Goal: Task Accomplishment & Management: Complete application form

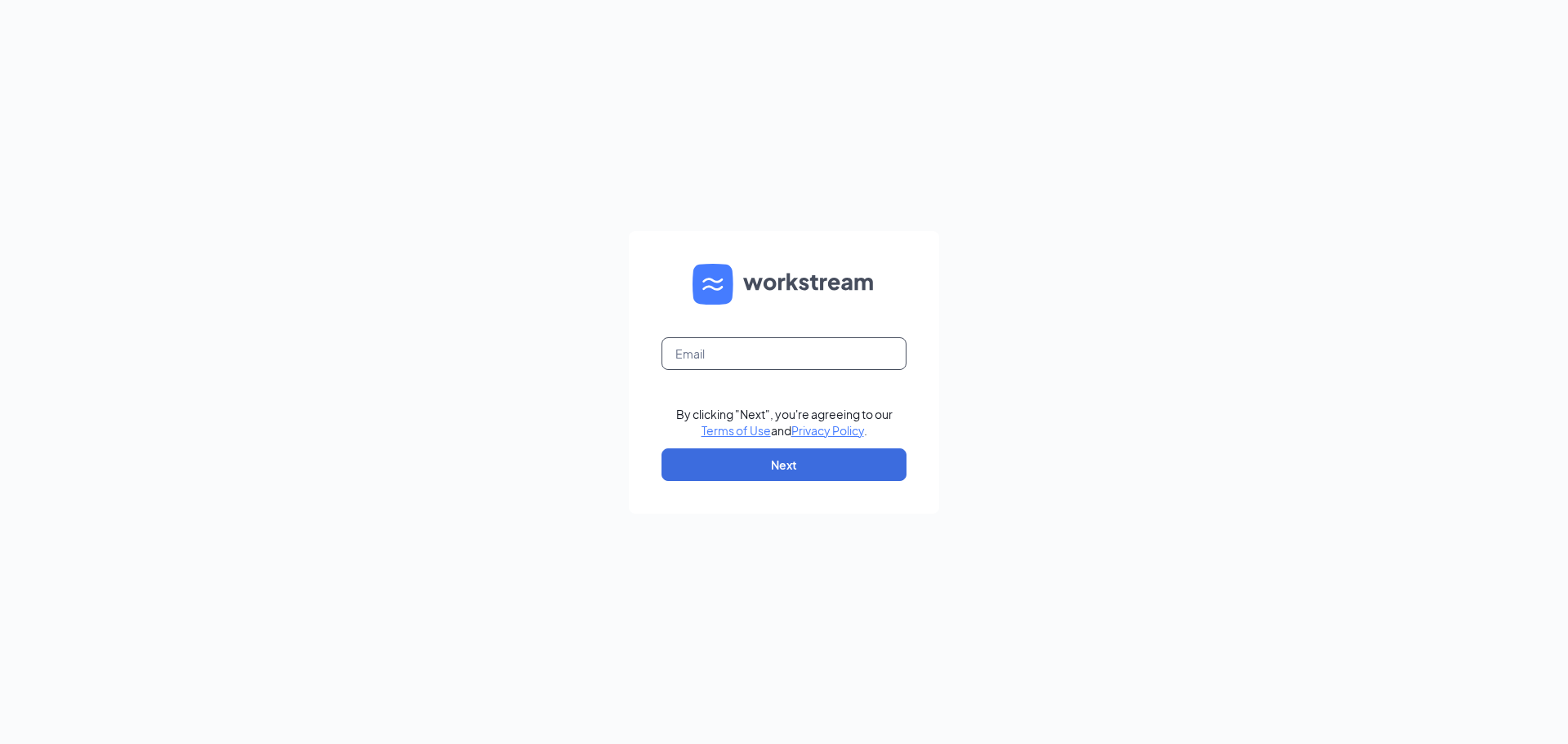
click at [731, 346] on input "text" at bounding box center [783, 353] width 245 height 33
type input "[EMAIL_ADDRESS][DOMAIN_NAME]"
drag, startPoint x: 756, startPoint y: 452, endPoint x: 772, endPoint y: 437, distance: 21.9
click at [756, 452] on button "Next" at bounding box center [783, 464] width 245 height 33
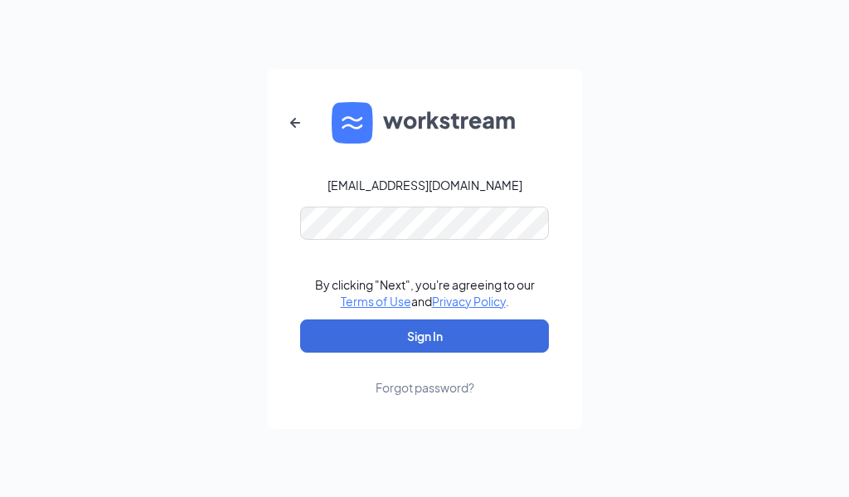
click at [803, 375] on div "[EMAIL_ADDRESS][DOMAIN_NAME] By clicking "Next", you're agreeing to our Terms o…" at bounding box center [424, 248] width 849 height 497
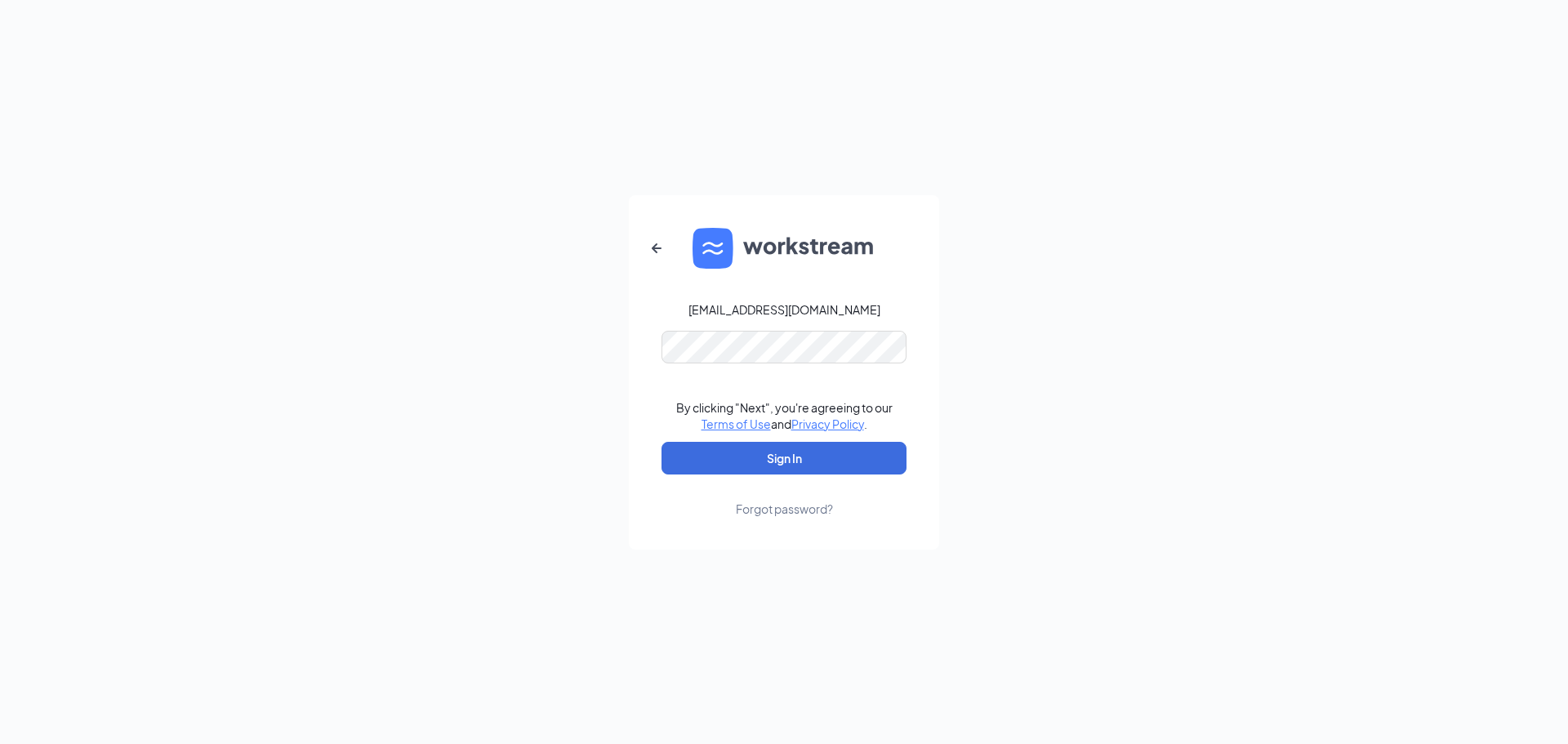
click at [784, 342] on form "[EMAIL_ADDRESS][DOMAIN_NAME] By clicking "Next", you're agreeing to our Terms o…" at bounding box center [783, 372] width 310 height 355
click at [808, 447] on button "Sign In" at bounding box center [783, 457] width 245 height 33
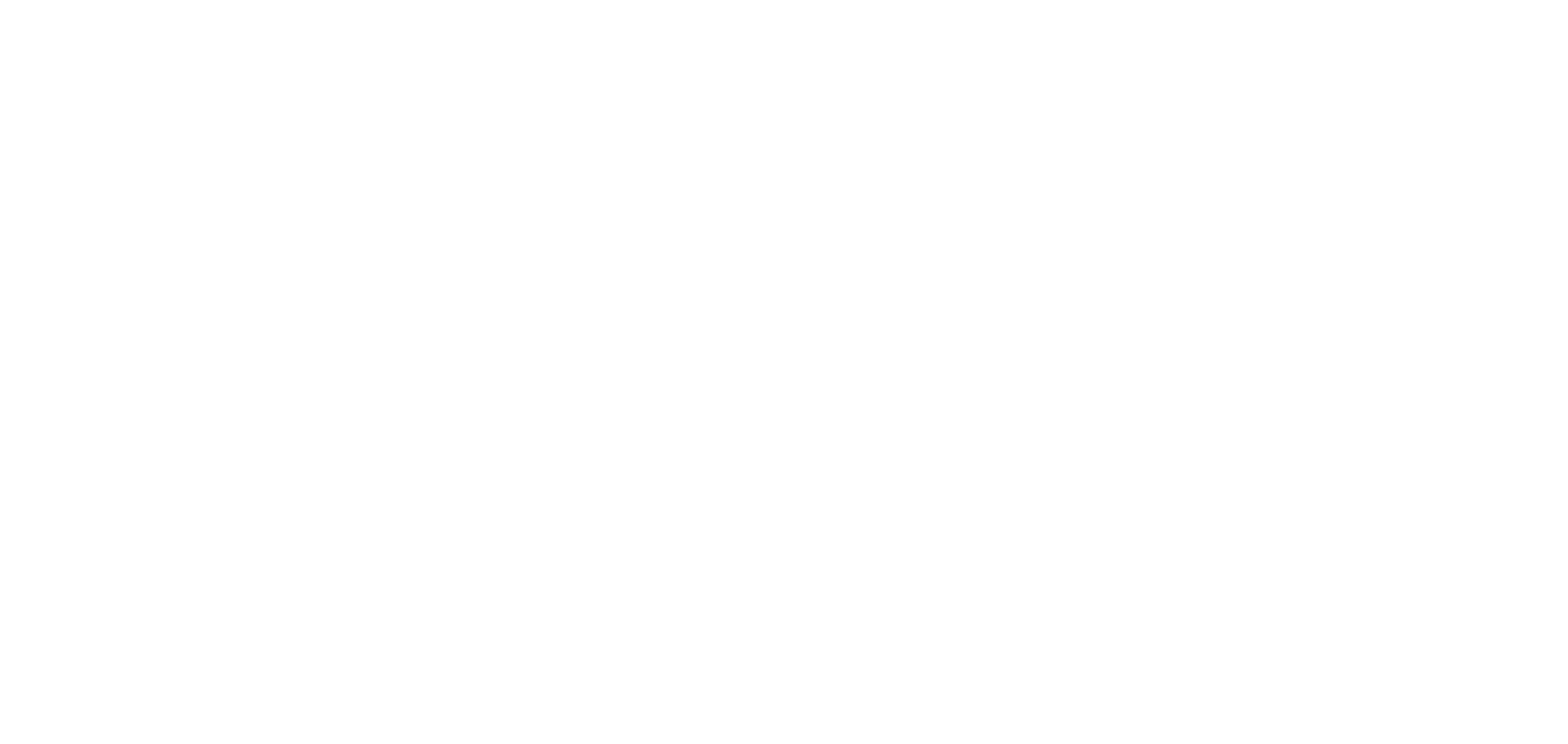
click at [752, 454] on body at bounding box center [784, 372] width 1568 height 744
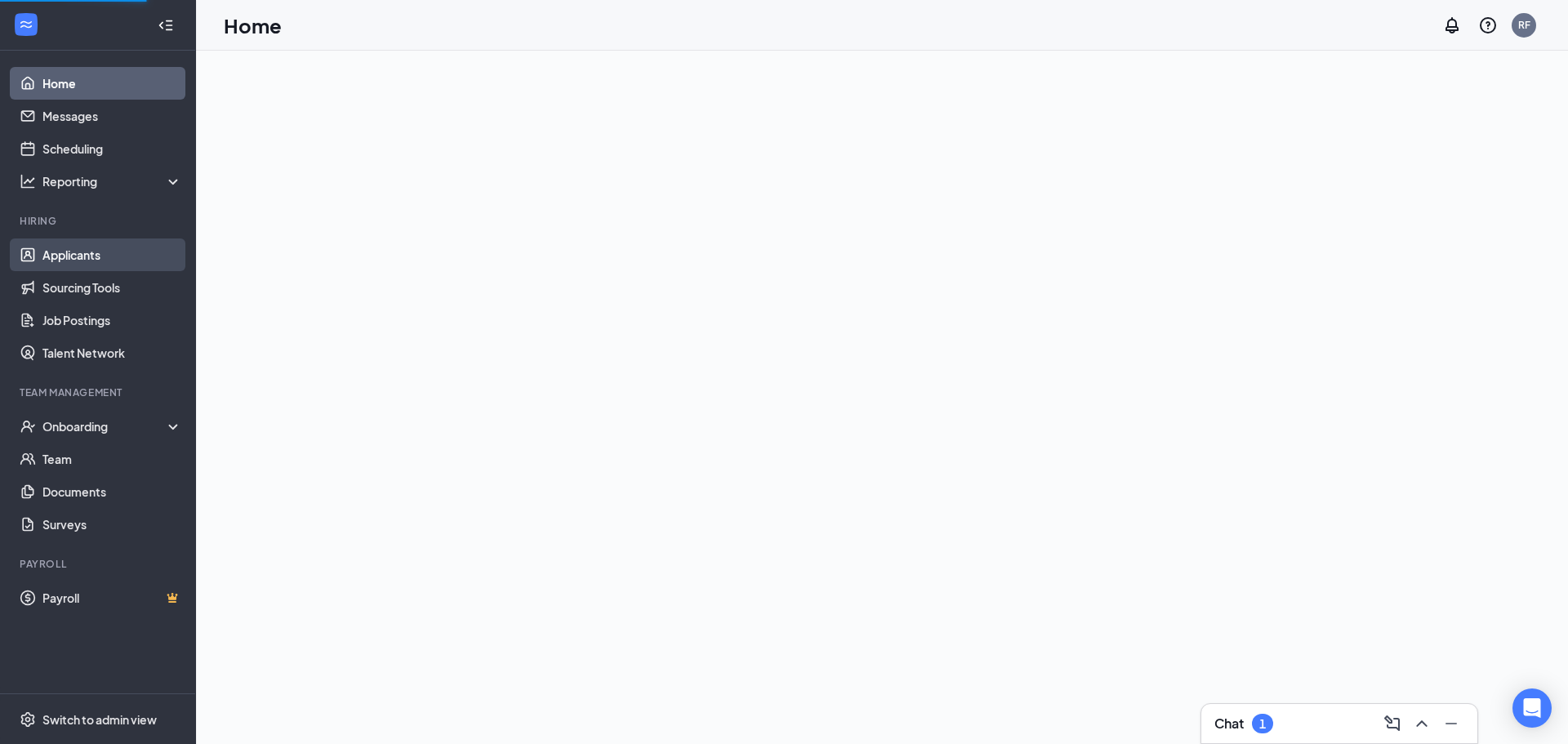
click at [94, 245] on link "Applicants" at bounding box center [112, 254] width 140 height 33
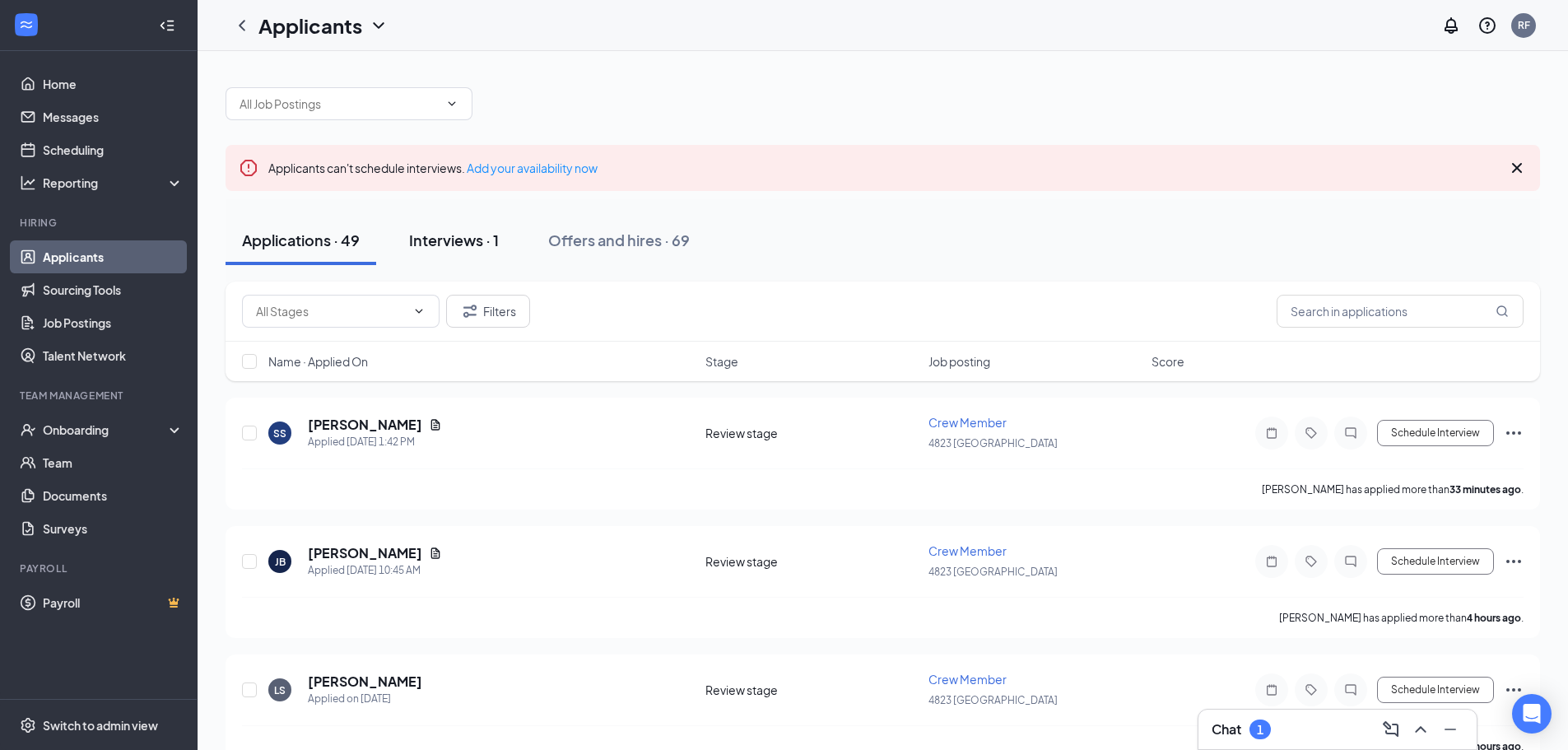
click at [483, 237] on div "Interviews · 1" at bounding box center [454, 239] width 89 height 21
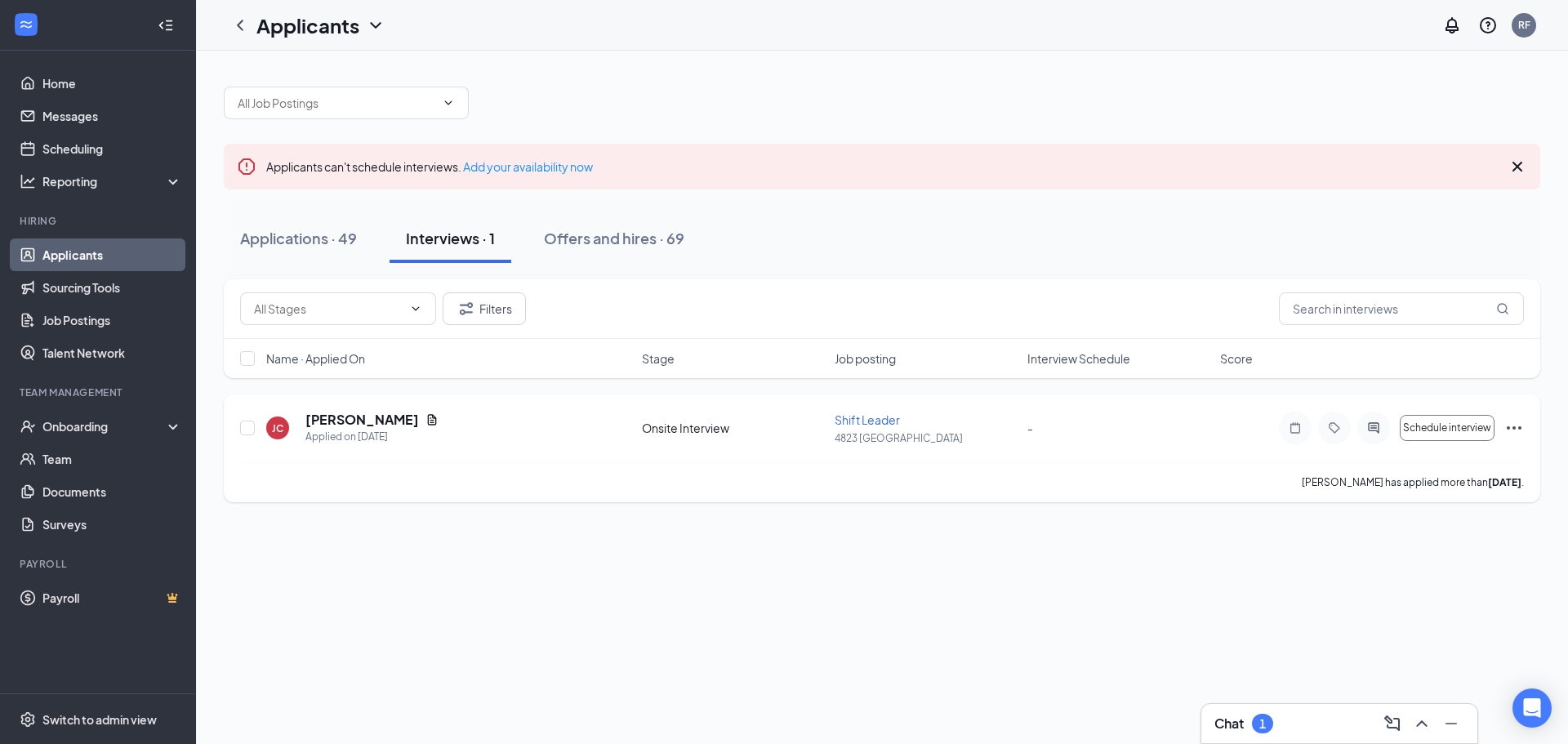
click at [1522, 427] on icon "Ellipses" at bounding box center [1514, 428] width 20 height 20
click at [371, 418] on h5 "Jonathan Clark" at bounding box center [361, 420] width 113 height 18
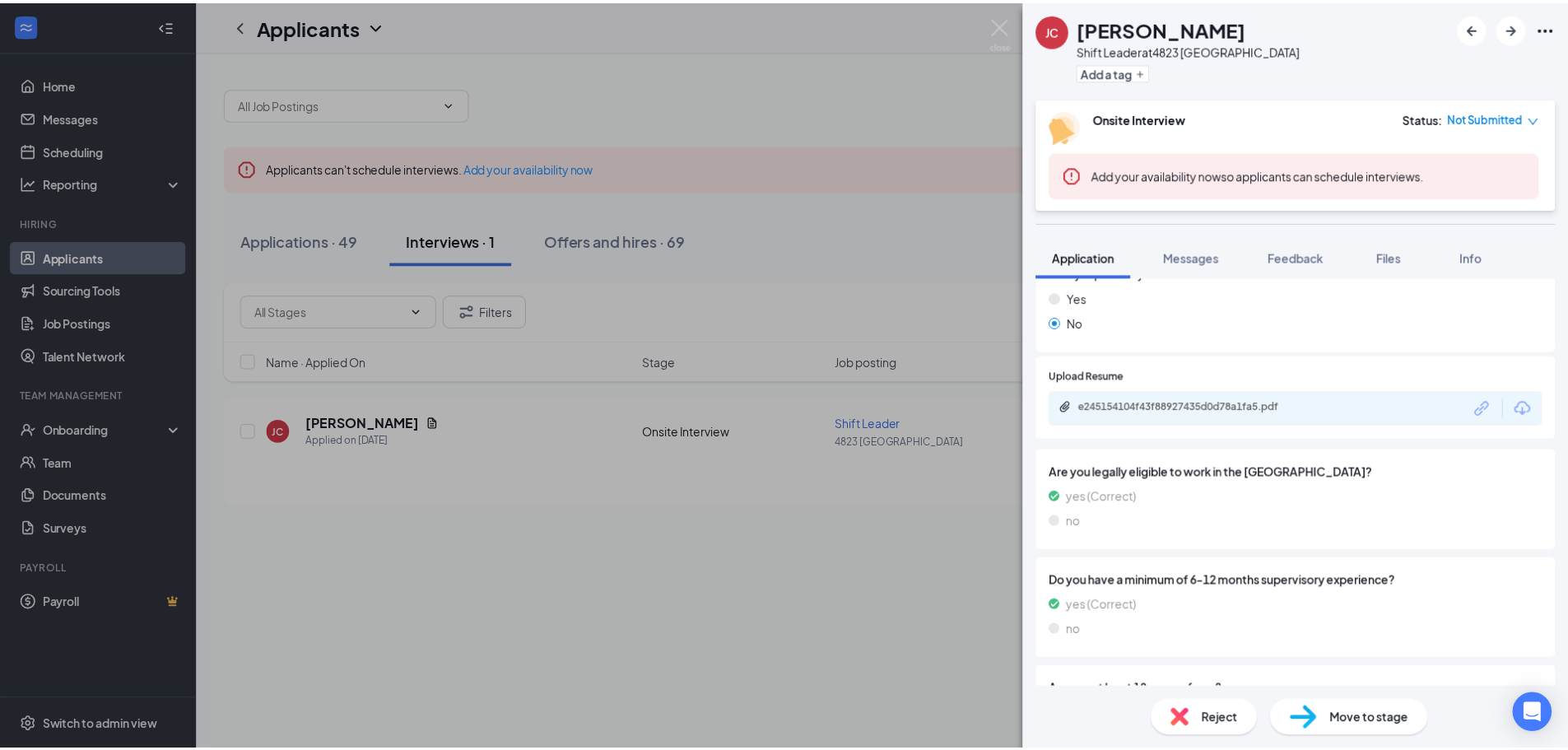
scroll to position [659, 0]
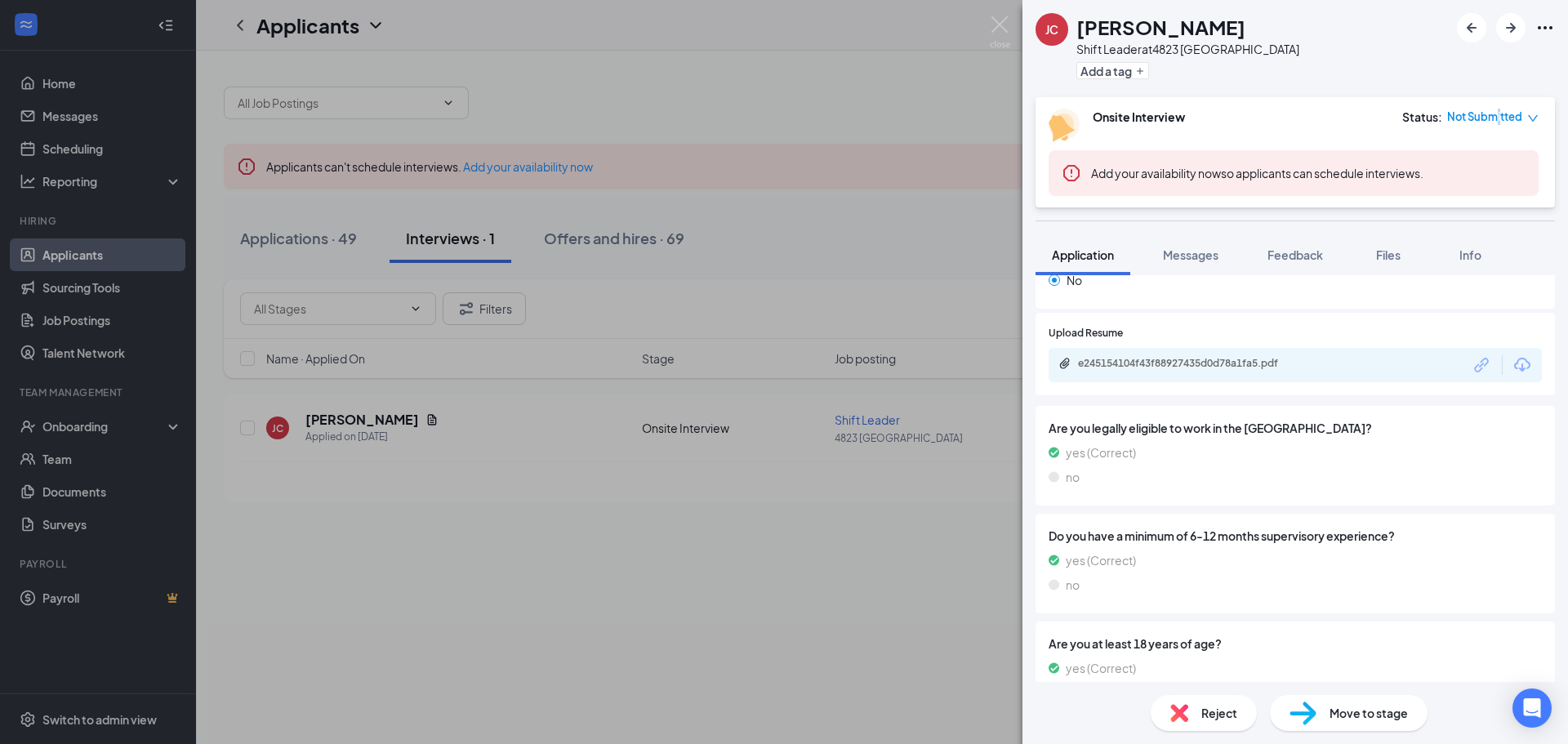
click at [1499, 117] on span "Not Submitted" at bounding box center [1484, 116] width 75 height 17
click at [1498, 117] on span "Not Submitted" at bounding box center [1484, 116] width 75 height 17
click at [1000, 25] on img at bounding box center [1000, 33] width 21 height 32
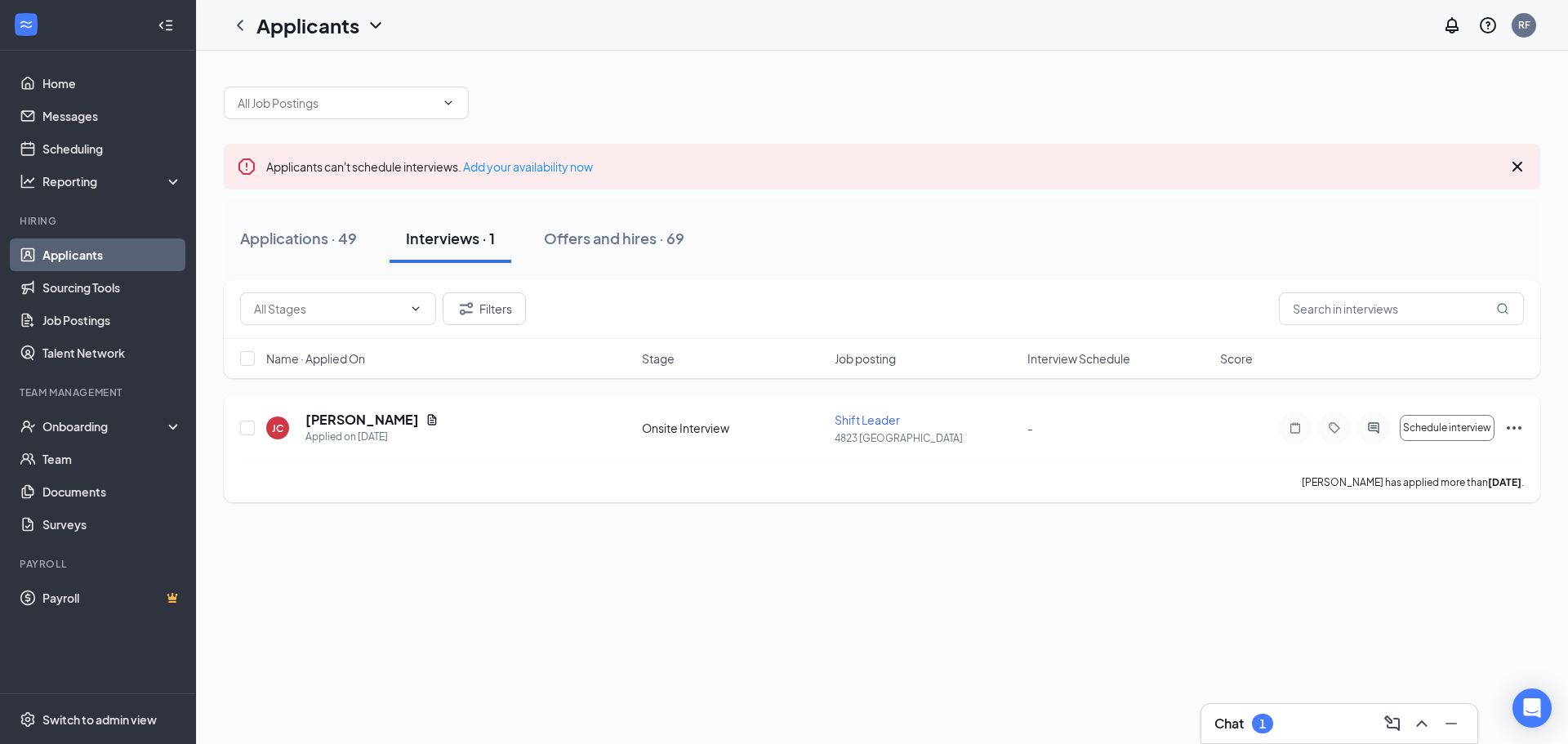
click at [1520, 428] on icon "Ellipses" at bounding box center [1514, 428] width 15 height 3
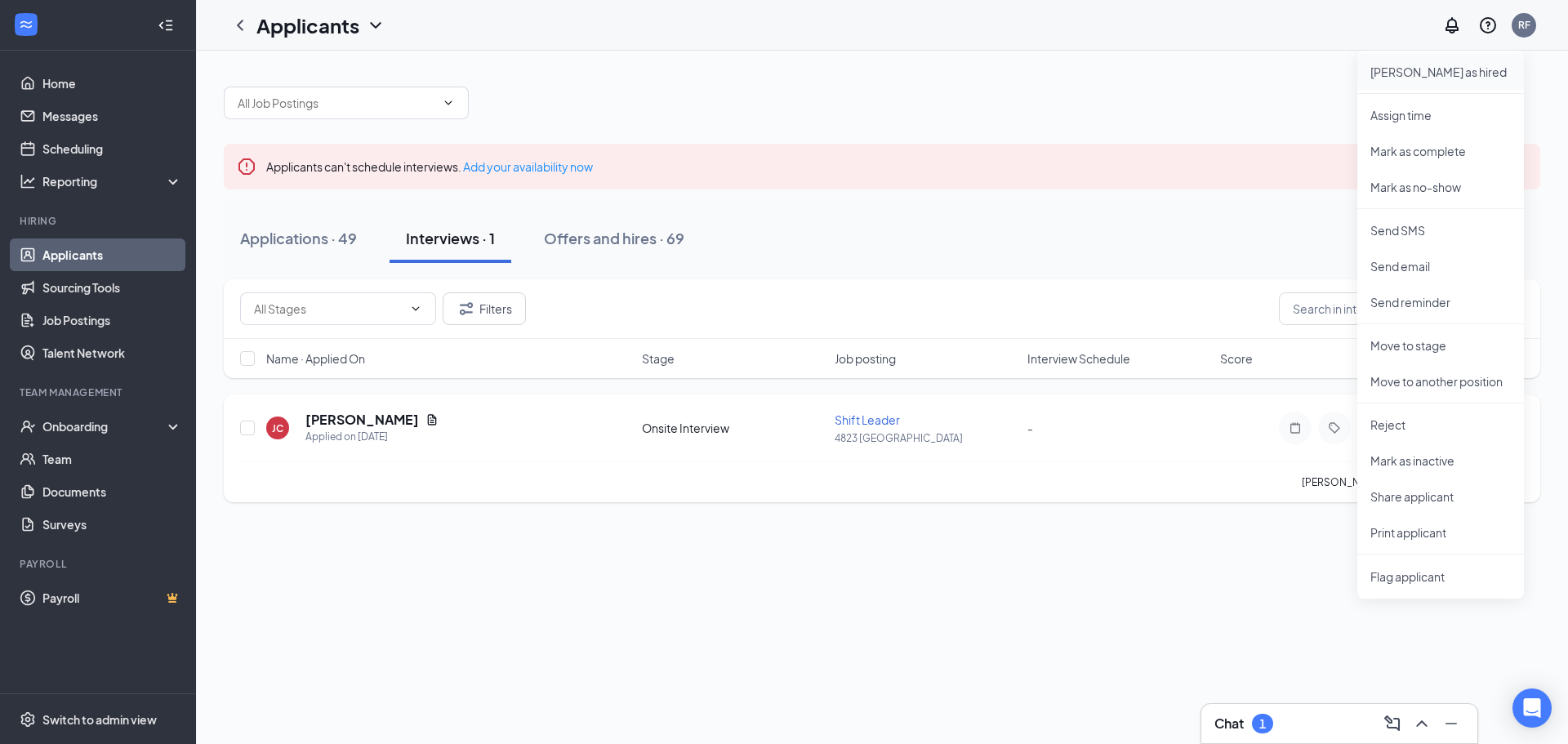
click at [1411, 69] on p "Mark as hired" at bounding box center [1440, 72] width 141 height 17
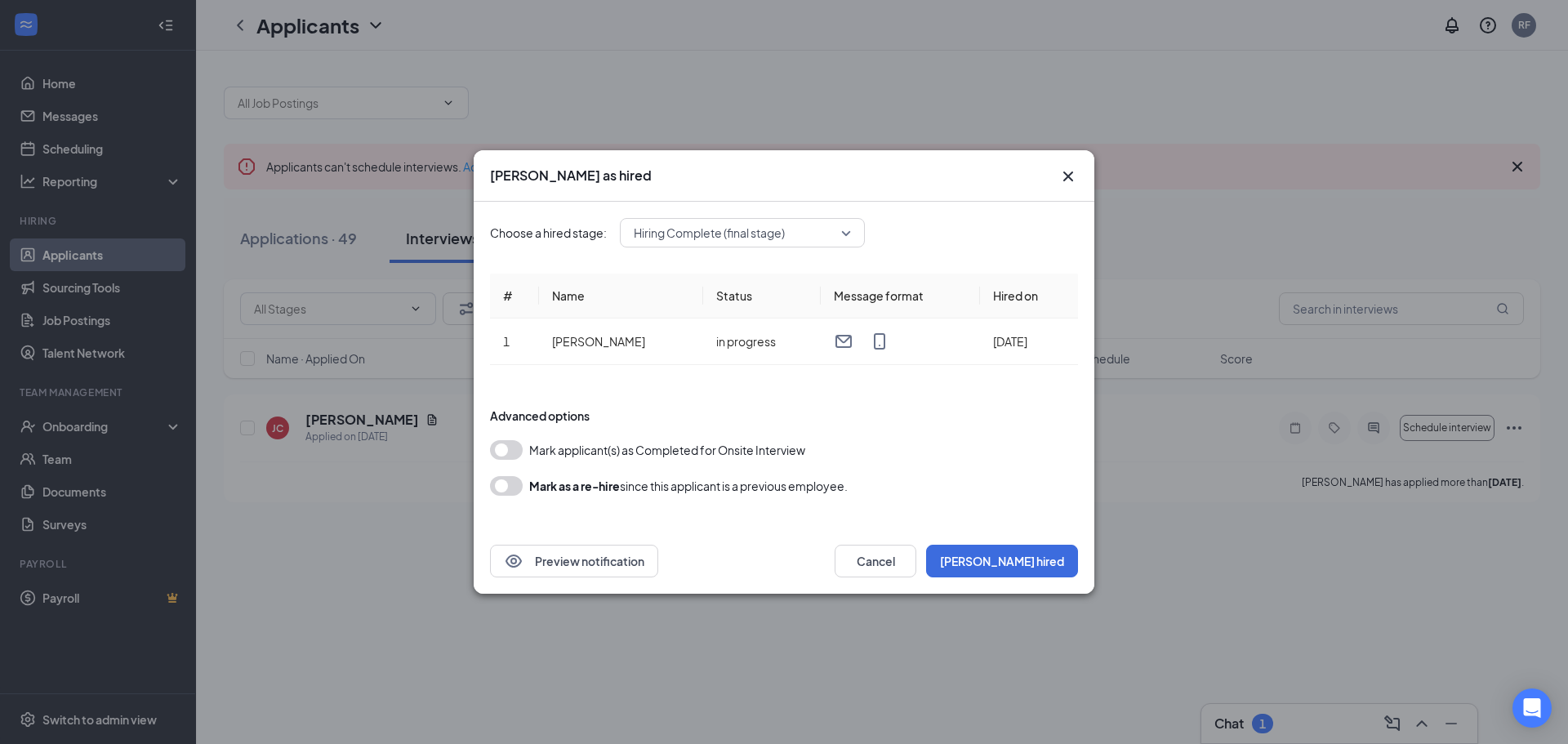
click at [504, 450] on button "button" at bounding box center [505, 450] width 33 height 20
click at [503, 492] on button "button" at bounding box center [505, 486] width 33 height 20
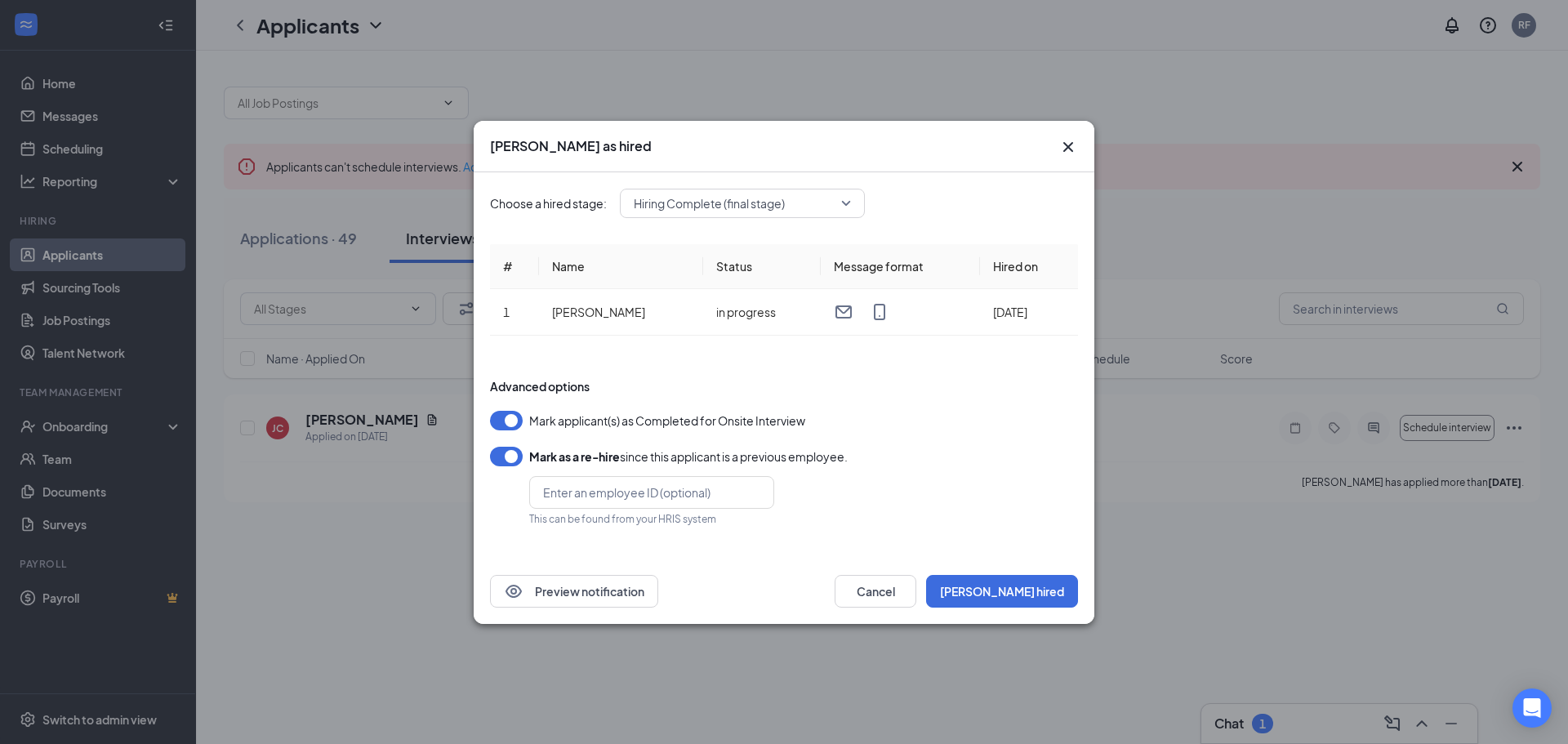
click at [513, 459] on button "button" at bounding box center [505, 456] width 33 height 20
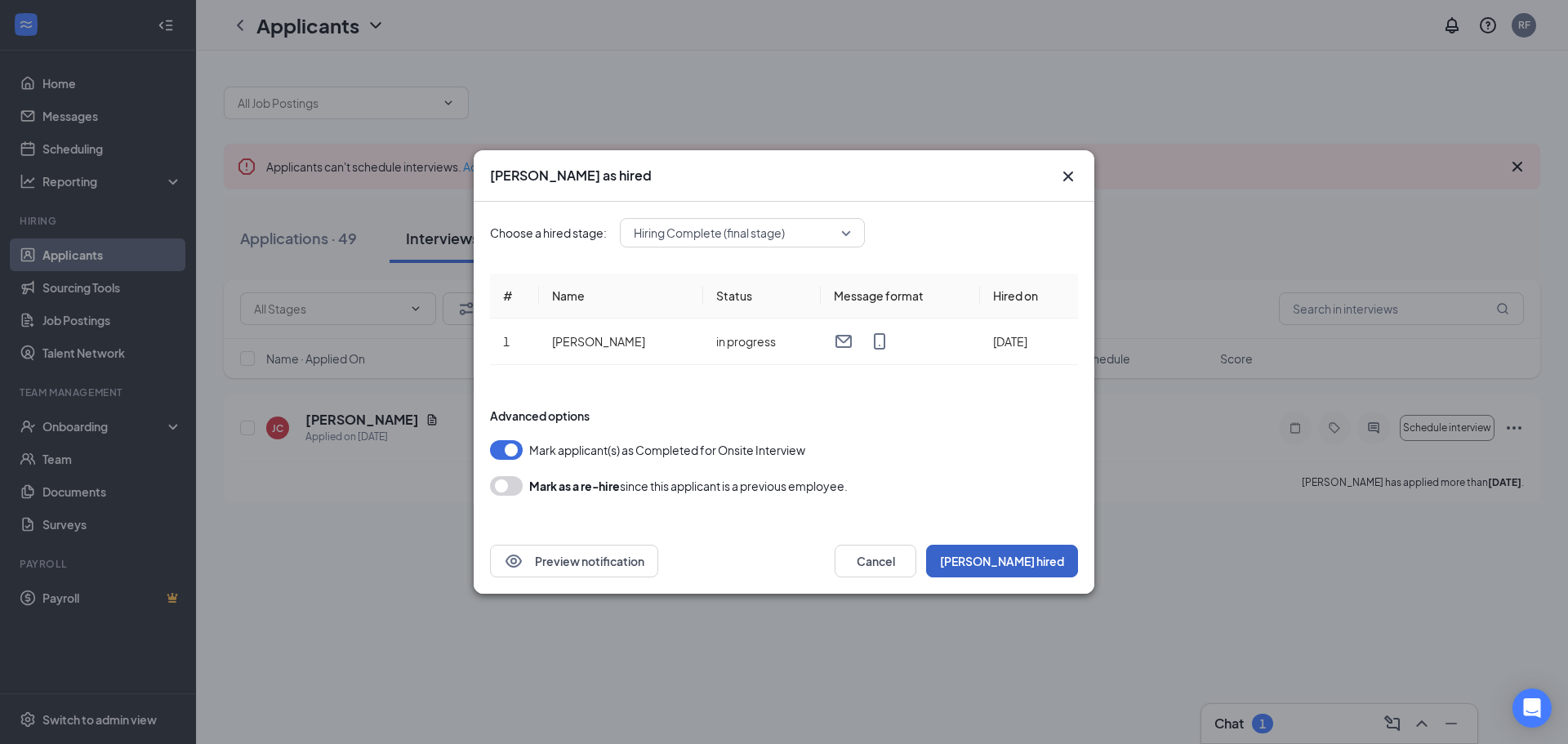
click at [1050, 561] on button "Mark hired" at bounding box center [1002, 561] width 152 height 33
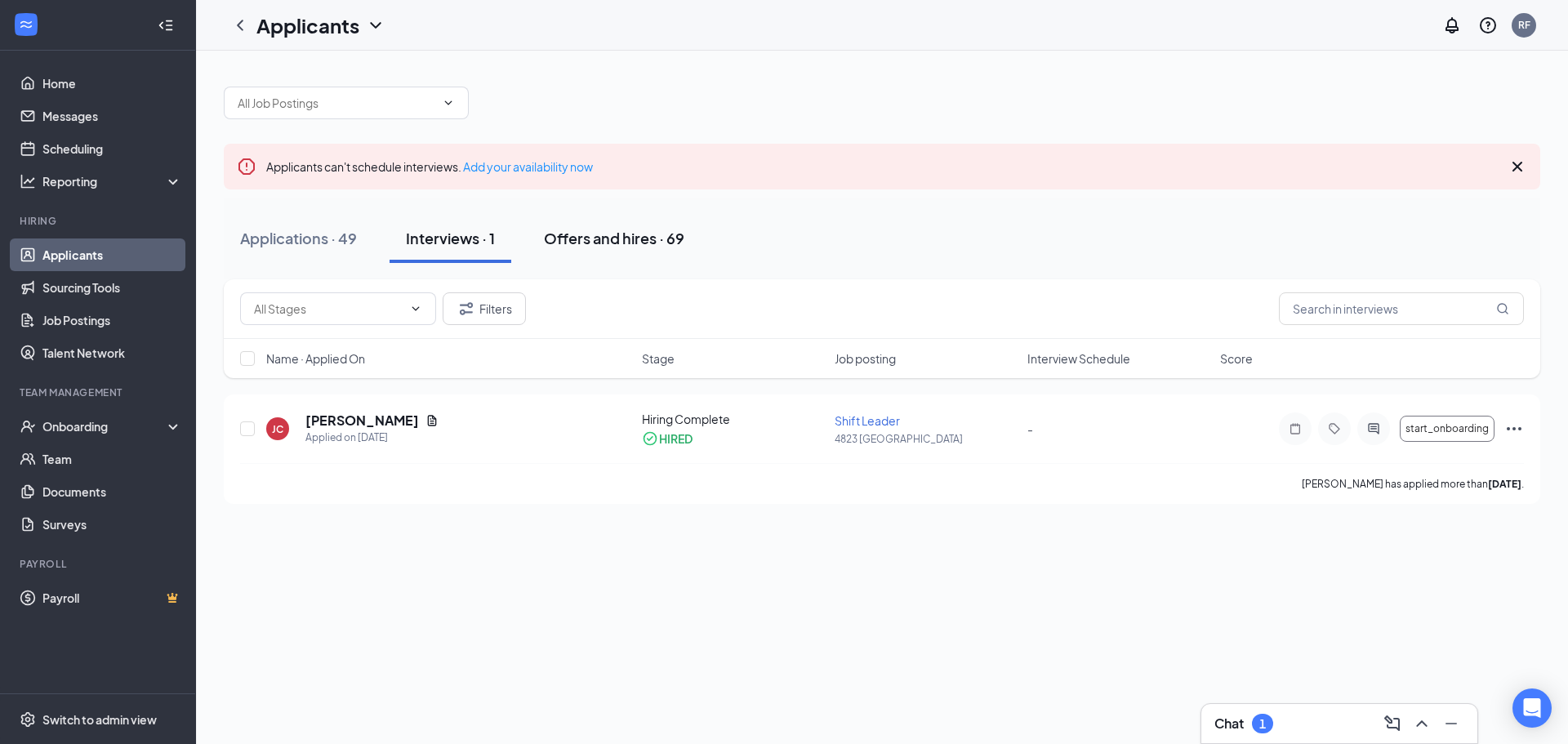
click at [642, 246] on div "Offers and hires · 69" at bounding box center [614, 237] width 141 height 21
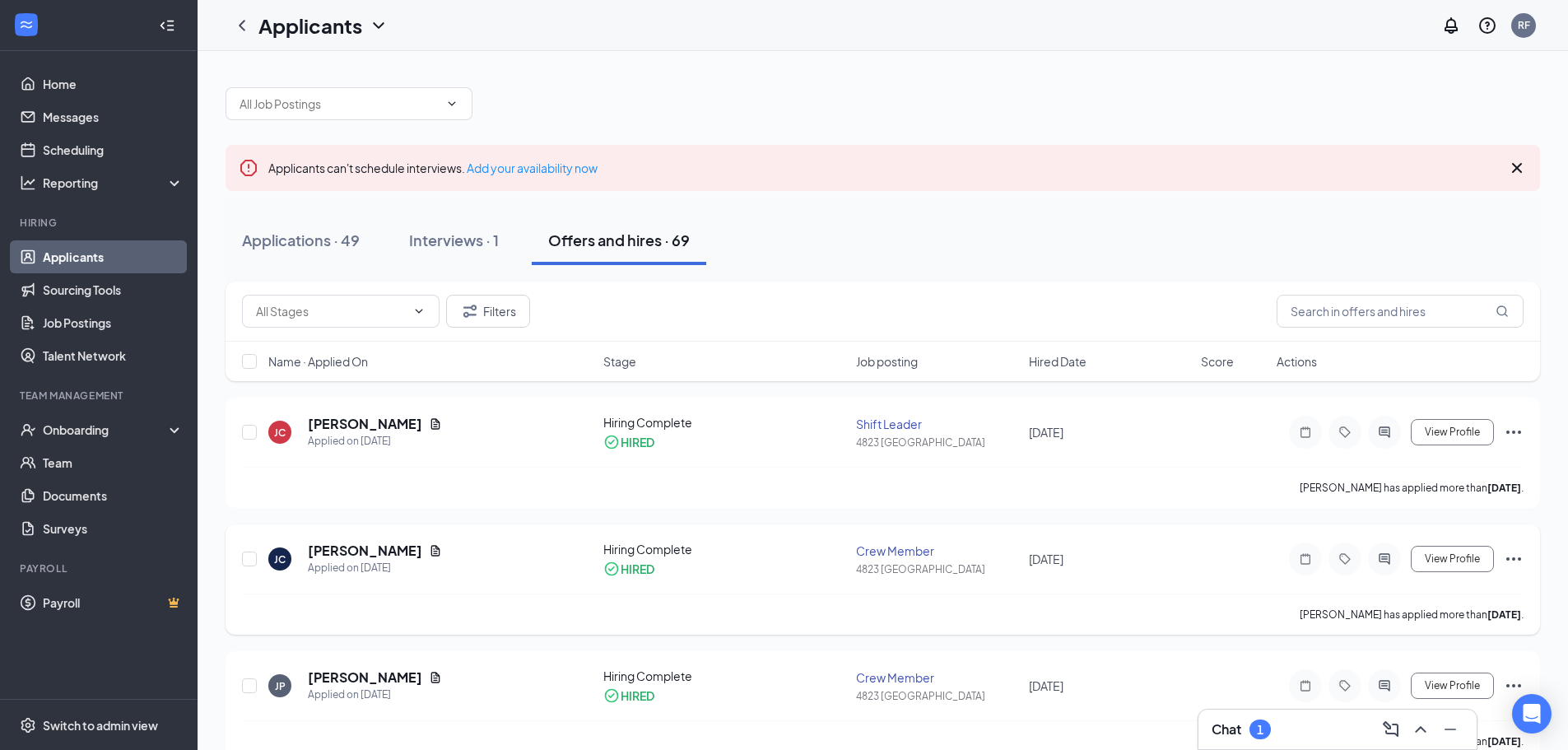
click at [1510, 558] on icon "Ellipses" at bounding box center [1514, 559] width 20 height 20
click at [1437, 590] on p "Mark not hired" at bounding box center [1439, 601] width 142 height 33
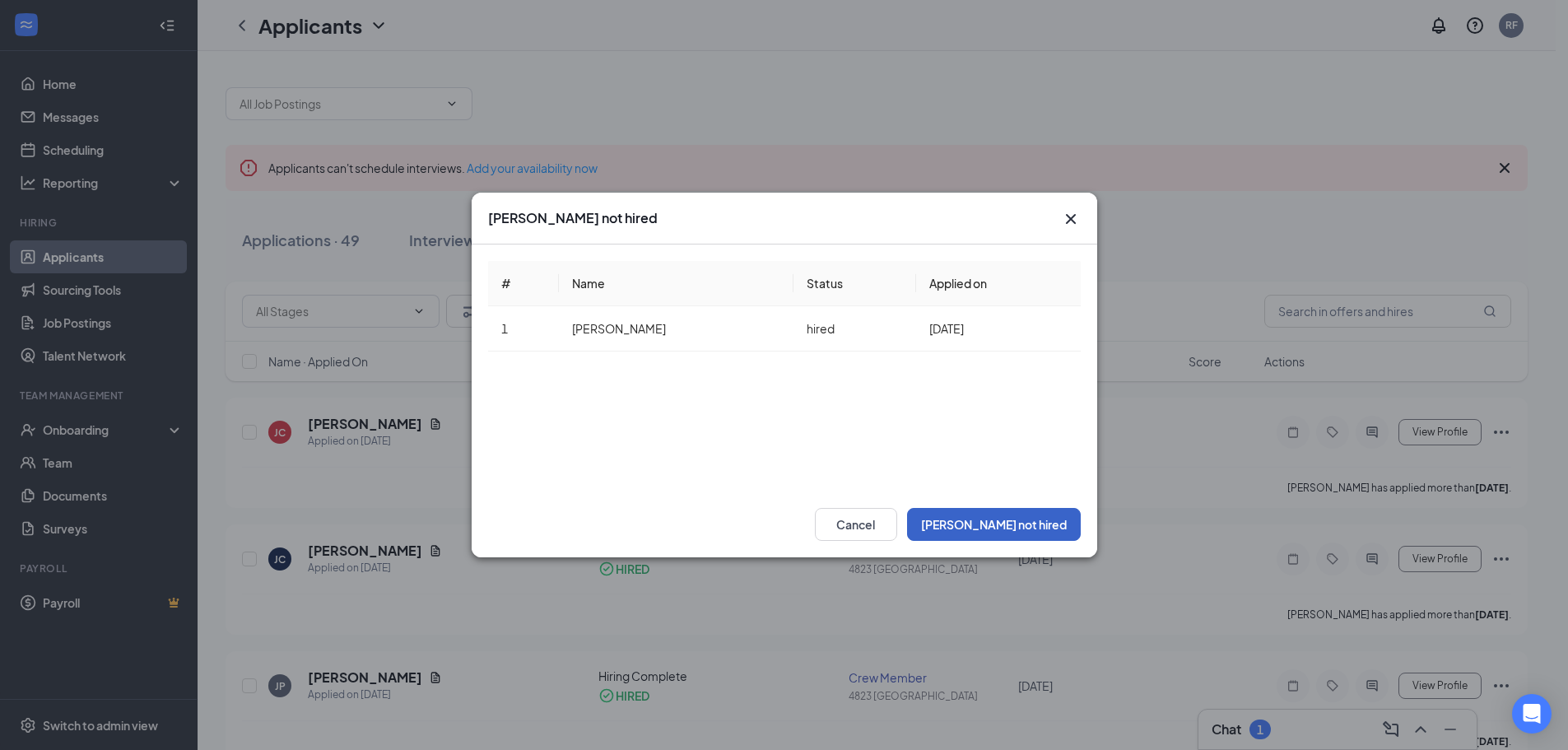
click at [1041, 514] on button "Mark not hired" at bounding box center [994, 524] width 174 height 33
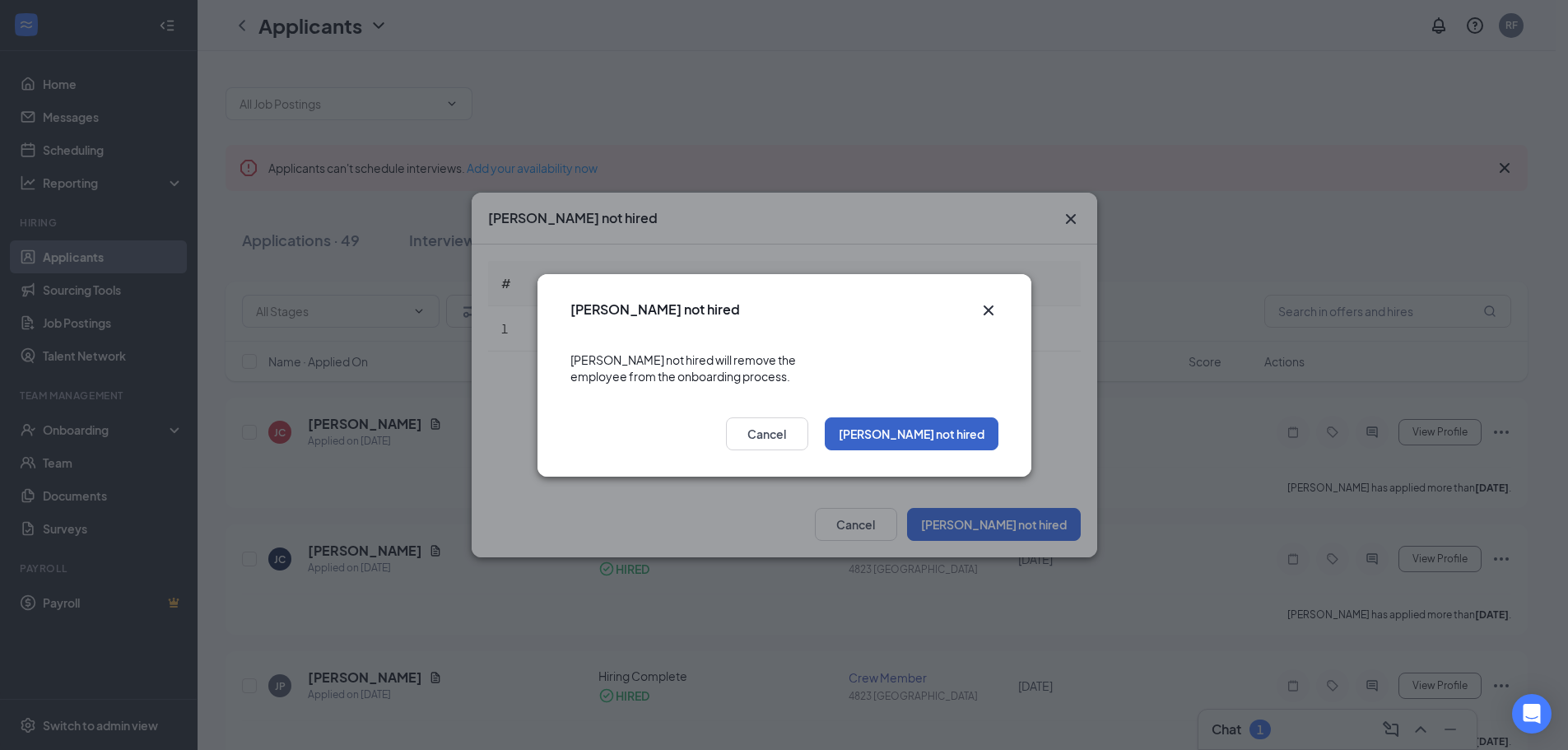
click at [930, 425] on button "Mark not hired" at bounding box center [912, 433] width 174 height 33
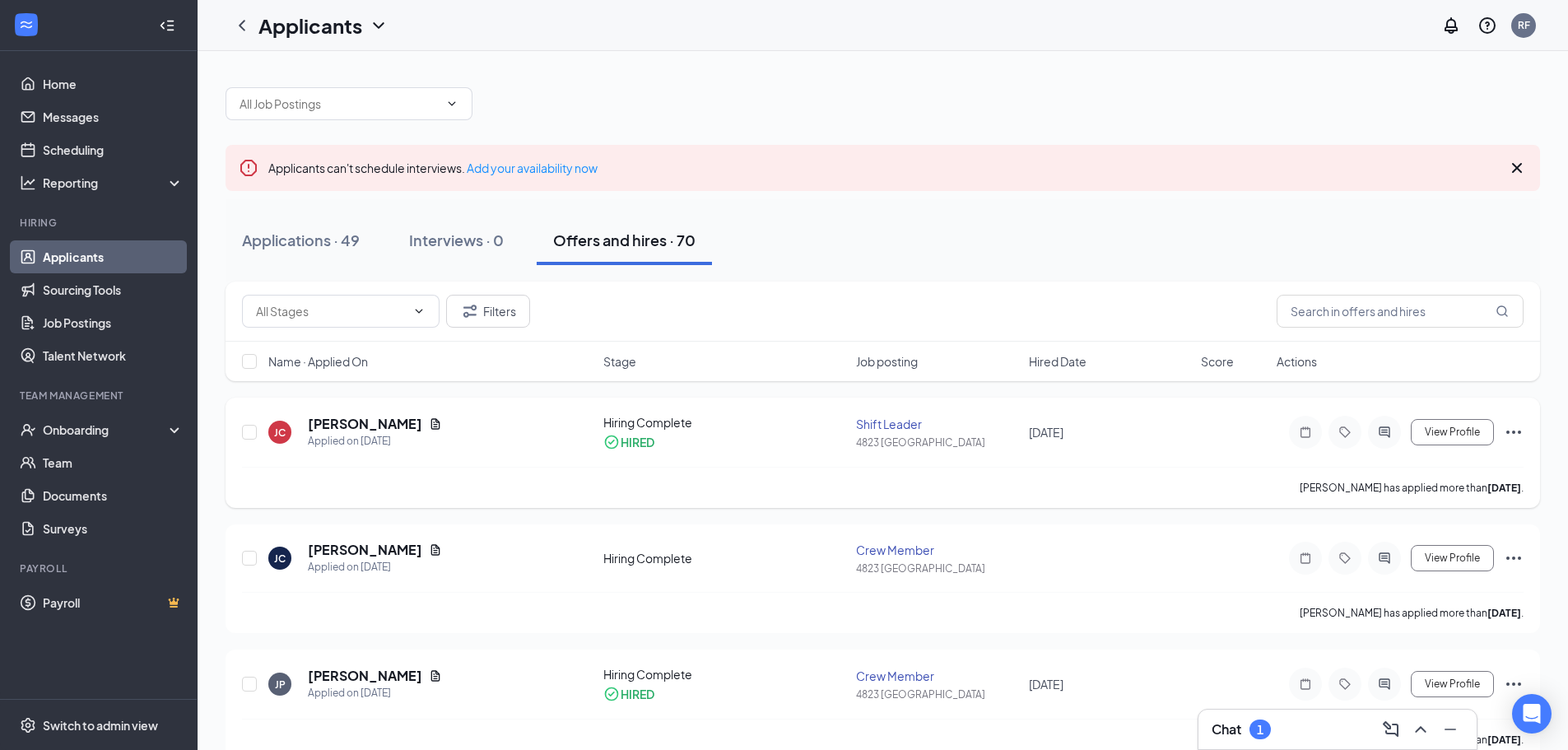
click at [1506, 430] on icon "Ellipses" at bounding box center [1514, 432] width 20 height 20
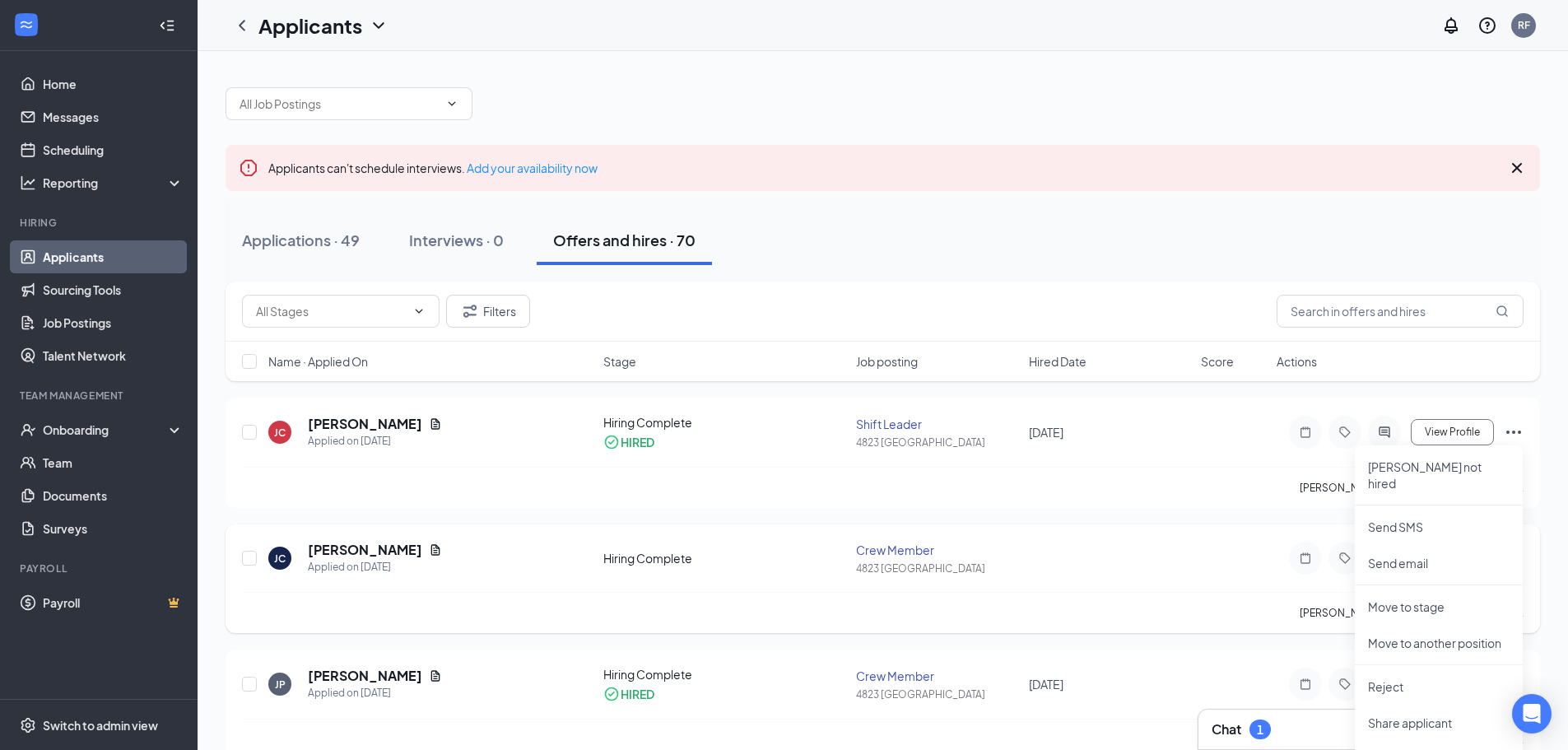
click at [1163, 527] on div "JC Jonathan Clark Applied on Aug 16 Hiring Complete Crew Member 4823 Durham Vie…" at bounding box center [883, 578] width 1315 height 108
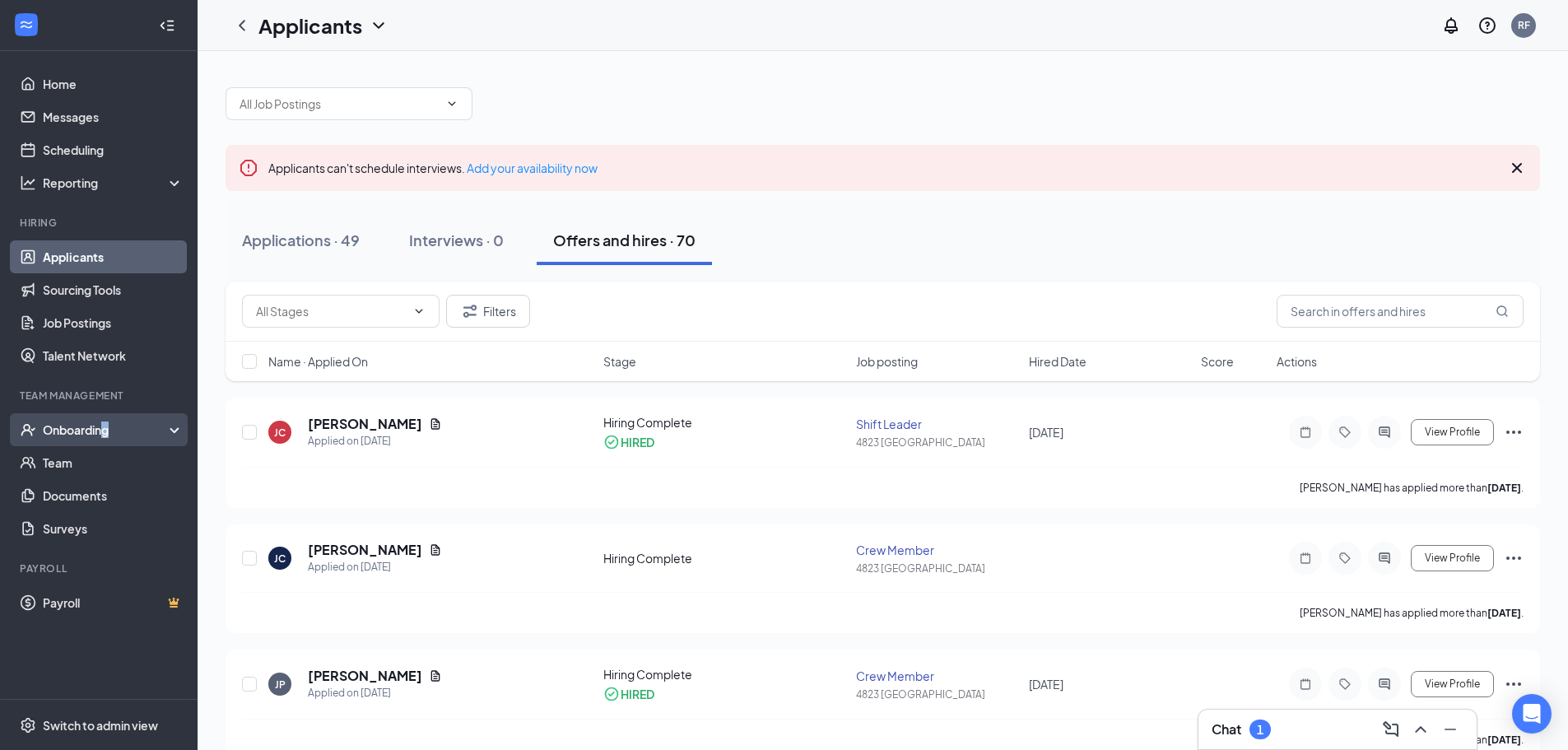
click at [107, 416] on div "Onboarding" at bounding box center [98, 429] width 198 height 33
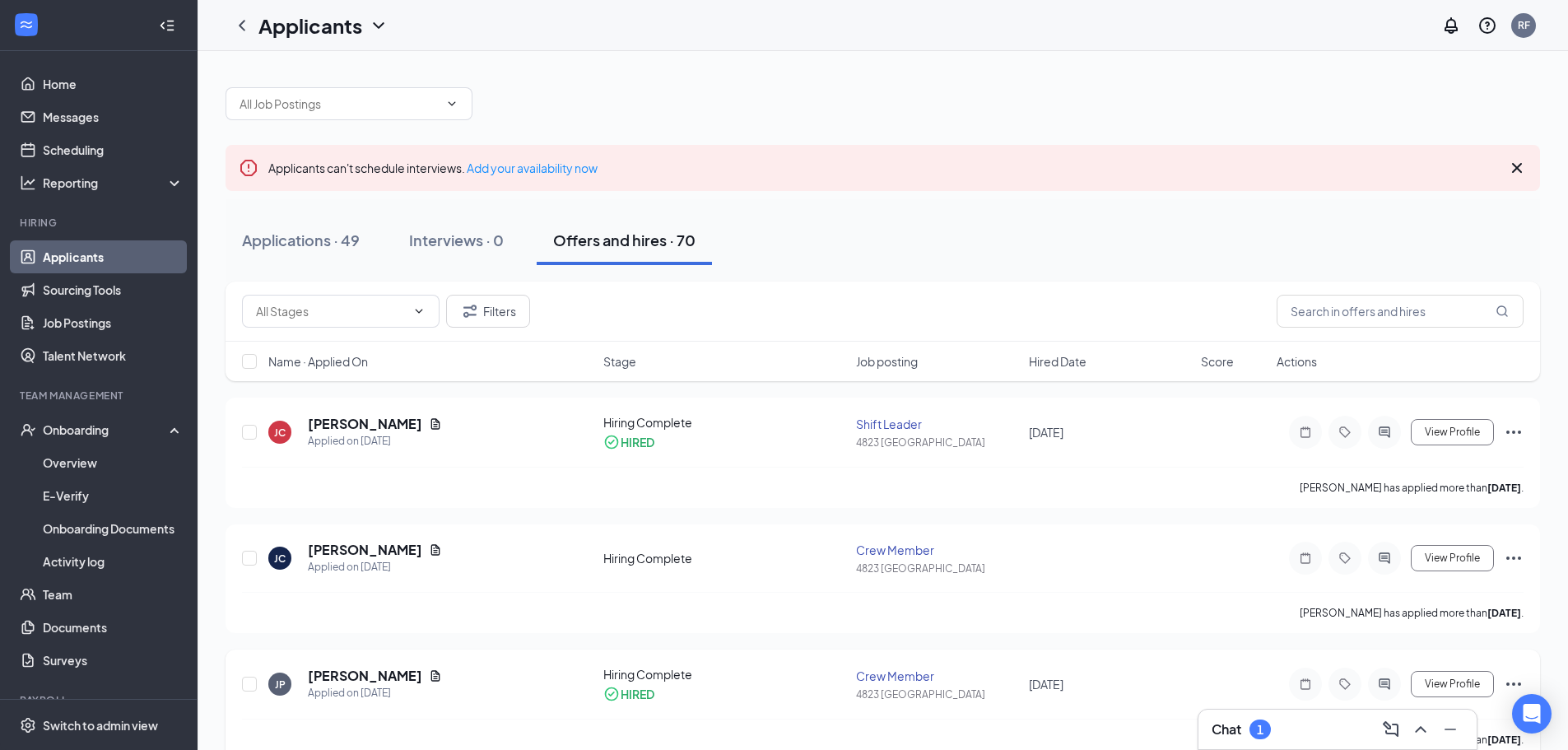
click at [1515, 683] on icon "Ellipses" at bounding box center [1514, 684] width 20 height 20
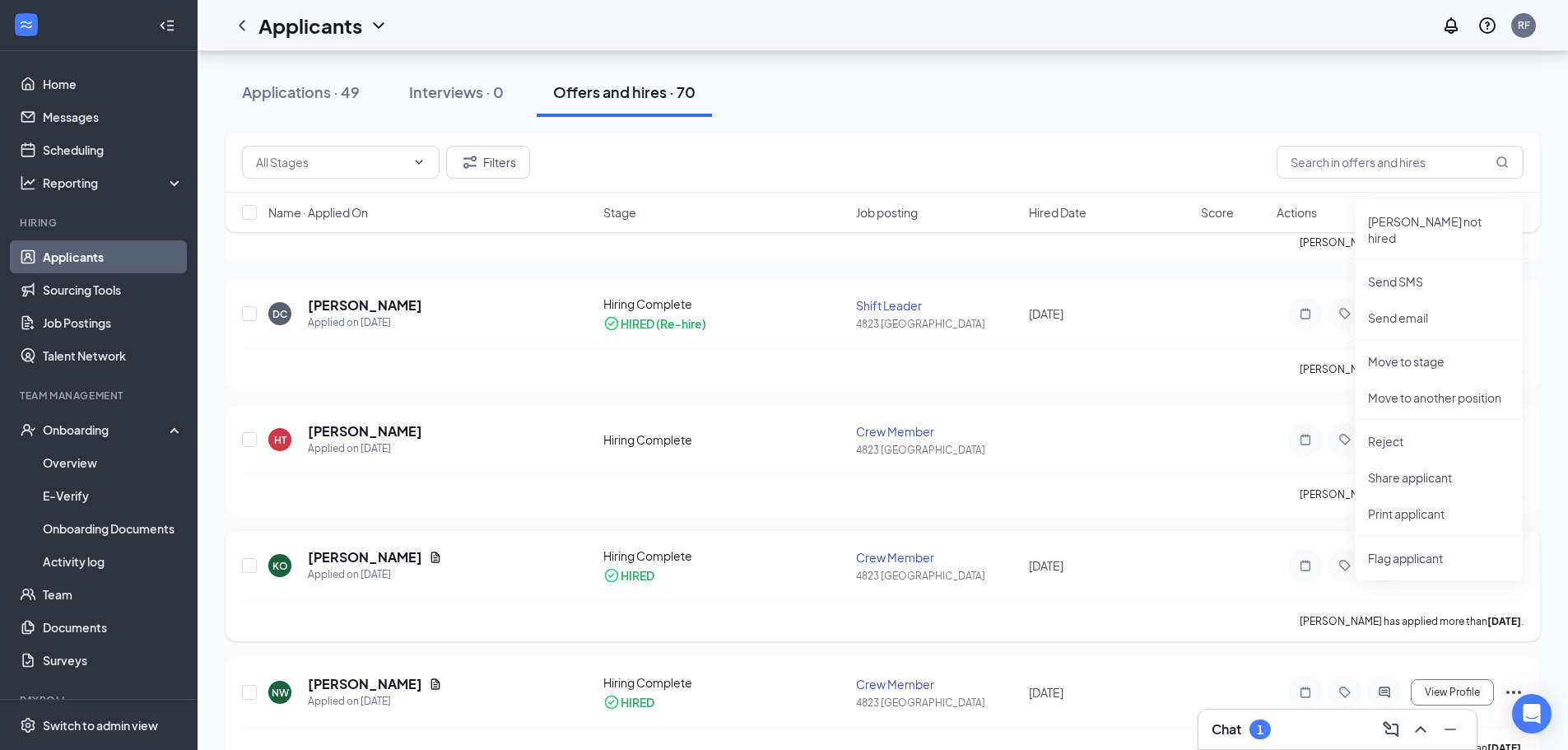
scroll to position [576, 0]
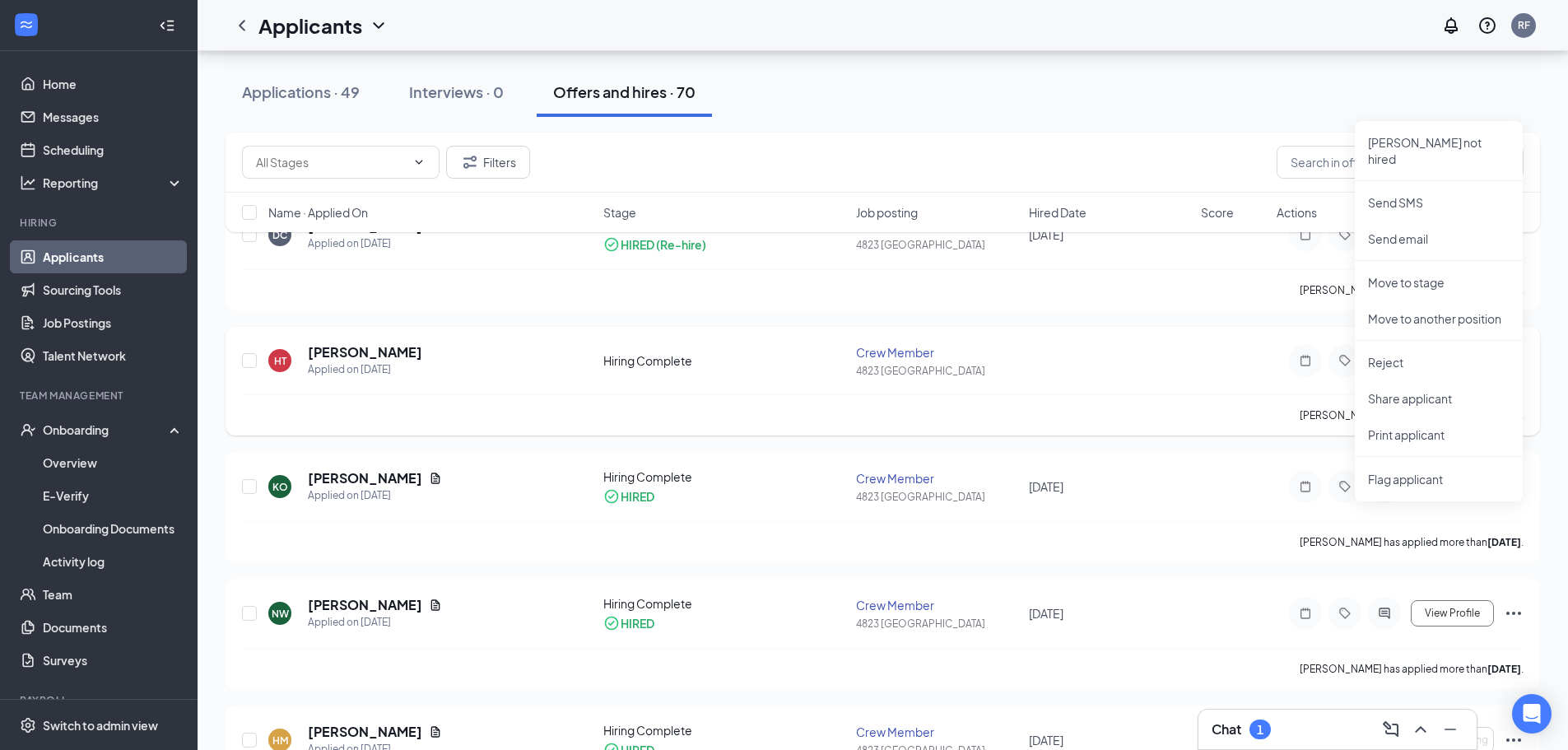
click at [1020, 384] on div "HT Hiral Talati Applied on Aug 12 Hiring Complete Crew Member 4823 Durham View …" at bounding box center [883, 369] width 1282 height 51
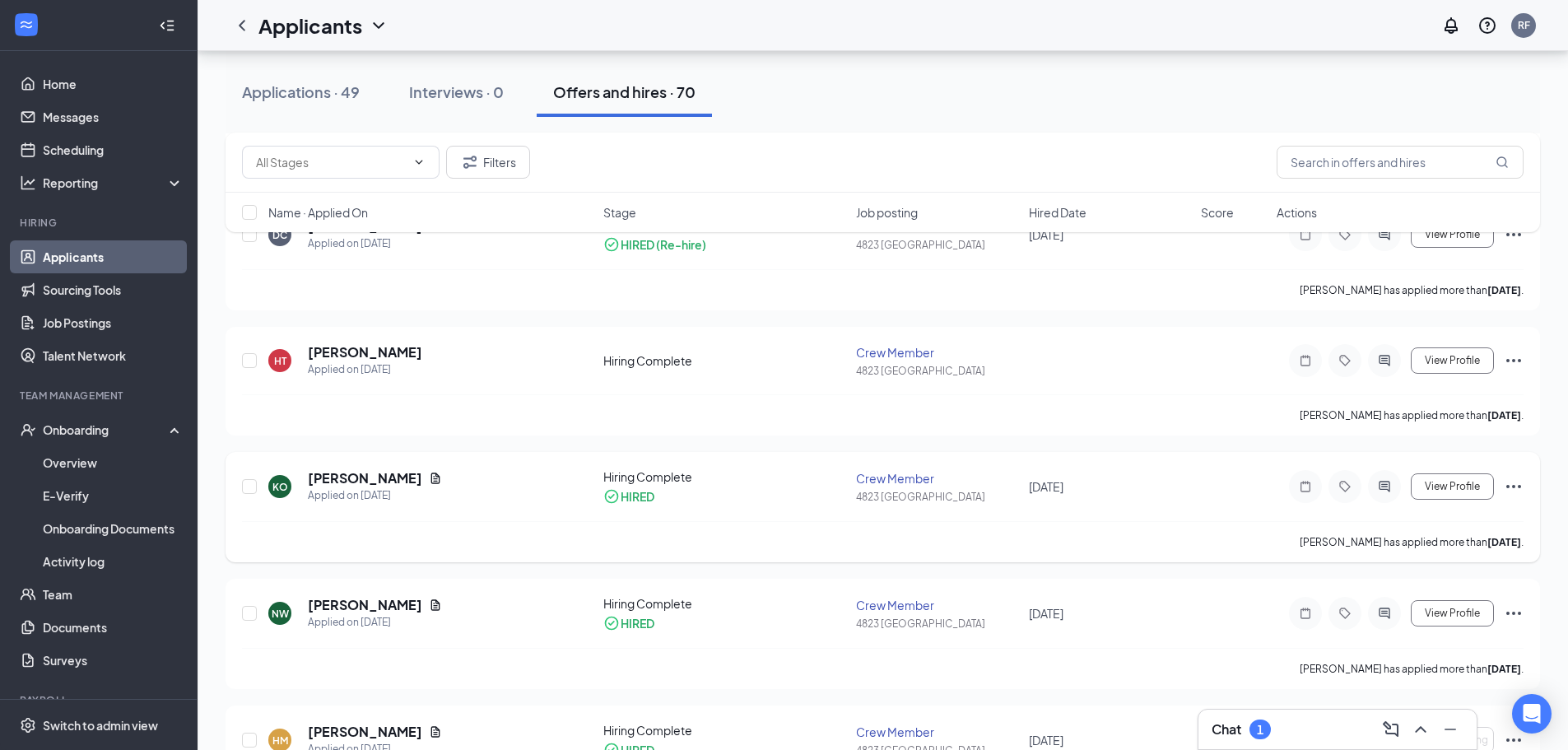
click at [1512, 489] on icon "Ellipses" at bounding box center [1514, 487] width 20 height 20
click at [1422, 525] on p "Mark not hired" at bounding box center [1439, 528] width 142 height 33
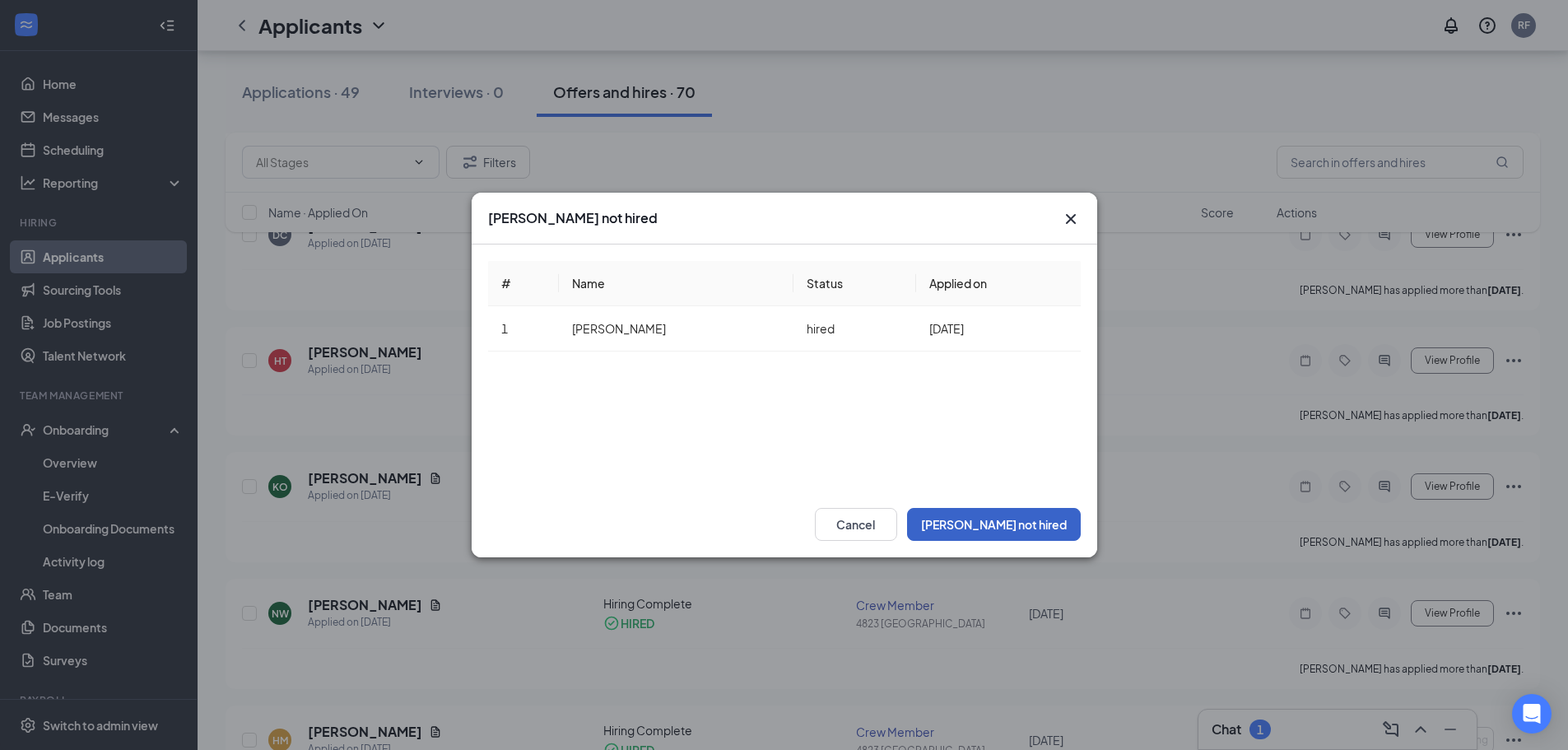
click at [1025, 522] on button "Mark not hired" at bounding box center [994, 524] width 174 height 33
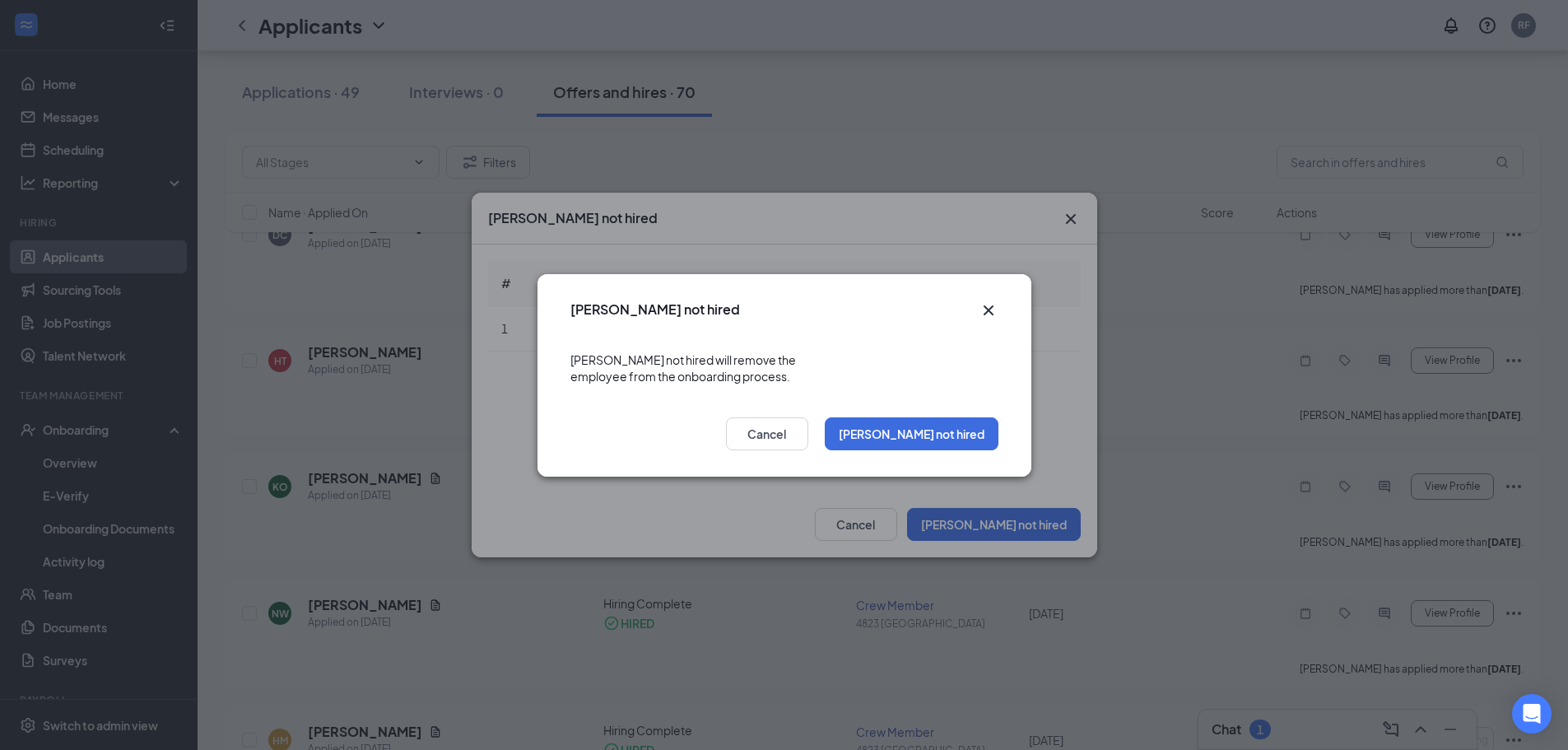
click at [959, 403] on div "Mark not hired Cancel" at bounding box center [784, 439] width 494 height 75
click at [957, 417] on button "Mark not hired" at bounding box center [912, 433] width 174 height 33
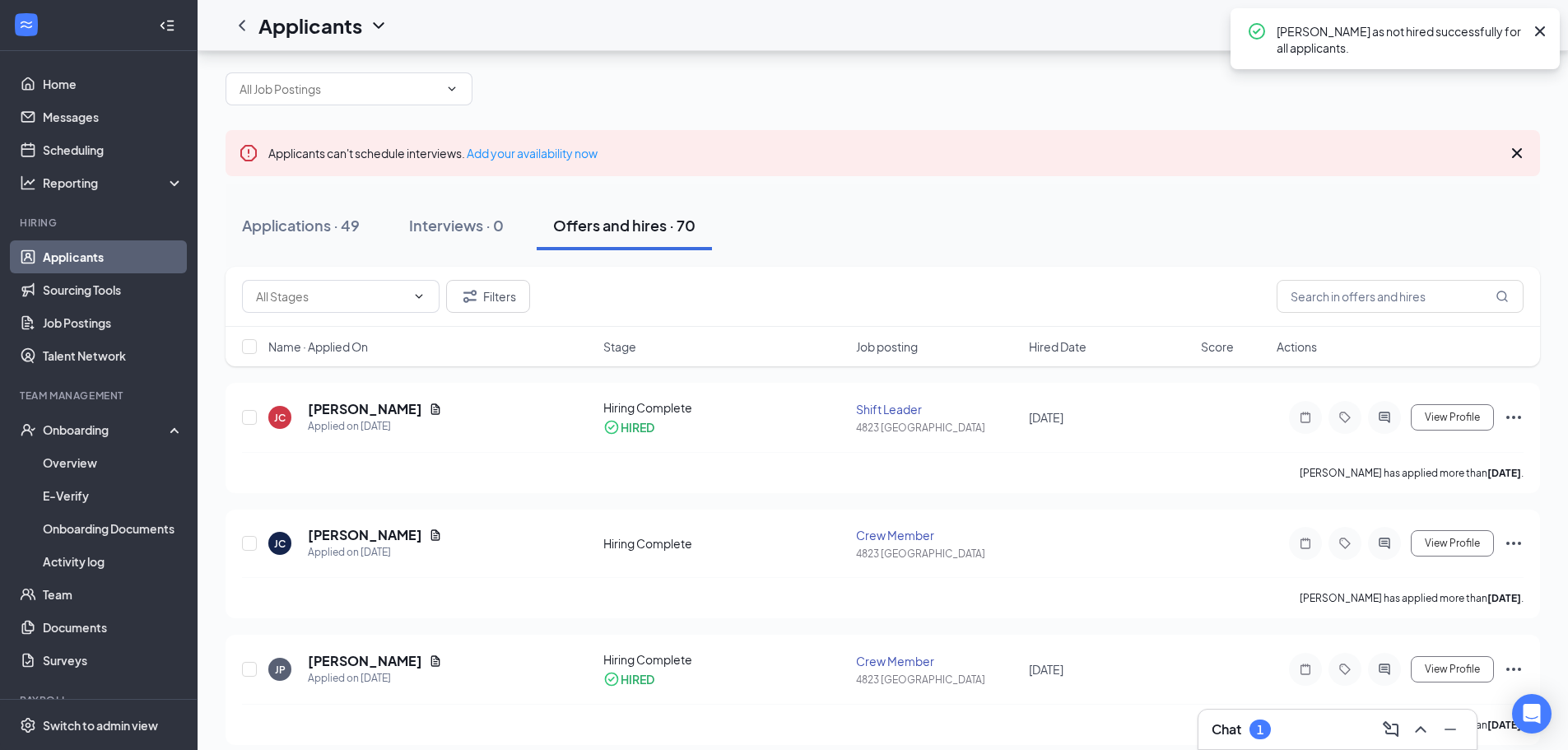
scroll to position [0, 0]
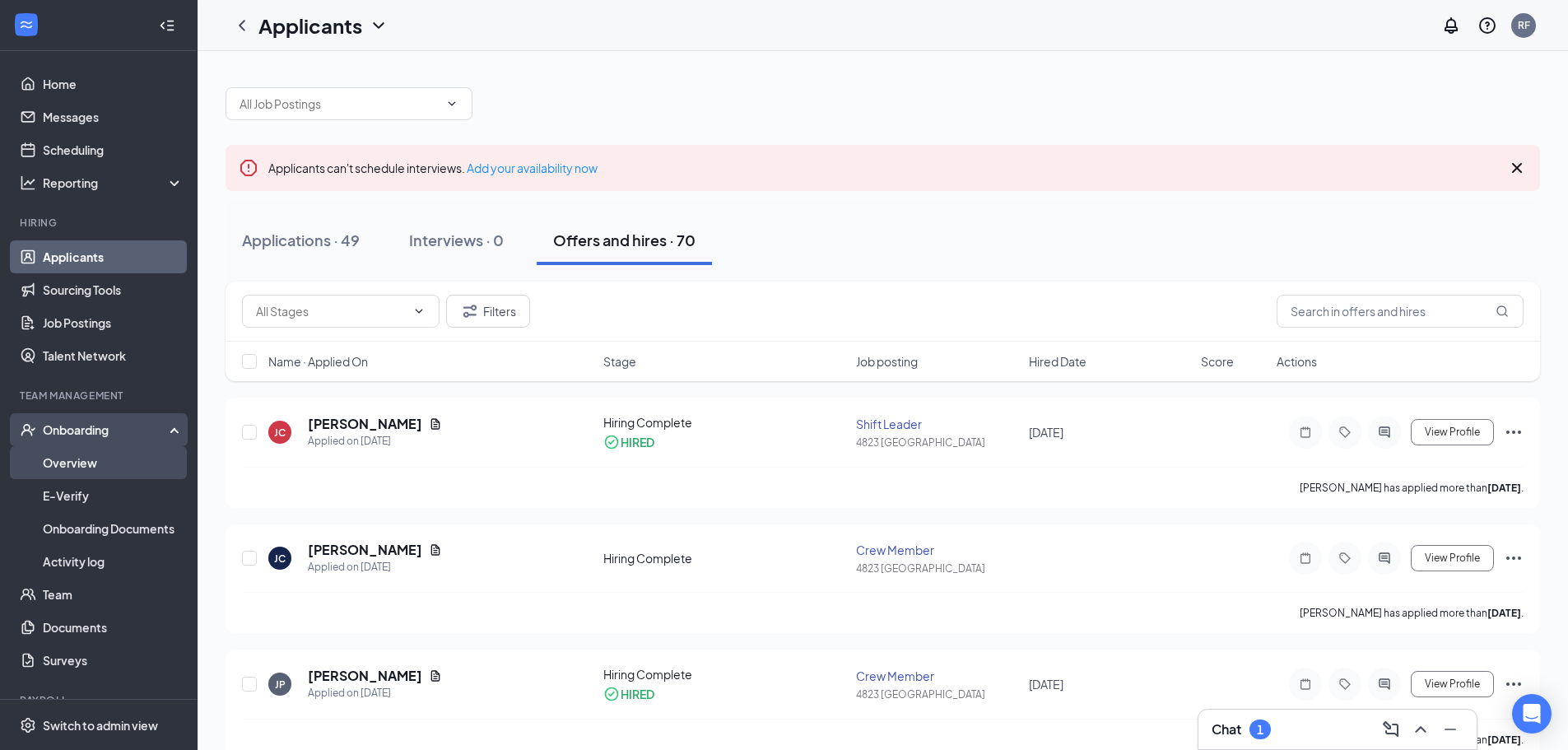
click at [128, 460] on link "Overview" at bounding box center [113, 462] width 141 height 33
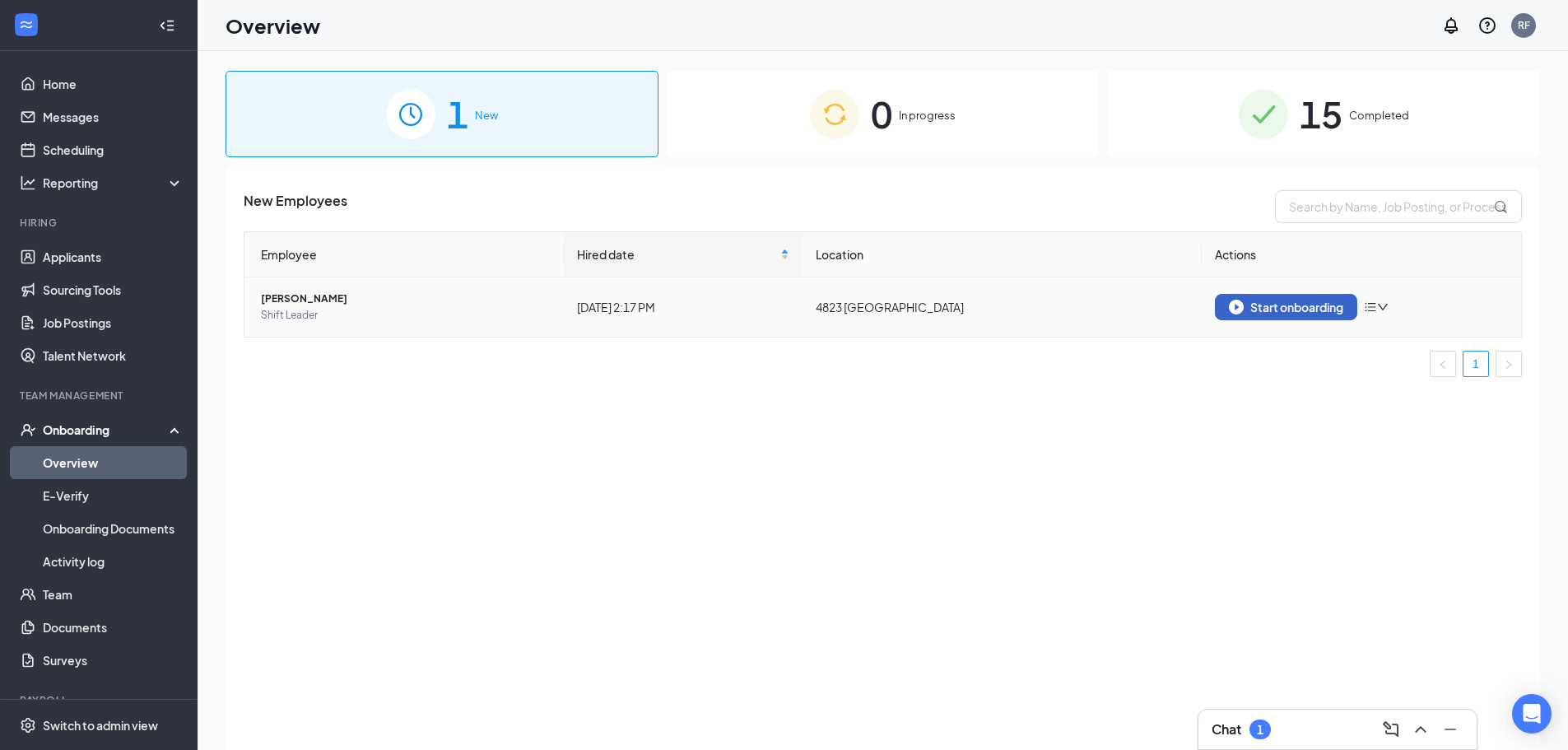
click at [1315, 303] on div "Start onboarding" at bounding box center [1286, 307] width 114 height 15
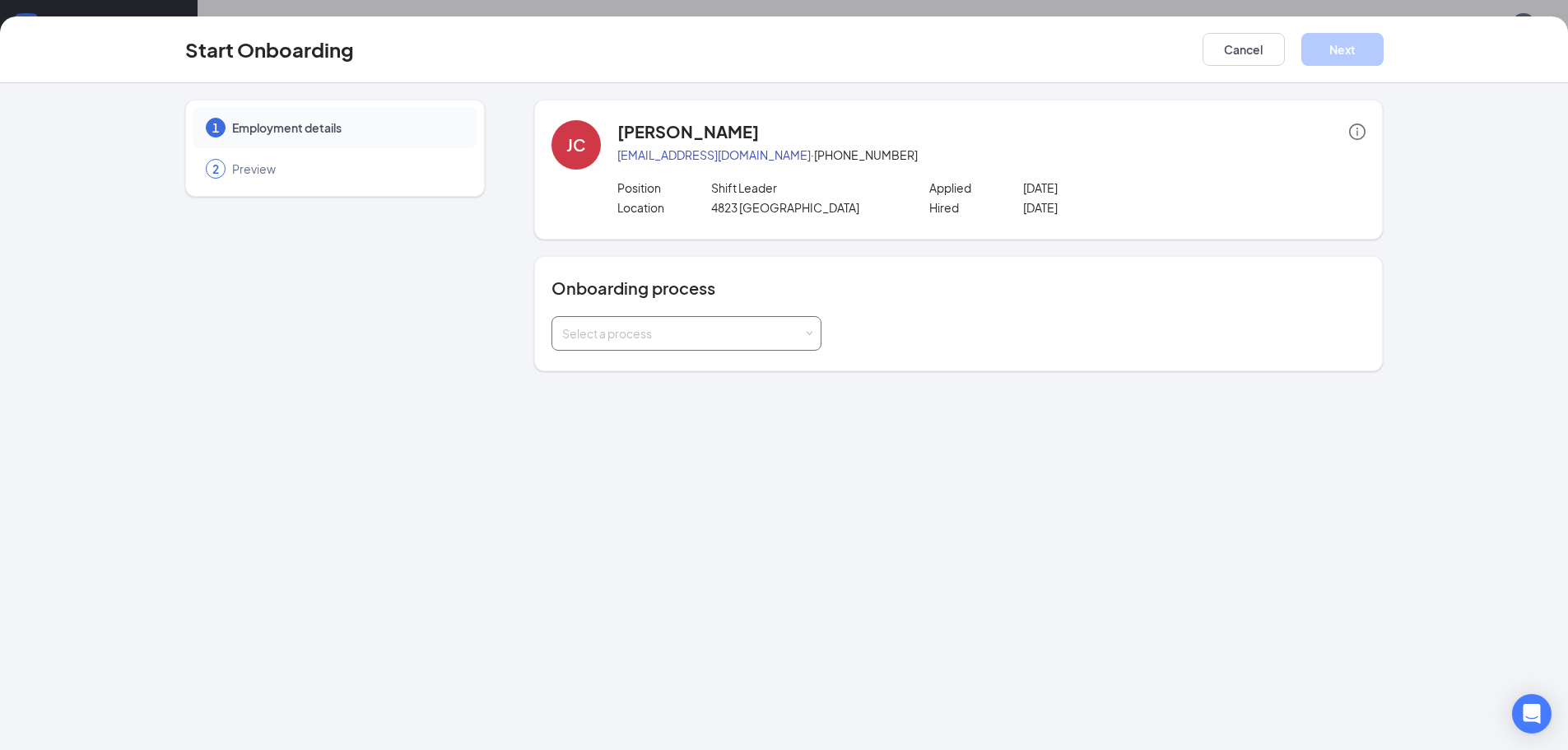
click at [816, 327] on div "Select a process" at bounding box center [686, 333] width 270 height 35
click at [766, 366] on li "General Onboarding Process" at bounding box center [686, 369] width 270 height 30
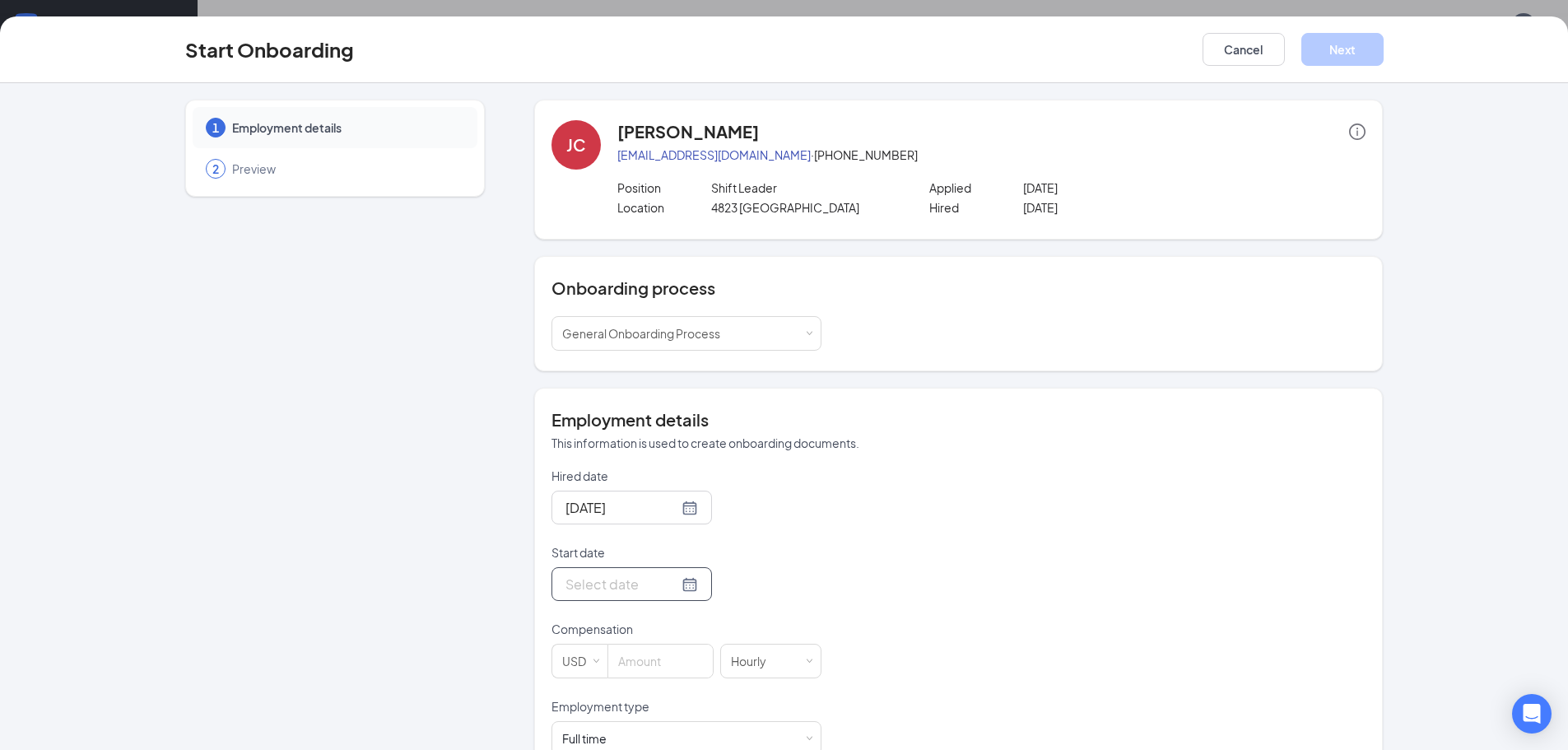
click at [673, 580] on div at bounding box center [632, 584] width 132 height 21
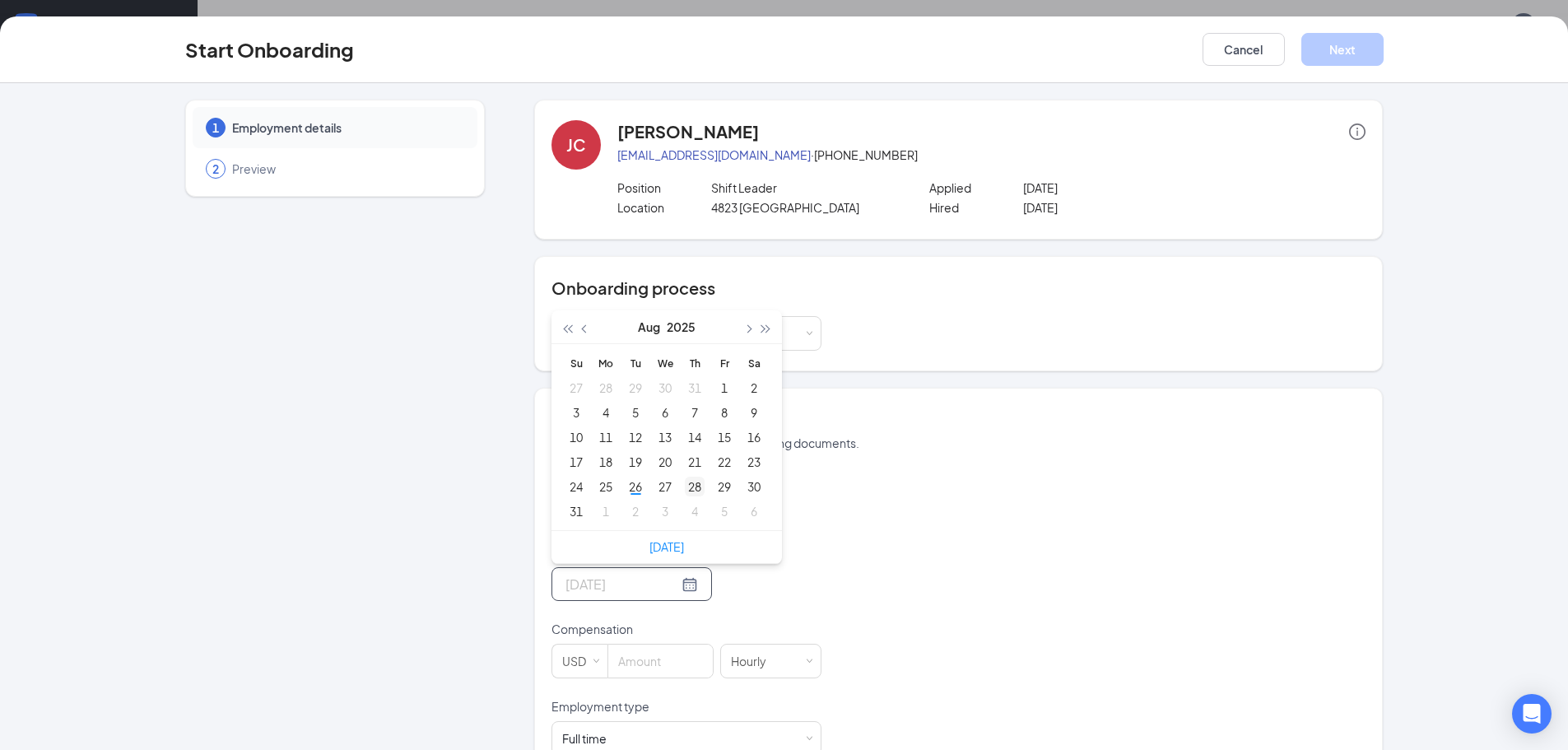
type input "Aug 28, 2025"
drag, startPoint x: 683, startPoint y: 487, endPoint x: 676, endPoint y: 511, distance: 25.0
click at [685, 487] on div "28" at bounding box center [695, 487] width 20 height 20
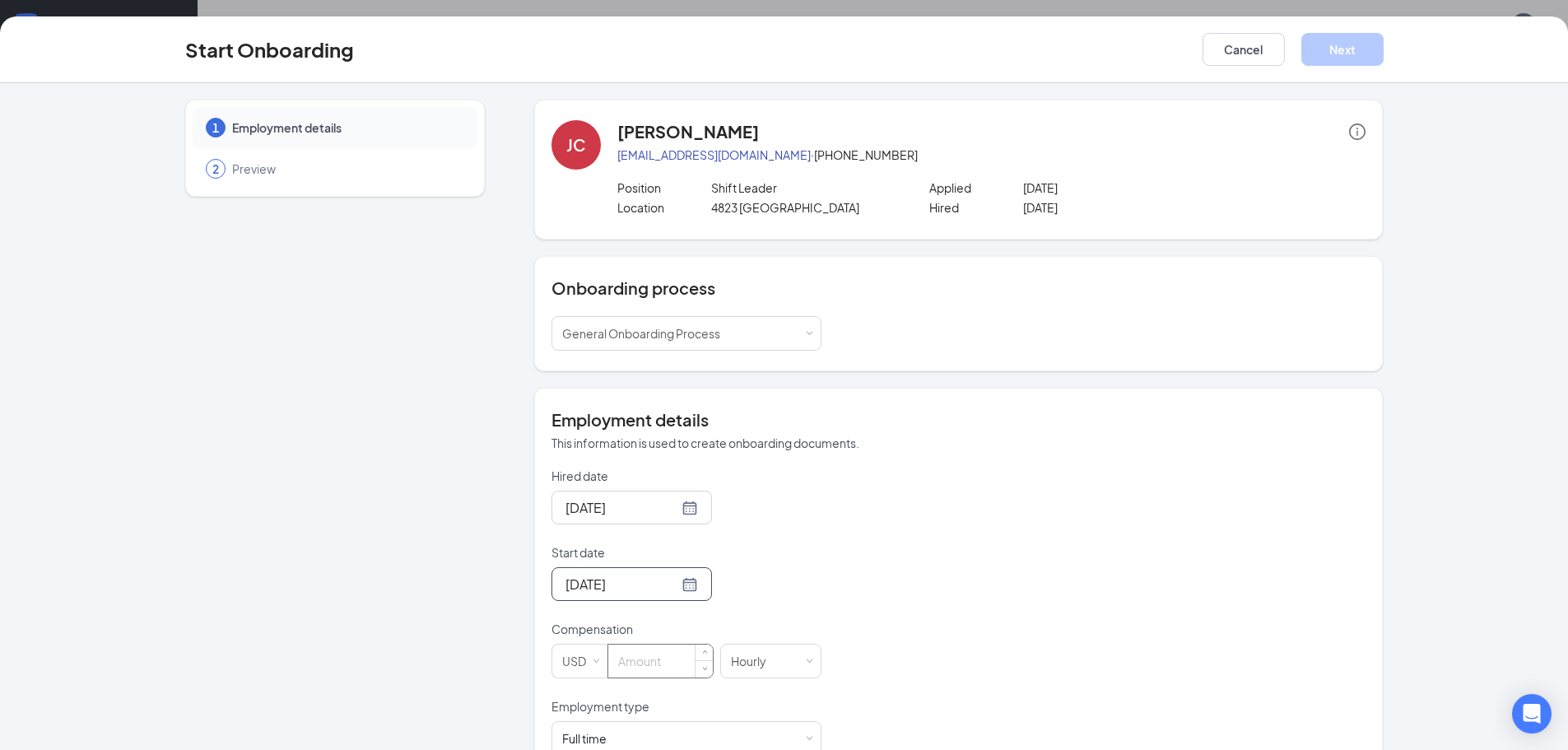
click at [626, 648] on input at bounding box center [660, 661] width 104 height 33
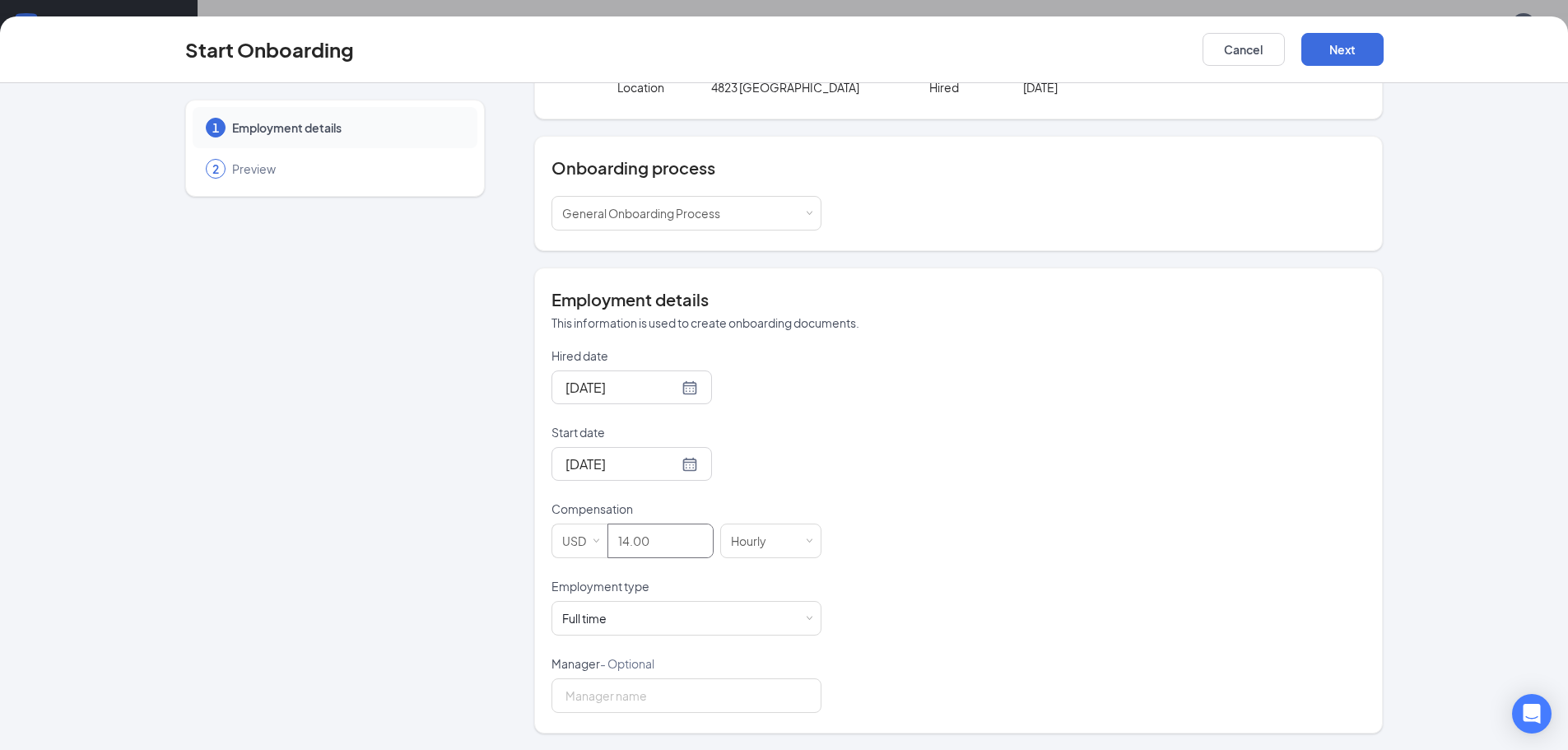
scroll to position [75, 0]
type input "14"
click at [781, 700] on input "Manager - Optional" at bounding box center [686, 695] width 270 height 35
type input "Rosalyn Foster"
click at [1327, 42] on button "Next" at bounding box center [1343, 49] width 82 height 33
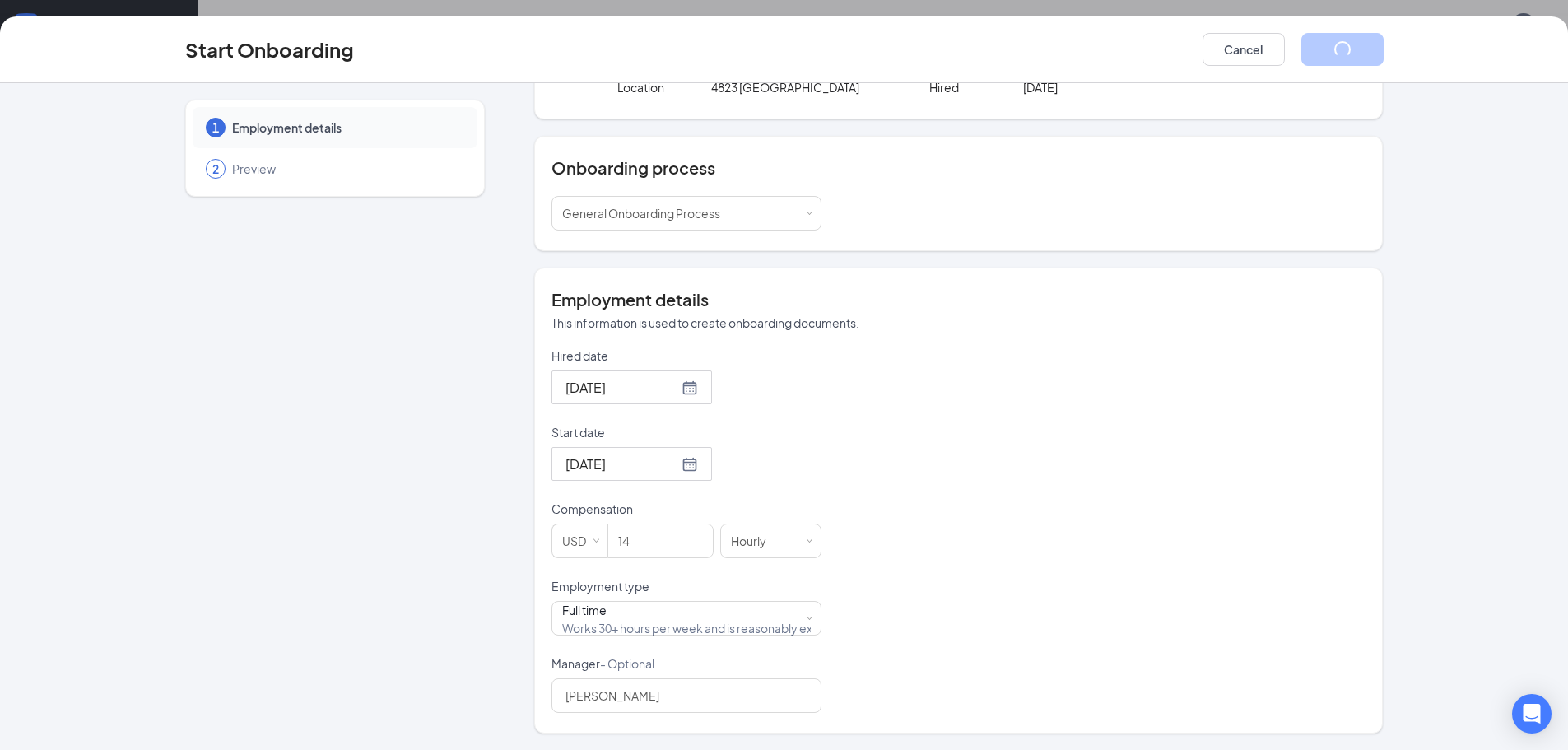
scroll to position [0, 0]
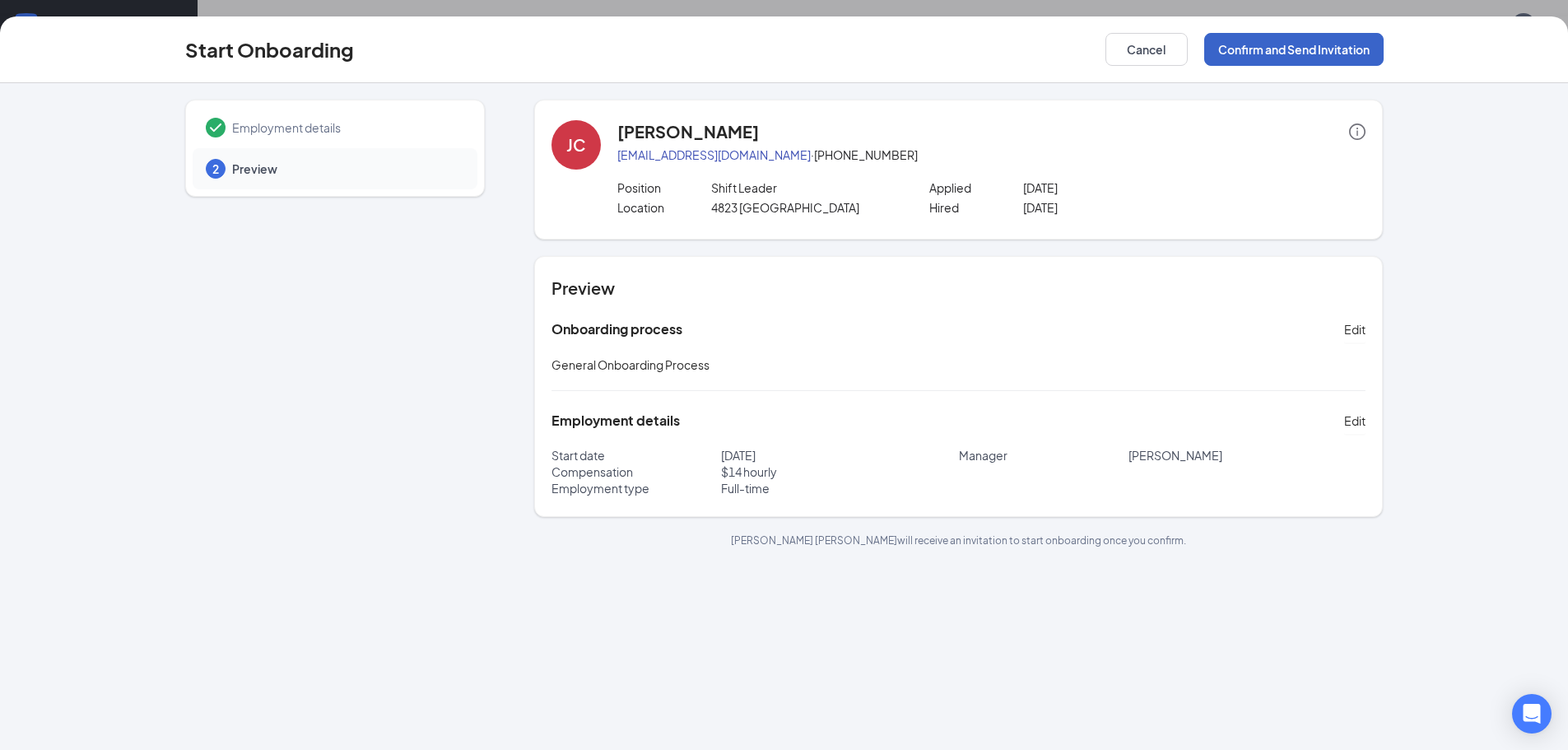
click at [1301, 46] on button "Confirm and Send Invitation" at bounding box center [1294, 49] width 180 height 33
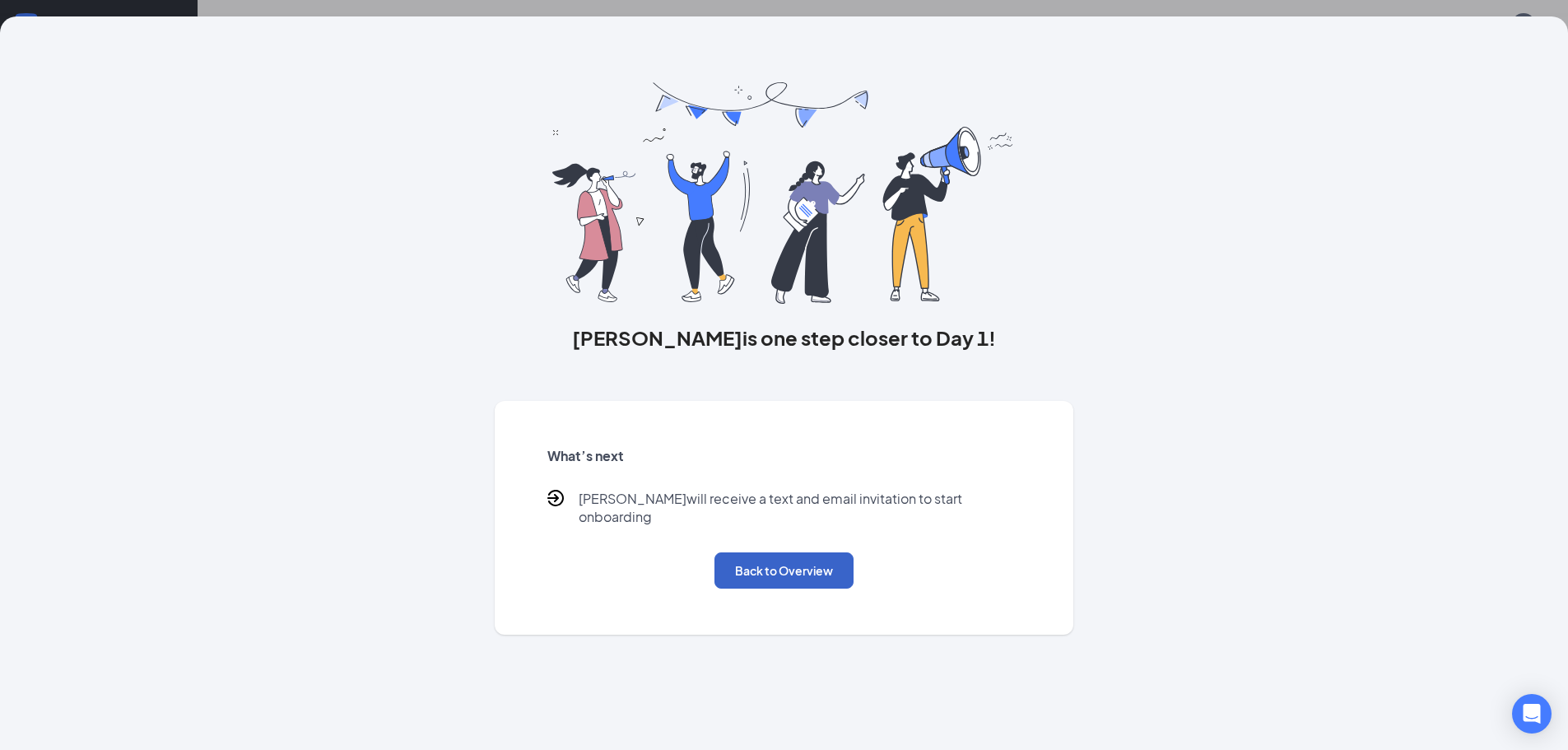
click at [787, 552] on button "Back to Overview" at bounding box center [784, 570] width 139 height 36
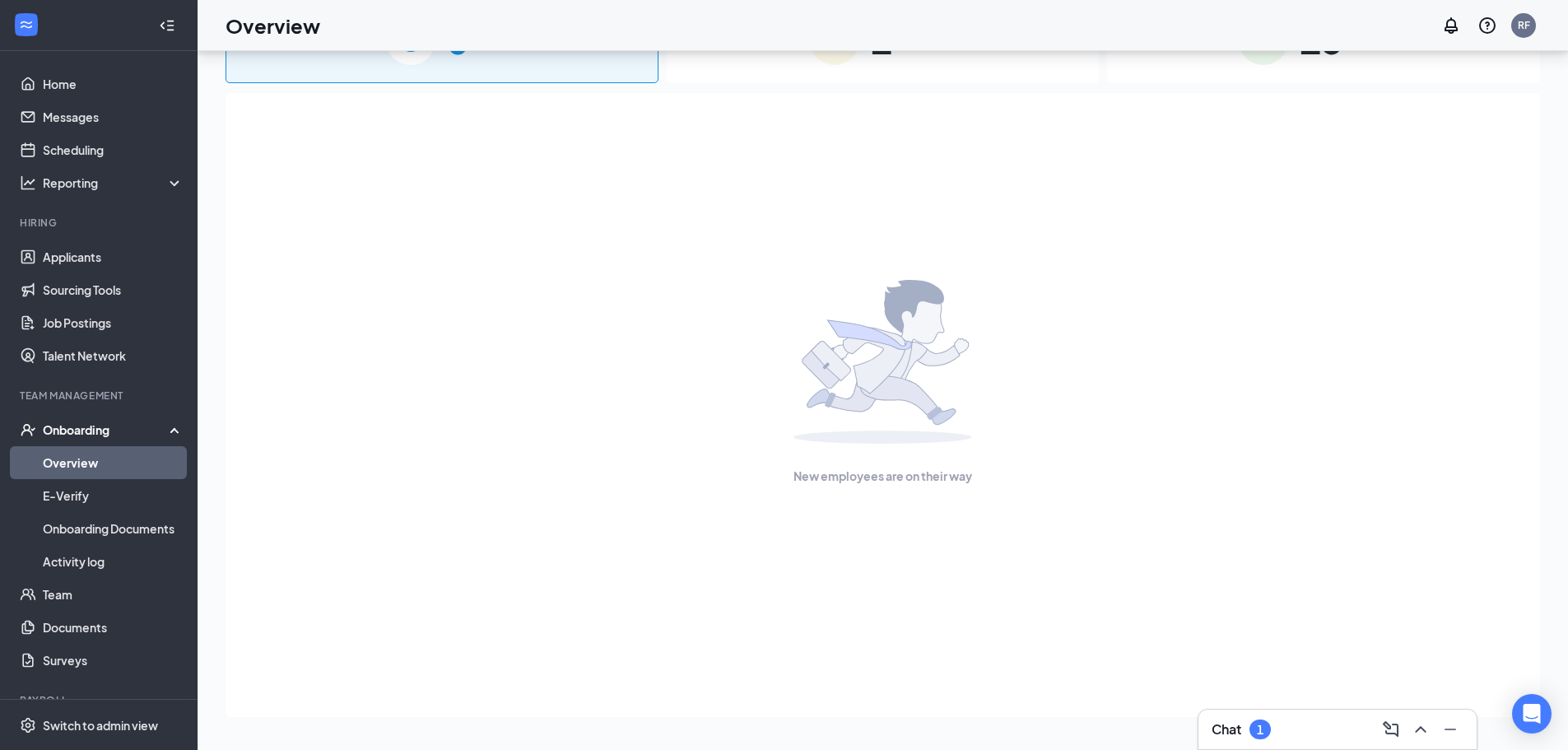
drag, startPoint x: 788, startPoint y: 545, endPoint x: 477, endPoint y: 345, distance: 369.8
click at [477, 345] on div "New employees are on their way" at bounding box center [882, 382] width 1278 height 579
drag, startPoint x: 86, startPoint y: 260, endPoint x: 102, endPoint y: 263, distance: 16.3
click at [88, 260] on link "Applicants" at bounding box center [113, 256] width 141 height 33
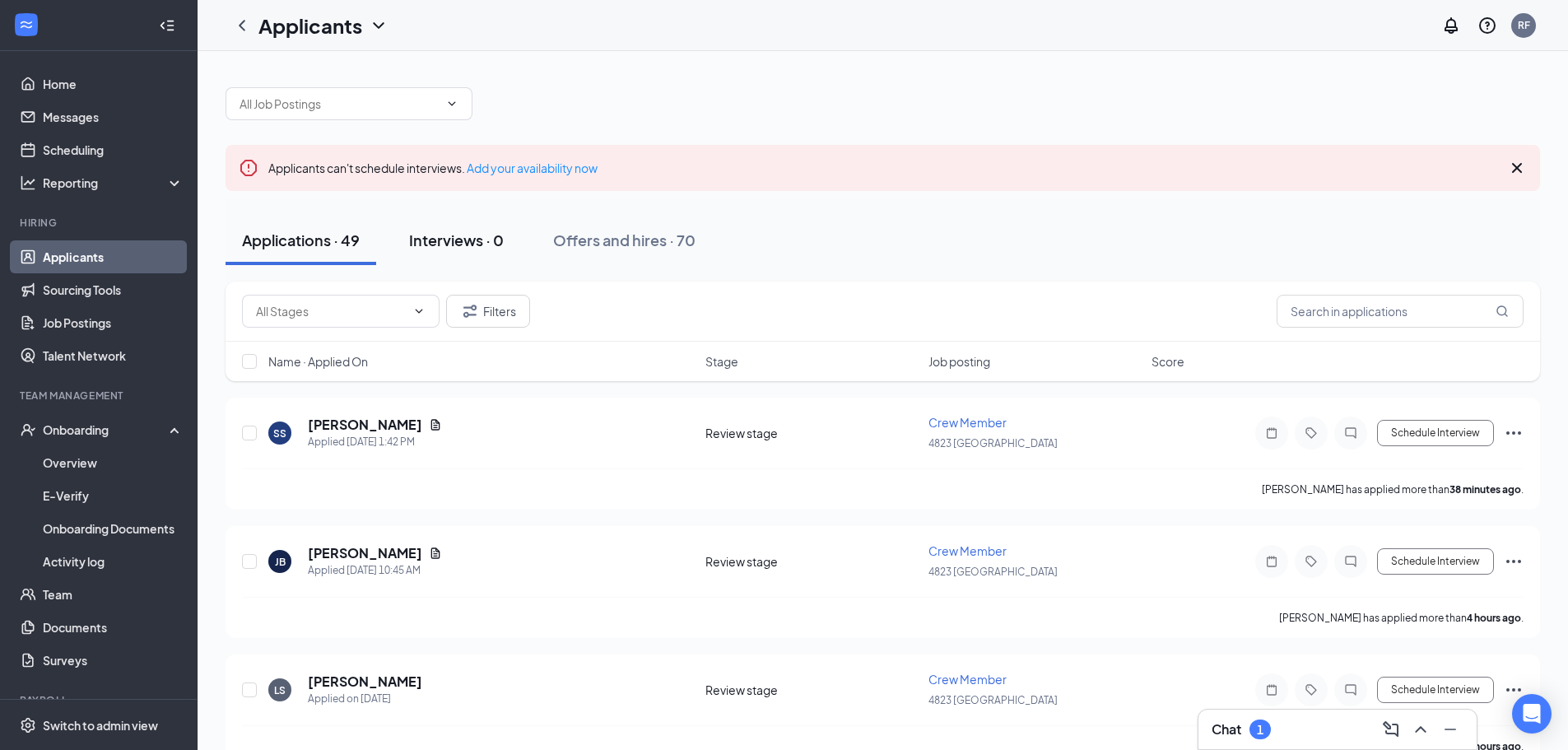
click at [496, 245] on div "Interviews · 0" at bounding box center [456, 239] width 94 height 21
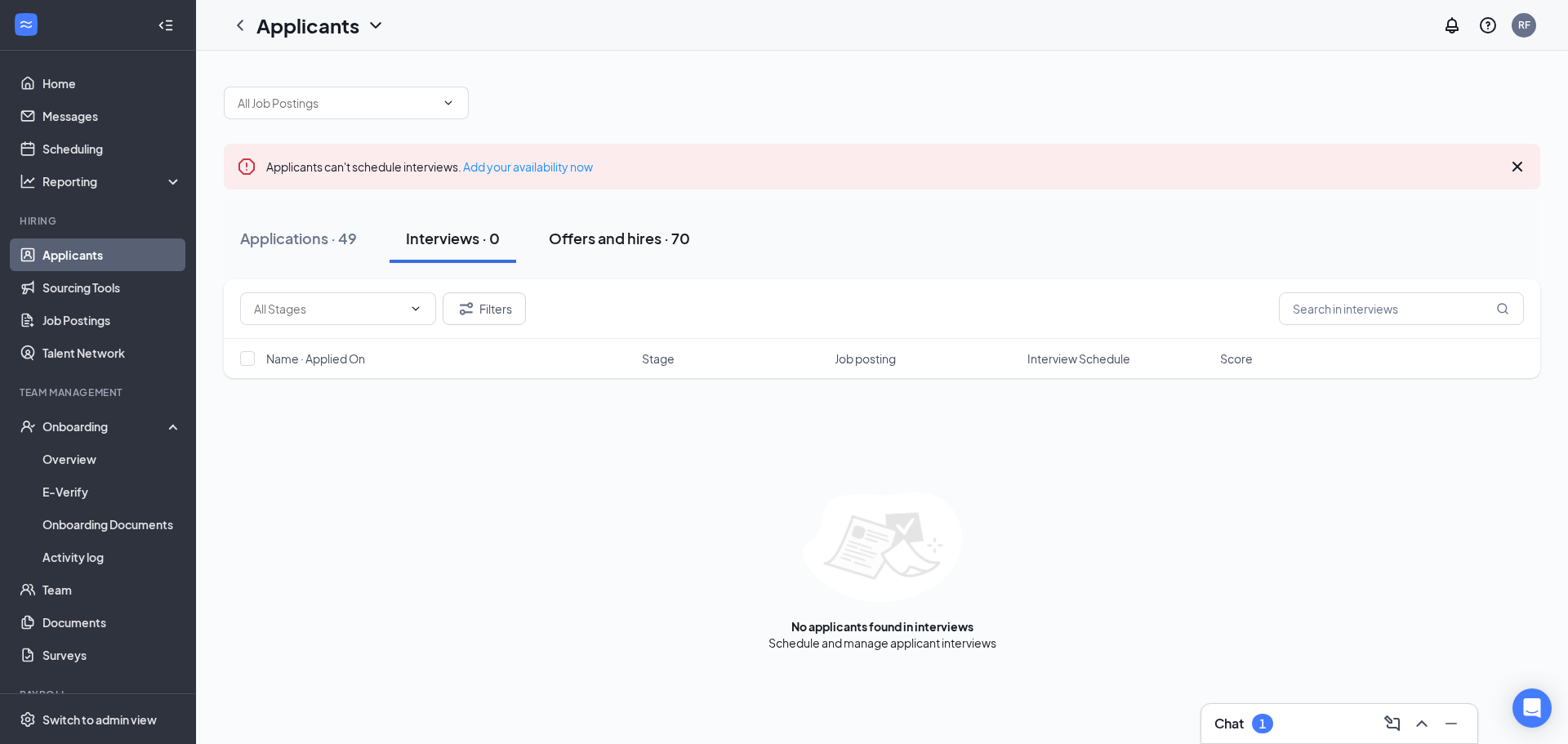
click at [593, 237] on div "Offers and hires · 70" at bounding box center [619, 237] width 141 height 21
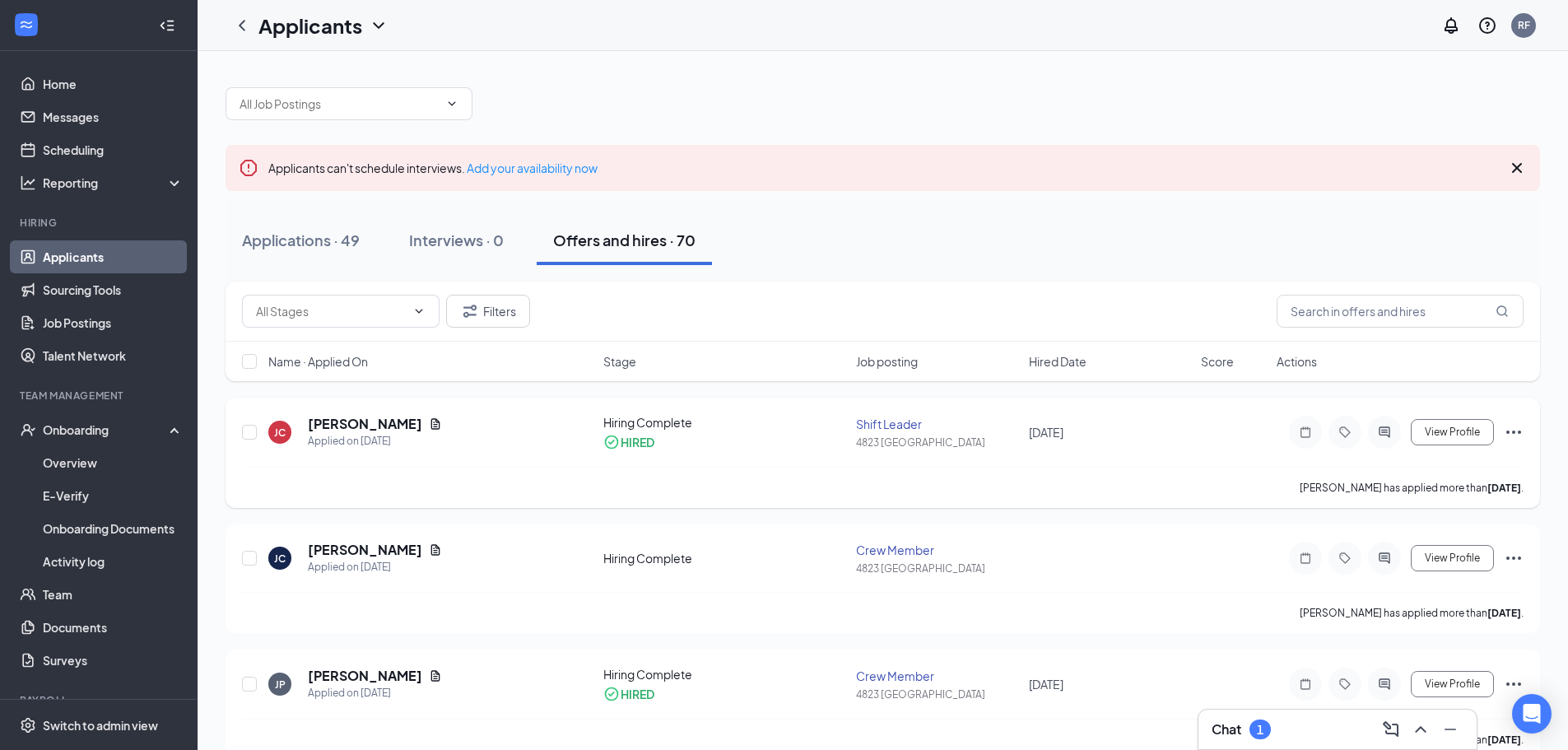
click at [1502, 435] on div "View Profile" at bounding box center [1400, 432] width 247 height 33
click at [1506, 431] on icon "Ellipses" at bounding box center [1514, 432] width 20 height 20
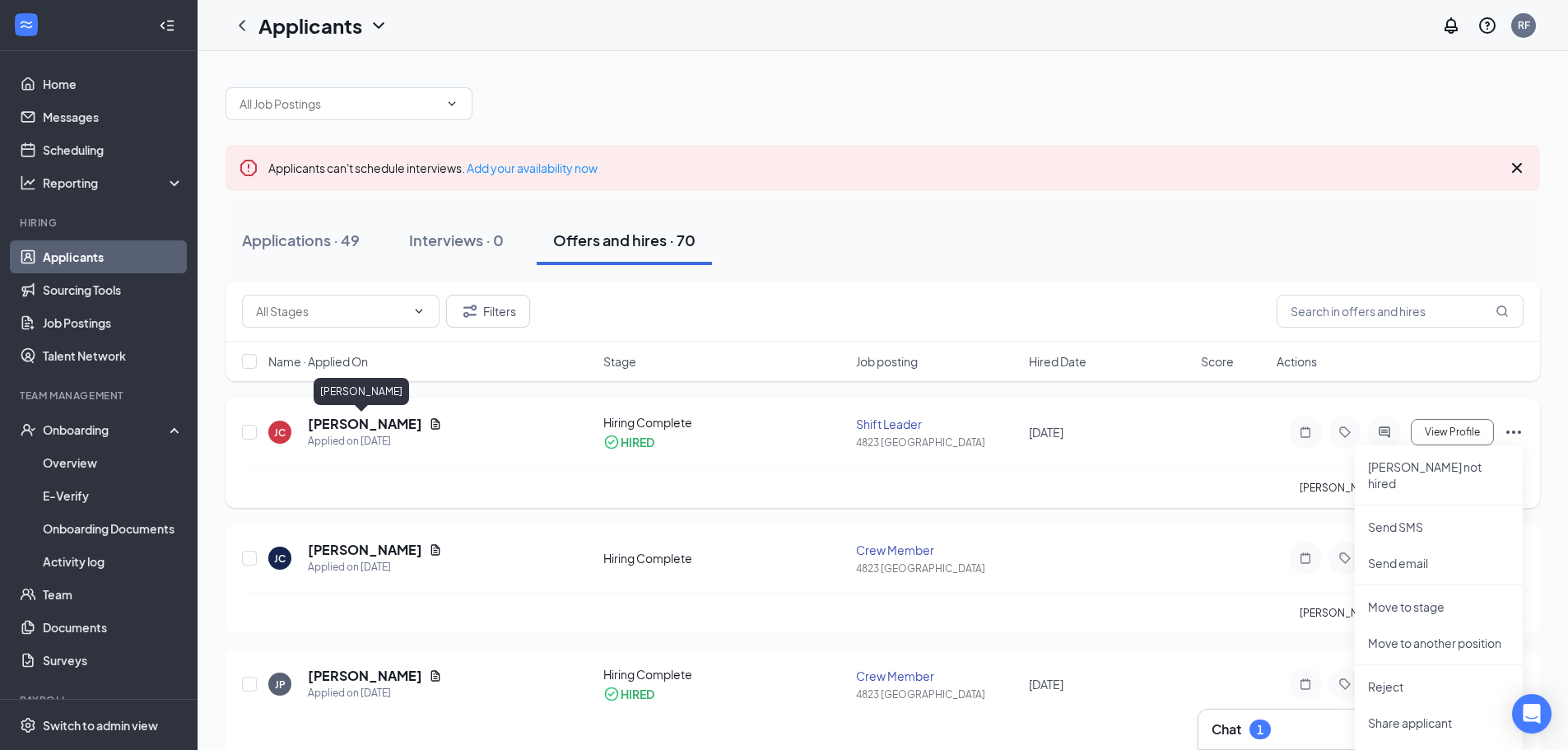
click at [388, 424] on h5 "Jonathan Clark" at bounding box center [364, 424] width 114 height 18
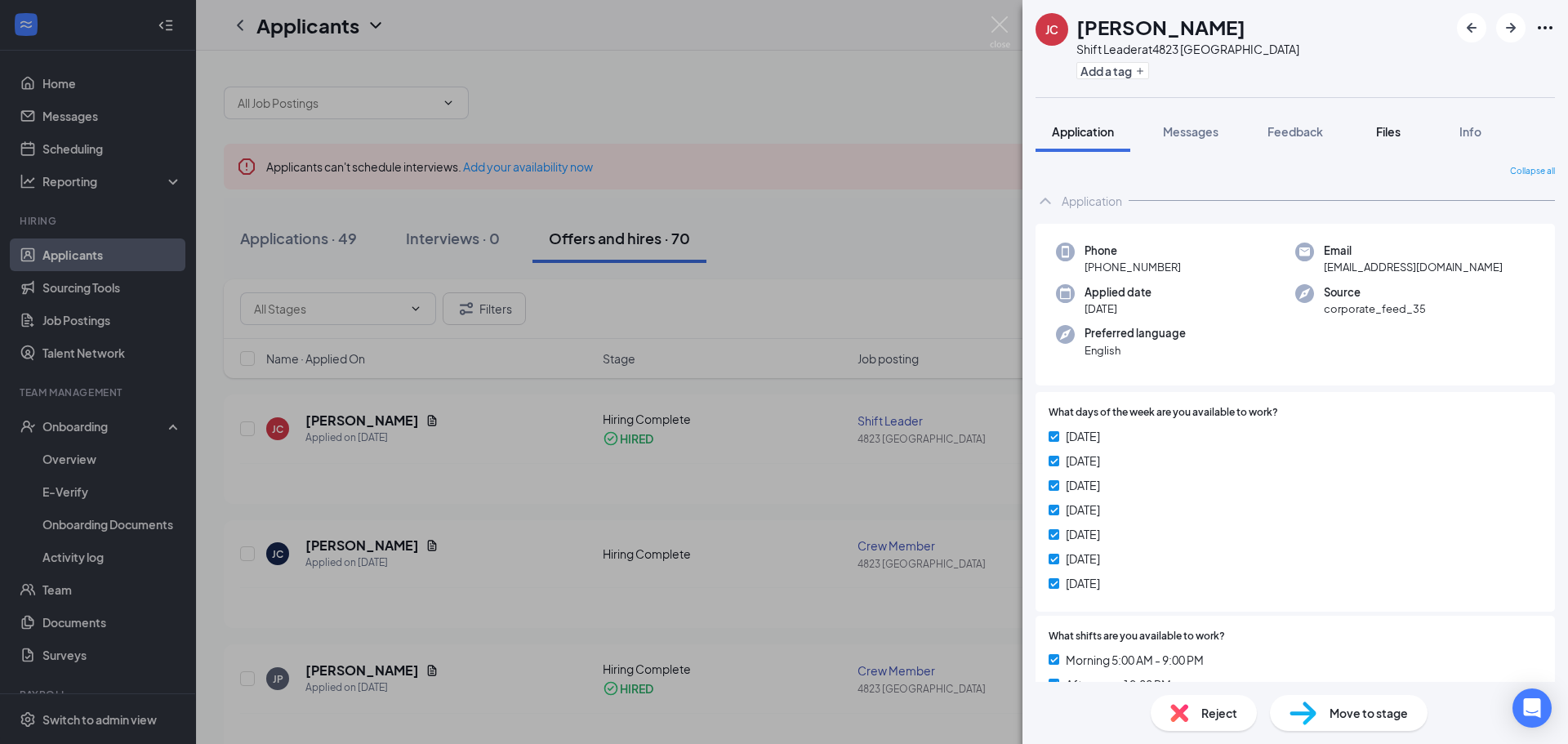
click at [1394, 142] on button "Files" at bounding box center [1388, 131] width 65 height 40
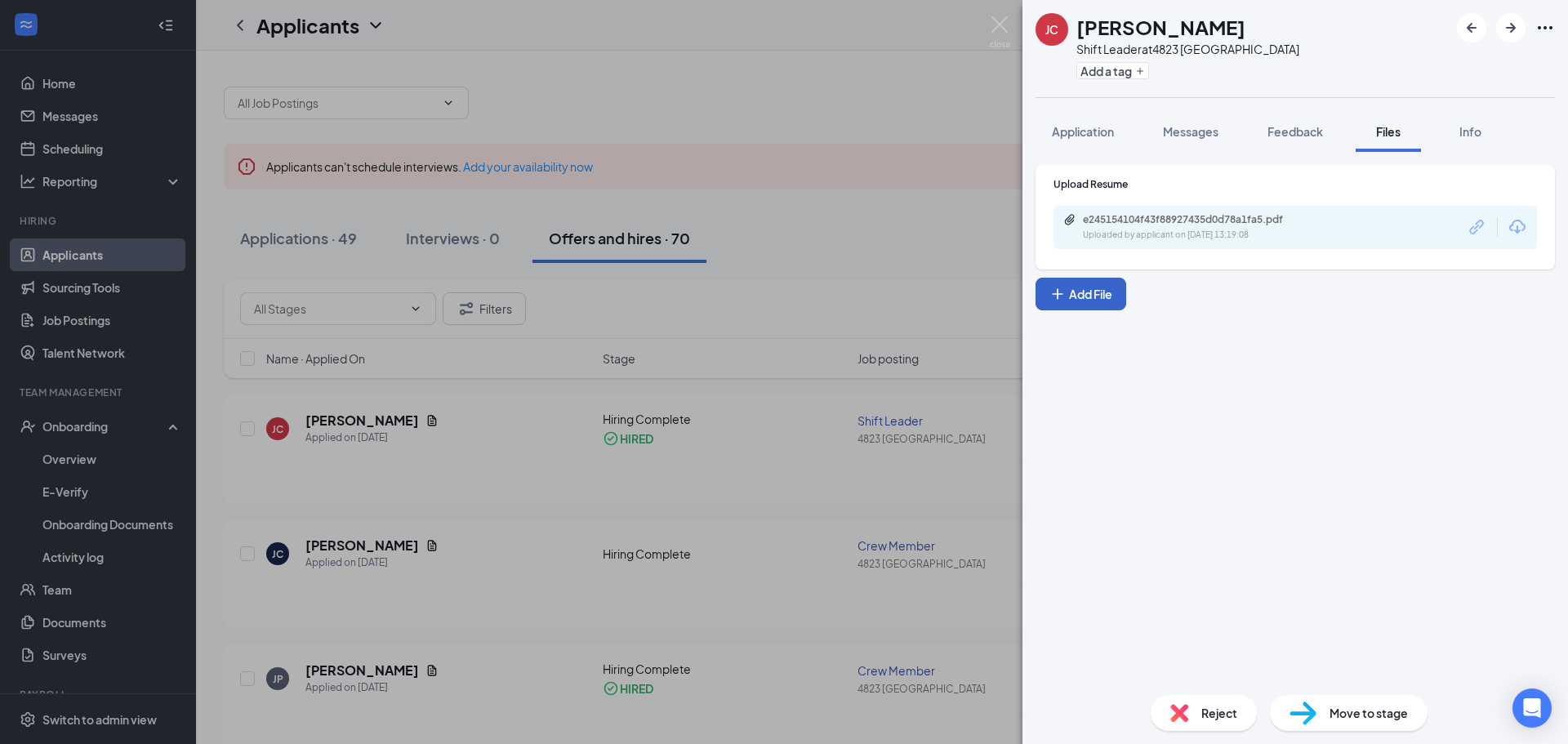
click at [1097, 296] on button "Add File" at bounding box center [1080, 294] width 91 height 33
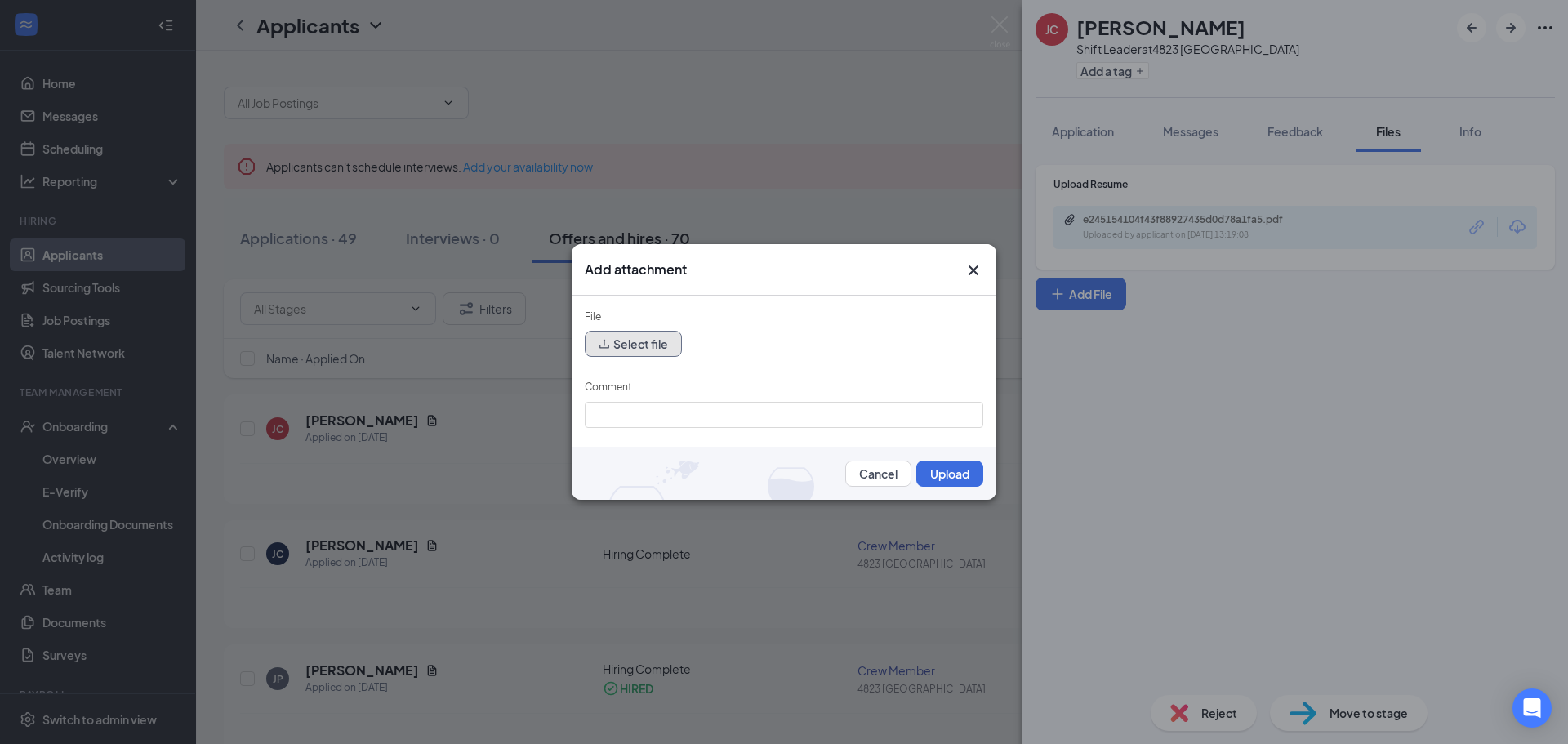
click at [672, 347] on button "Select file" at bounding box center [633, 344] width 98 height 27
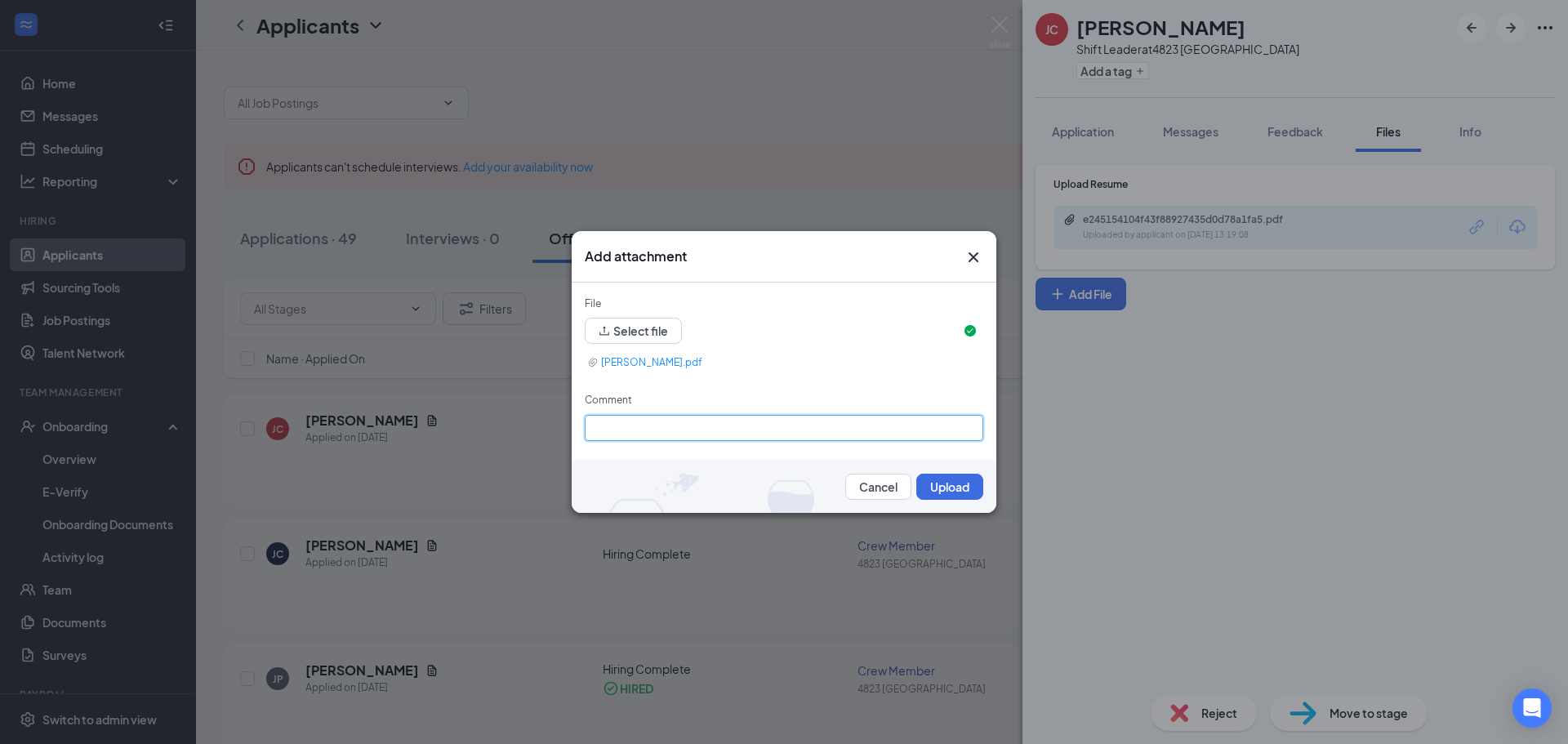
drag, startPoint x: 936, startPoint y: 428, endPoint x: 883, endPoint y: 398, distance: 60.9
click at [936, 428] on input "Comment" at bounding box center [784, 428] width 399 height 27
type input "s"
click at [941, 500] on button "Upload" at bounding box center [949, 487] width 67 height 27
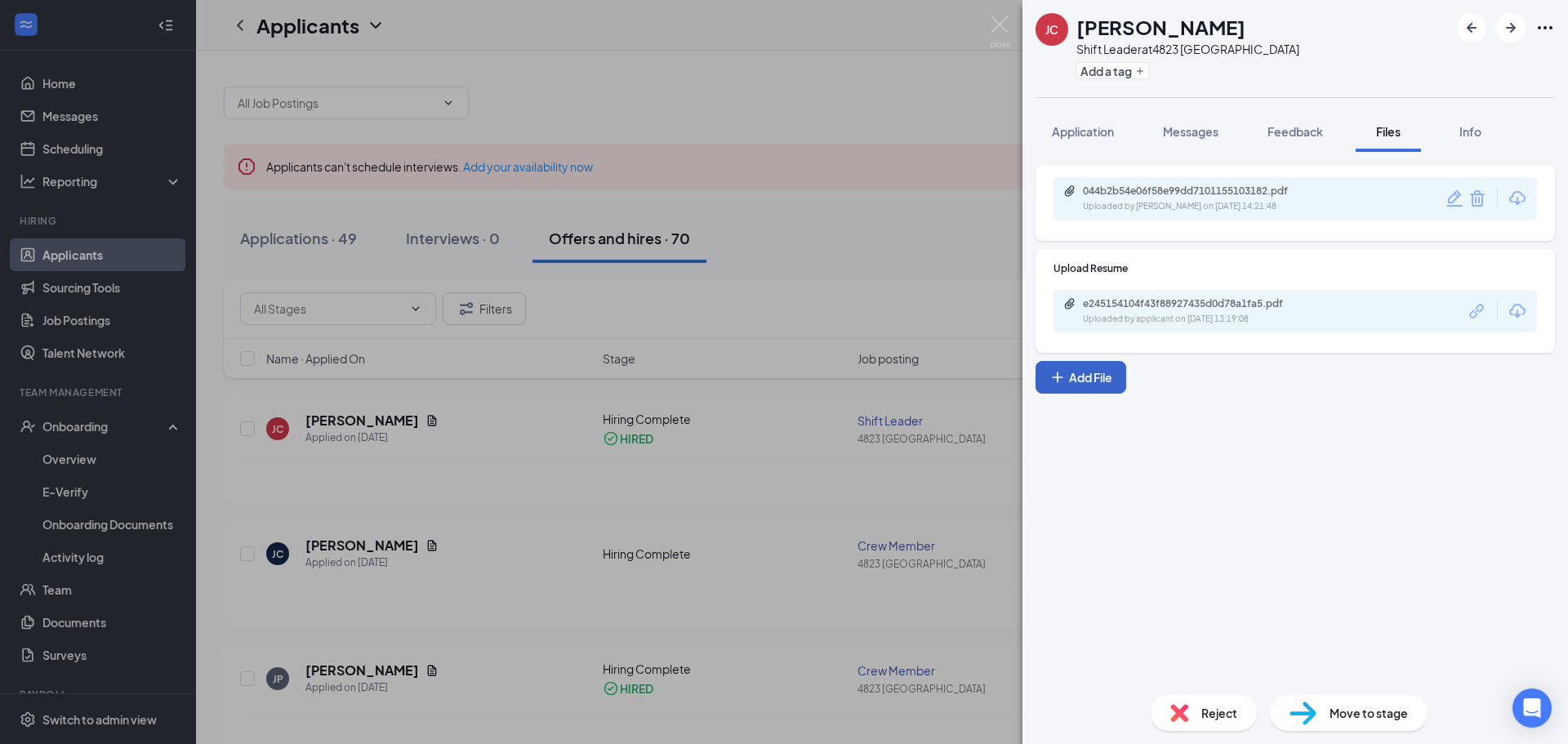
click at [1109, 373] on button "Add File" at bounding box center [1080, 376] width 91 height 33
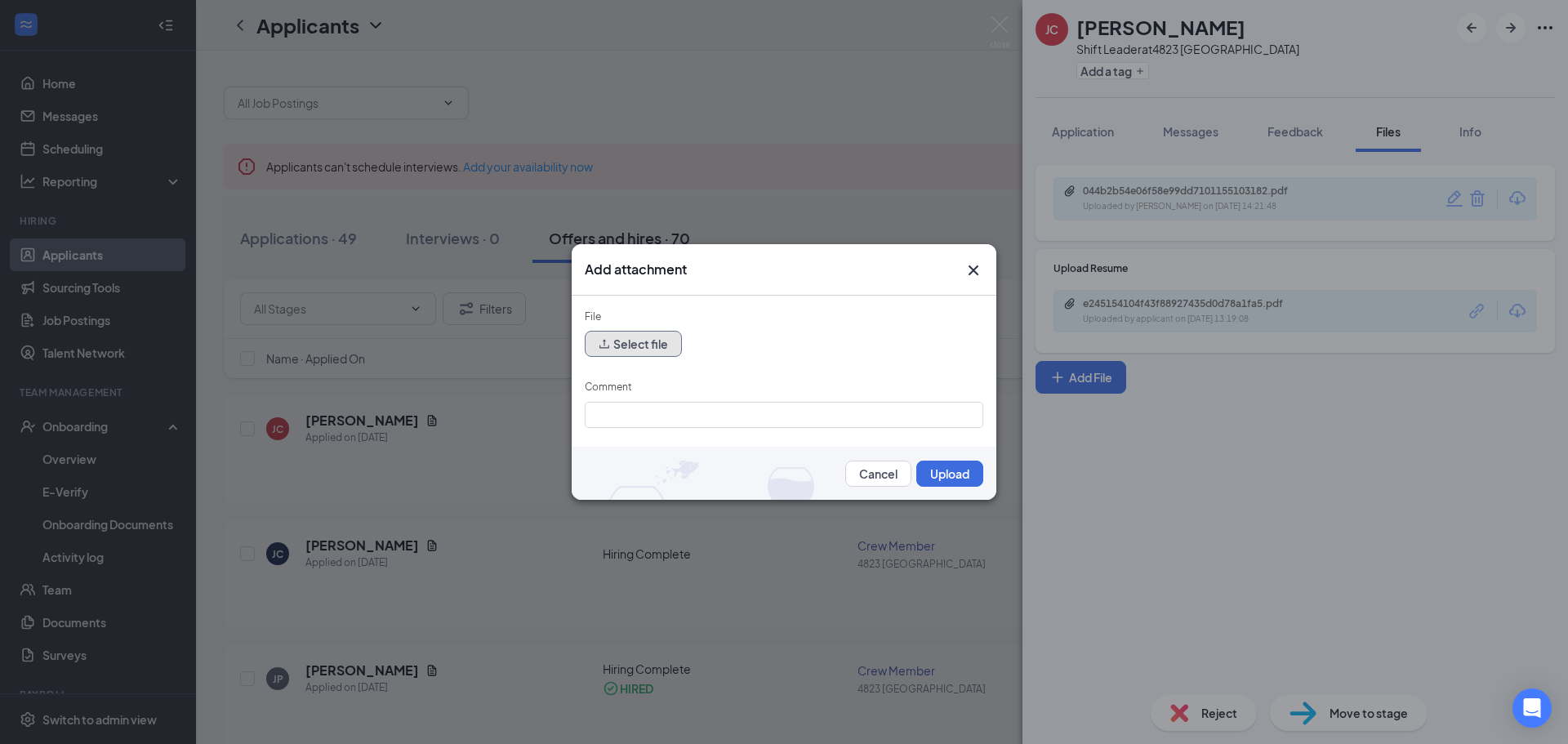
click at [625, 342] on button "Select file" at bounding box center [633, 344] width 98 height 27
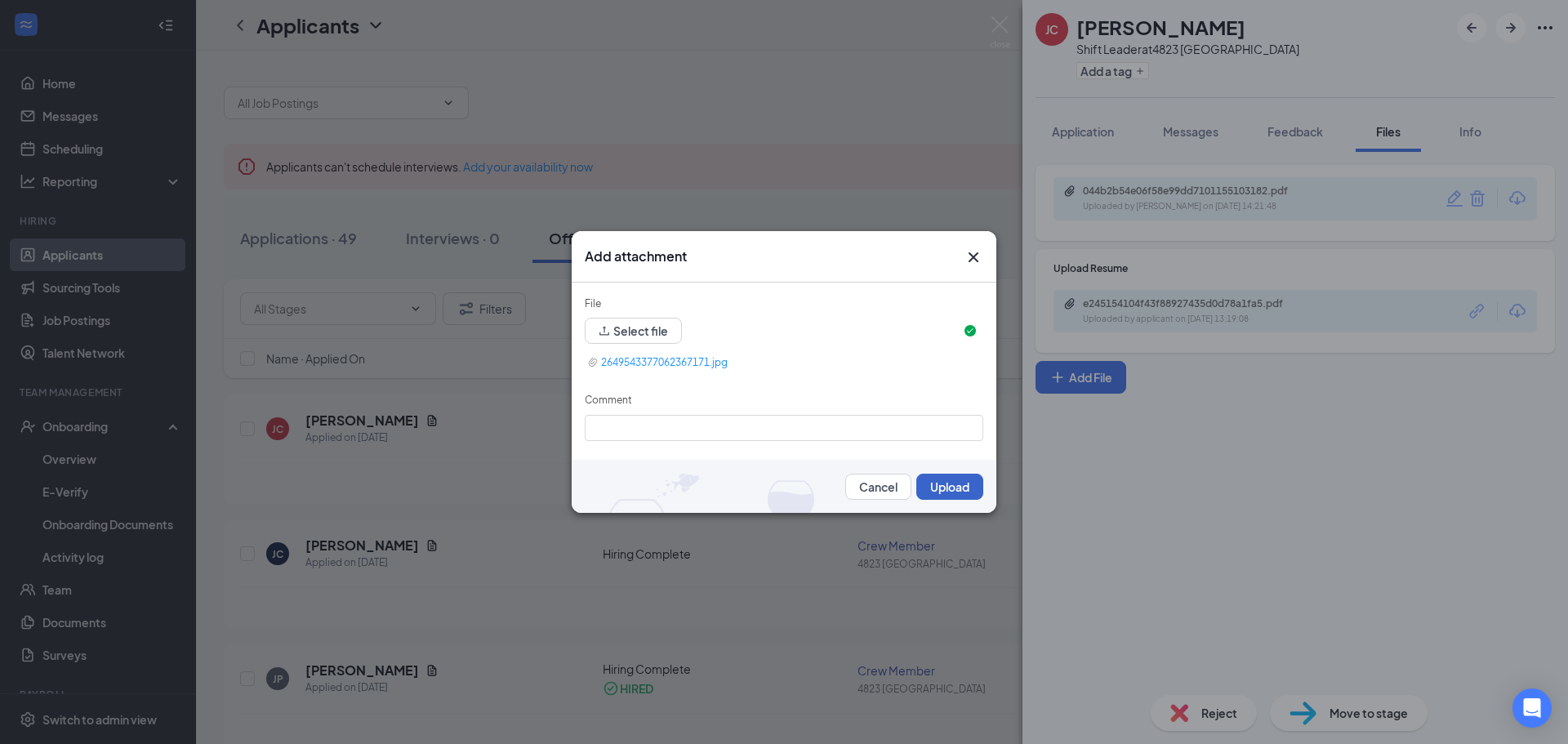
click at [942, 488] on button "Upload" at bounding box center [949, 487] width 67 height 27
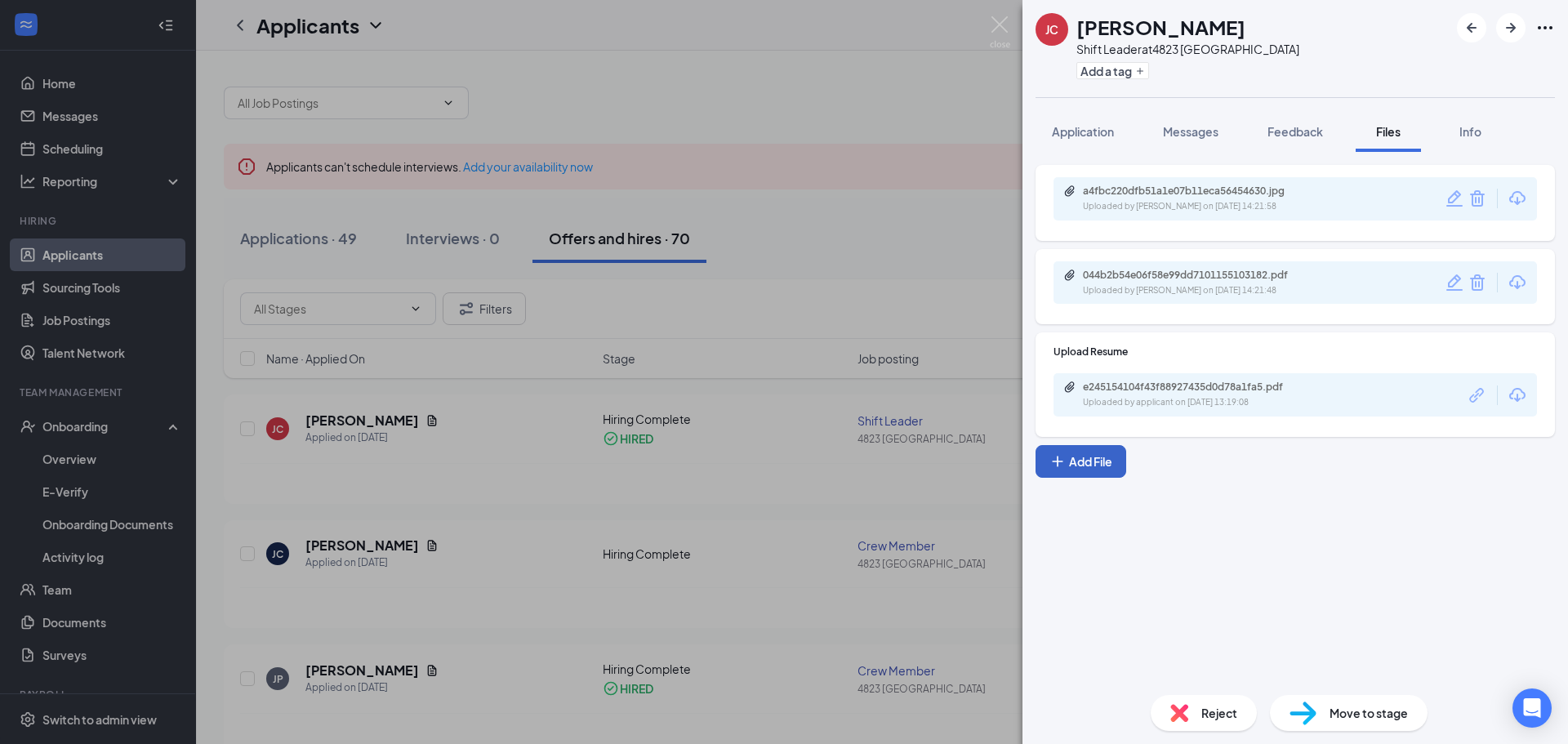
click at [1086, 458] on button "Add File" at bounding box center [1080, 461] width 91 height 33
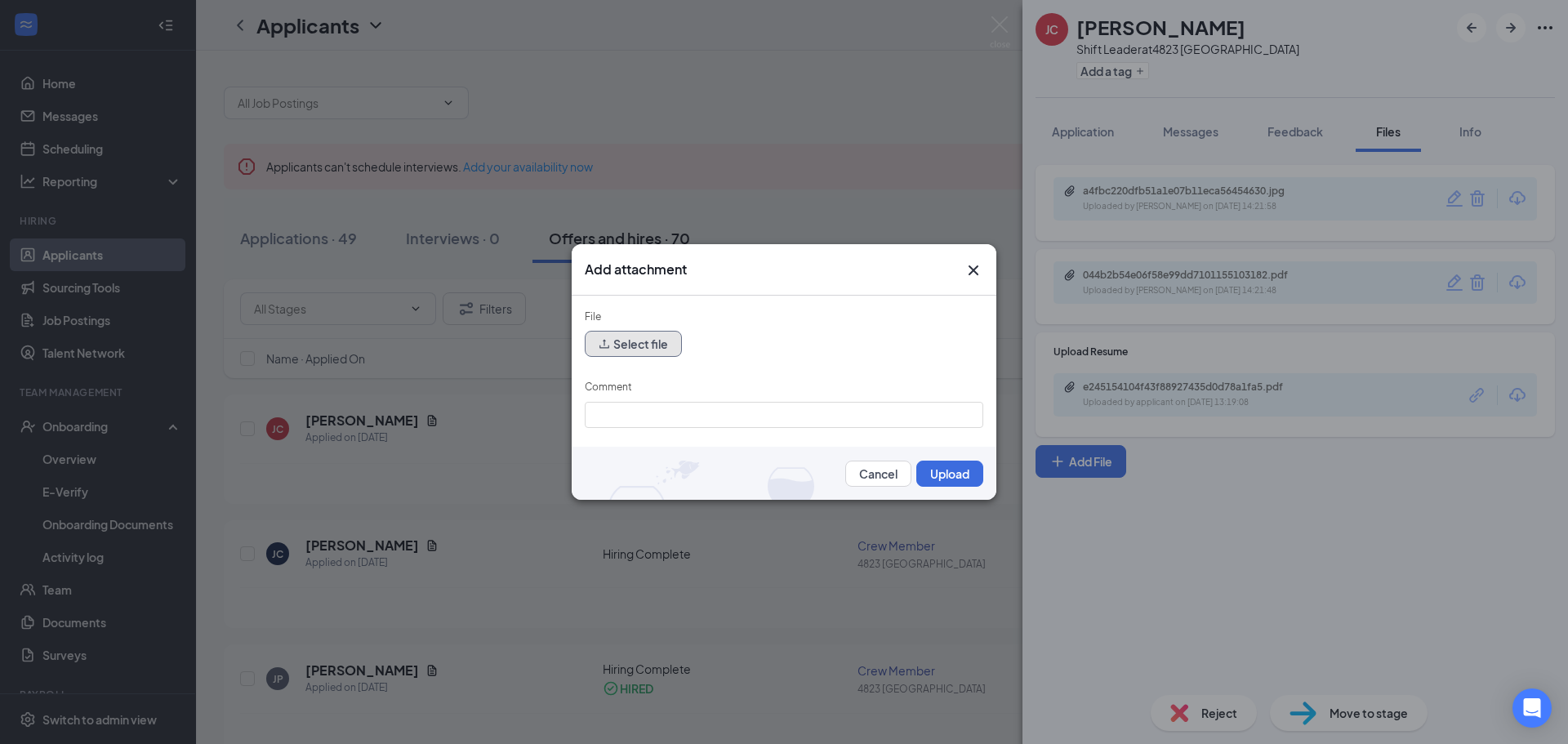
click at [641, 349] on button "Select file" at bounding box center [633, 344] width 98 height 27
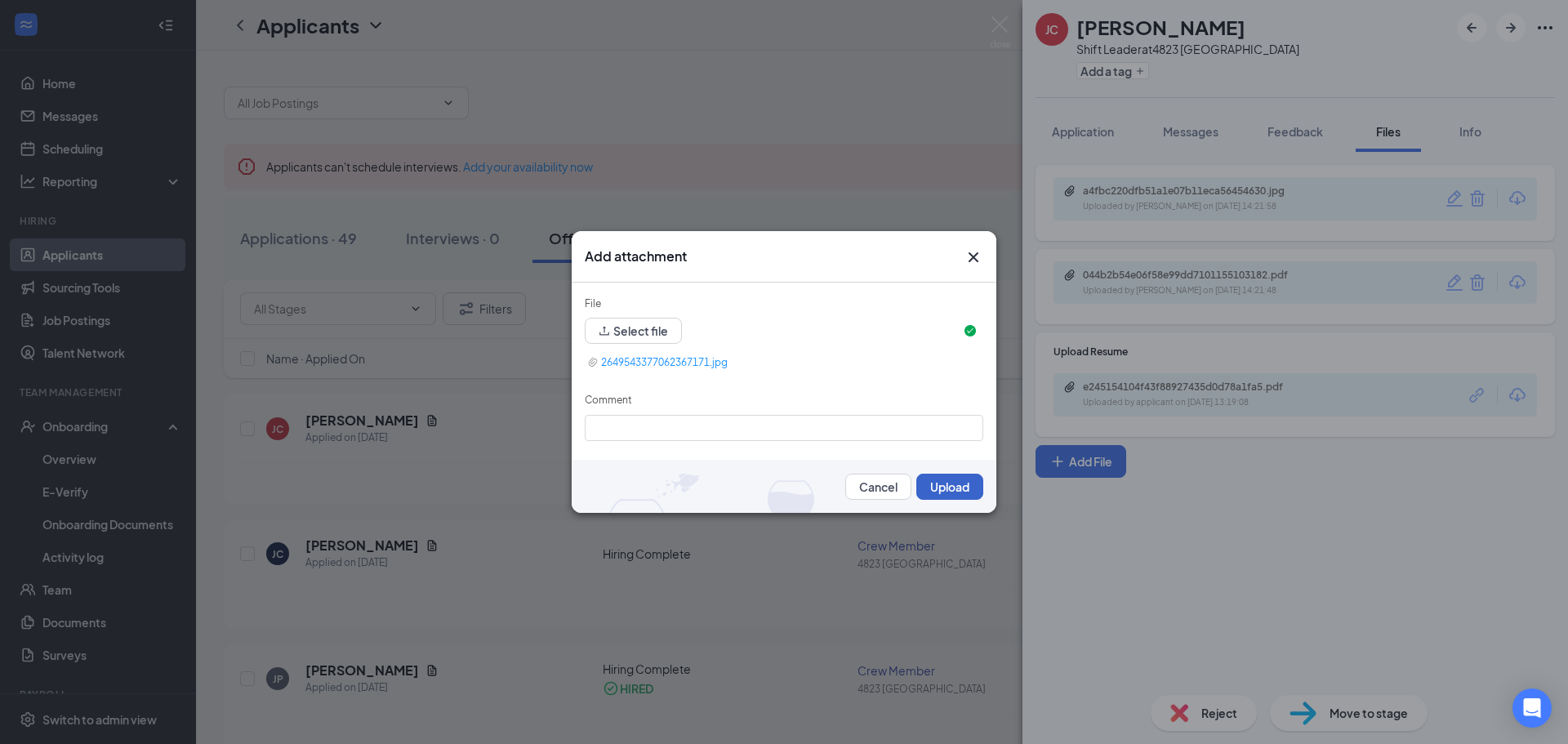
click at [966, 481] on button "Upload" at bounding box center [949, 487] width 67 height 27
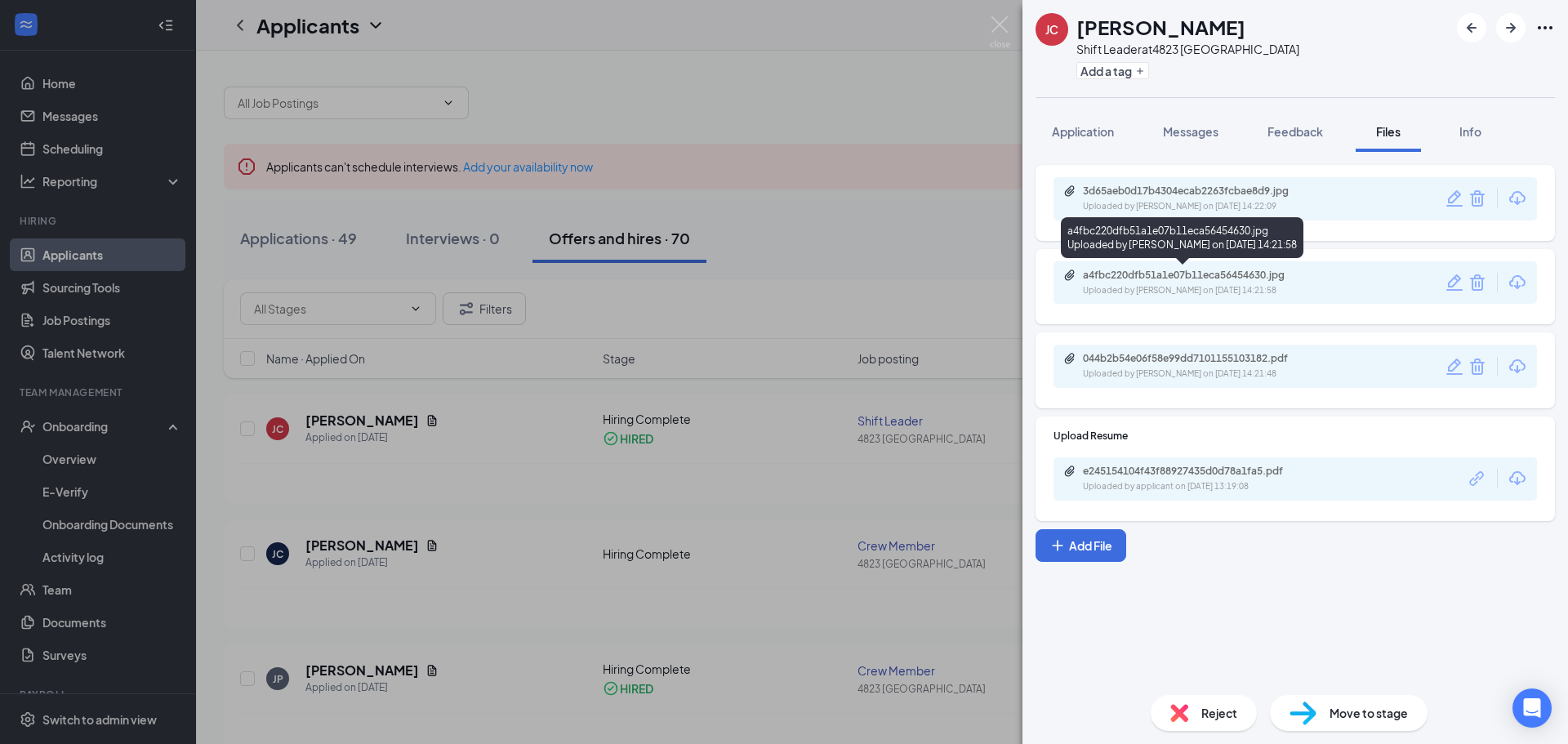
click at [1235, 281] on div "a4fbc220dfb51a1e07b11eca56454630.jpg" at bounding box center [1197, 275] width 229 height 13
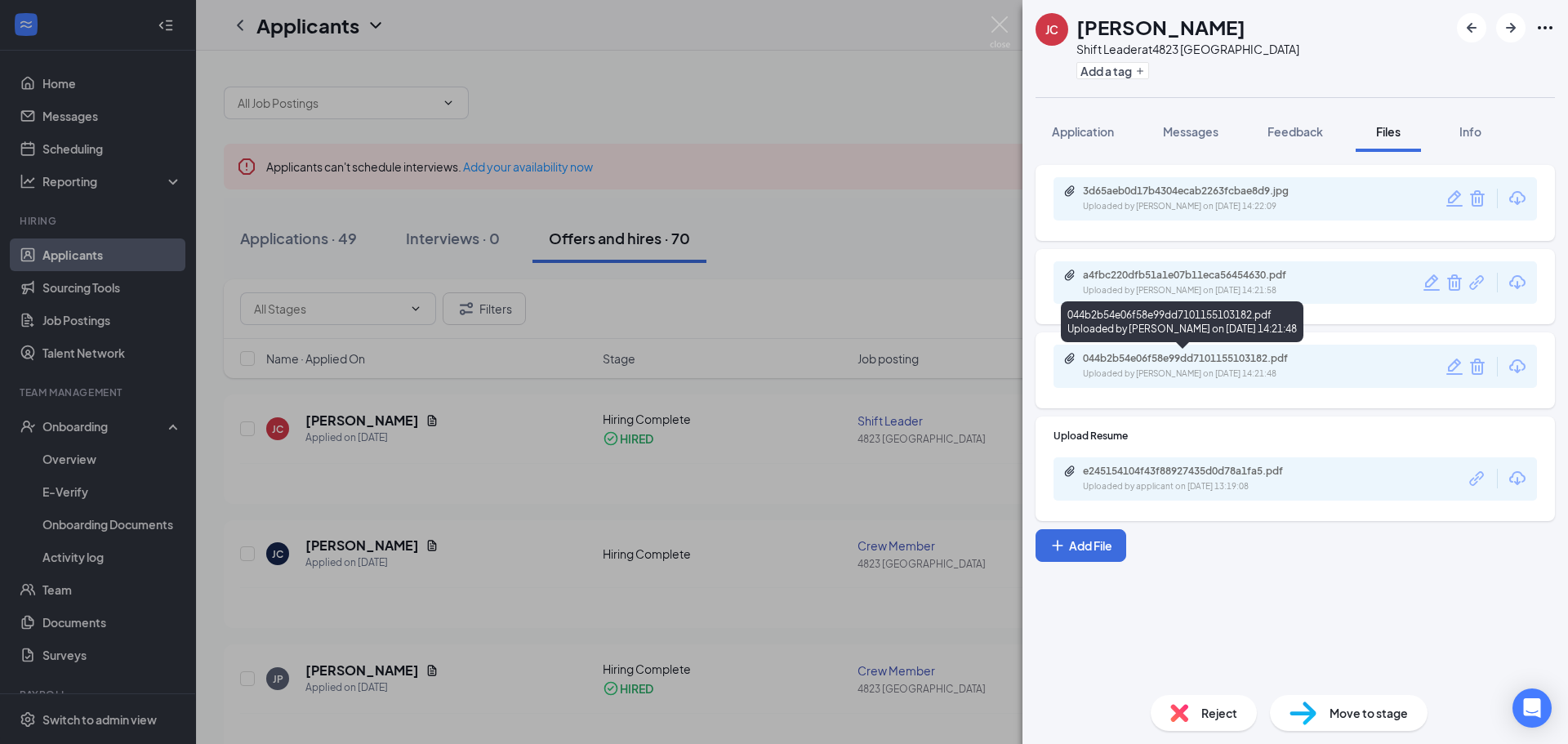
click at [1246, 374] on div "Uploaded by Rosalyn Foster on Aug 26, 2025 at 14:21:48" at bounding box center [1205, 373] width 245 height 13
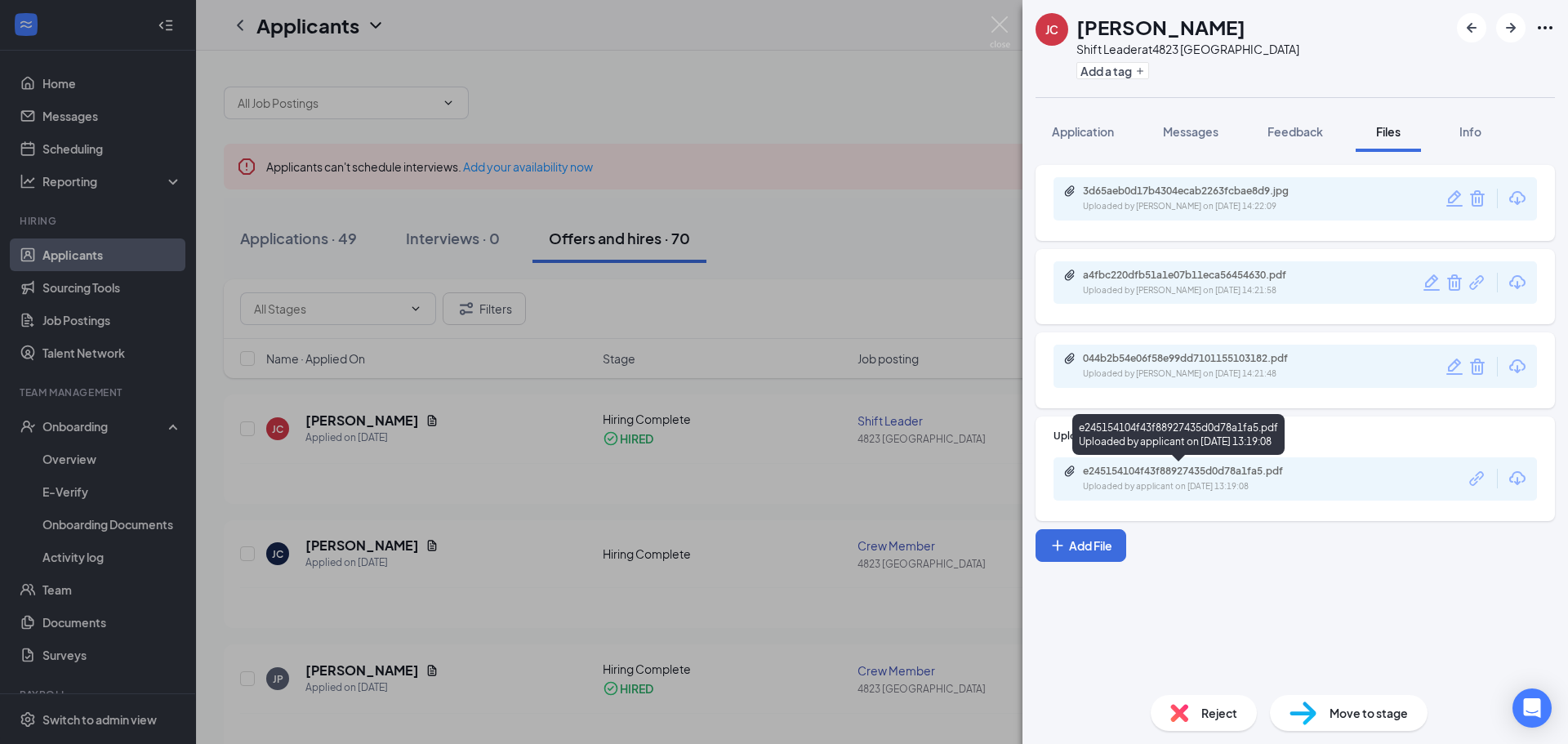
click at [1241, 475] on div "e245154104f43f88927435d0d78a1fa5.pdf" at bounding box center [1197, 471] width 229 height 13
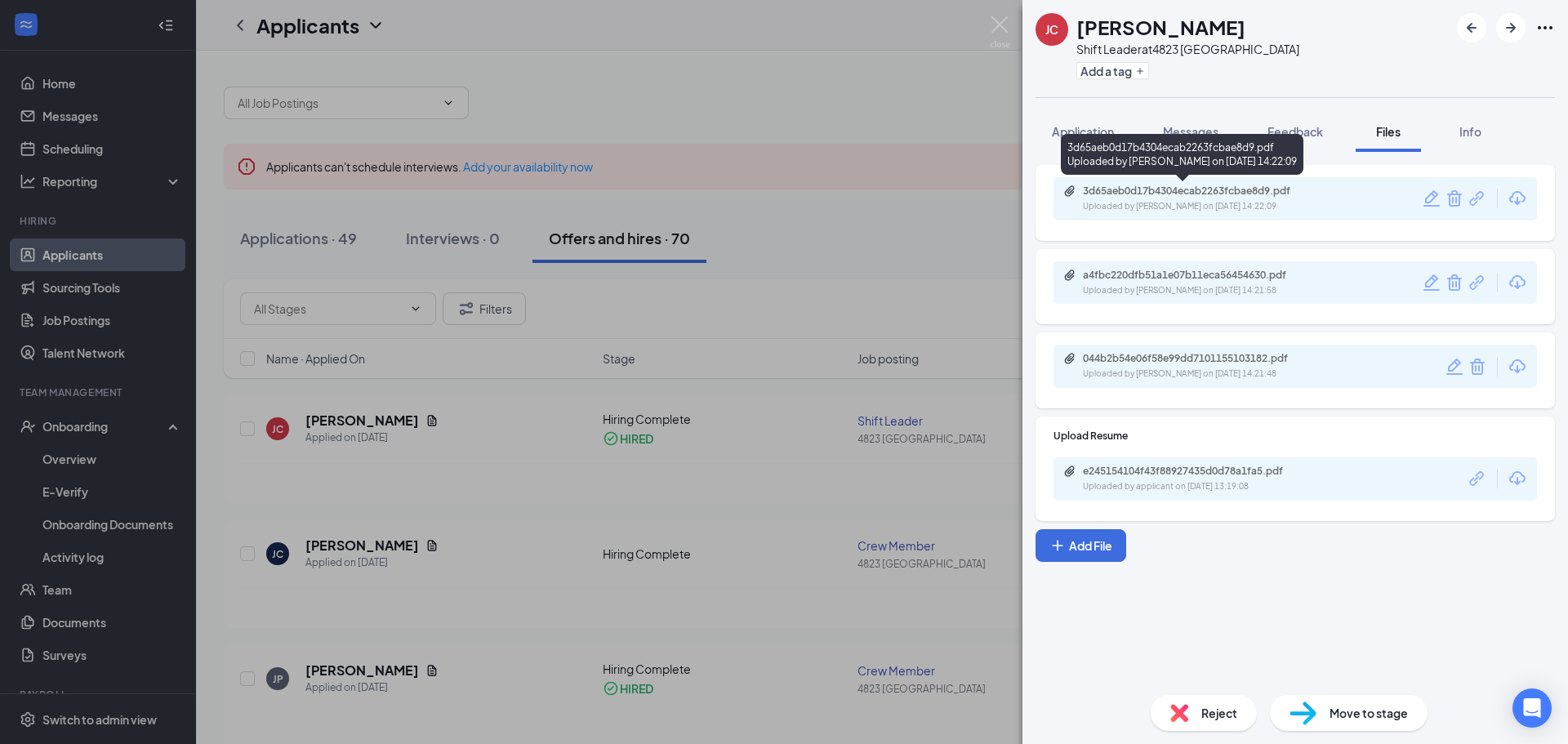
click at [1192, 189] on div "3d65aeb0d17b4304ecab2263fcbae8d9.pdf" at bounding box center [1197, 190] width 229 height 13
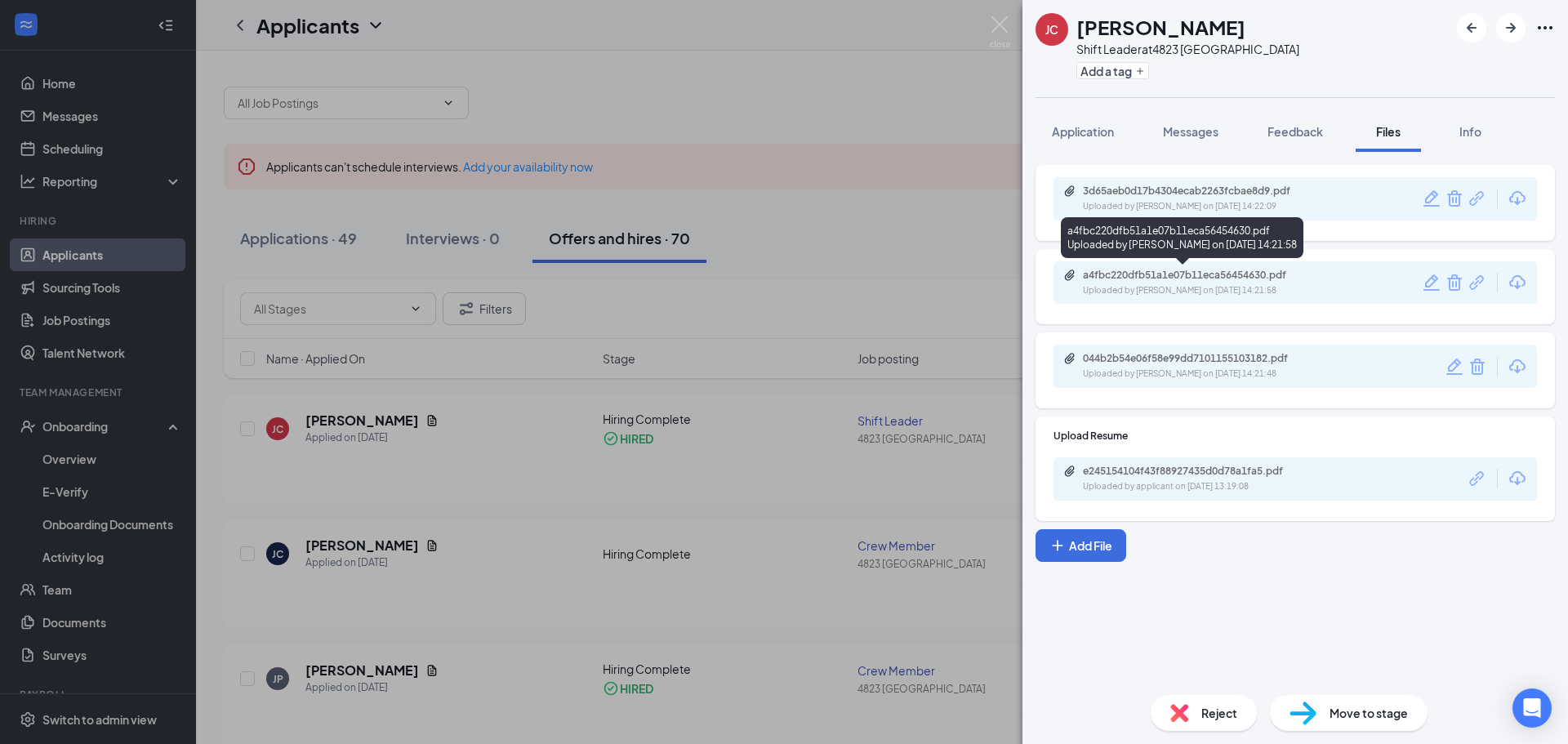
click at [1127, 282] on div "a4fbc220dfb51a1e07b11eca56454630.pdf Uploaded by Rosalyn Foster on Aug 26, 2025…" at bounding box center [1195, 283] width 265 height 29
click at [1456, 286] on icon "Trash" at bounding box center [1454, 283] width 15 height 17
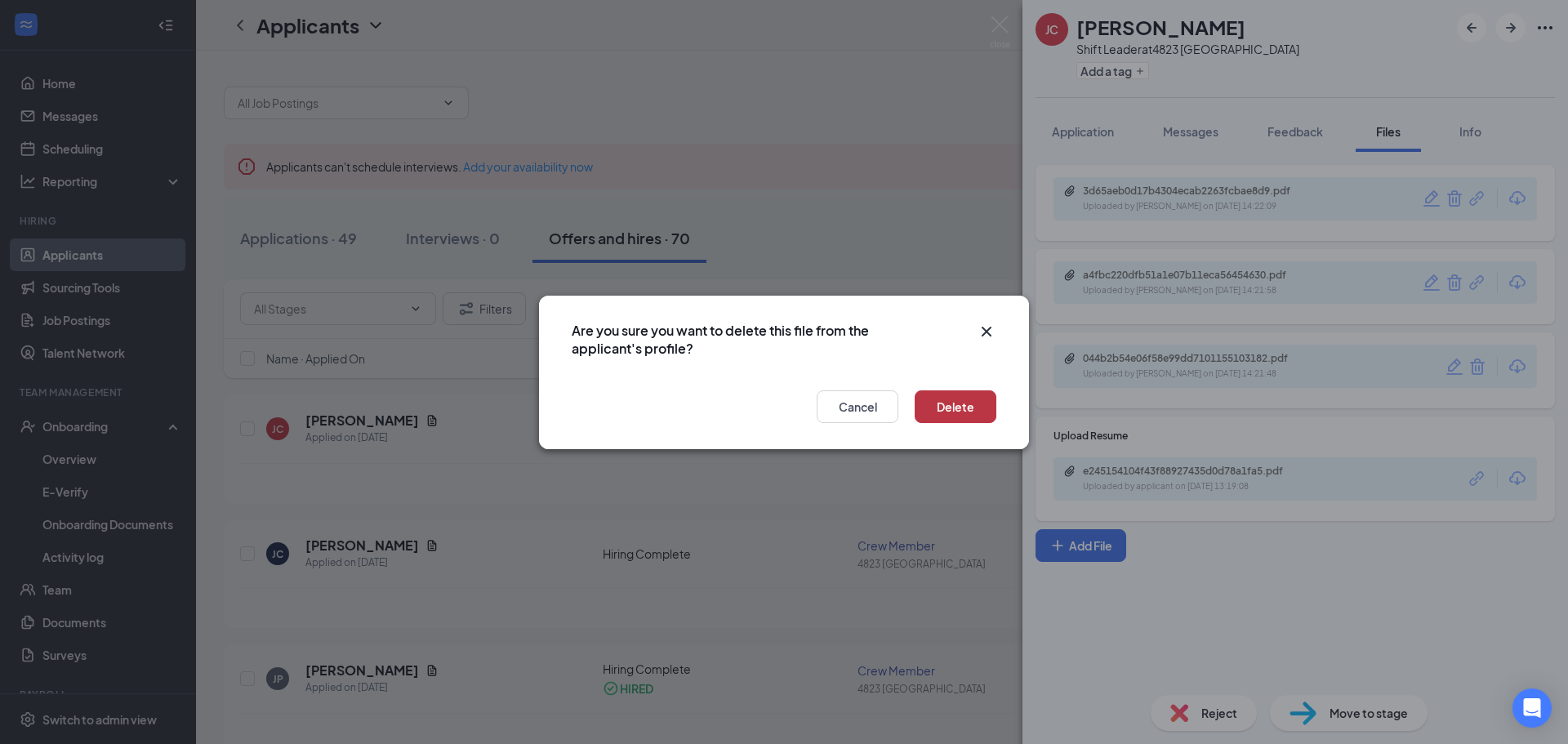
click at [937, 409] on button "Delete" at bounding box center [954, 406] width 82 height 33
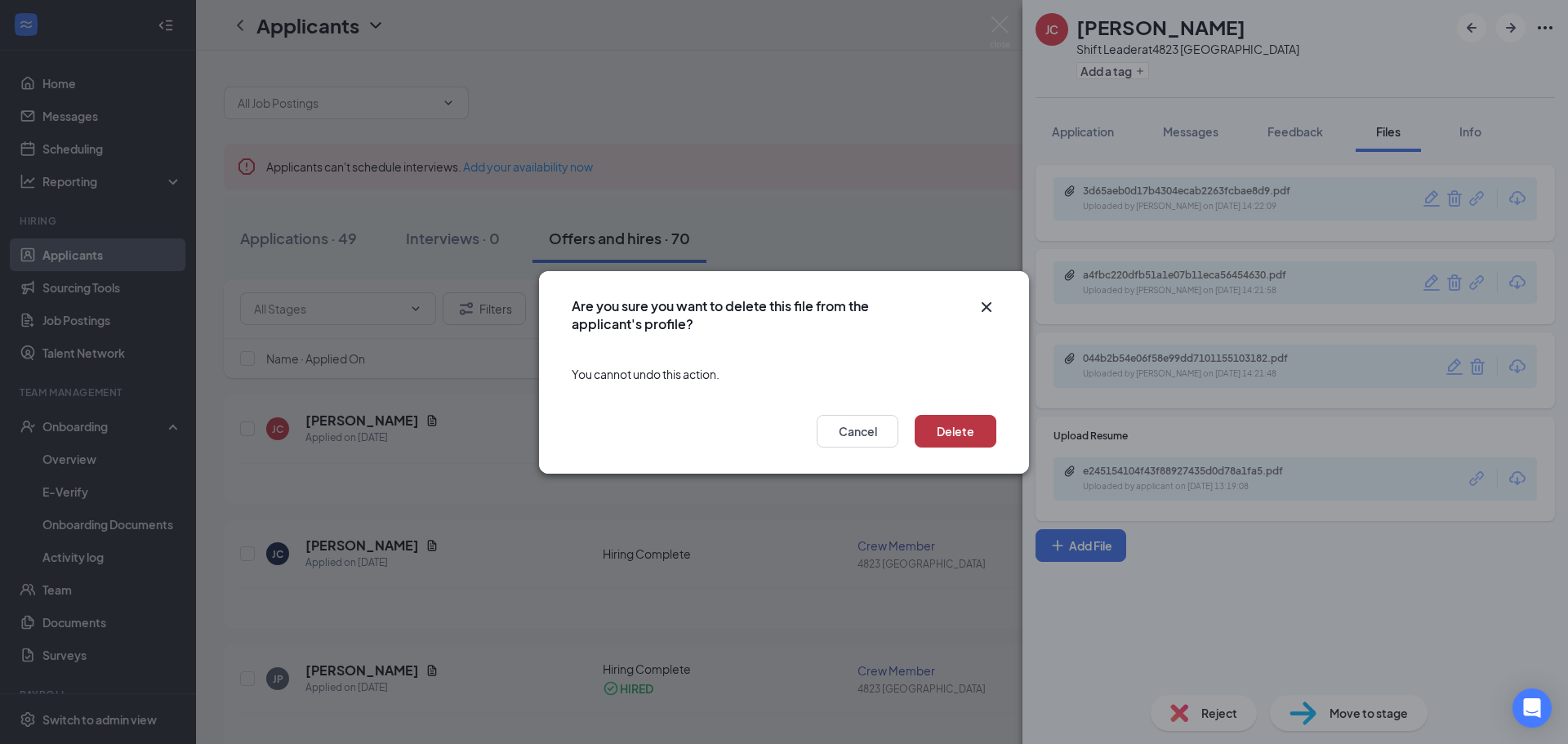
click at [947, 422] on button "Delete" at bounding box center [954, 431] width 82 height 33
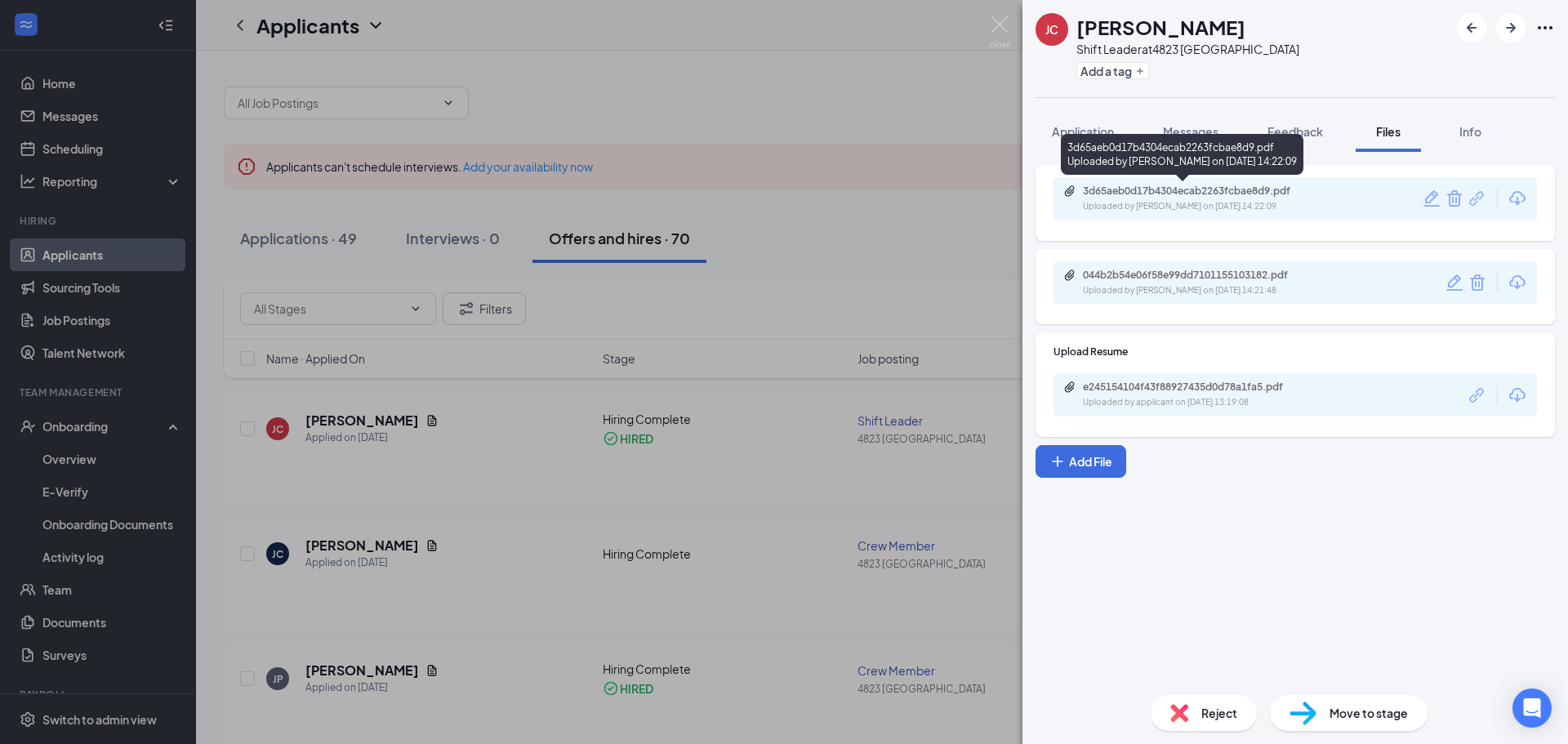
click at [1091, 197] on div "3d65aeb0d17b4304ecab2263fcbae8d9.pdf" at bounding box center [1197, 190] width 229 height 13
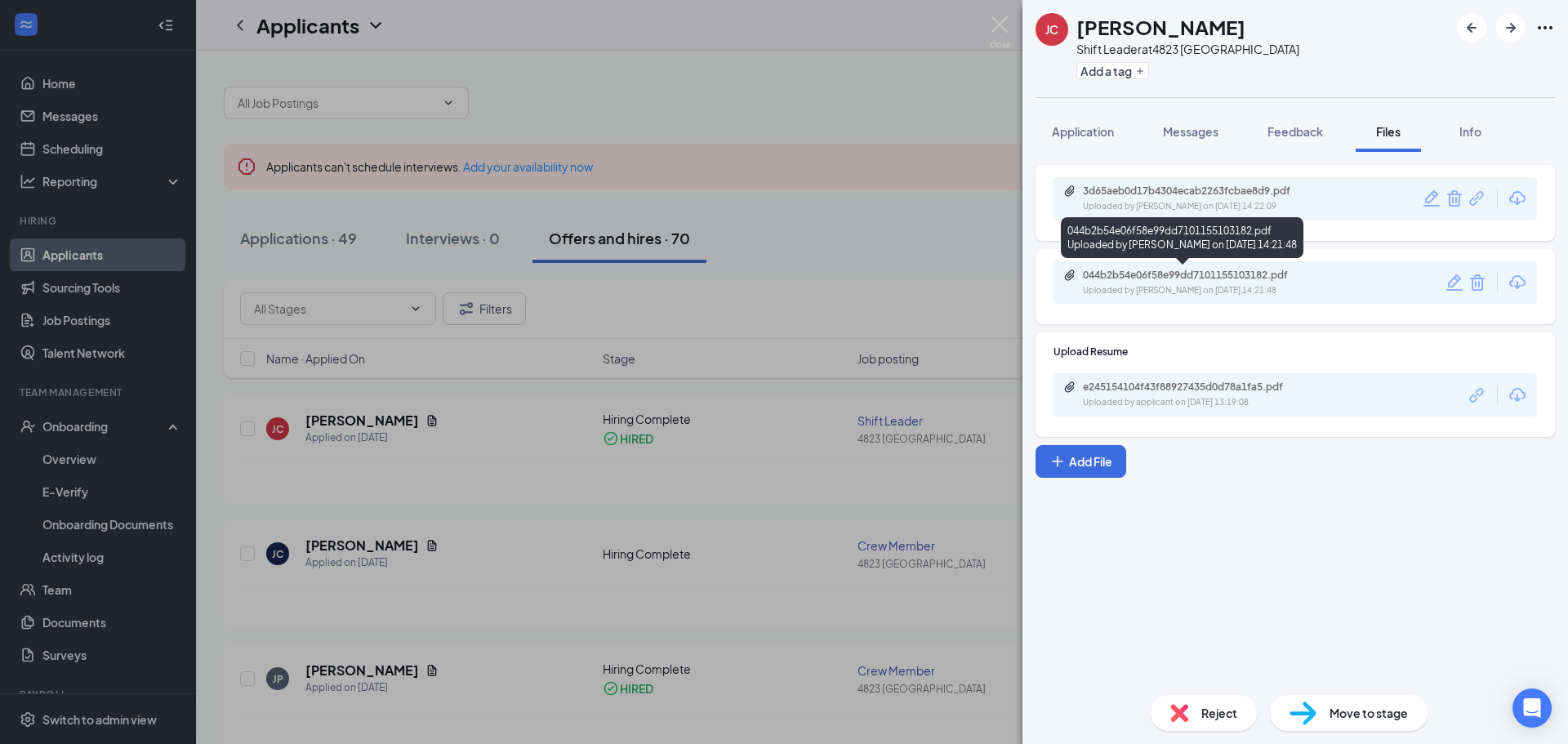
click at [1214, 288] on div "Uploaded by Rosalyn Foster on Aug 26, 2025 at 14:21:48" at bounding box center [1205, 290] width 245 height 13
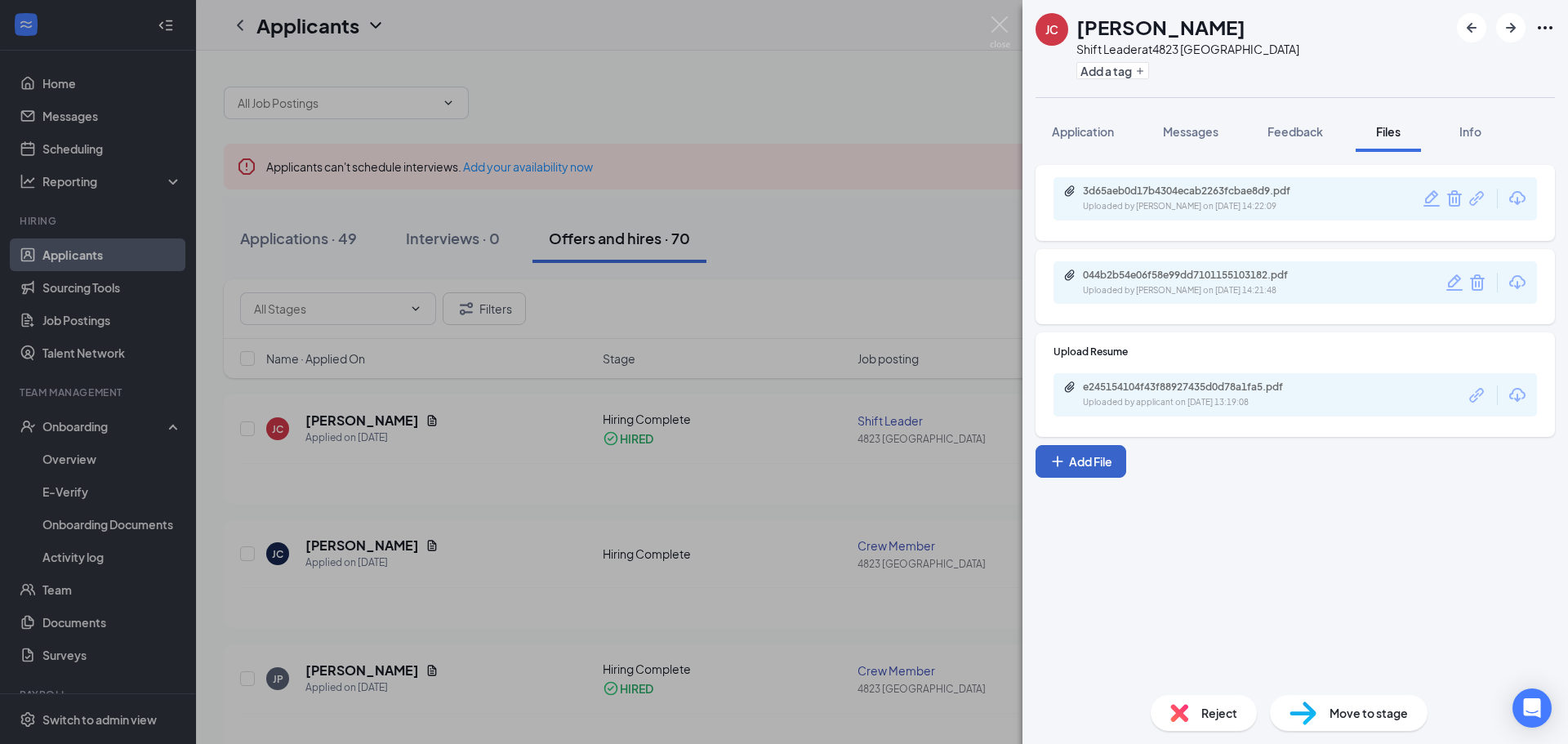
click at [1077, 472] on button "Add File" at bounding box center [1080, 461] width 91 height 33
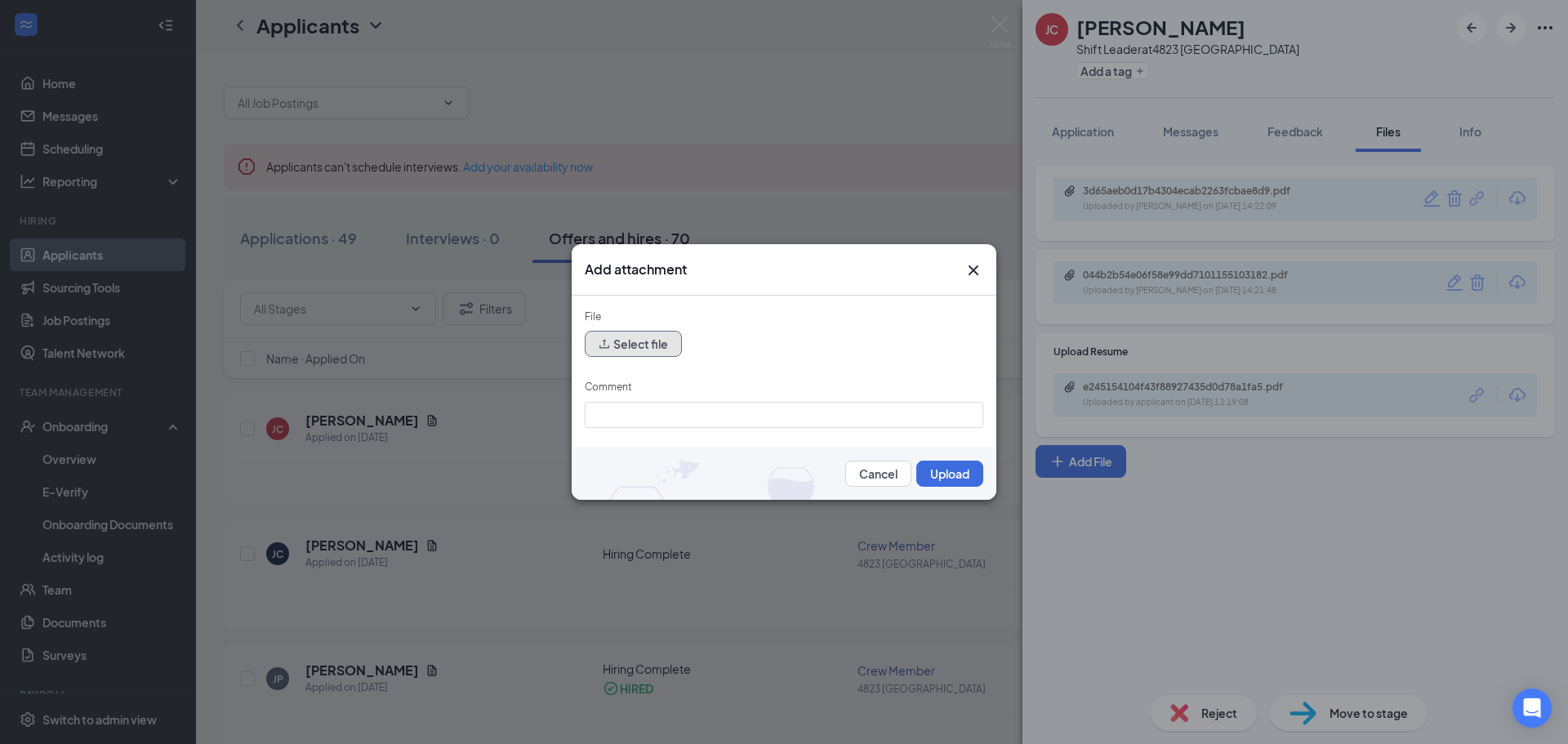
click at [657, 343] on button "Select file" at bounding box center [633, 344] width 98 height 27
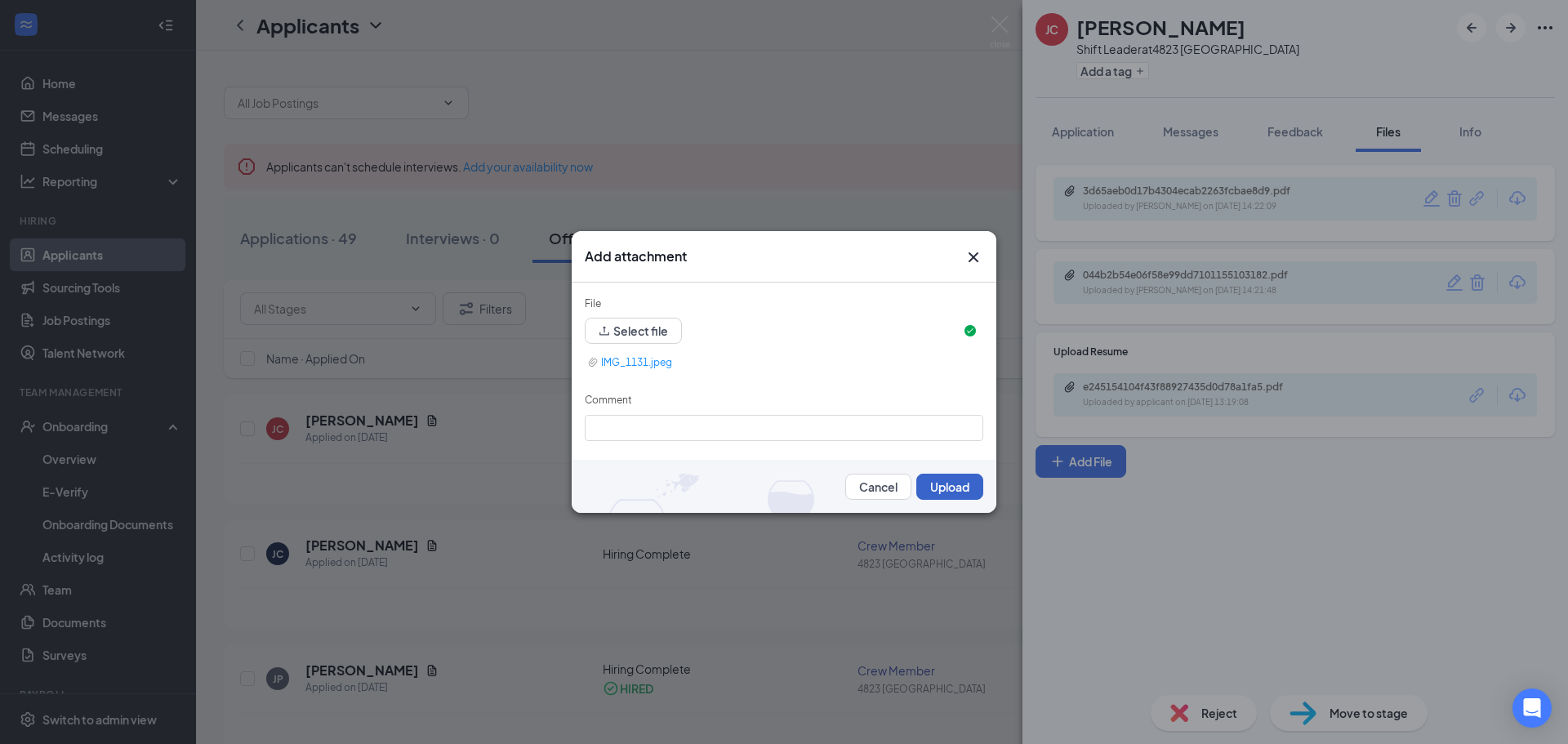
click at [928, 482] on button "Upload" at bounding box center [949, 487] width 67 height 27
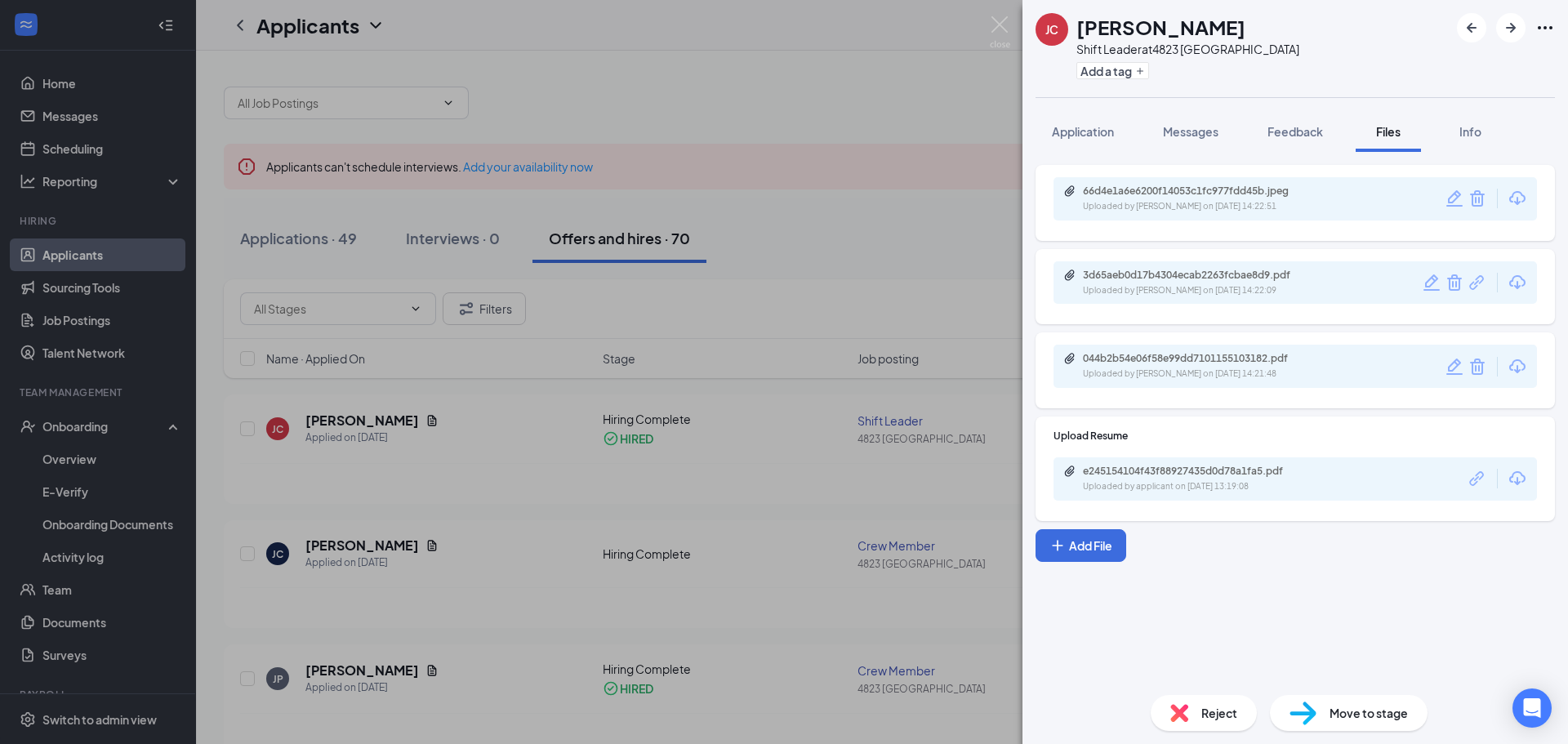
click at [1355, 705] on span "Move to stage" at bounding box center [1369, 713] width 79 height 18
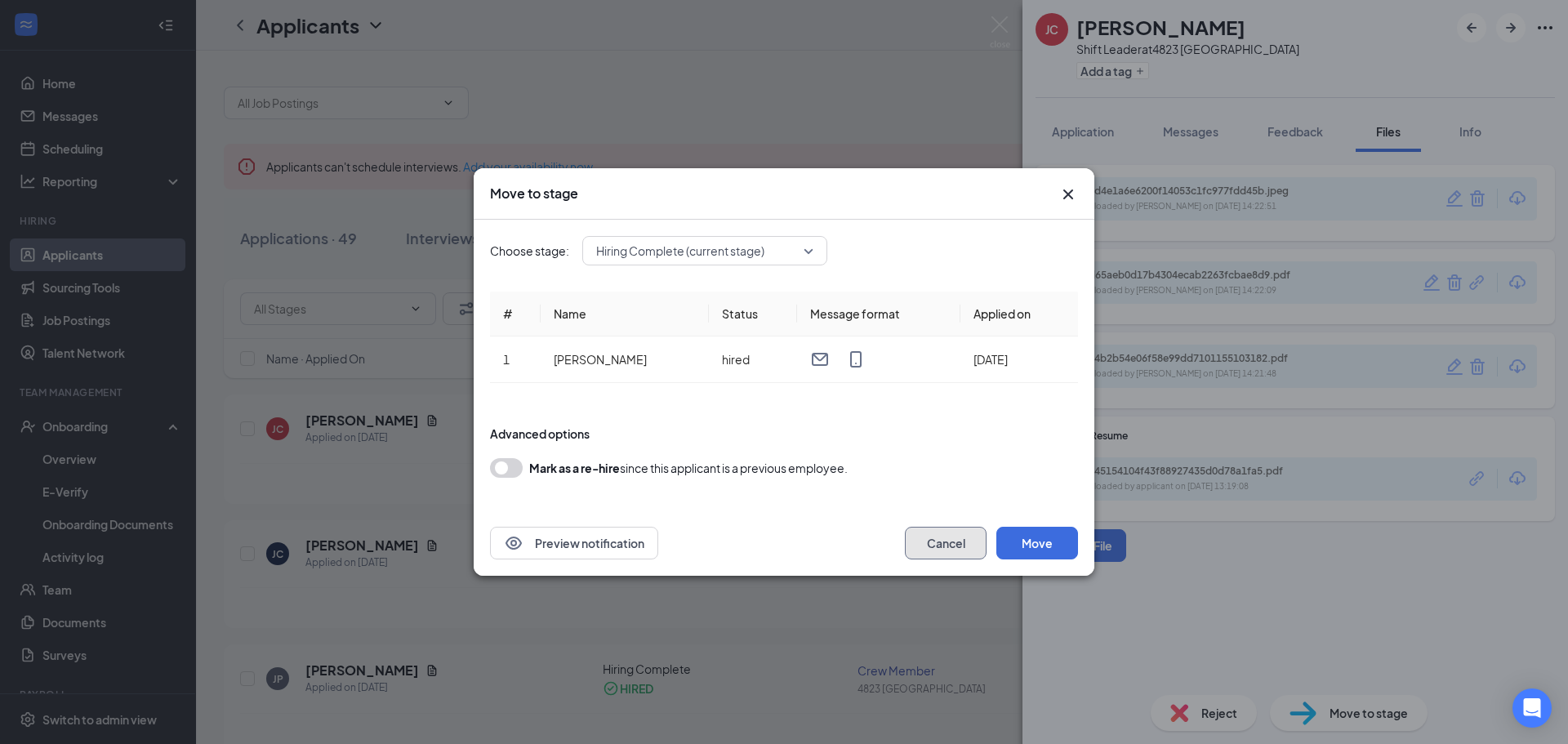
click at [938, 548] on button "Cancel" at bounding box center [946, 543] width 82 height 33
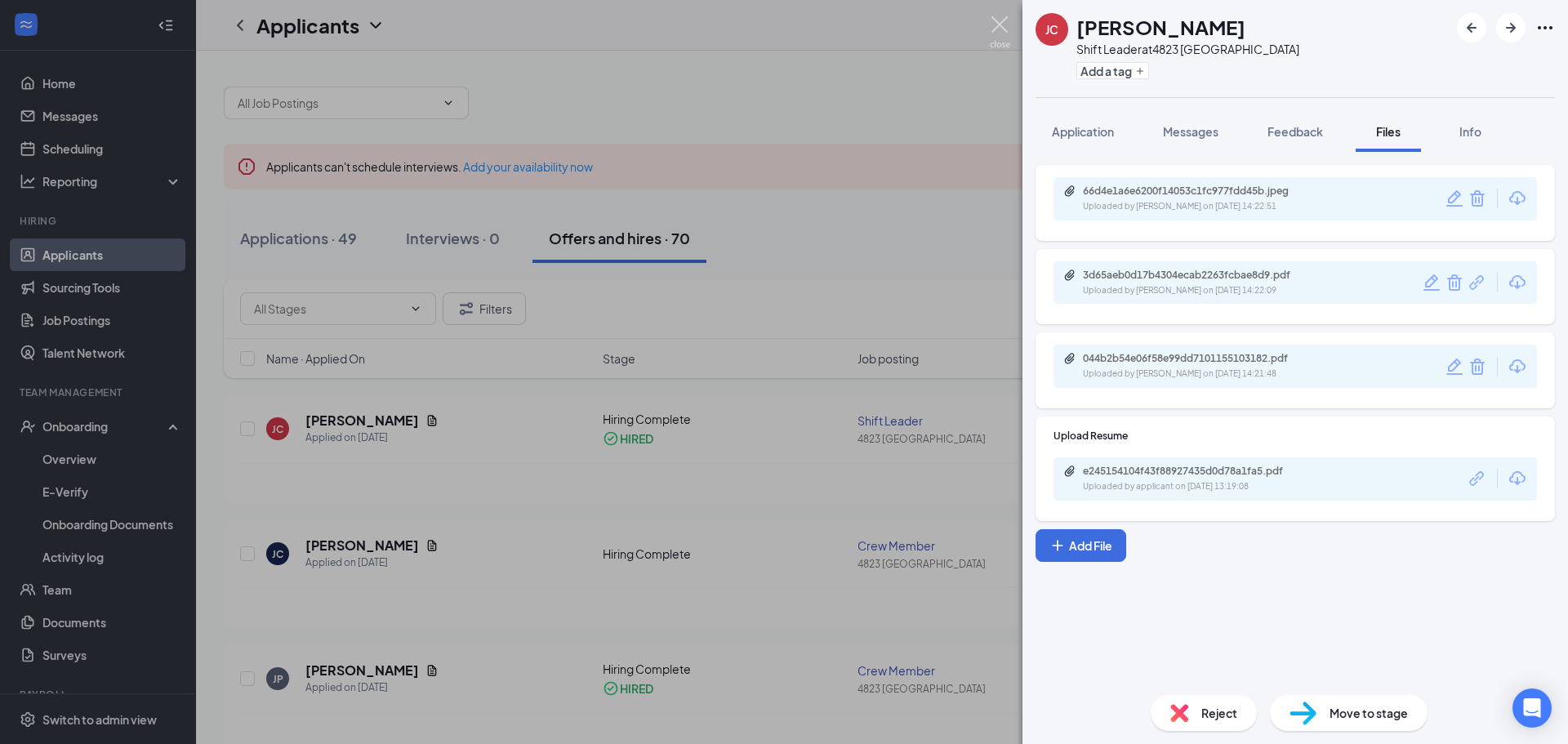
click at [997, 24] on img at bounding box center [1000, 33] width 21 height 32
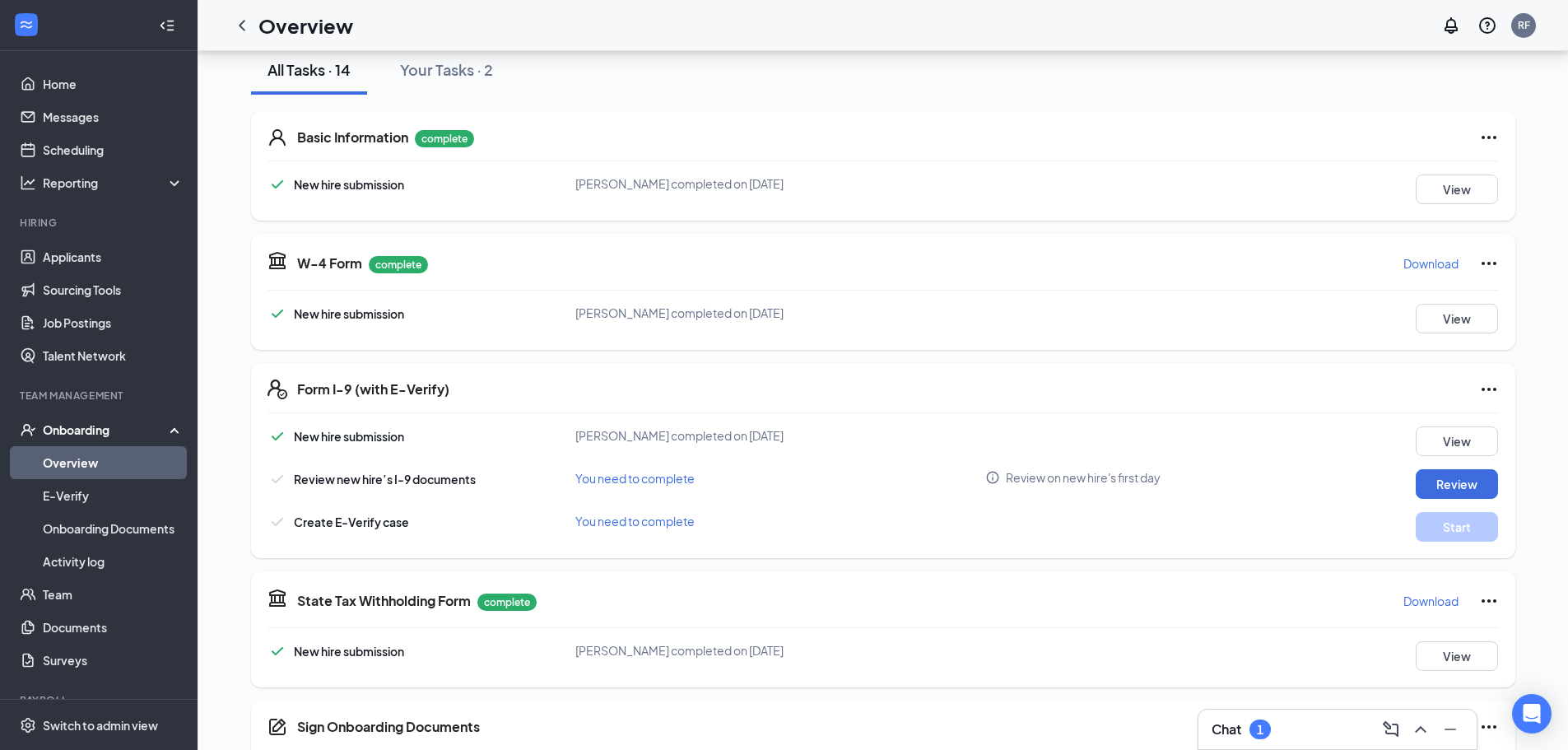
scroll to position [247, 0]
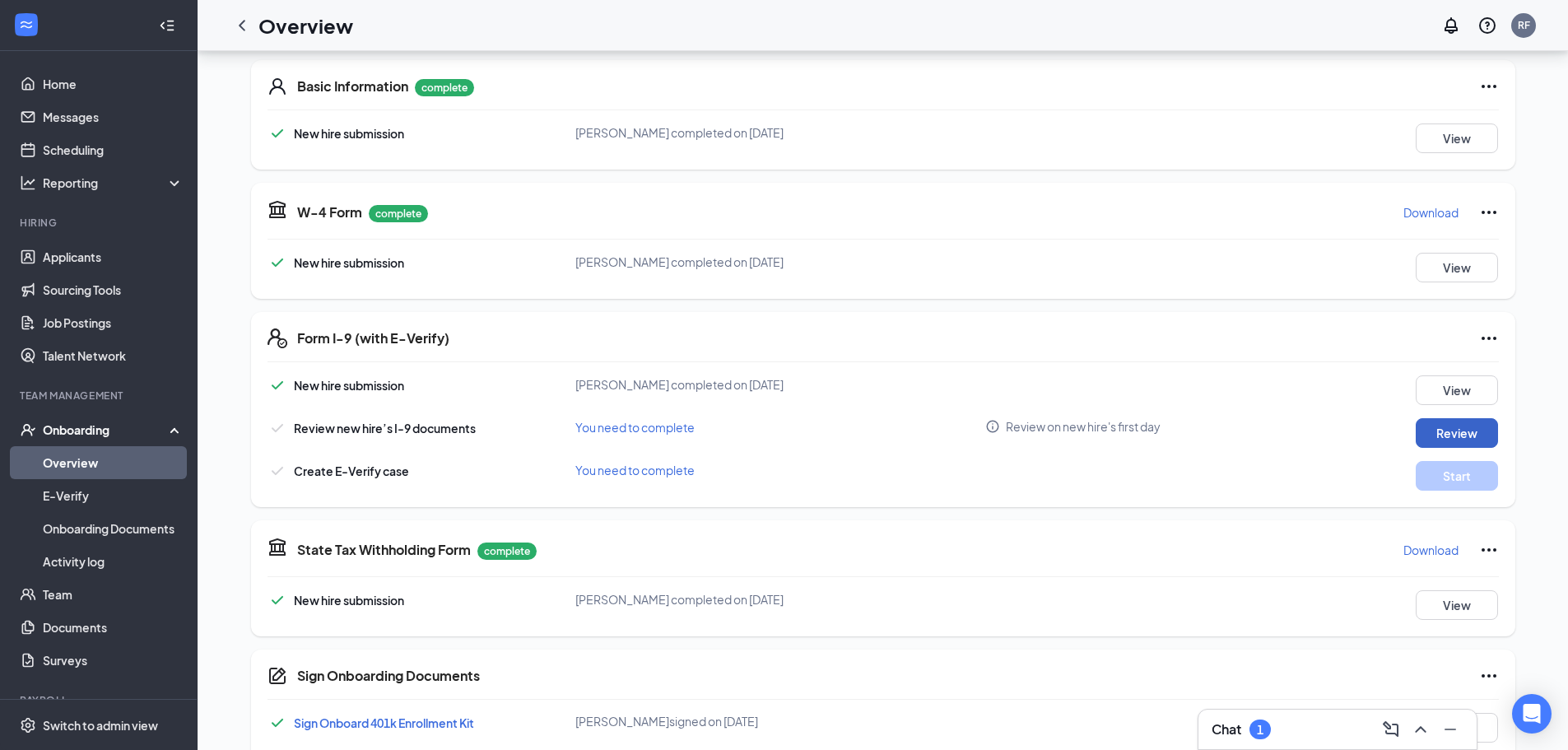
click at [1477, 425] on button "Review" at bounding box center [1457, 433] width 82 height 30
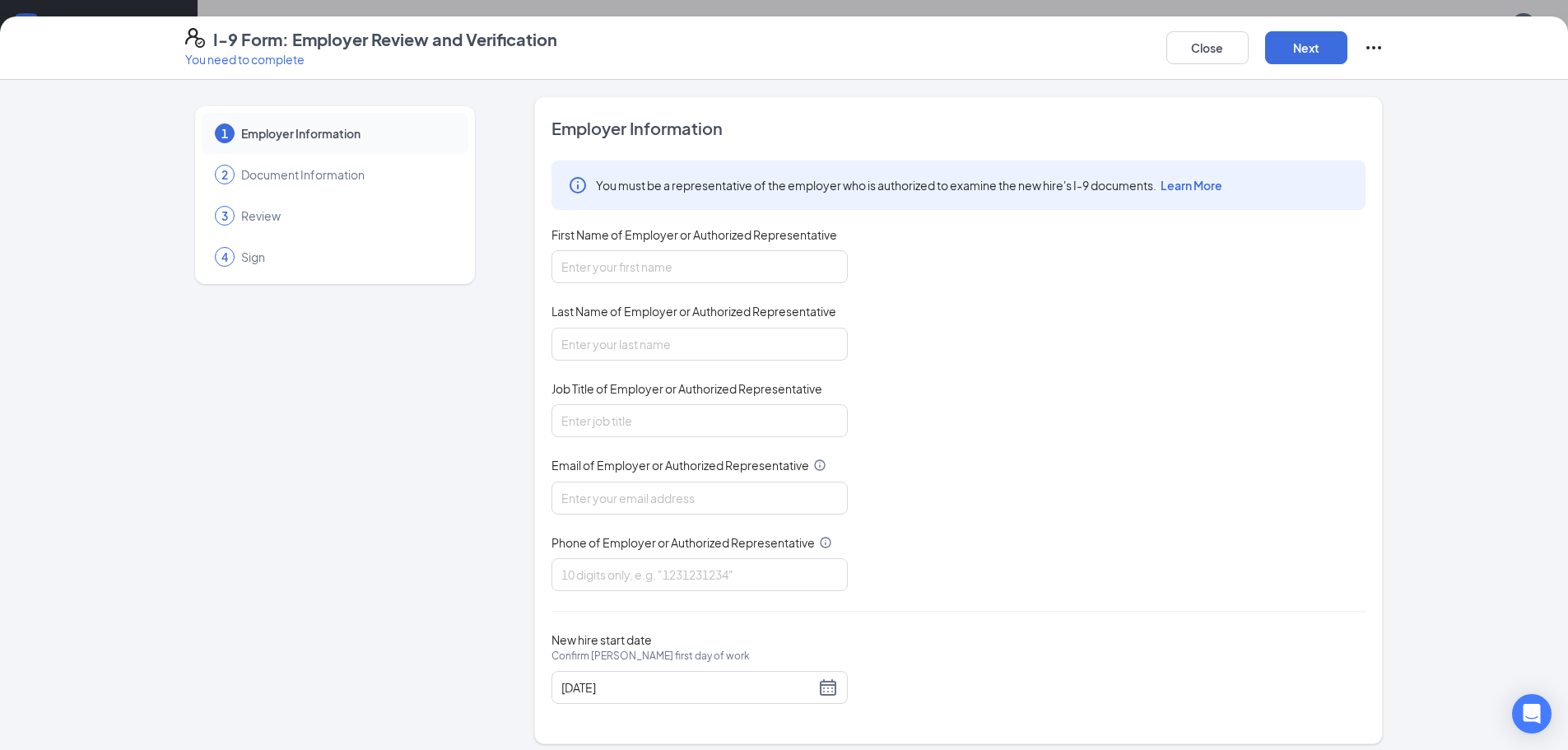
click at [765, 287] on div "You must be a representative of the employer who is authorized to examine the n…" at bounding box center [958, 376] width 814 height 431
click at [764, 260] on input "First Name of Employer or Authorized Representative" at bounding box center [699, 266] width 296 height 33
type input "Rosalyn"
click at [676, 355] on input "Last Name of Employer or Authorized Representative" at bounding box center [699, 344] width 296 height 33
type input "Foster"
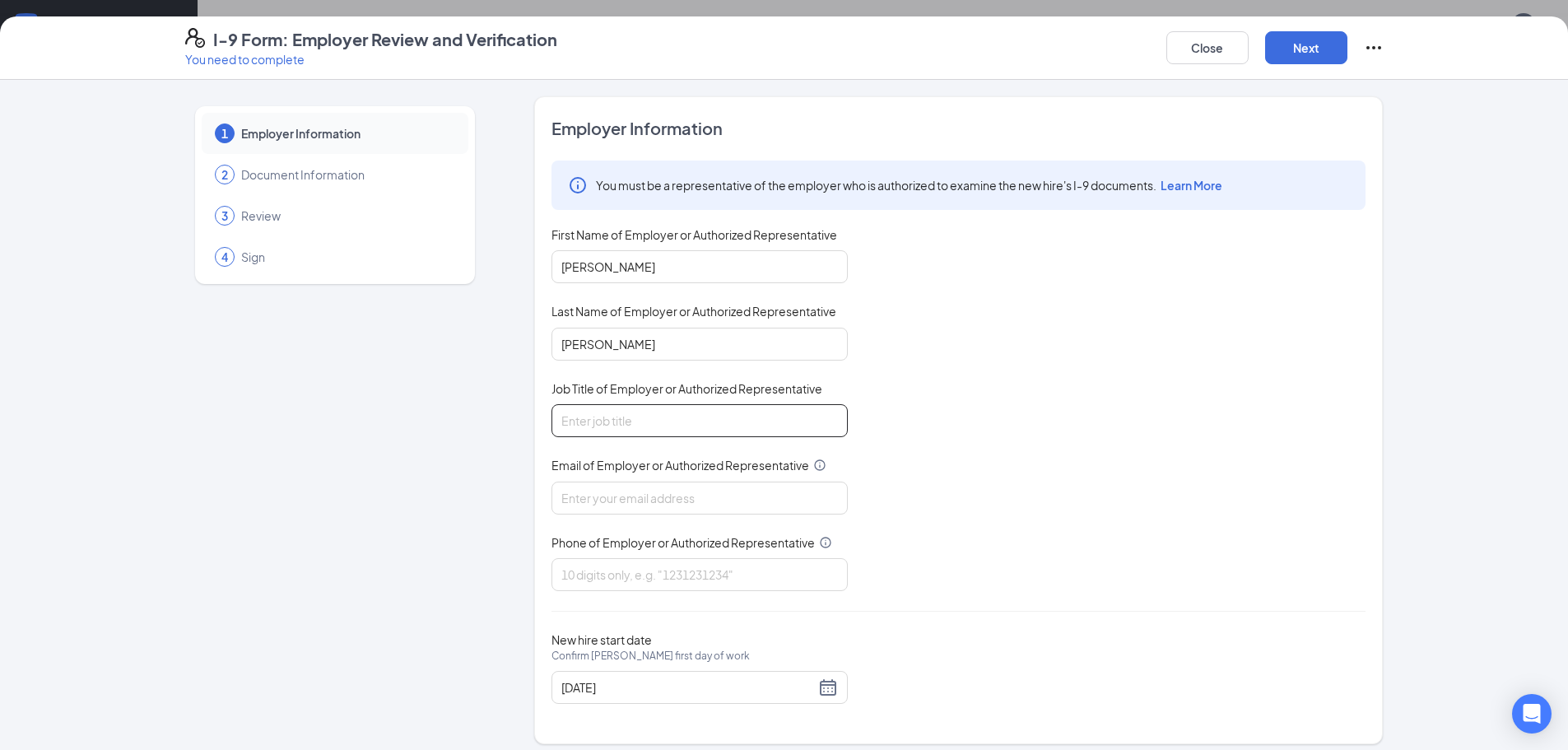
click at [647, 413] on input "Job Title of Employer or Authorized Representative" at bounding box center [699, 420] width 296 height 33
type input "General Manager"
drag, startPoint x: 650, startPoint y: 486, endPoint x: 648, endPoint y: 494, distance: 8.2
click at [649, 493] on input "Email of Employer or Authorized Representative" at bounding box center [699, 498] width 296 height 33
type input "[EMAIL_ADDRESS][DOMAIN_NAME]"
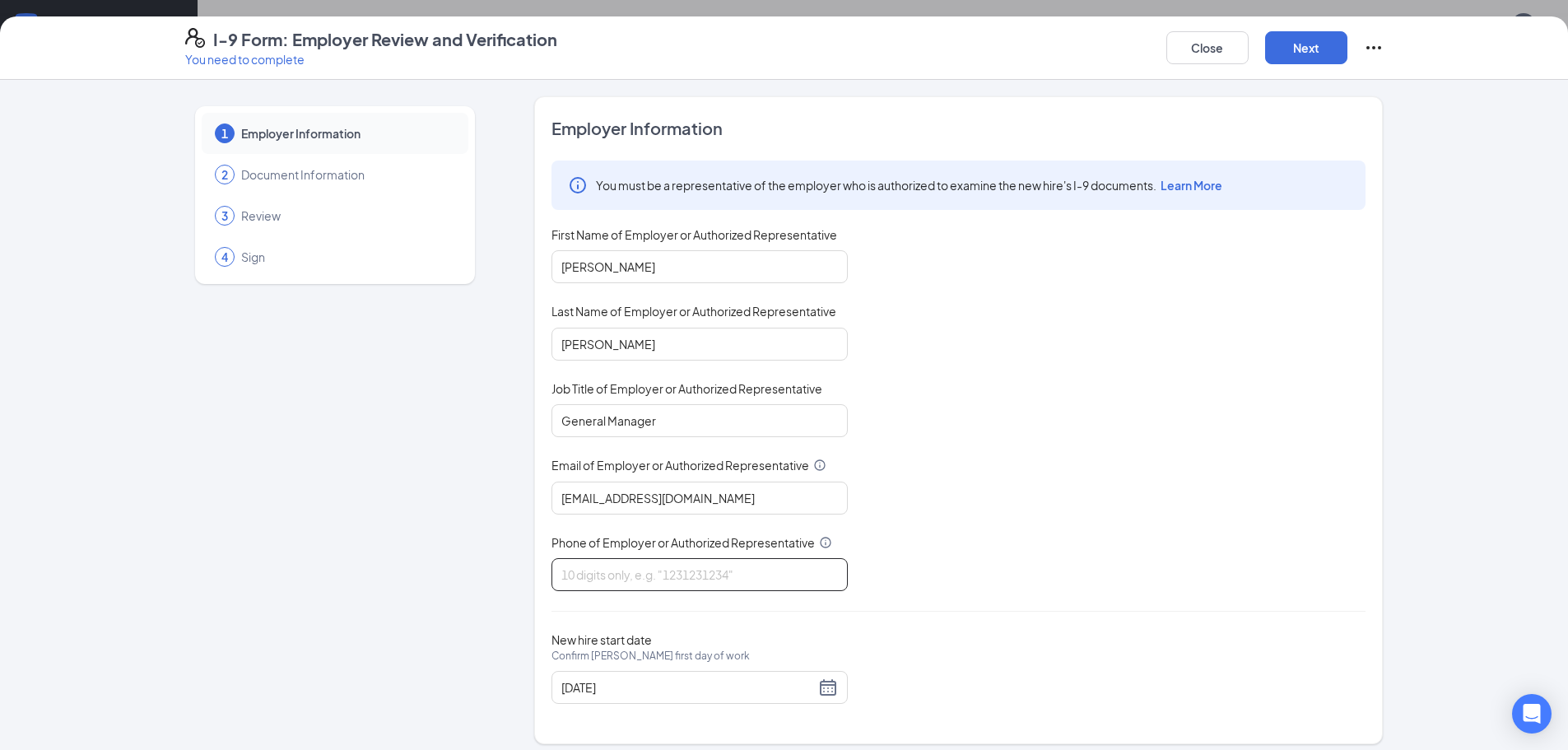
click at [622, 574] on input "Phone of Employer or Authorized Representative" at bounding box center [699, 574] width 296 height 33
type input "9199956875"
click at [1315, 41] on button "Next" at bounding box center [1306, 48] width 82 height 33
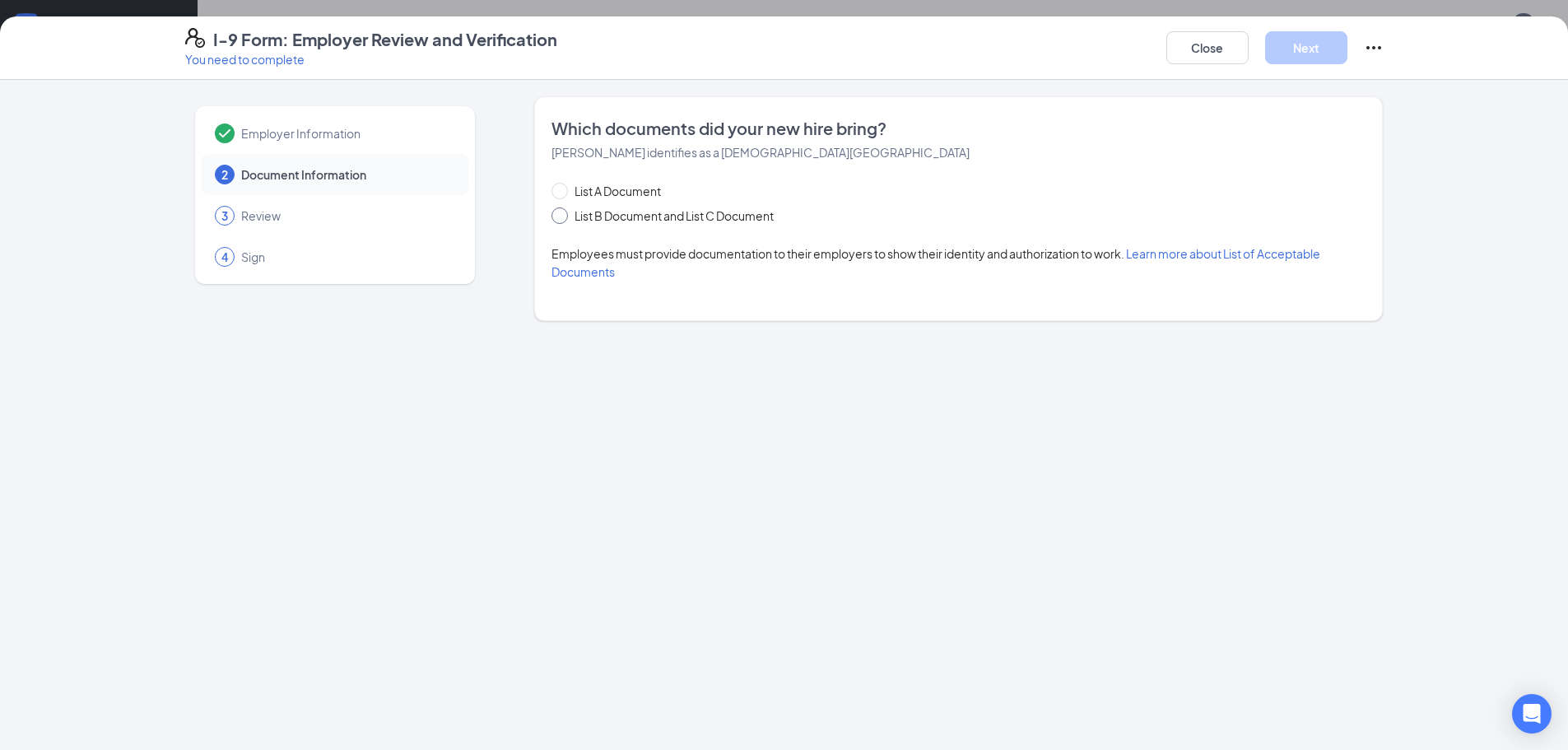
click at [560, 216] on input "List B Document and List C Document" at bounding box center [557, 214] width 12 height 12
radio input "true"
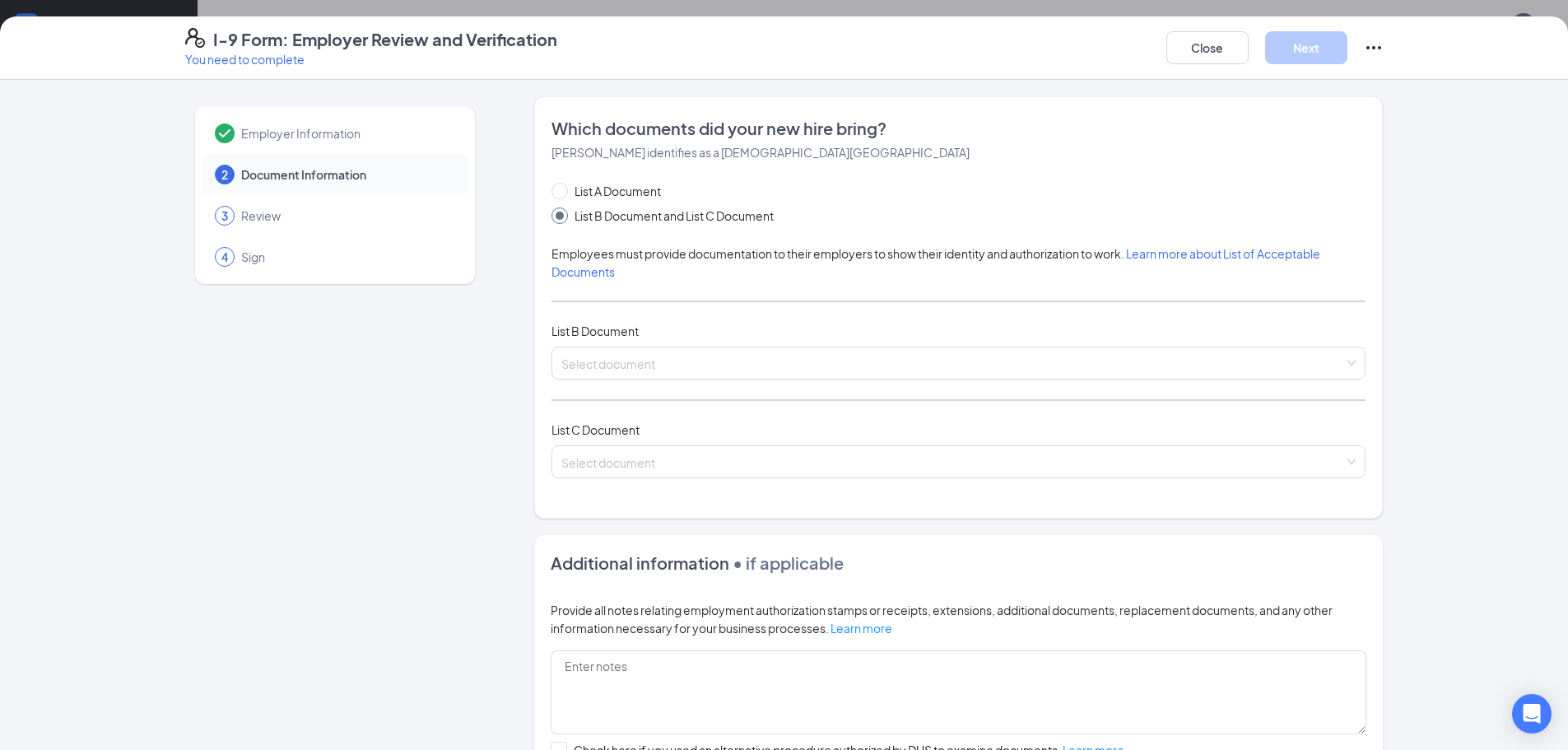
click at [619, 383] on div "List A Document List B Document and List C Document Employees must provide docu…" at bounding box center [958, 340] width 814 height 316
click at [624, 375] on span at bounding box center [952, 364] width 783 height 32
click at [615, 350] on input "search" at bounding box center [952, 360] width 783 height 25
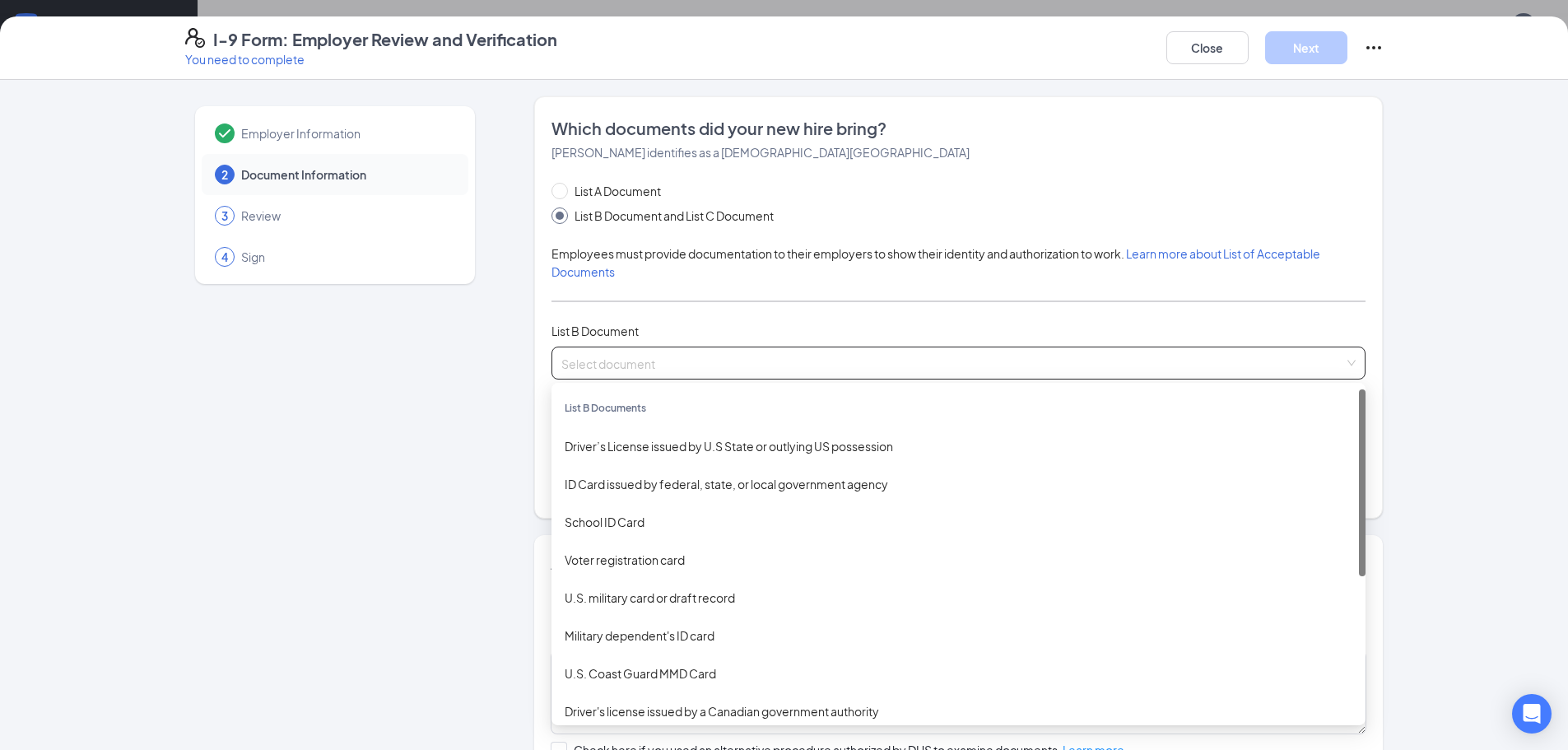
click at [566, 370] on input "search" at bounding box center [952, 360] width 783 height 25
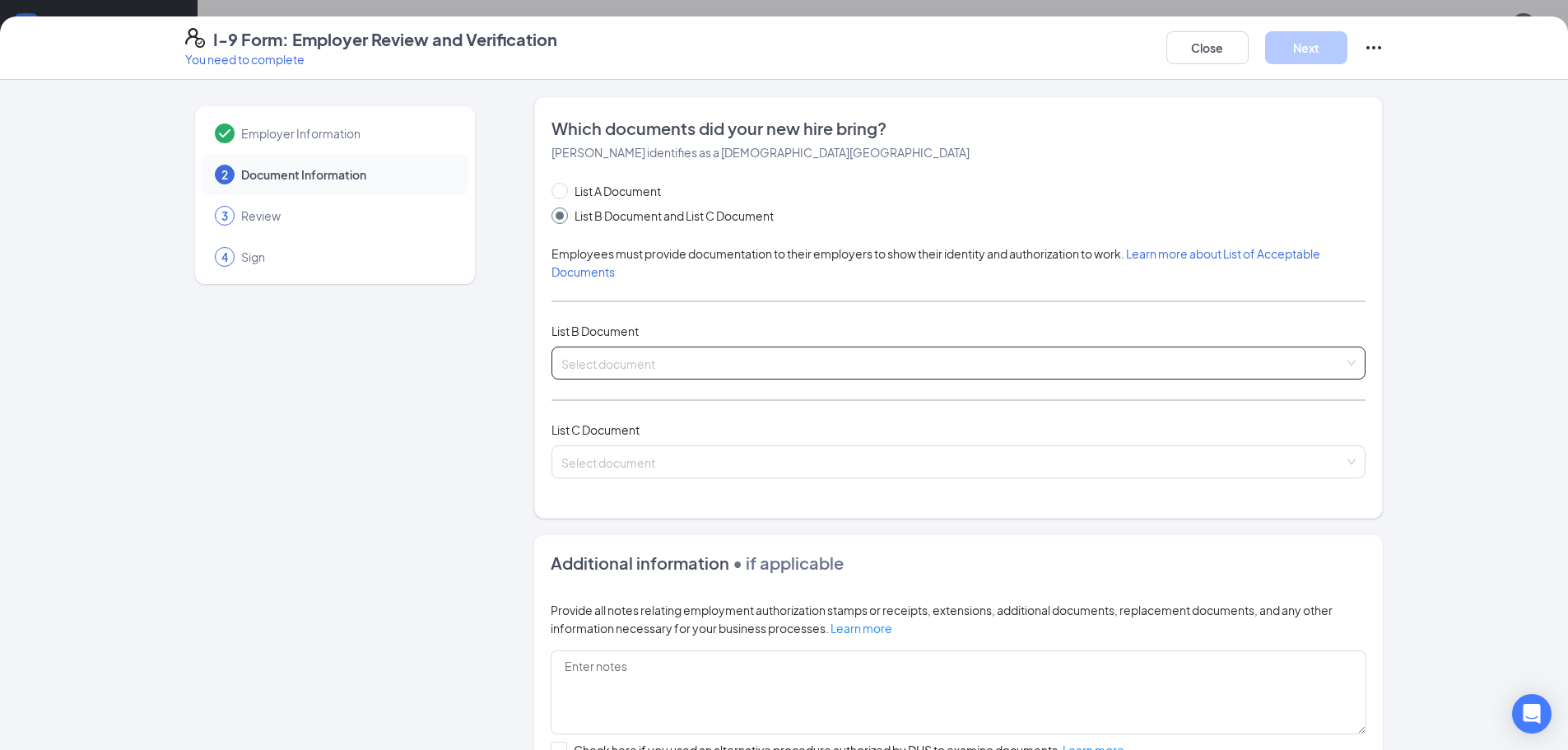
click at [1336, 368] on input "search" at bounding box center [952, 360] width 783 height 25
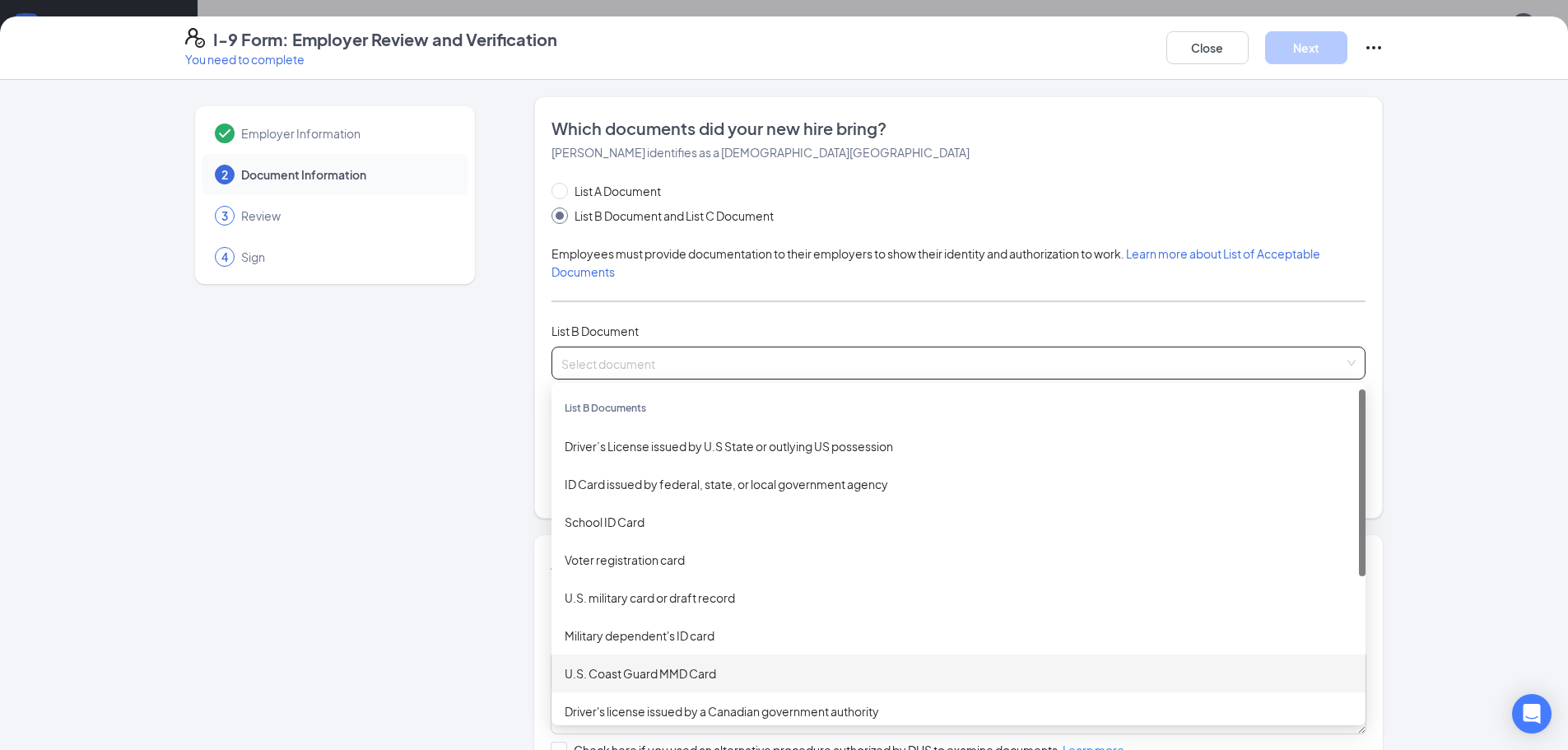
scroll to position [247, 0]
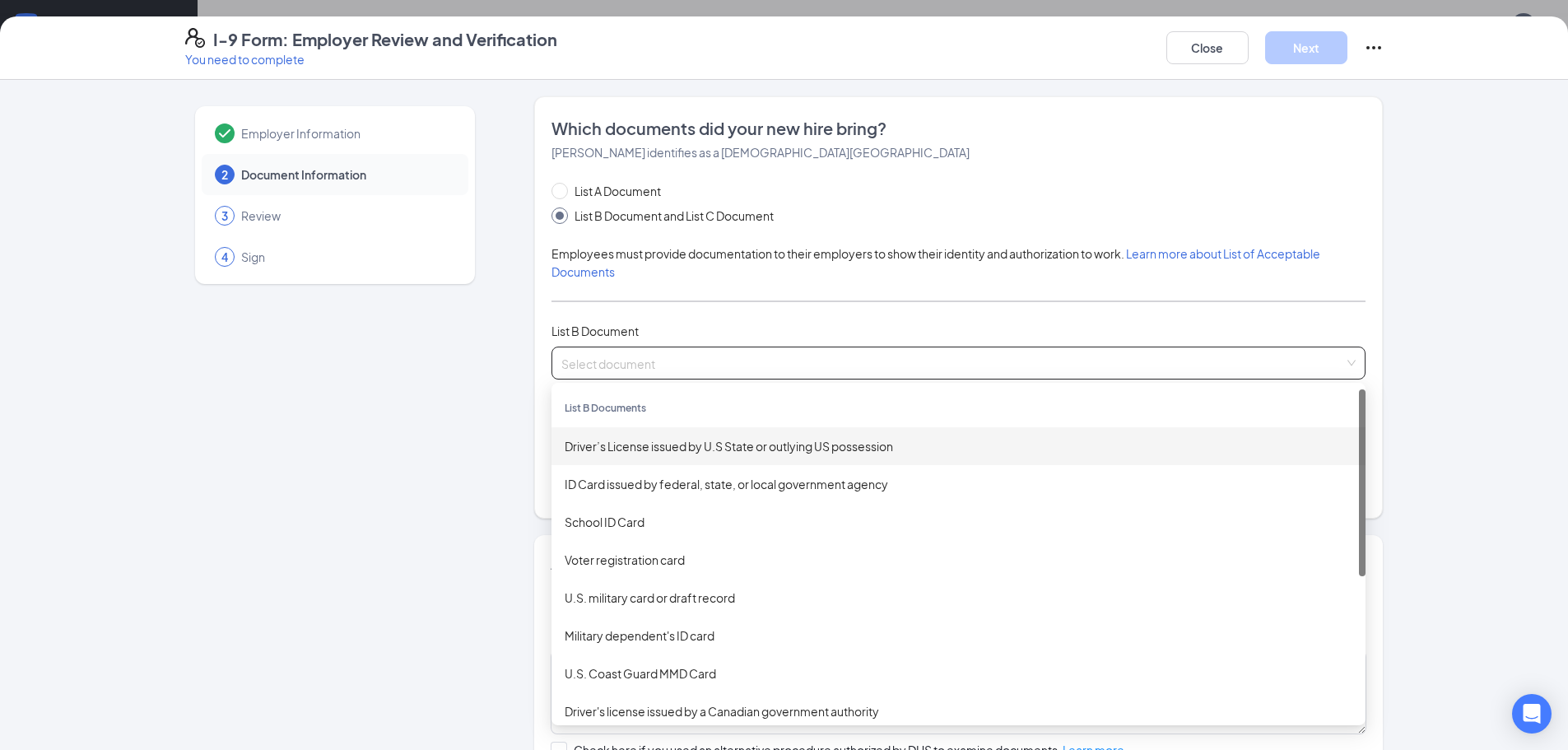
click at [734, 436] on div "Driver’s License issued by U.S State or outlying US possession" at bounding box center [958, 446] width 814 height 38
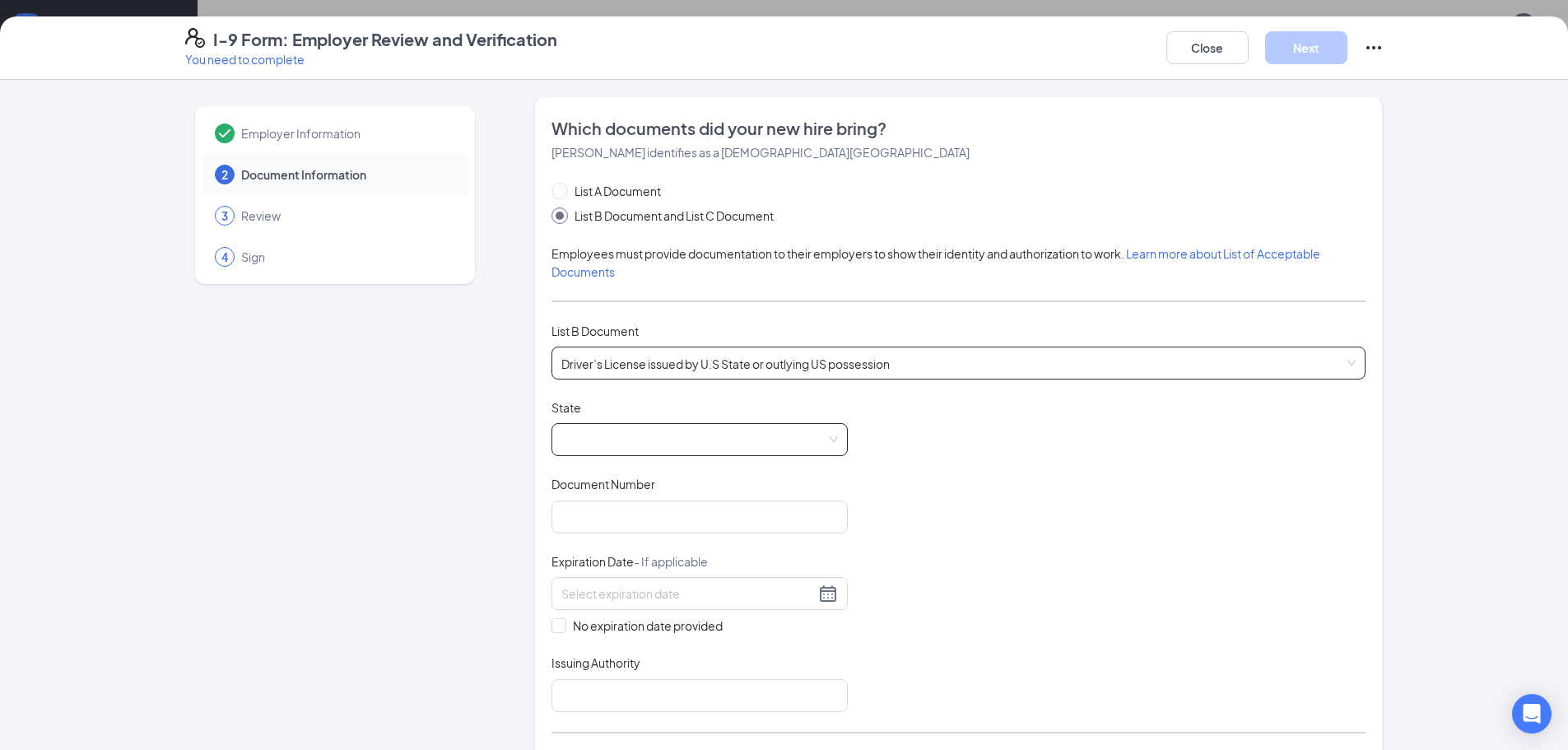
click at [833, 444] on div at bounding box center [699, 439] width 296 height 33
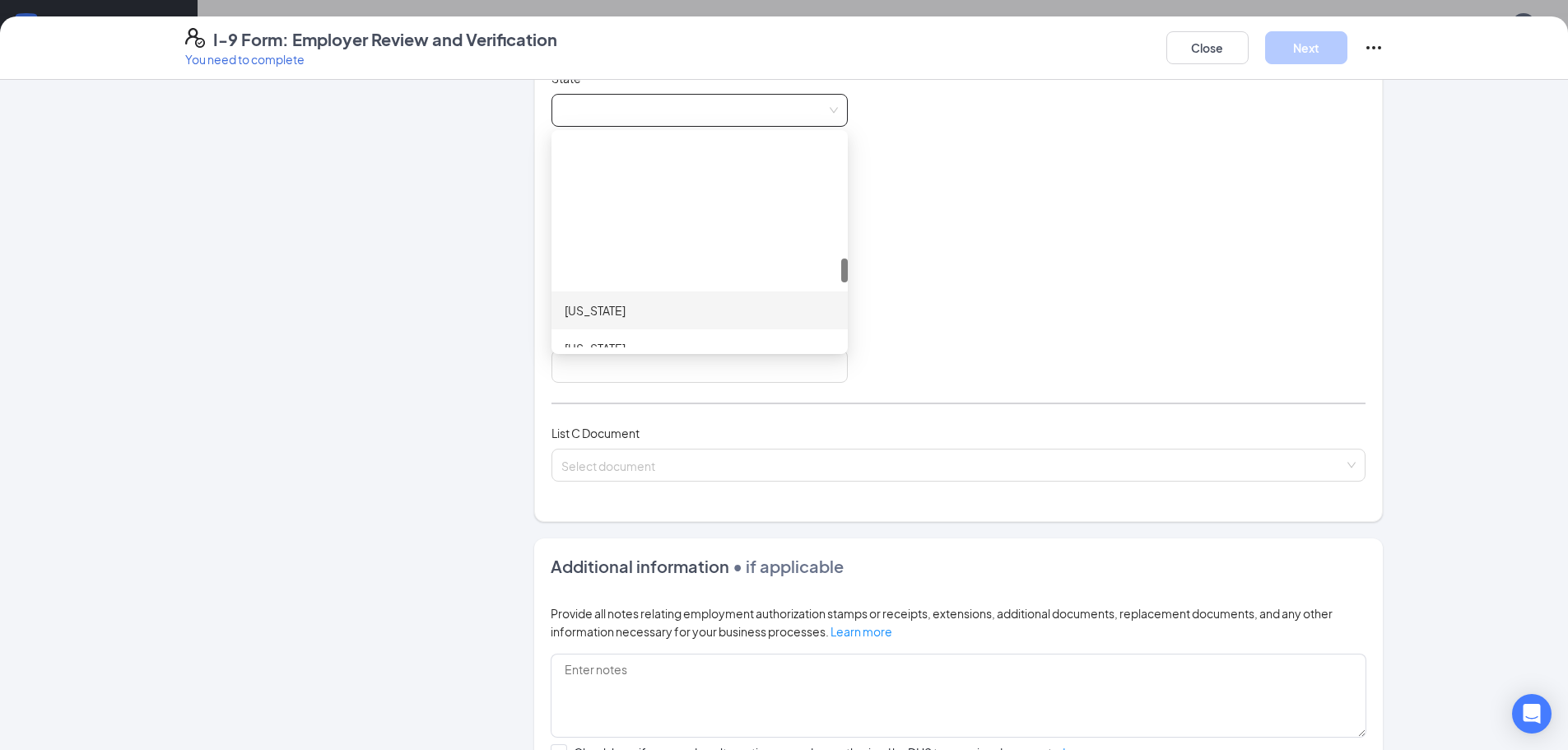
scroll to position [1153, 0]
click at [696, 334] on div "North Carolina" at bounding box center [700, 329] width 270 height 18
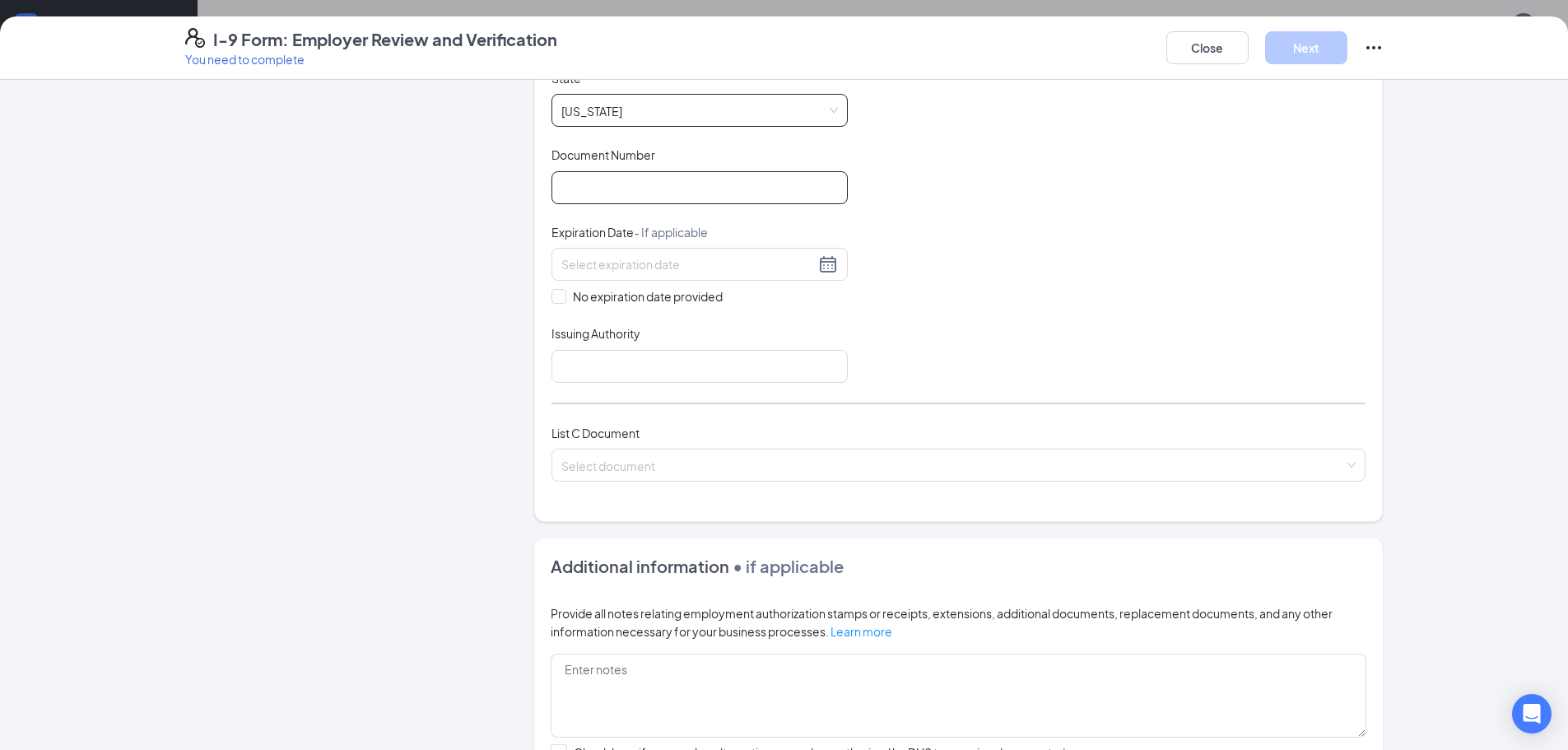
click at [778, 186] on input "Document Number" at bounding box center [699, 187] width 296 height 33
type input "000040038564"
click at [816, 285] on div "No expiration date provided" at bounding box center [699, 277] width 296 height 58
click at [823, 265] on div at bounding box center [699, 264] width 277 height 20
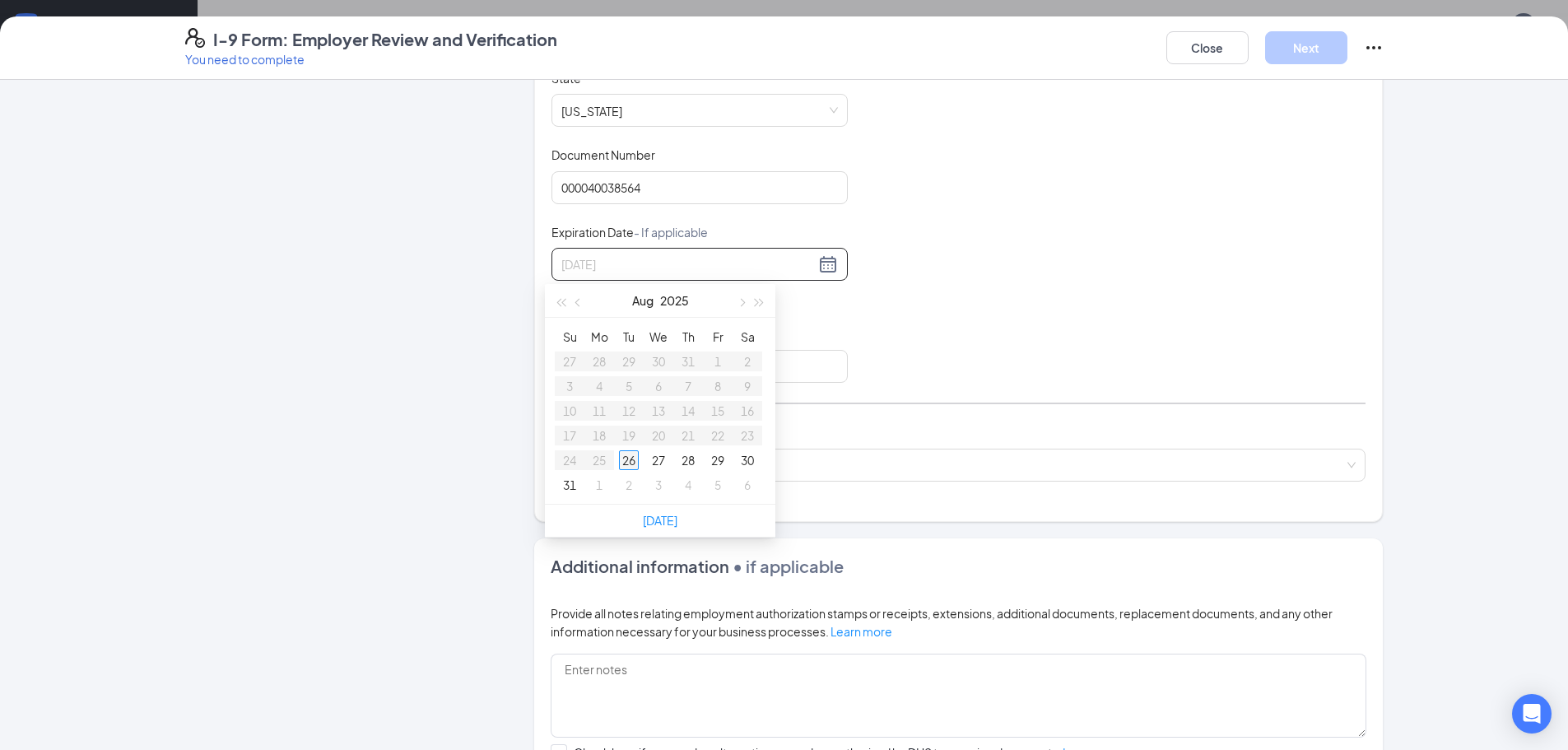
type input "08/26/2025"
click at [623, 457] on div "26" at bounding box center [629, 460] width 20 height 20
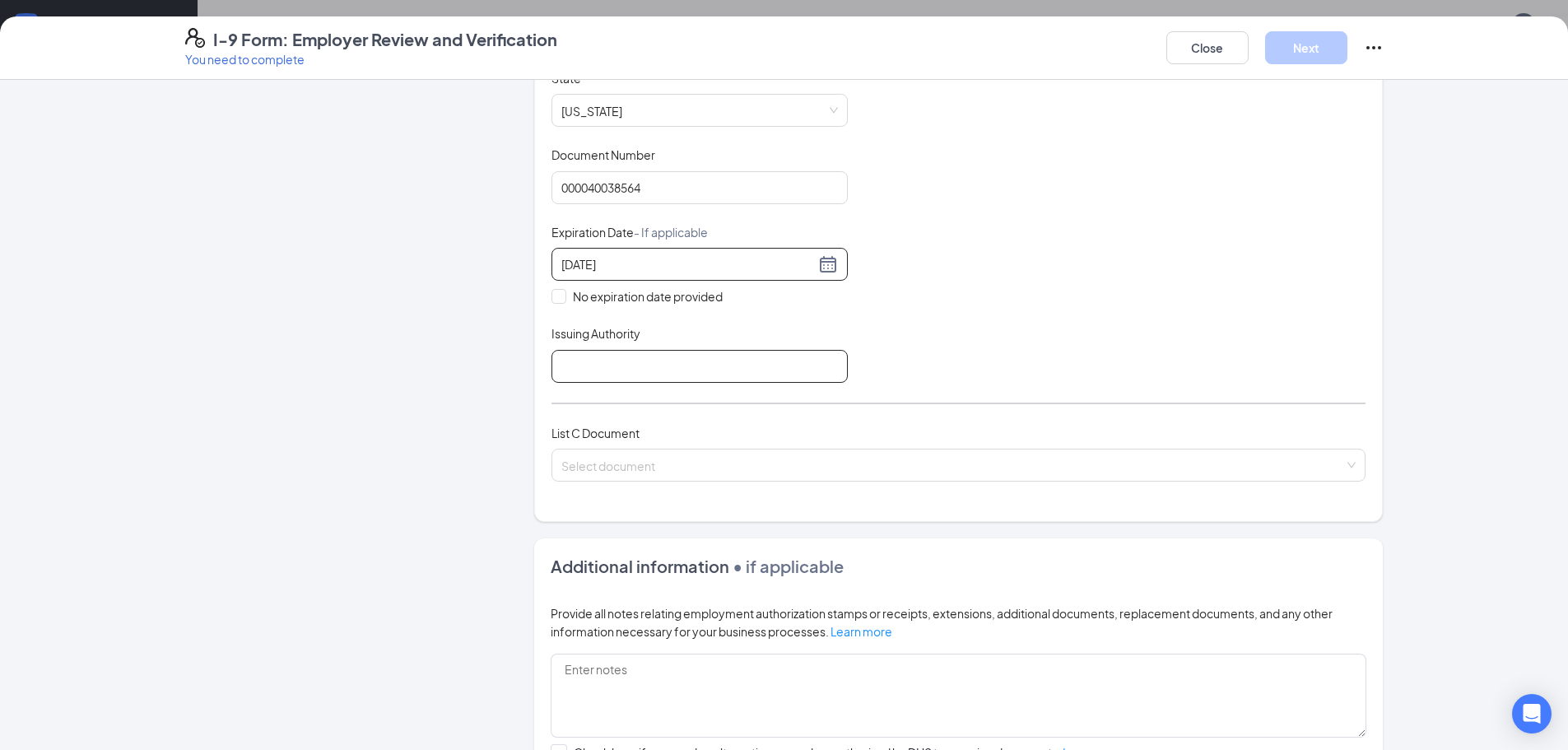
click at [733, 371] on input "Issuing Authority" at bounding box center [699, 366] width 296 height 33
type input "North Carolina DMV"
click at [678, 464] on input "search" at bounding box center [952, 462] width 783 height 25
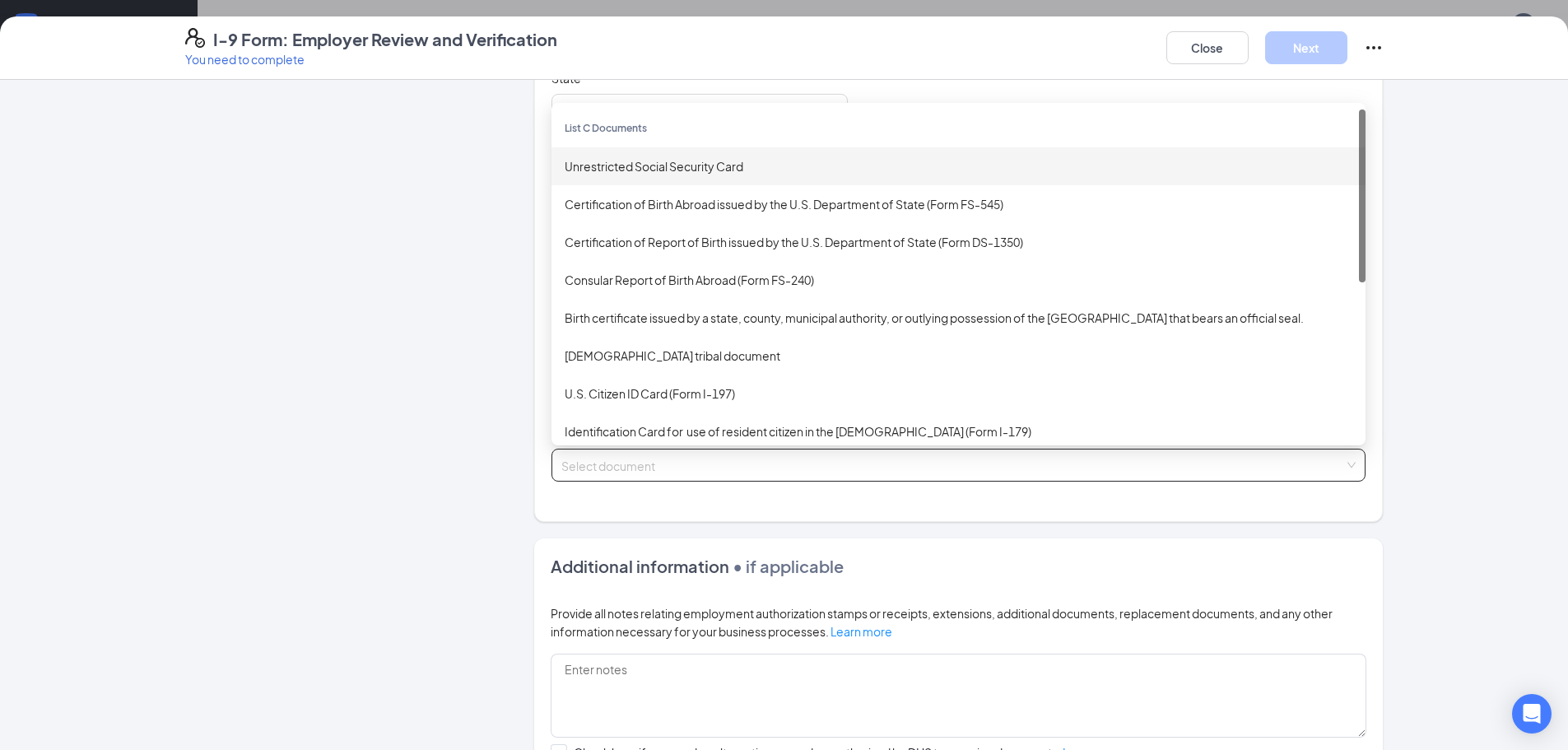
click at [700, 174] on div "Unrestricted Social Security Card" at bounding box center [958, 166] width 787 height 18
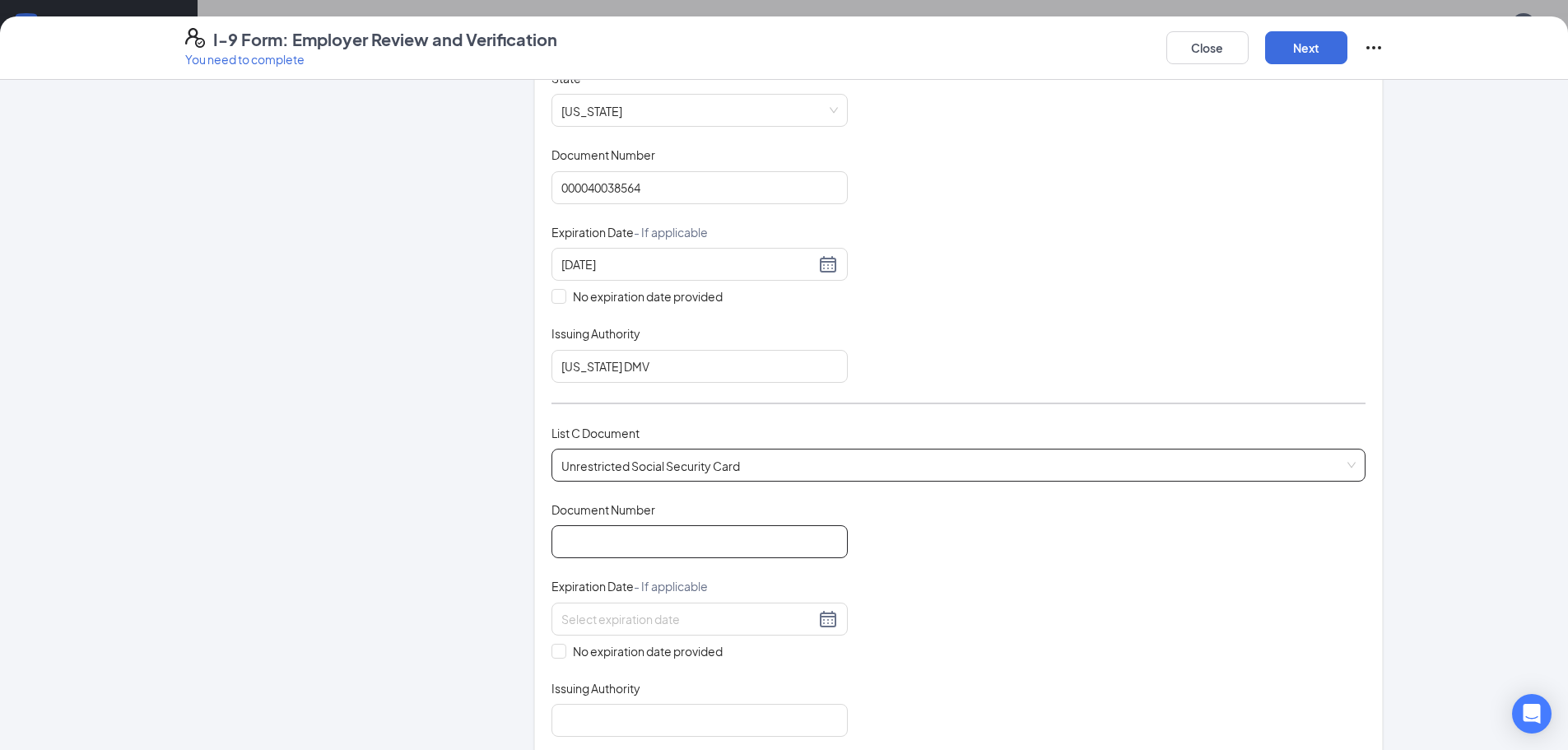
click at [663, 532] on input "Document Number" at bounding box center [699, 541] width 296 height 33
type input "245979829"
click at [610, 636] on div "No expiration date provided" at bounding box center [699, 632] width 296 height 58
click at [823, 621] on div at bounding box center [699, 619] width 277 height 20
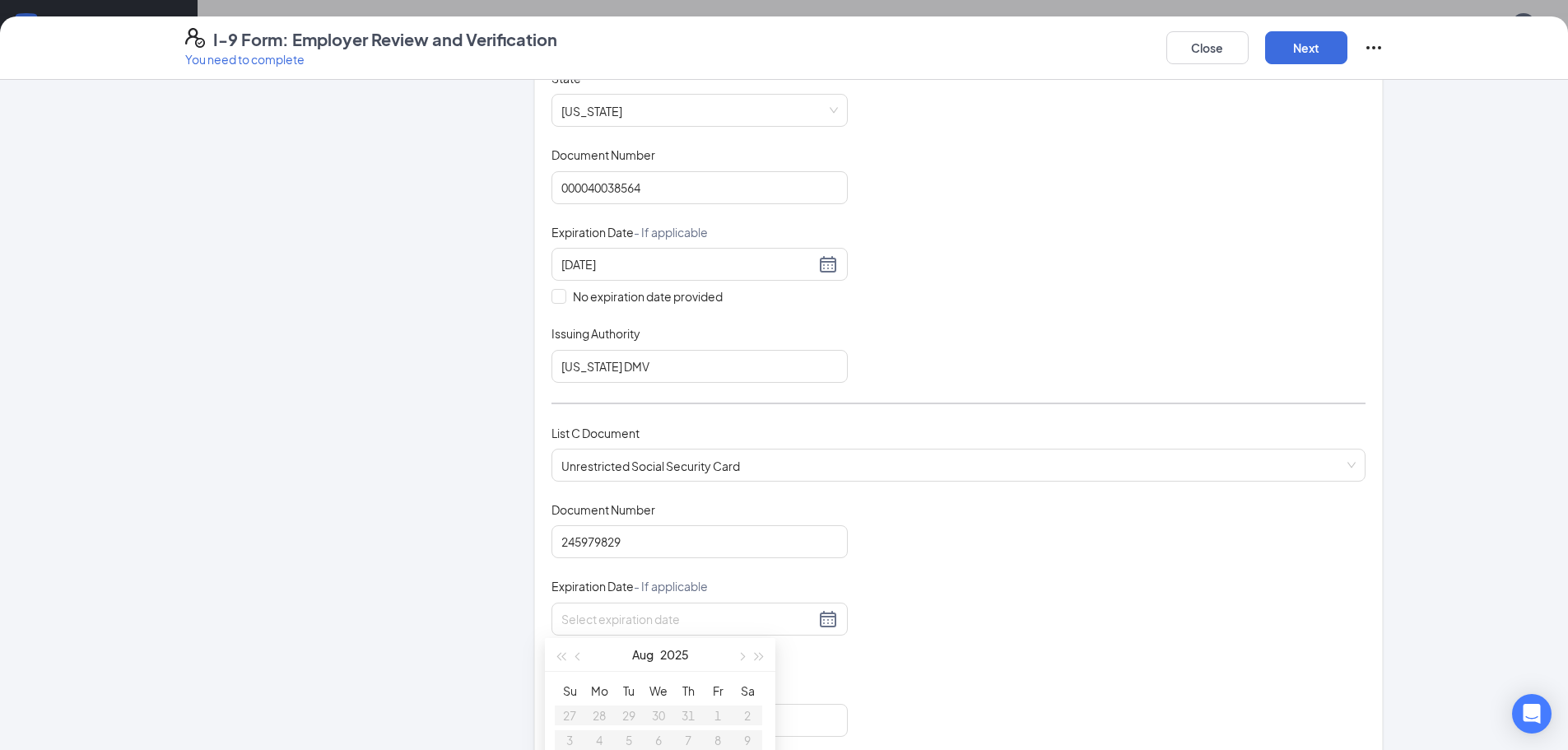
click at [912, 676] on div "Document Title Unrestricted Social Security Card Document Number 245979829 Expi…" at bounding box center [958, 619] width 814 height 235
click at [551, 647] on input "No expiration date provided" at bounding box center [557, 650] width 12 height 12
checkbox input "true"
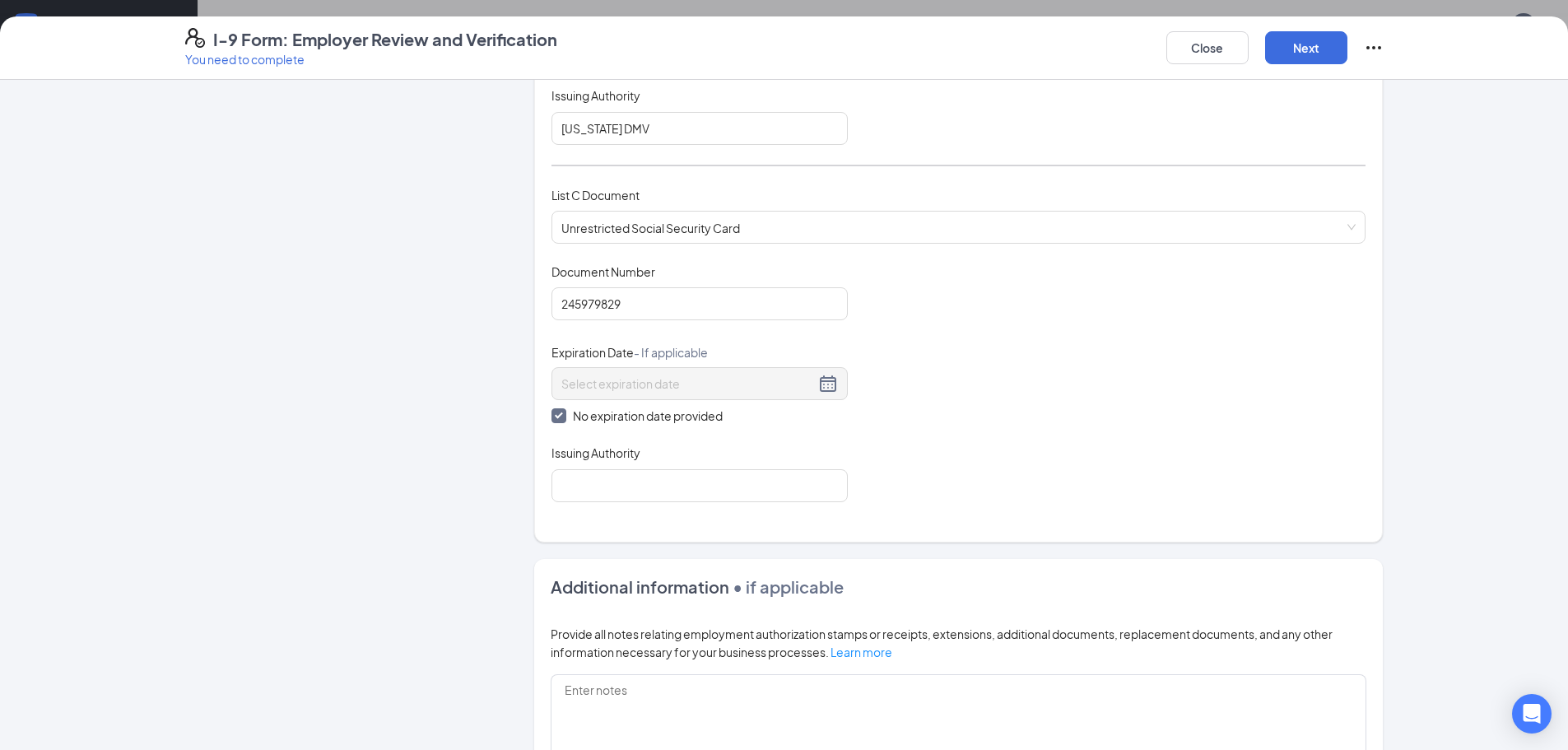
scroll to position [576, 0]
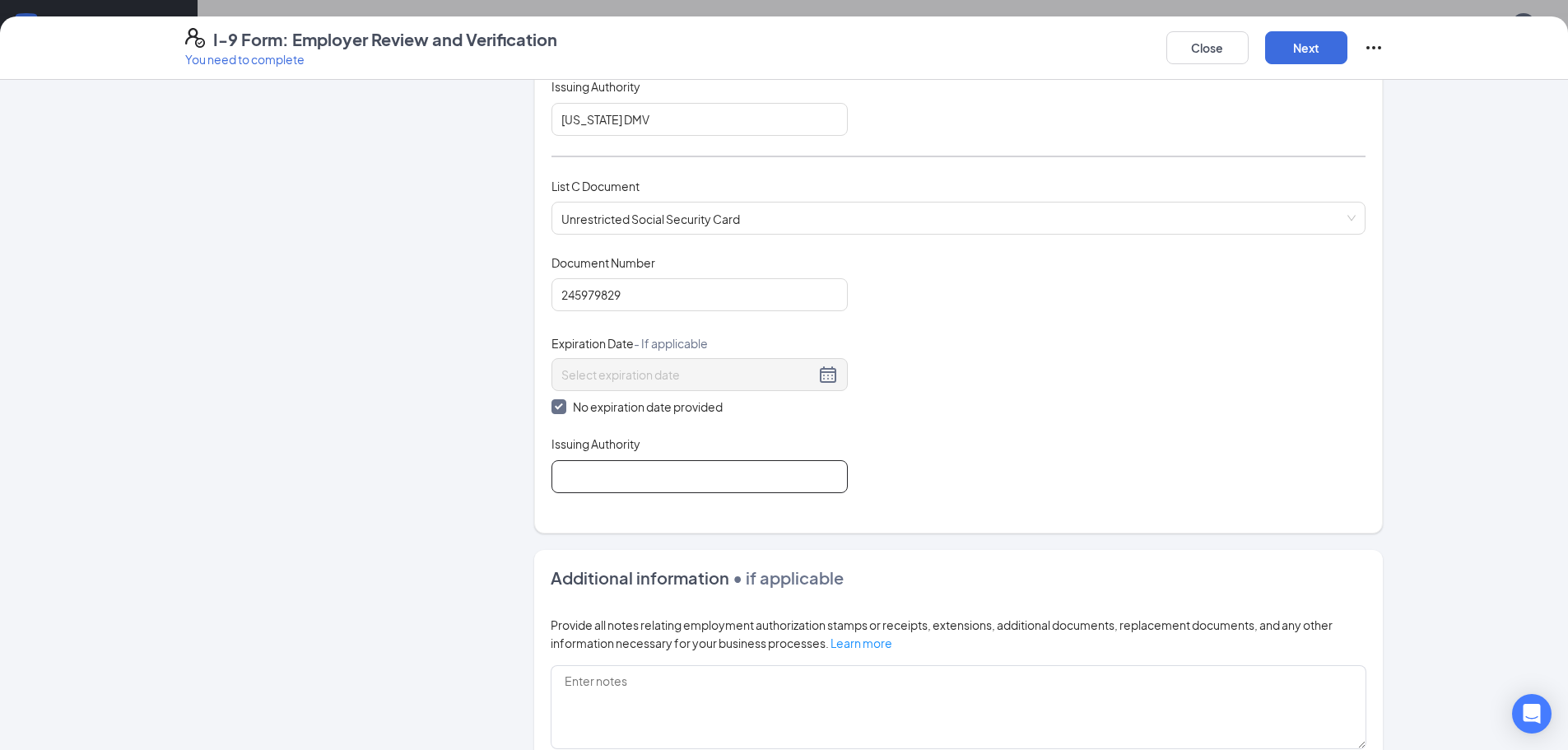
click at [639, 471] on input "Issuing Authority" at bounding box center [699, 476] width 296 height 33
type input "Social Security Administration"
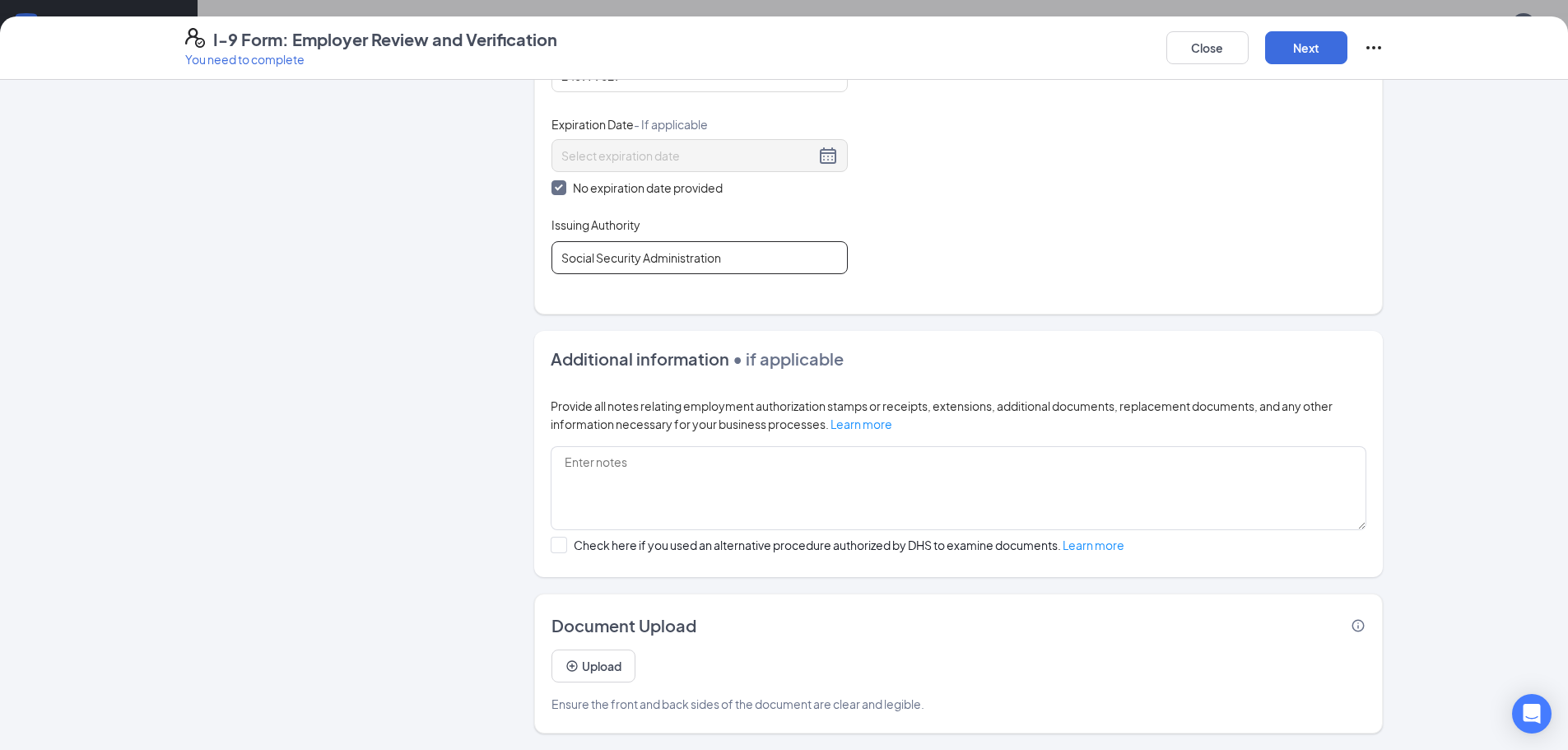
scroll to position [494, 0]
click at [597, 671] on button "Upload" at bounding box center [593, 666] width 84 height 33
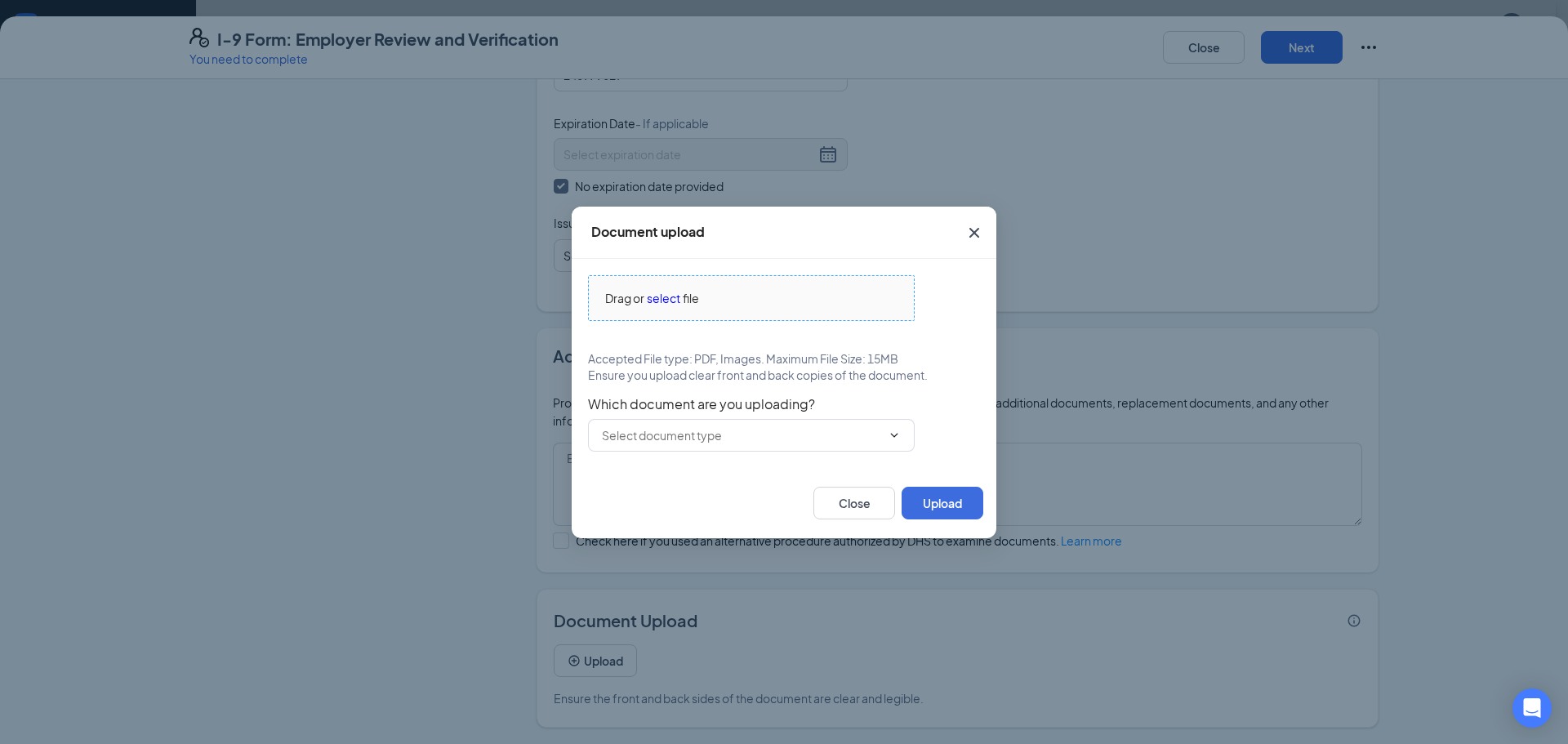
click at [659, 295] on span "select" at bounding box center [664, 298] width 33 height 18
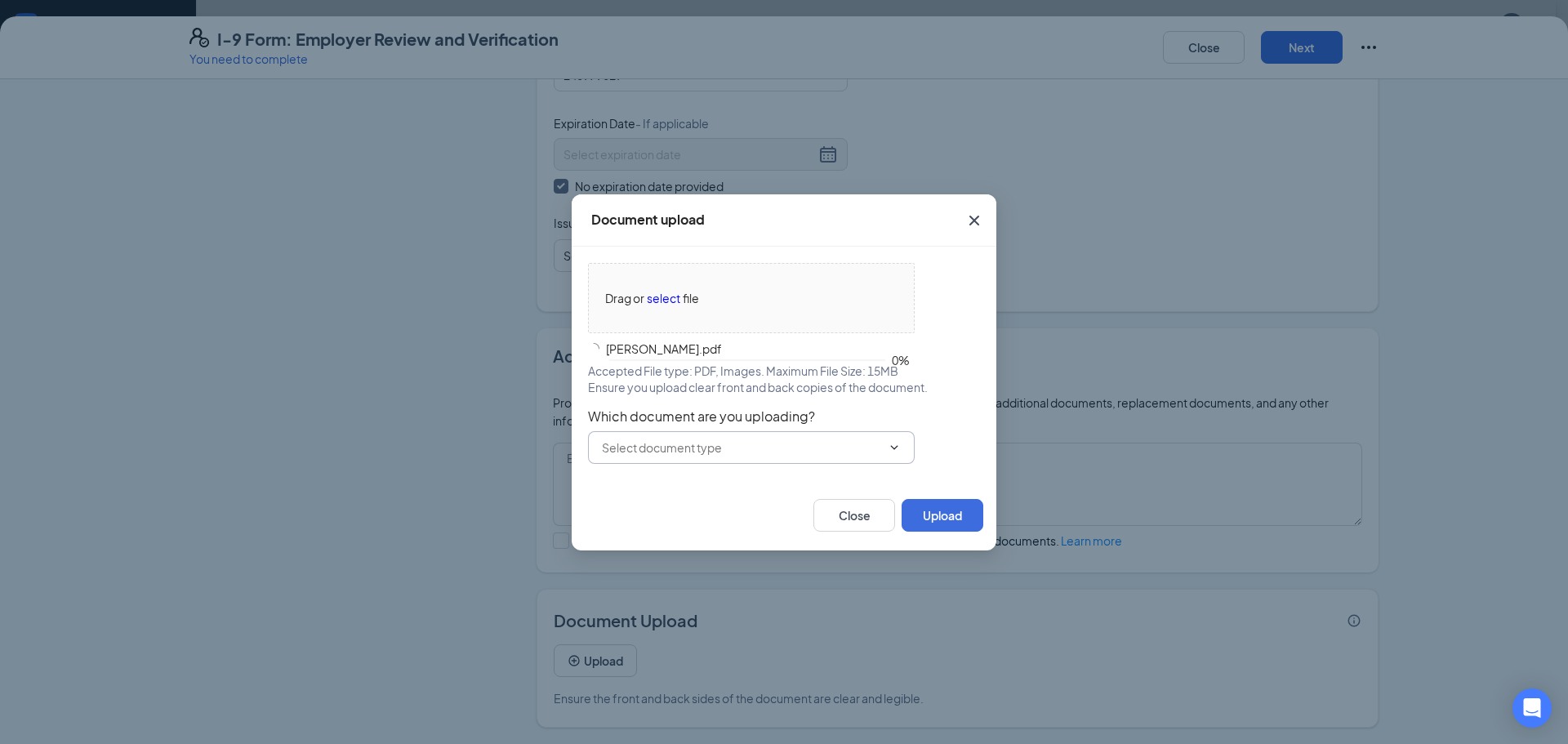
click at [891, 452] on icon "ChevronDown" at bounding box center [893, 447] width 13 height 13
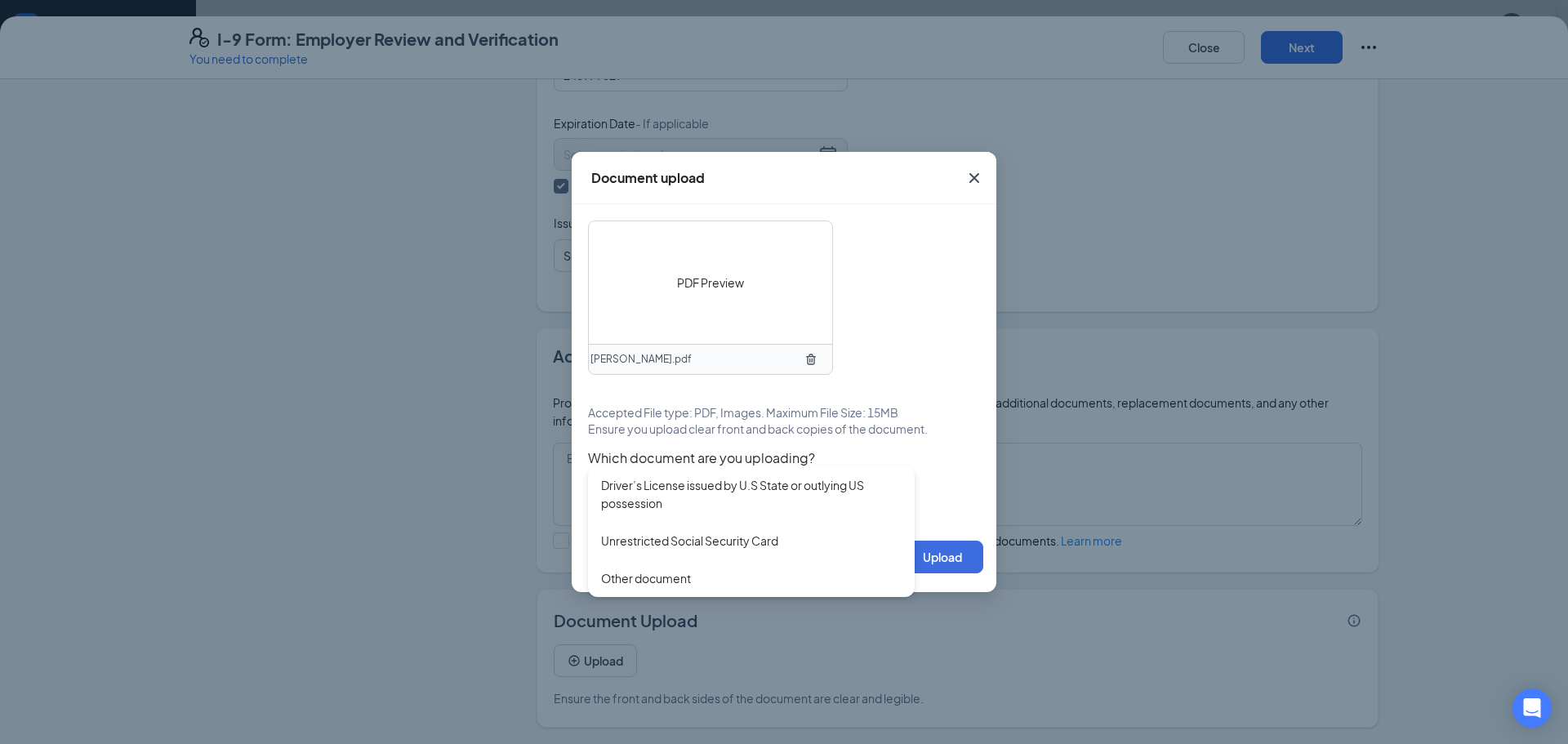
click at [730, 570] on div "Other document" at bounding box center [751, 578] width 300 height 18
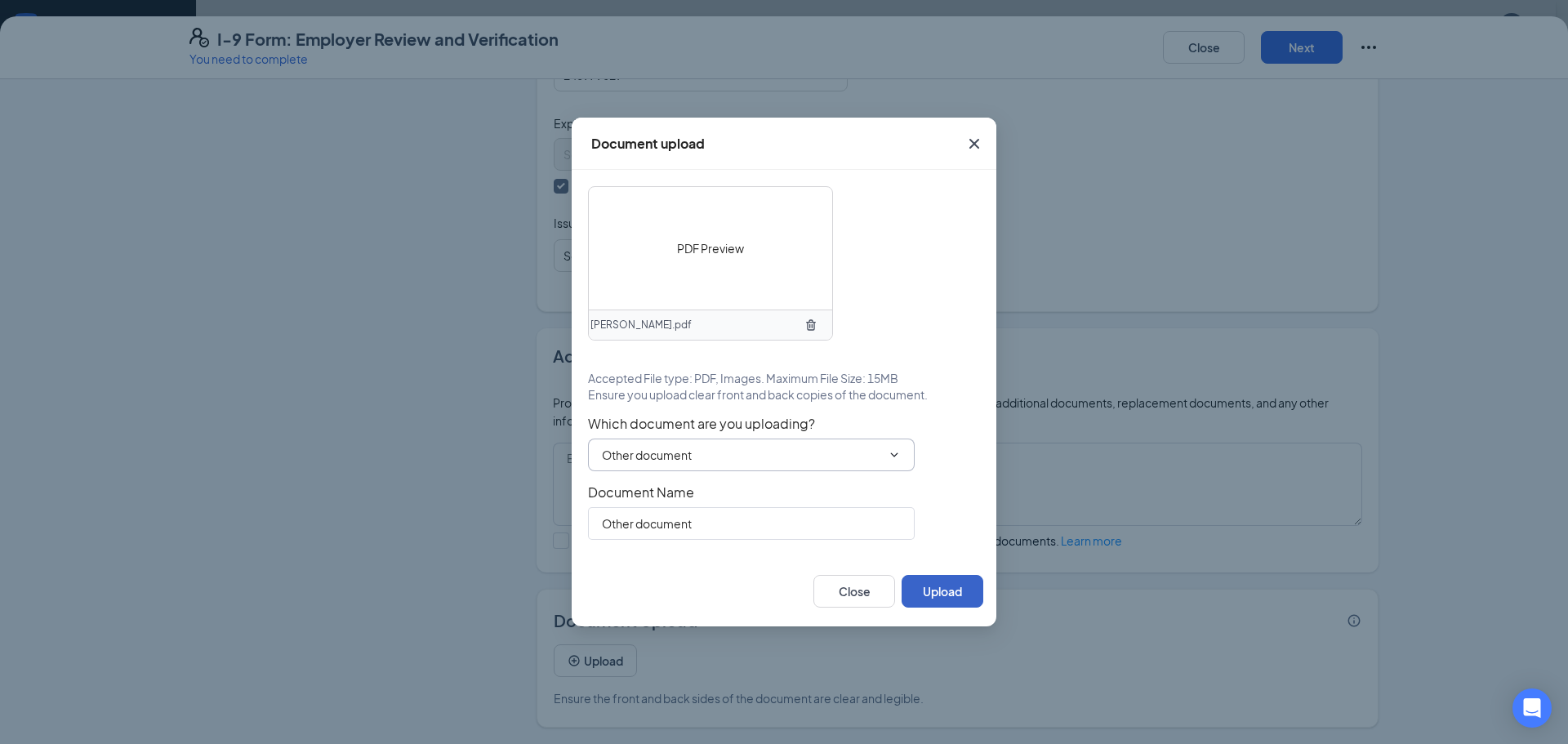
click at [951, 587] on button "Upload" at bounding box center [942, 591] width 82 height 33
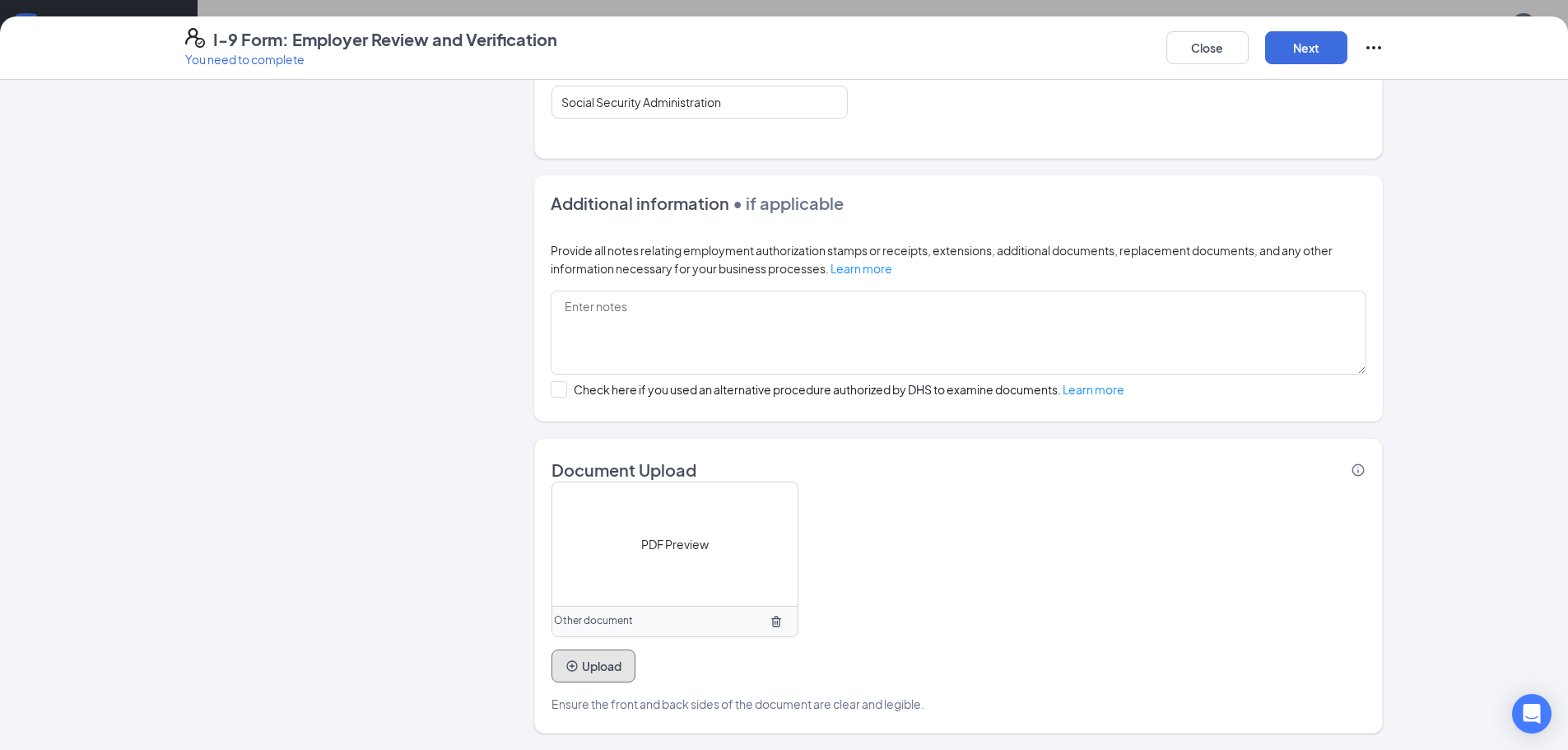
scroll to position [659, 0]
click at [588, 663] on button "Upload" at bounding box center [593, 666] width 84 height 33
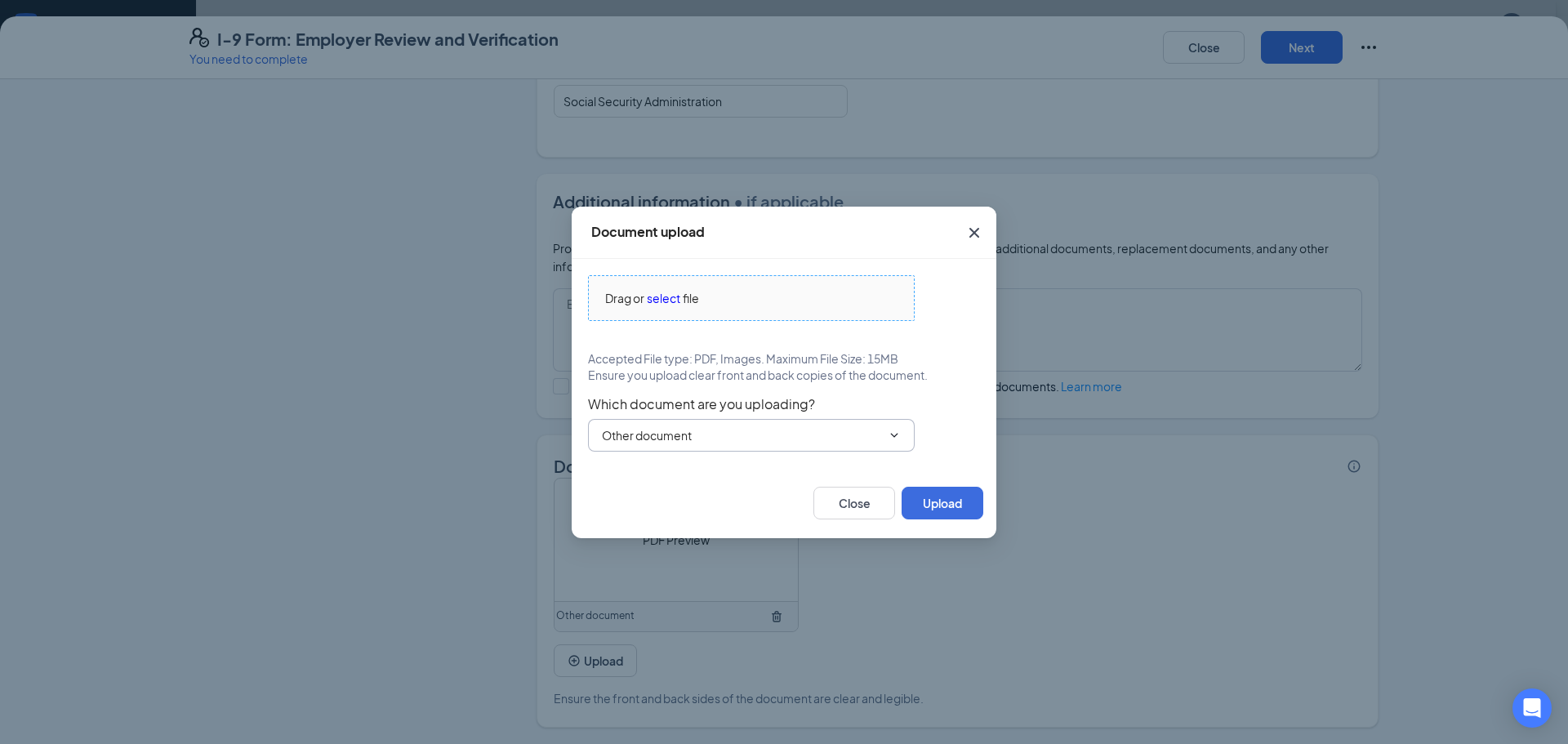
click at [671, 293] on span "select" at bounding box center [664, 298] width 33 height 18
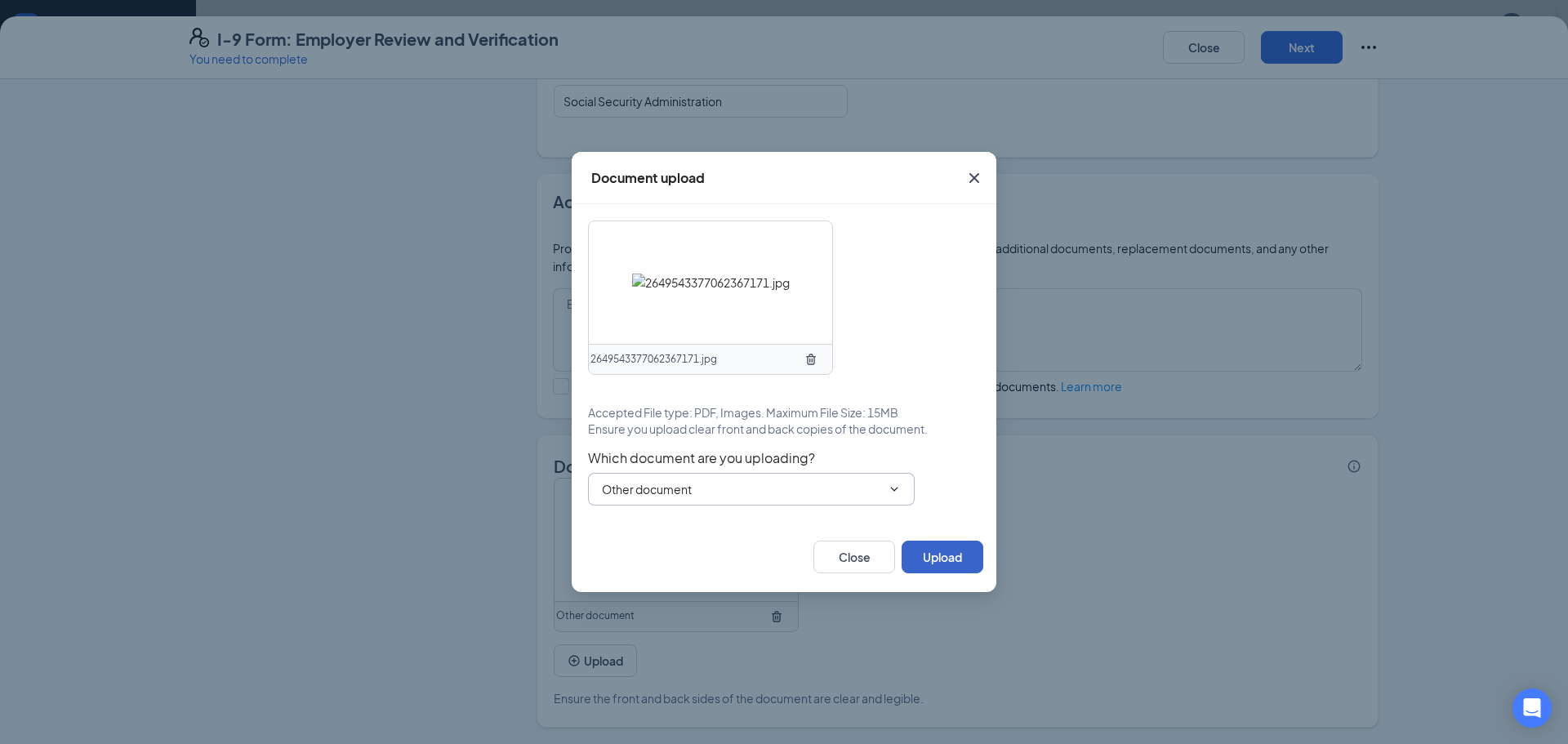
click at [938, 552] on button "Upload" at bounding box center [942, 557] width 82 height 33
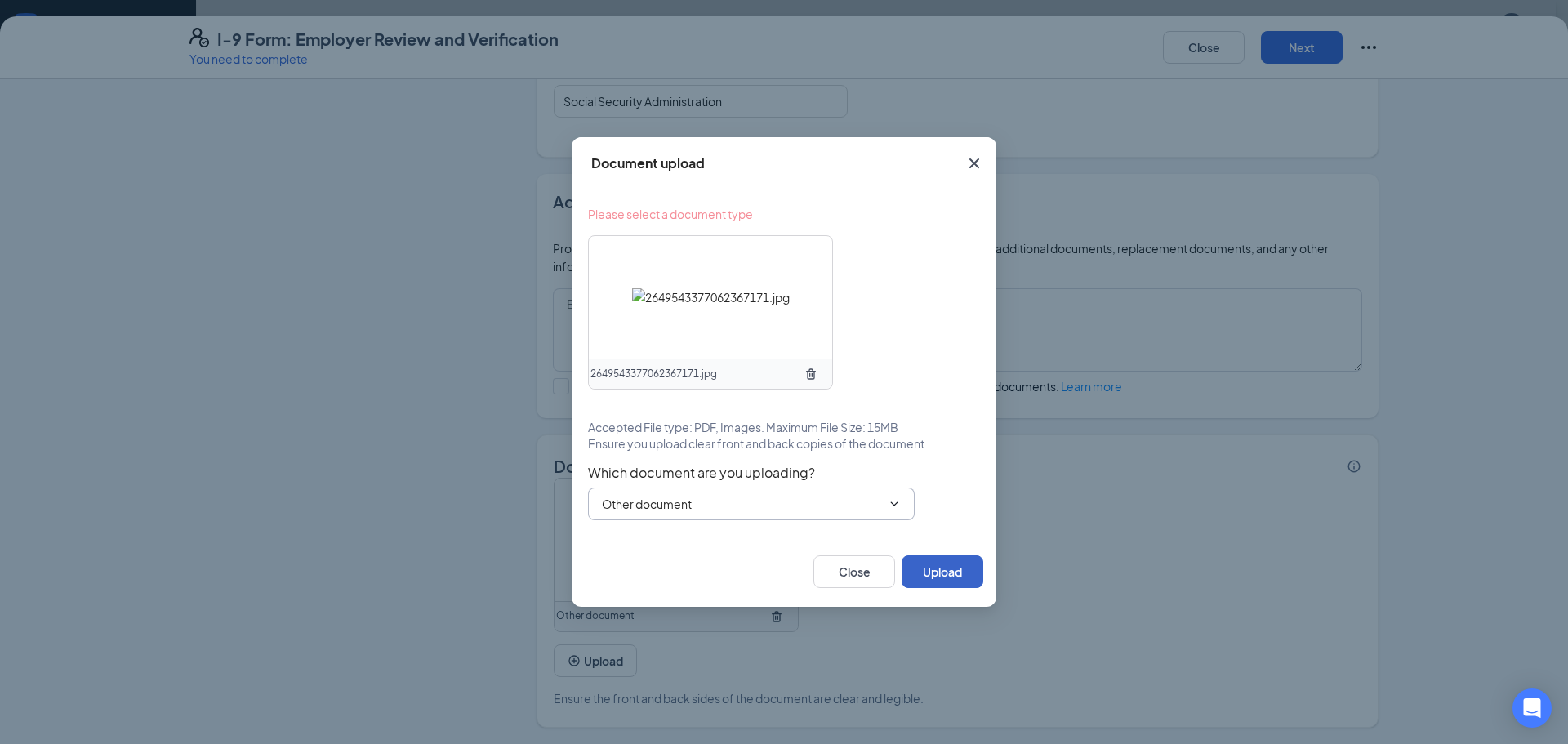
click at [921, 574] on button "Upload" at bounding box center [942, 572] width 82 height 33
click at [925, 567] on button "Upload" at bounding box center [942, 572] width 82 height 33
click at [925, 570] on button "Upload" at bounding box center [942, 572] width 82 height 33
click at [762, 500] on input "Other document" at bounding box center [742, 504] width 280 height 18
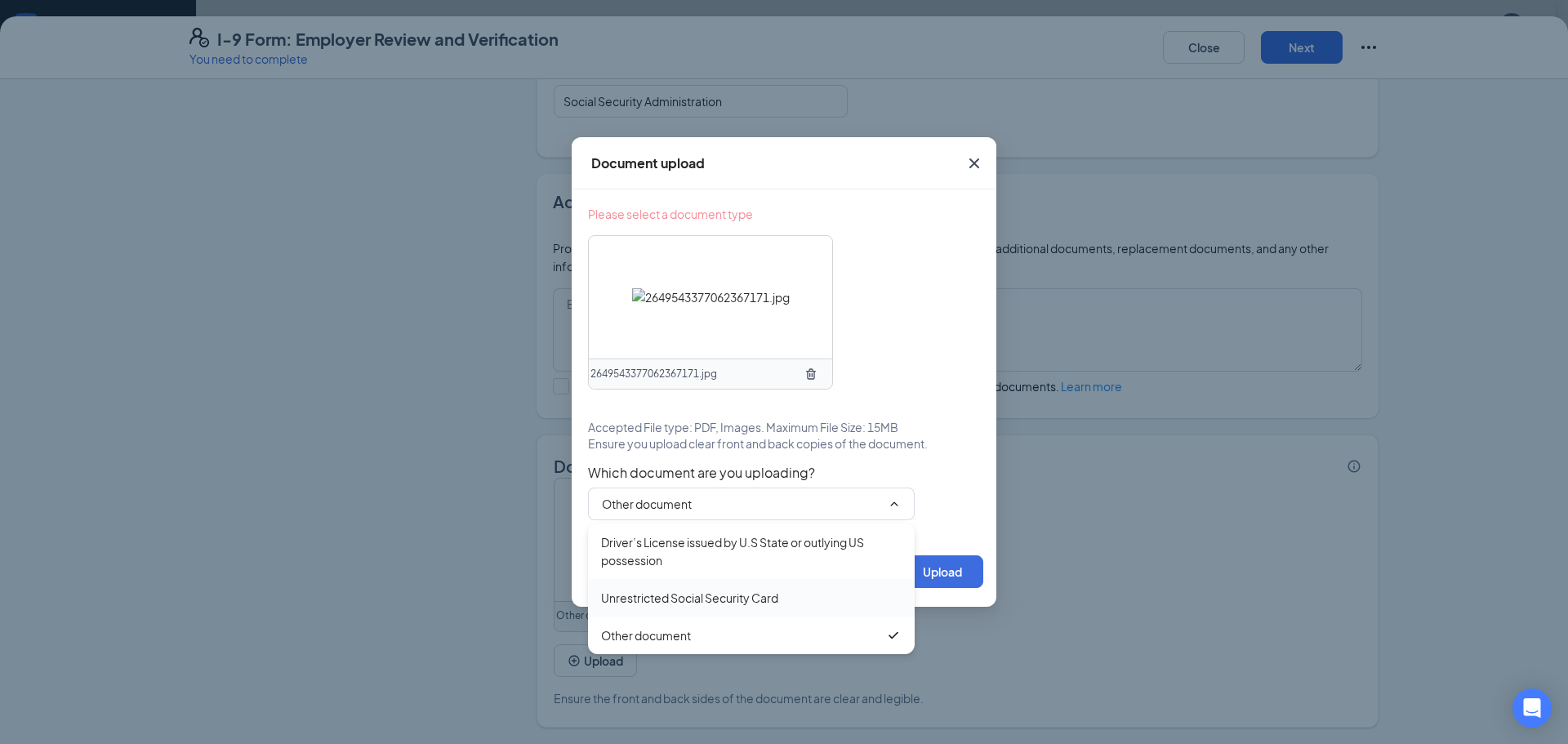
click at [738, 599] on div "Unrestricted Social Security Card" at bounding box center [689, 598] width 177 height 18
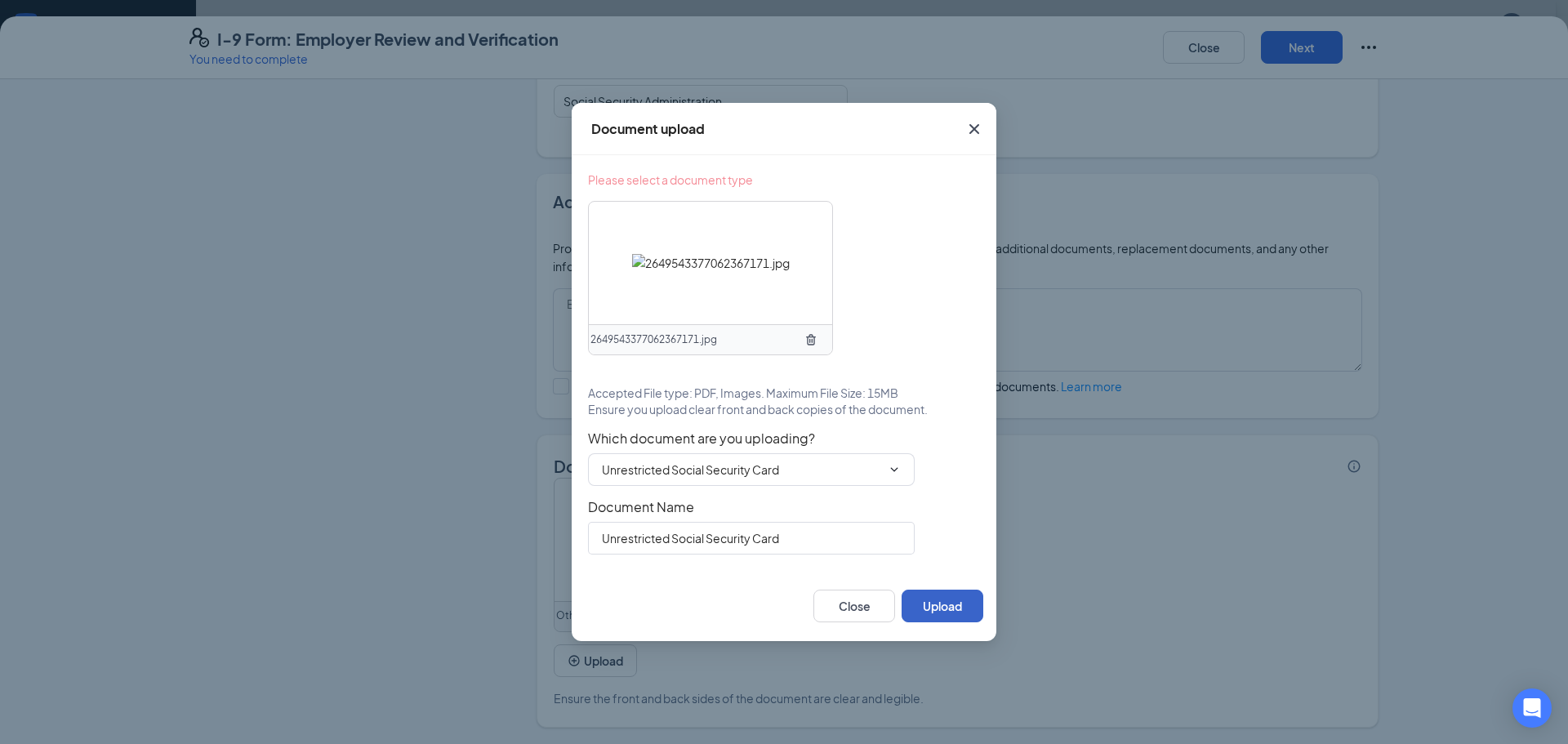
click at [913, 607] on button "Upload" at bounding box center [942, 606] width 82 height 33
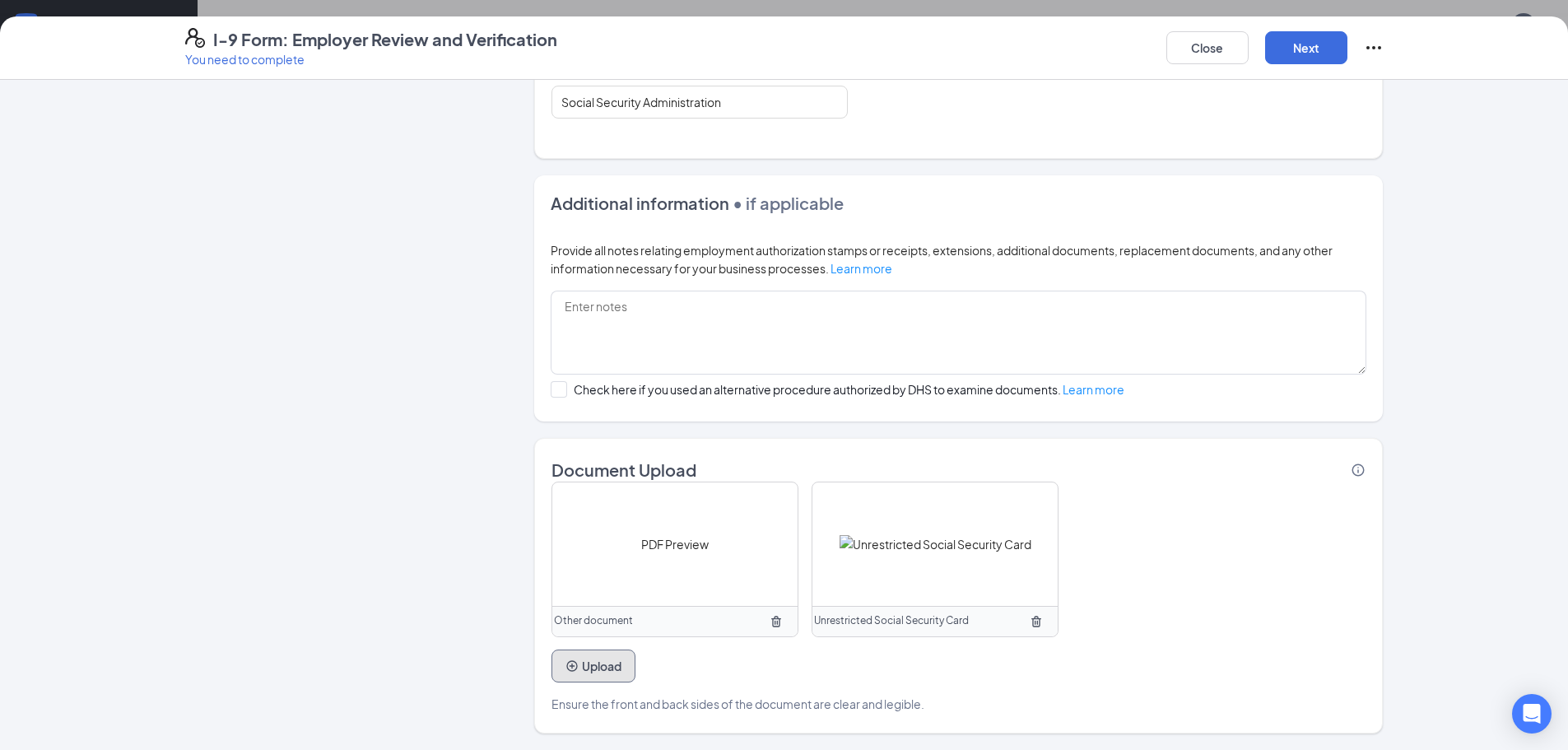
click at [606, 667] on button "Upload" at bounding box center [593, 666] width 84 height 33
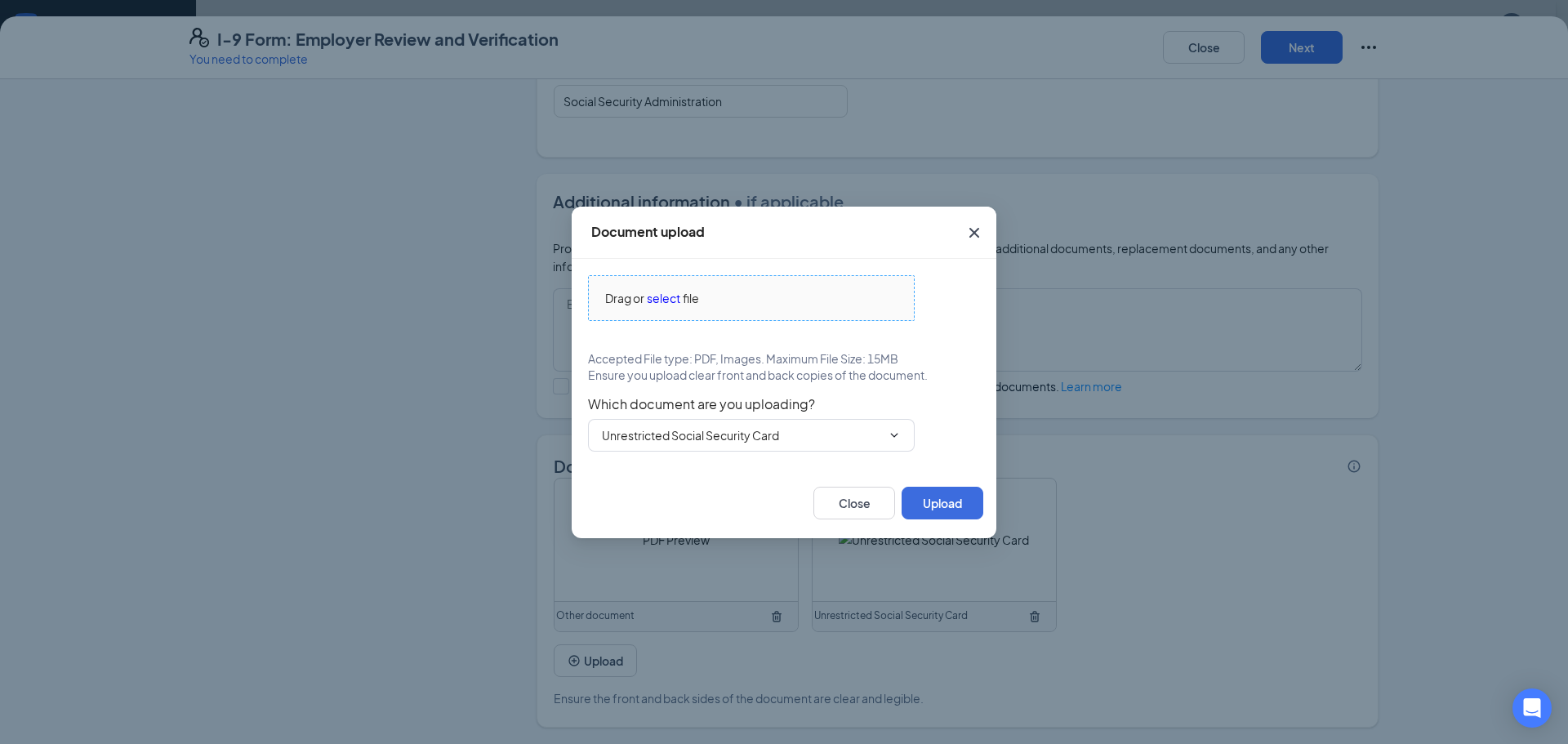
click at [667, 295] on span "select" at bounding box center [664, 298] width 33 height 18
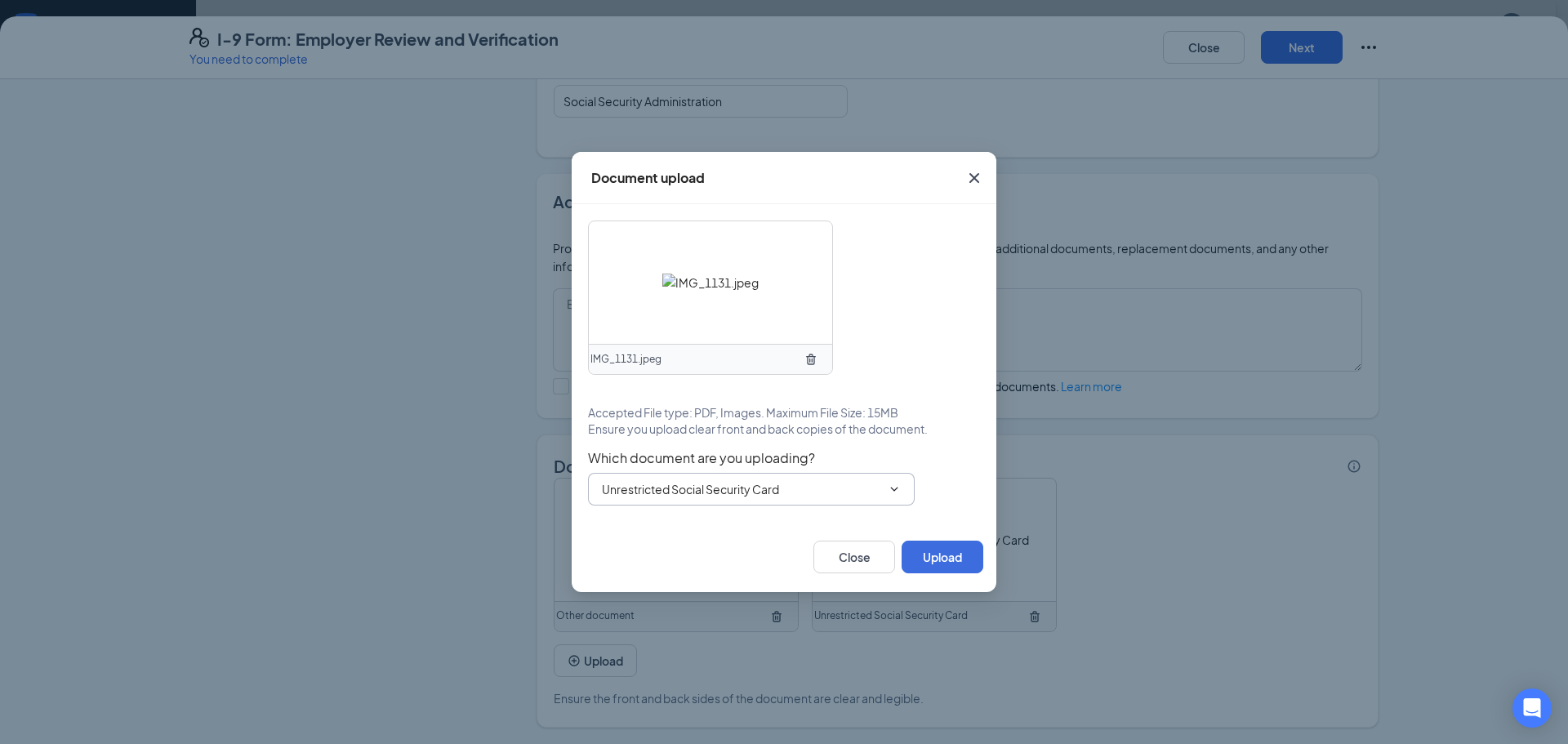
click at [890, 475] on span "Unrestricted Social Security Card" at bounding box center [751, 489] width 327 height 33
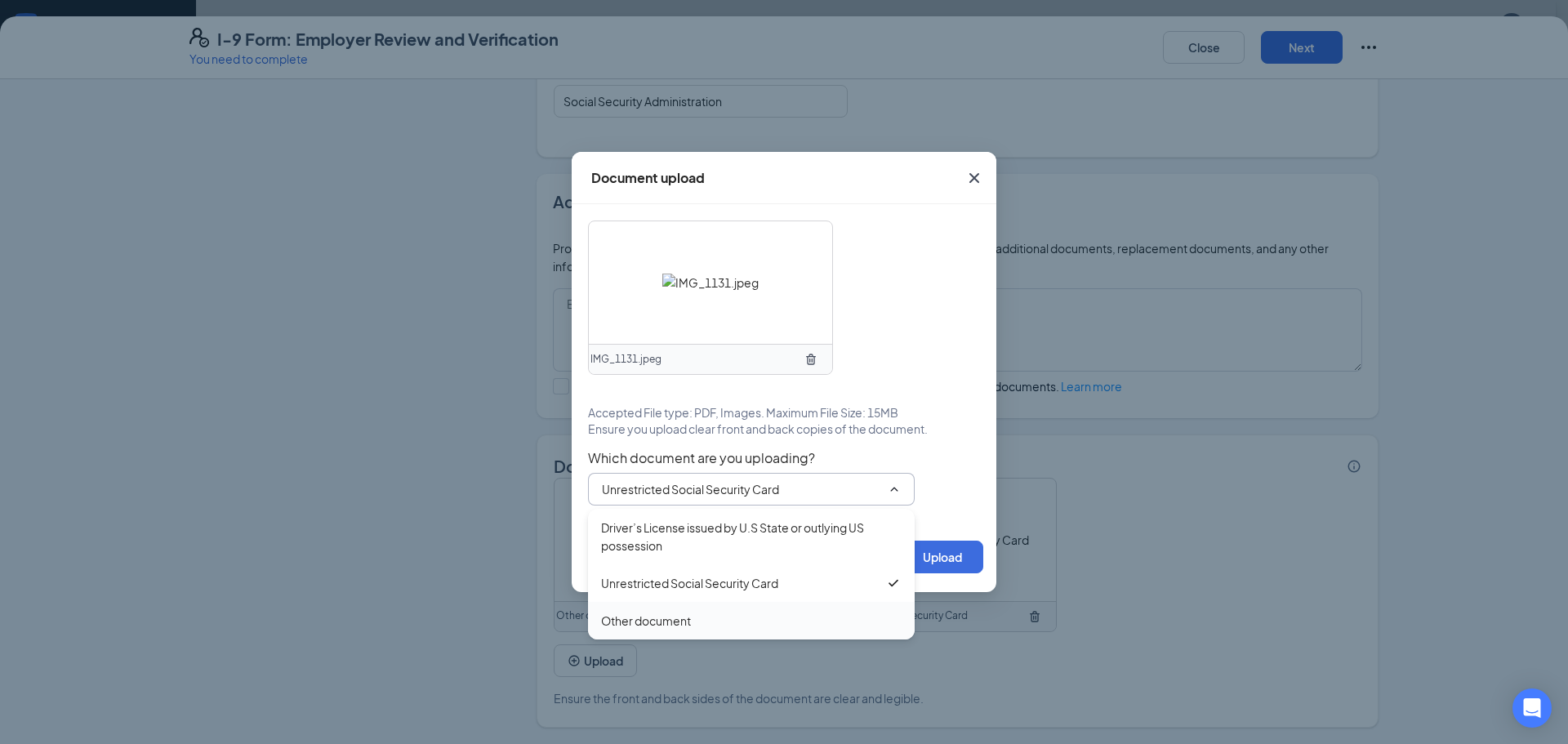
click at [815, 621] on div "Other document" at bounding box center [751, 621] width 300 height 18
type input "Other document"
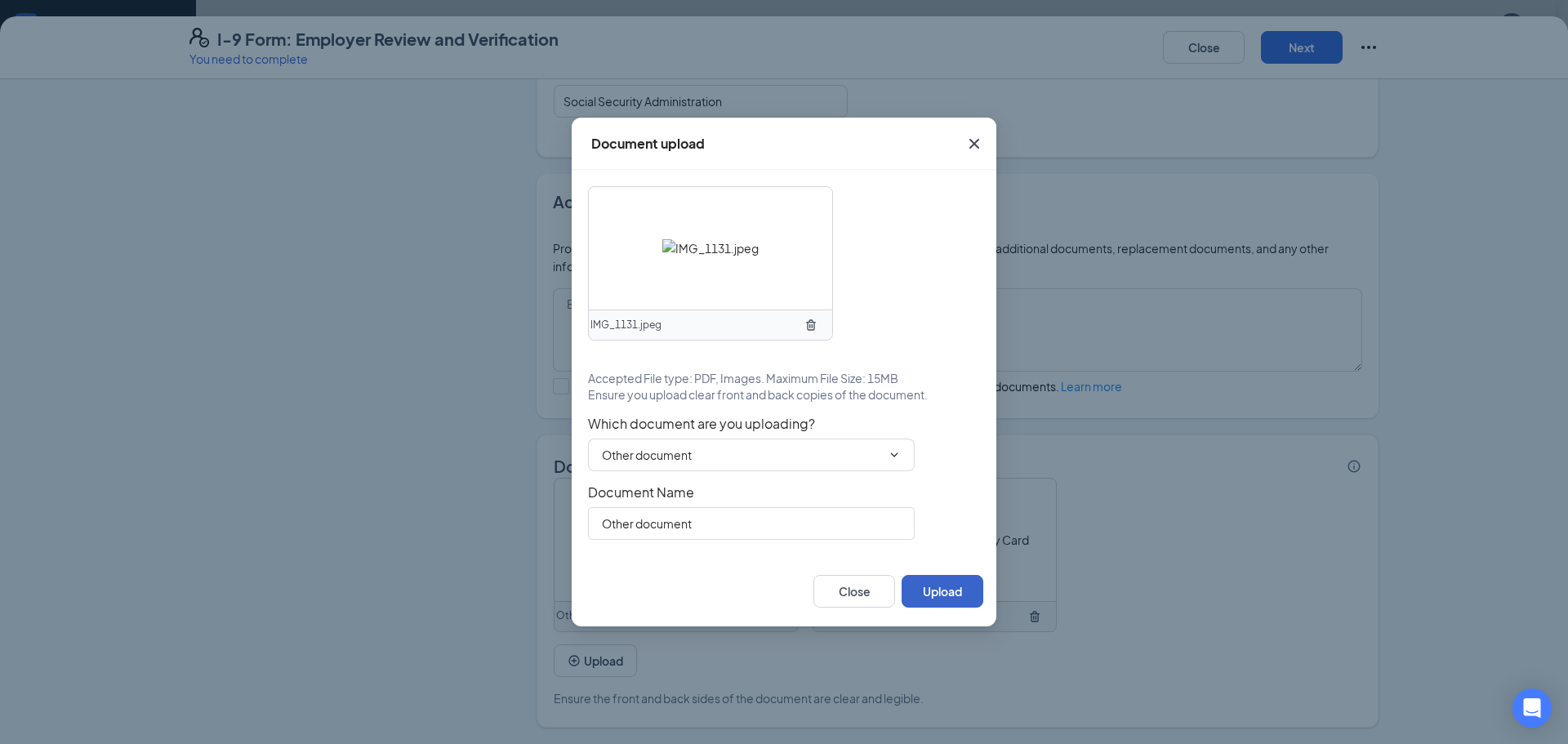
click at [937, 588] on button "Upload" at bounding box center [942, 591] width 82 height 33
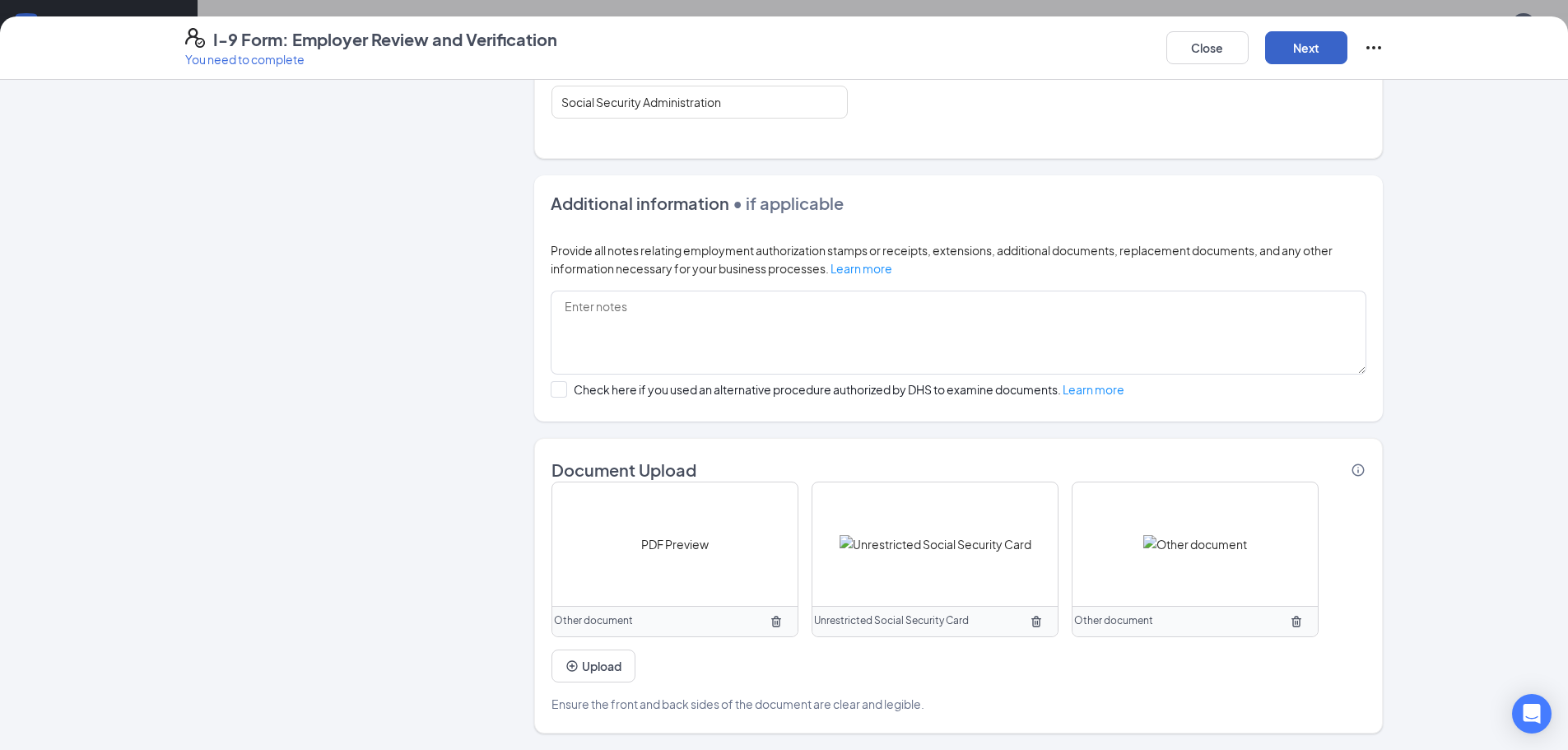
click at [1305, 49] on button "Next" at bounding box center [1306, 48] width 82 height 33
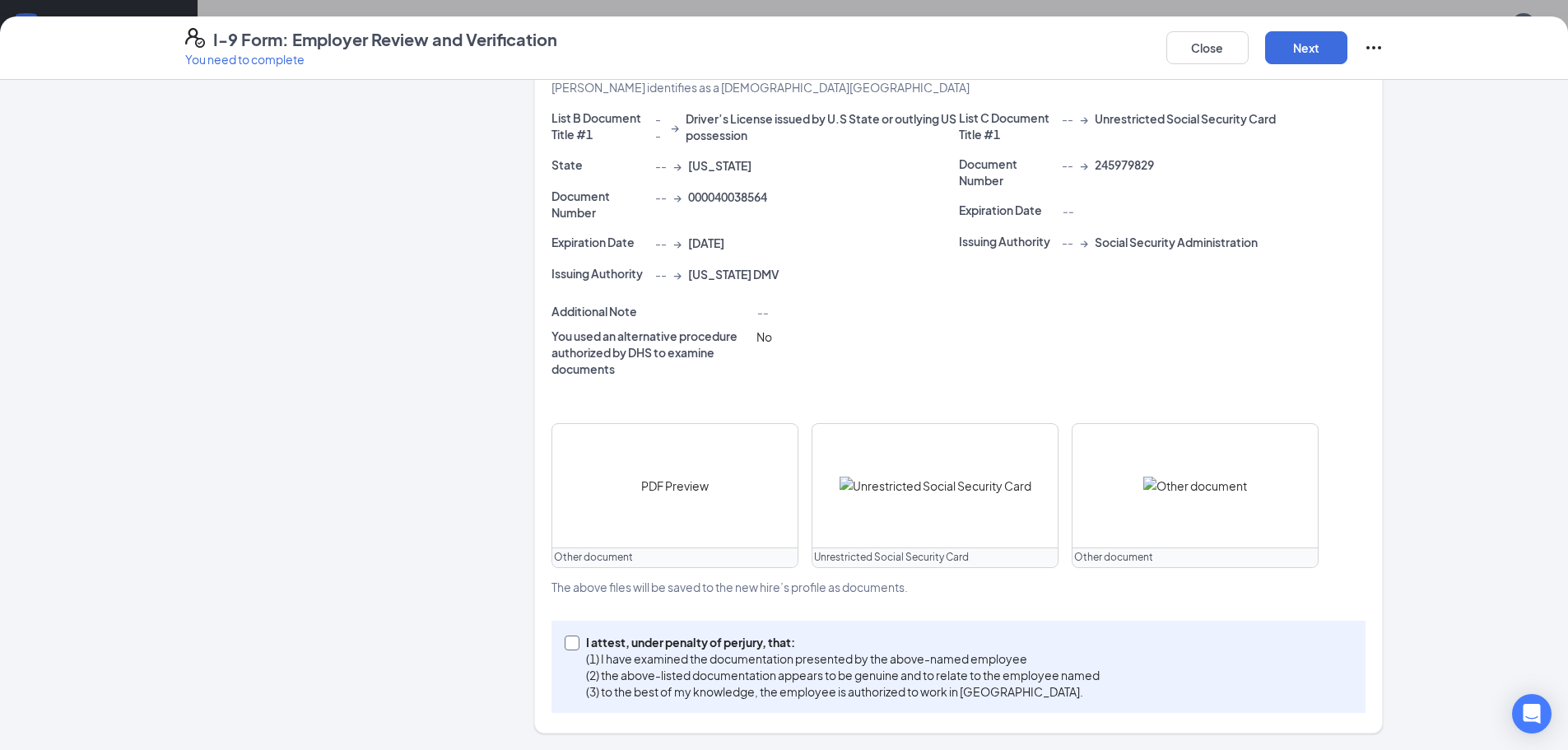
click at [573, 642] on span at bounding box center [572, 643] width 15 height 15
click at [573, 642] on input "I attest, under penalty of perjury, that: (1) I have examined the documentation…" at bounding box center [571, 642] width 12 height 12
checkbox input "true"
click at [1326, 48] on button "Next" at bounding box center [1306, 48] width 82 height 33
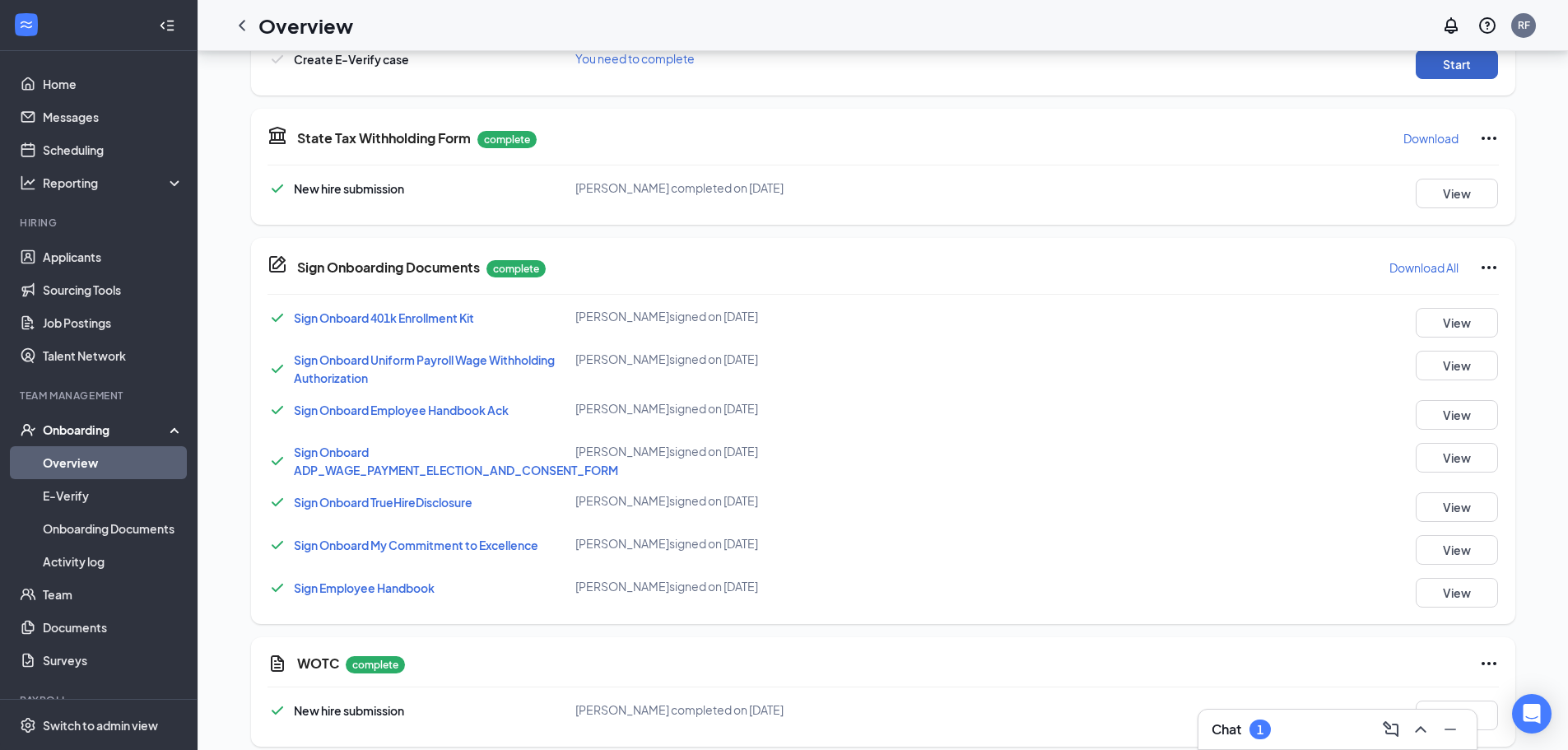
click at [1451, 68] on button "Start" at bounding box center [1457, 65] width 82 height 30
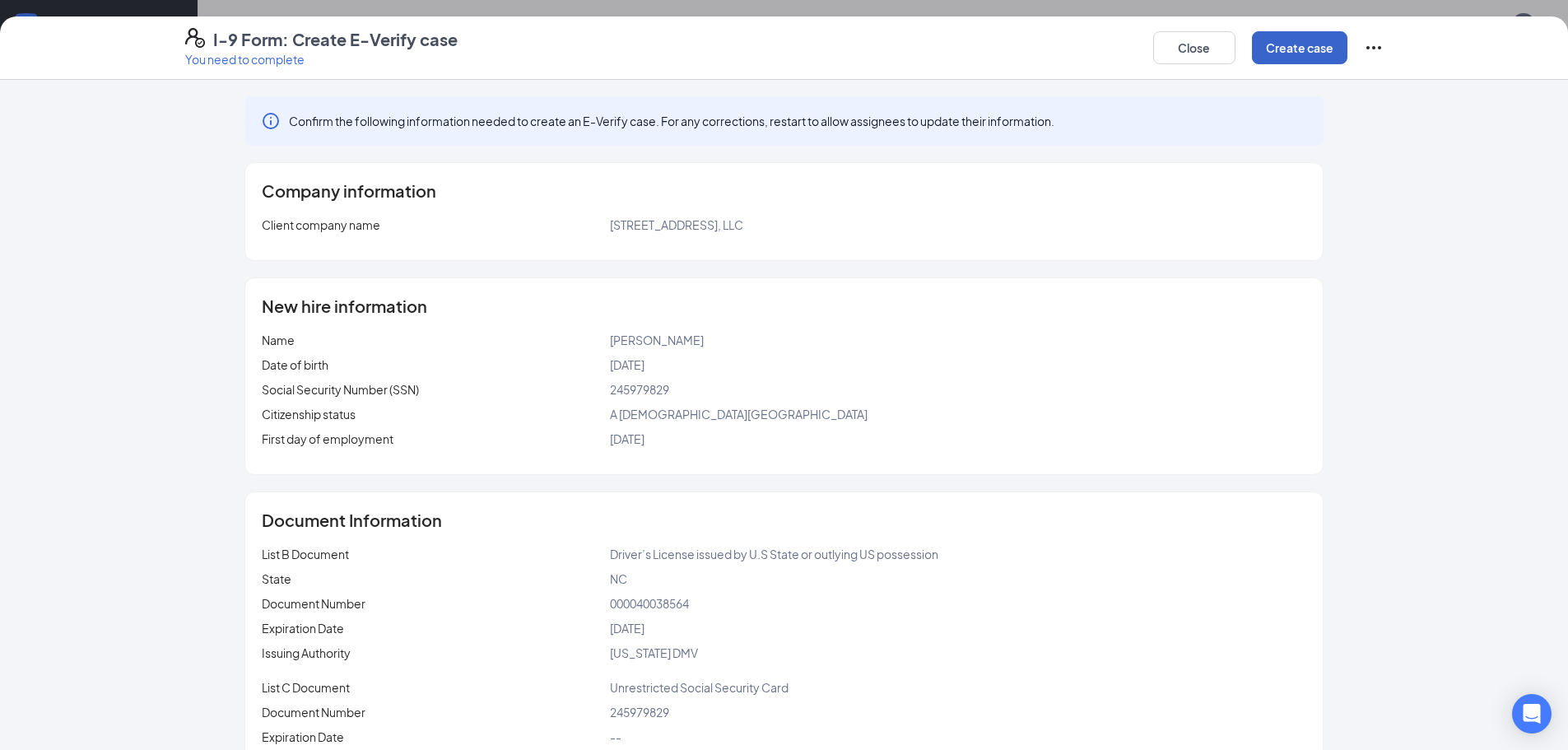
click at [1321, 46] on button "Create case" at bounding box center [1300, 48] width 95 height 33
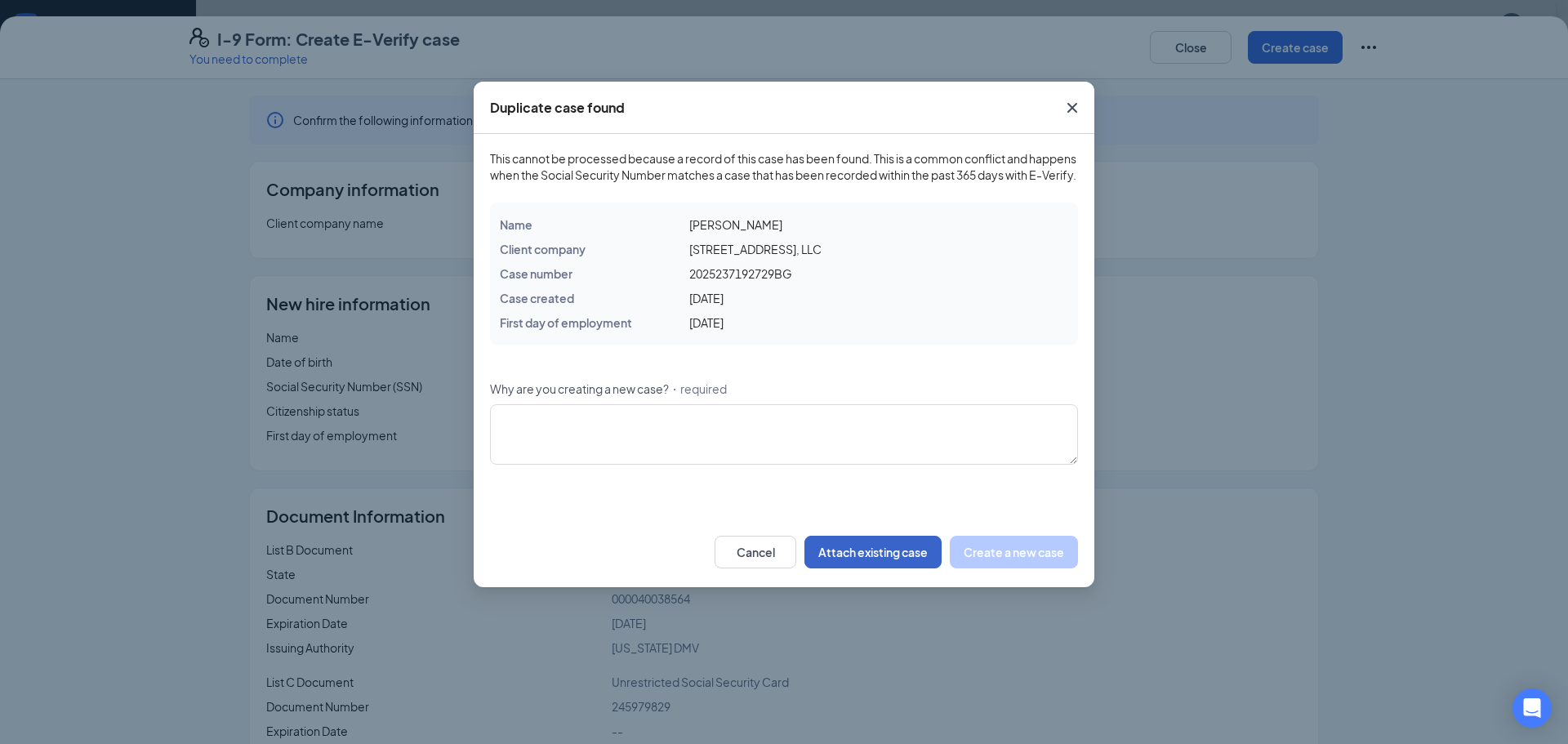
click at [880, 569] on button "Attach existing case" at bounding box center [873, 552] width 137 height 33
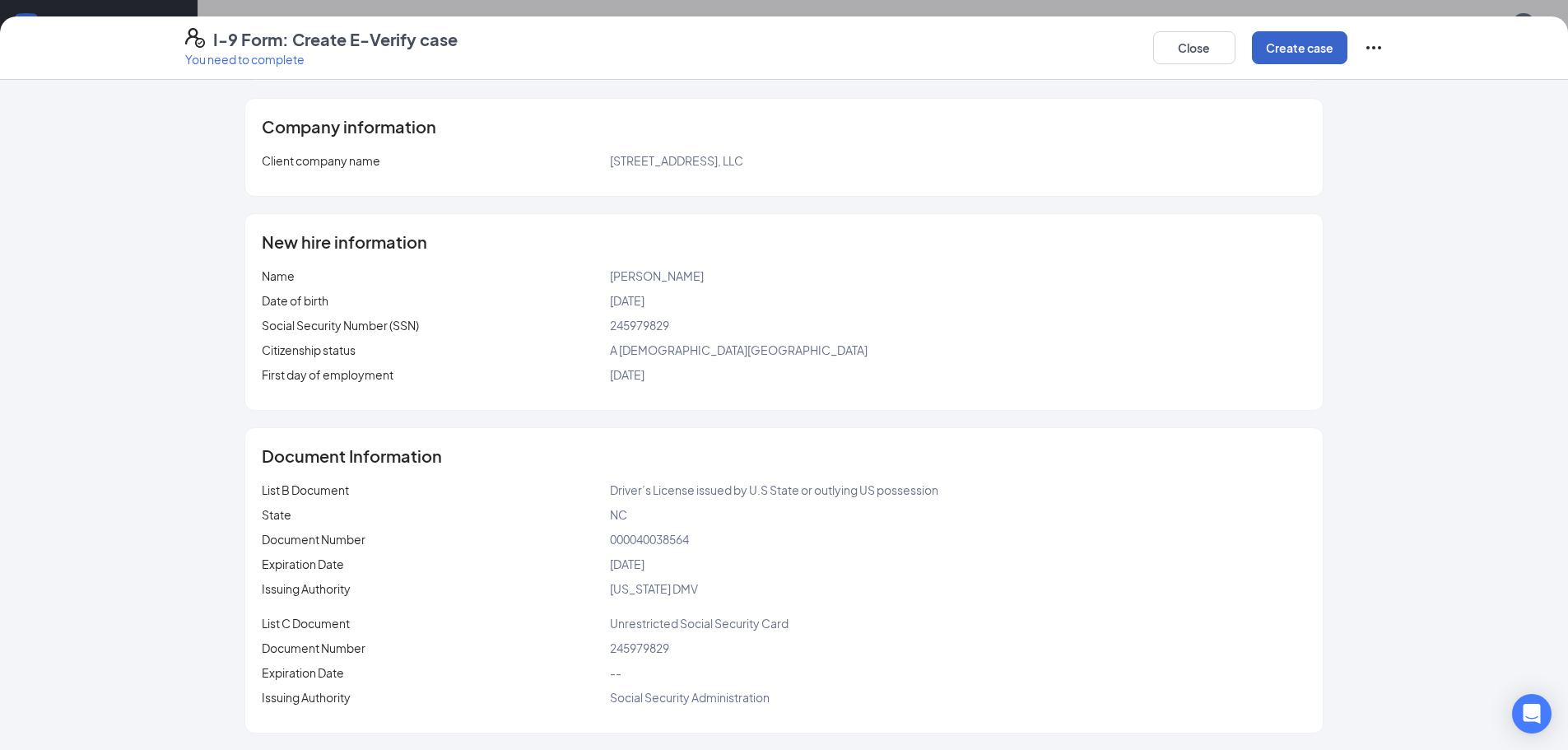
scroll to position [741, 0]
click at [1319, 56] on button "Create case" at bounding box center [1300, 48] width 95 height 33
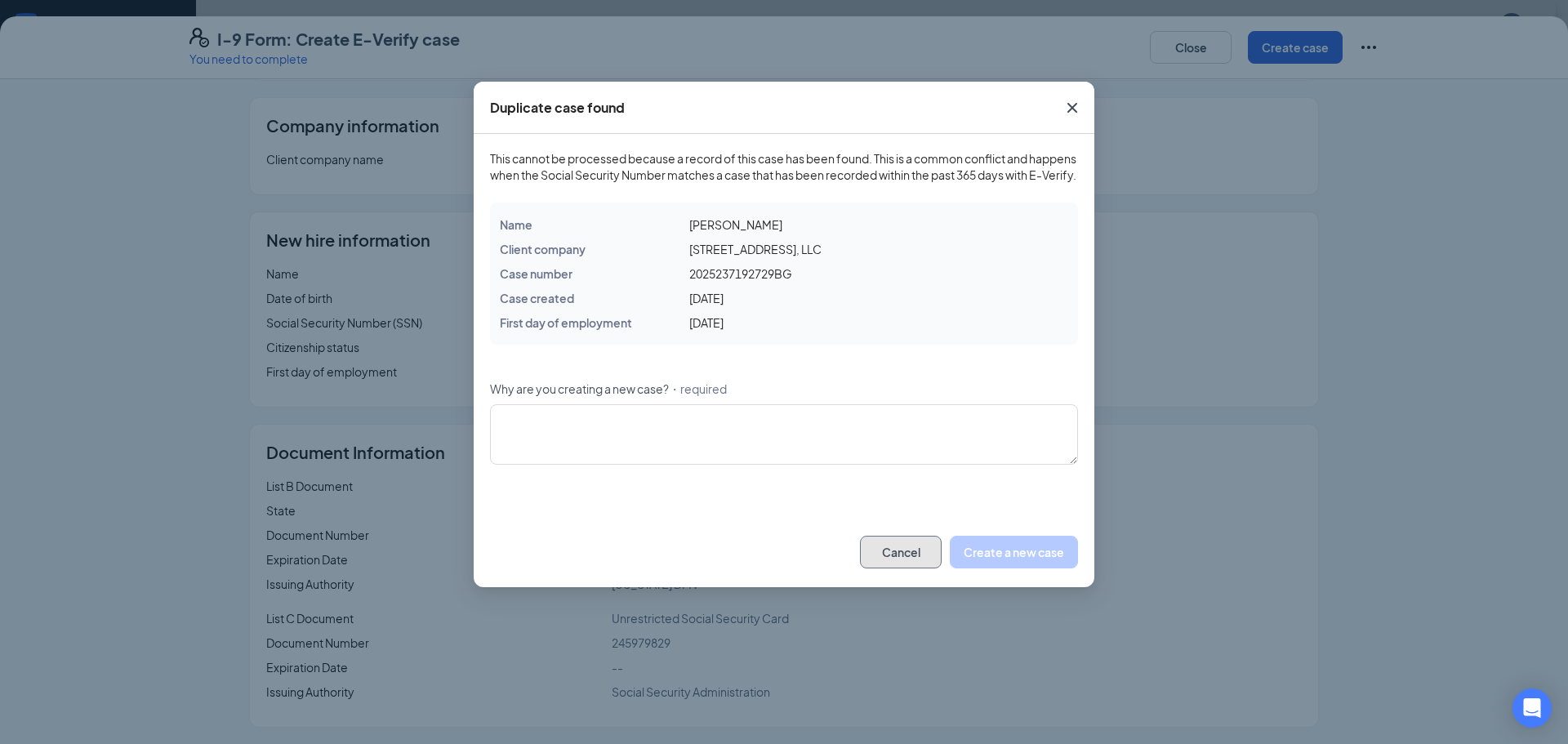
click at [914, 569] on button "Cancel" at bounding box center [900, 552] width 82 height 33
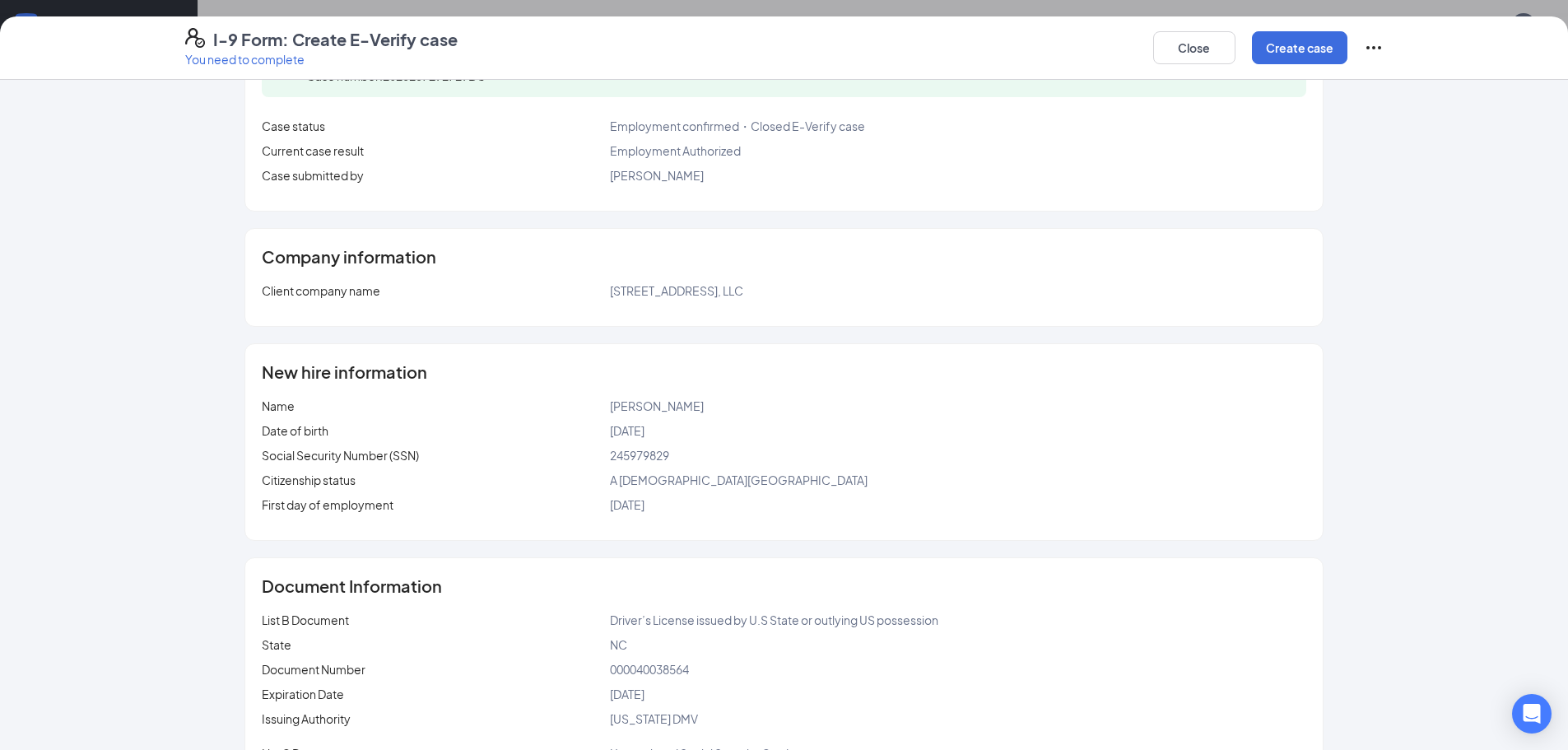
scroll to position [0, 0]
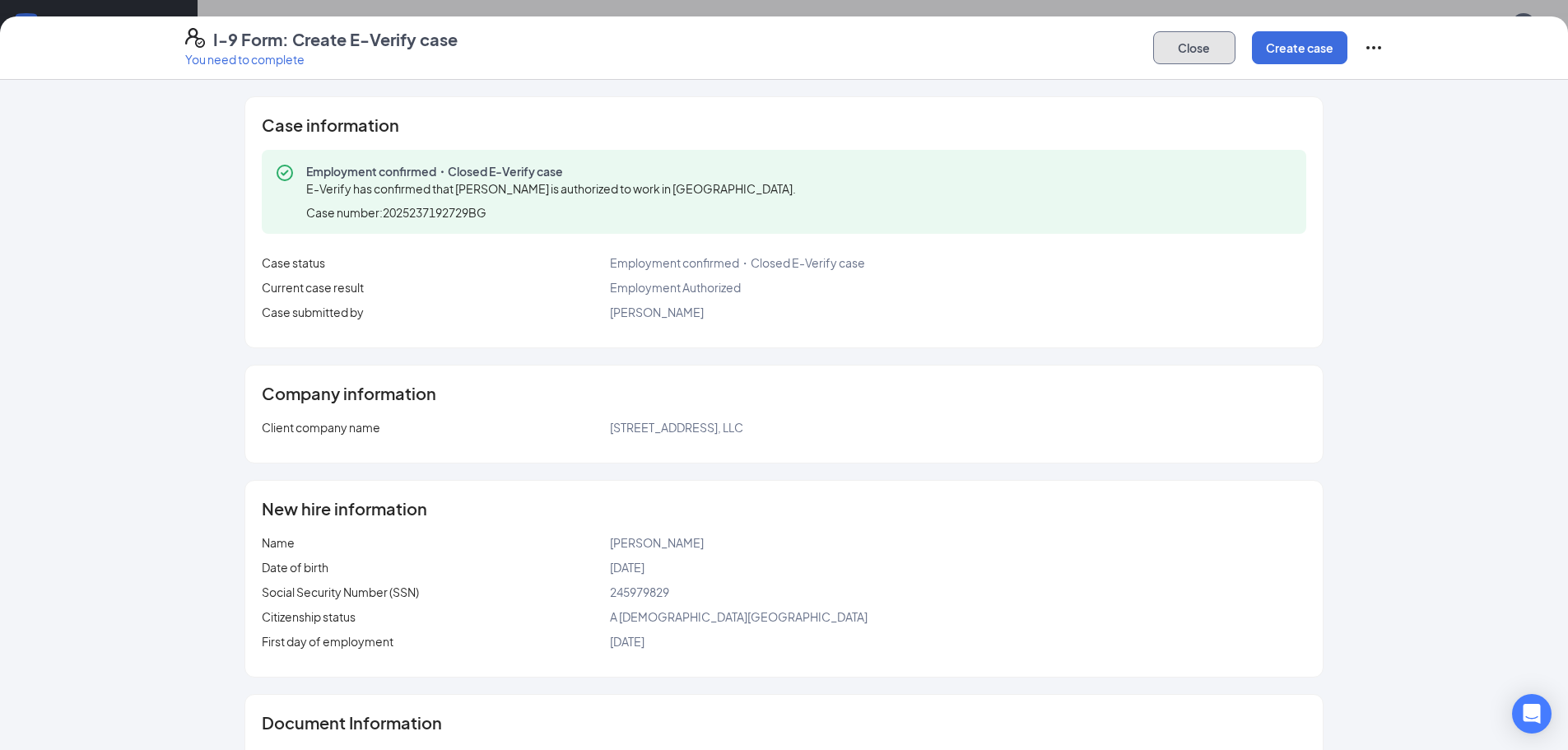
click at [1201, 52] on button "Close" at bounding box center [1194, 48] width 82 height 33
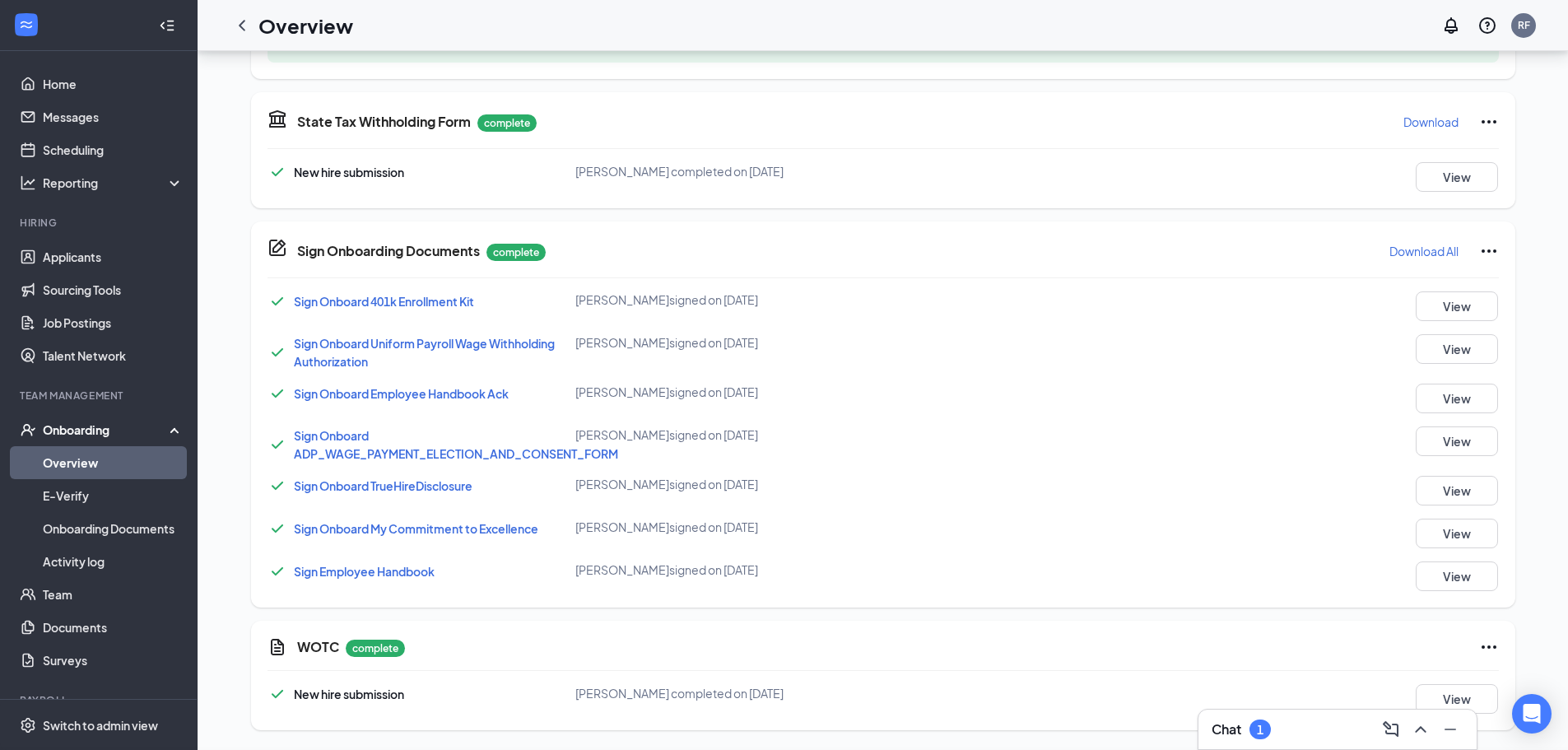
scroll to position [349, 0]
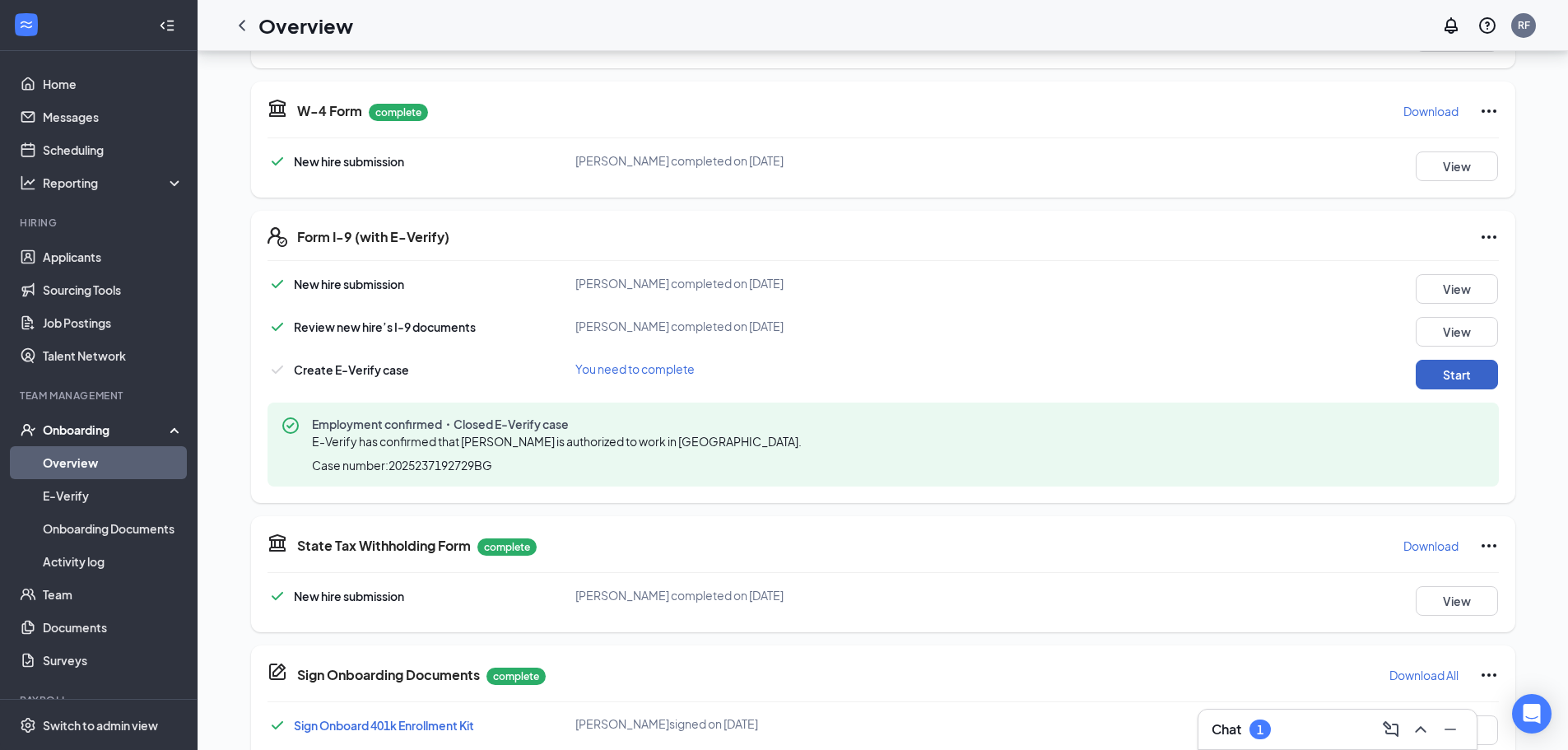
click at [1449, 378] on button "Start" at bounding box center [1457, 375] width 82 height 30
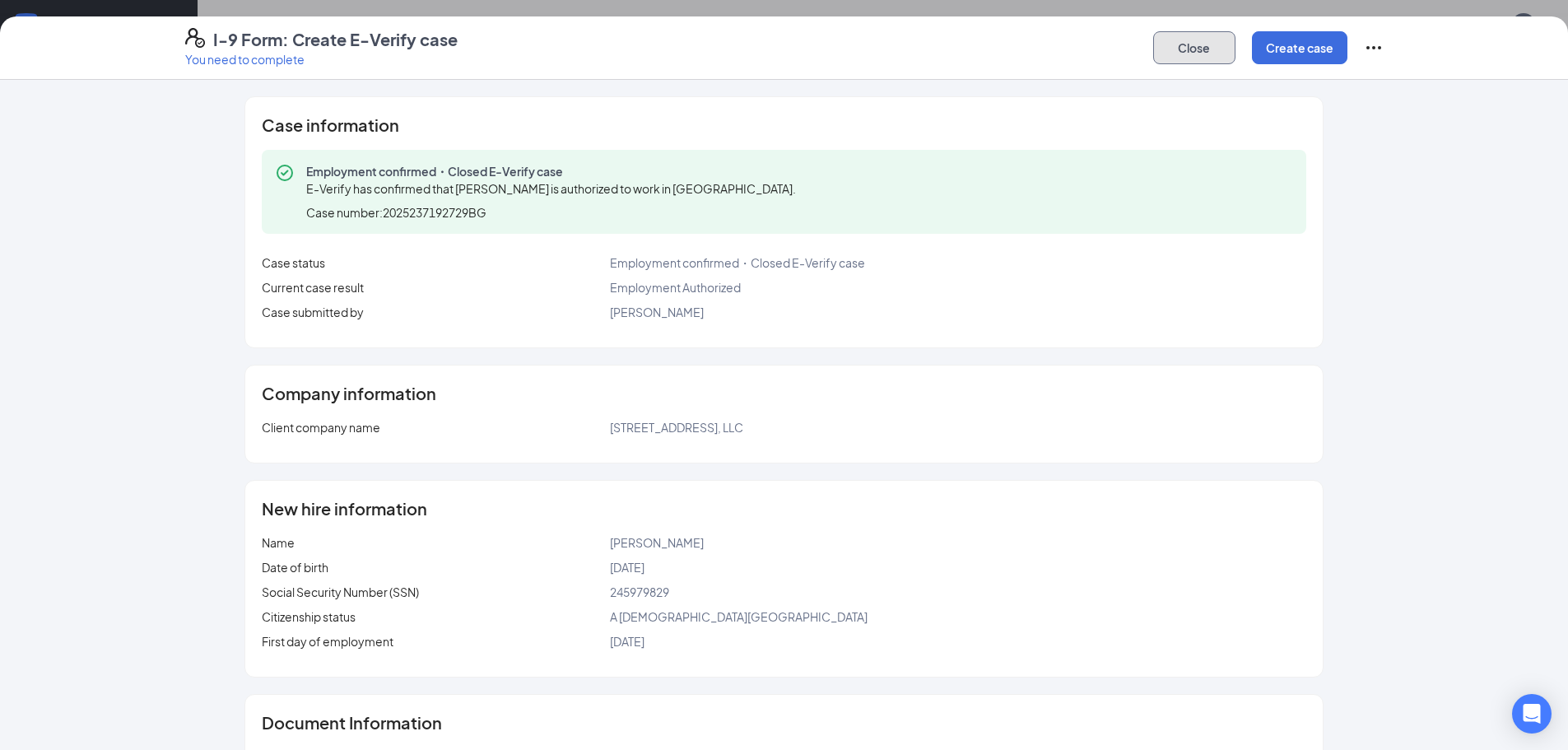
click at [1207, 51] on button "Close" at bounding box center [1194, 48] width 82 height 33
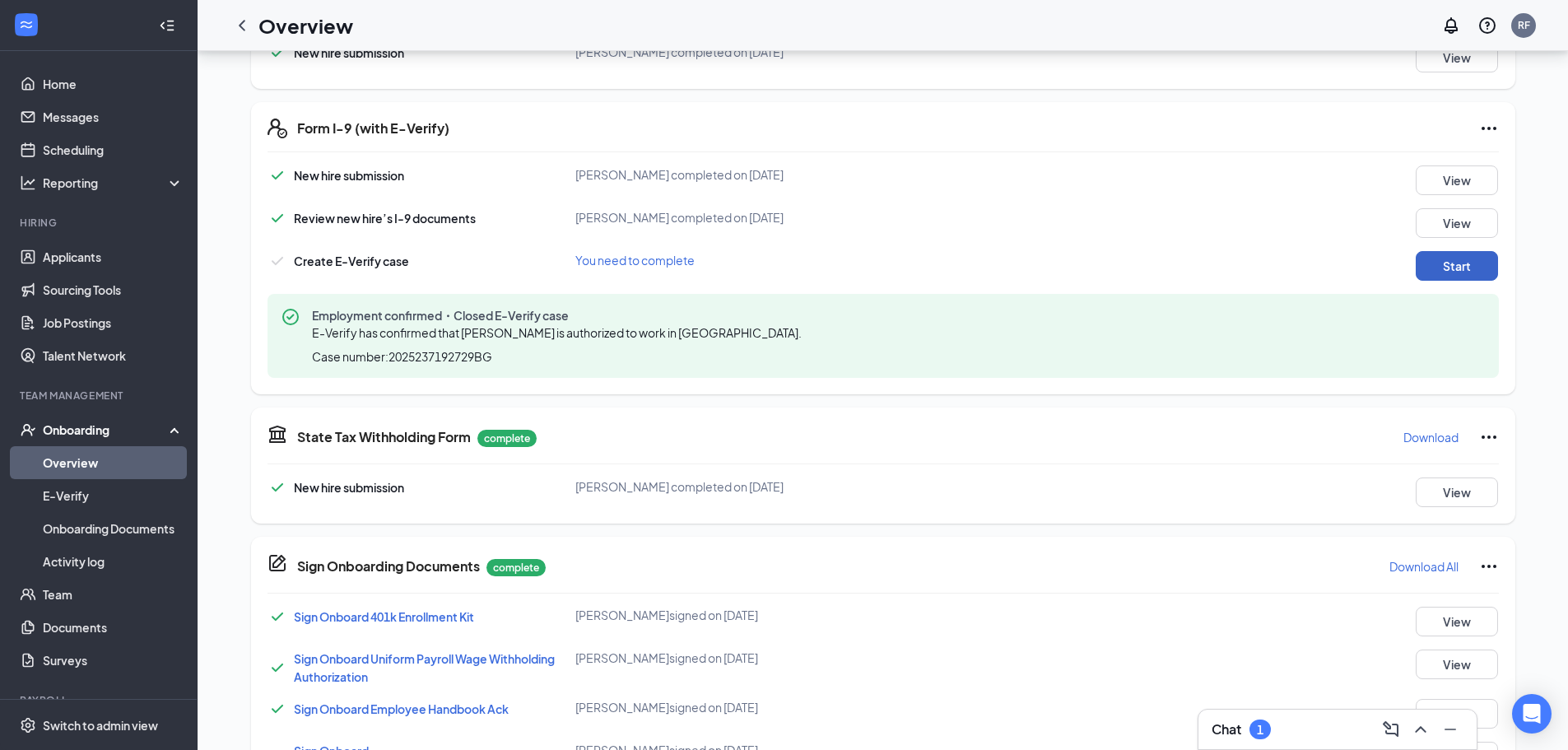
scroll to position [494, 0]
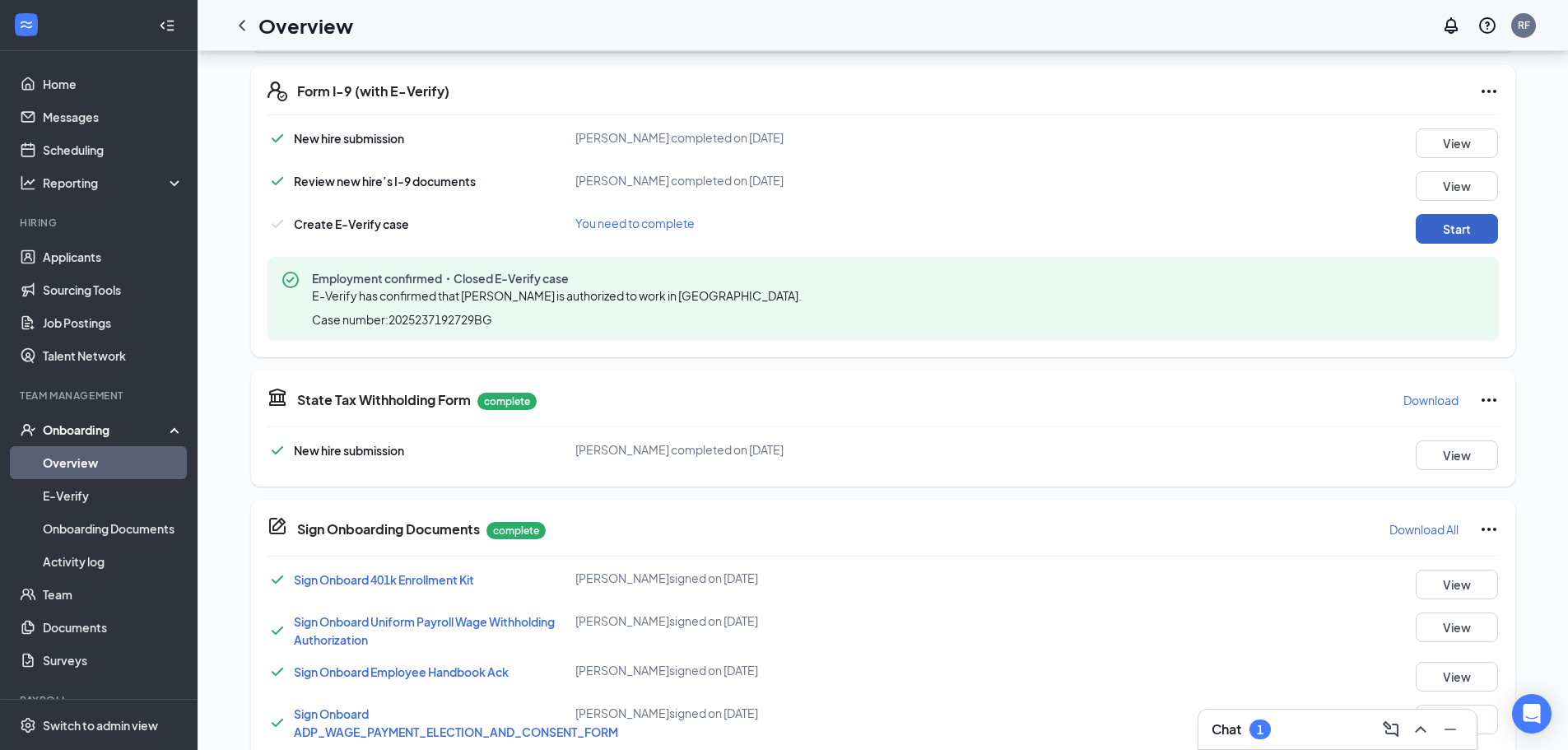
click at [1455, 238] on button "Start" at bounding box center [1457, 229] width 82 height 30
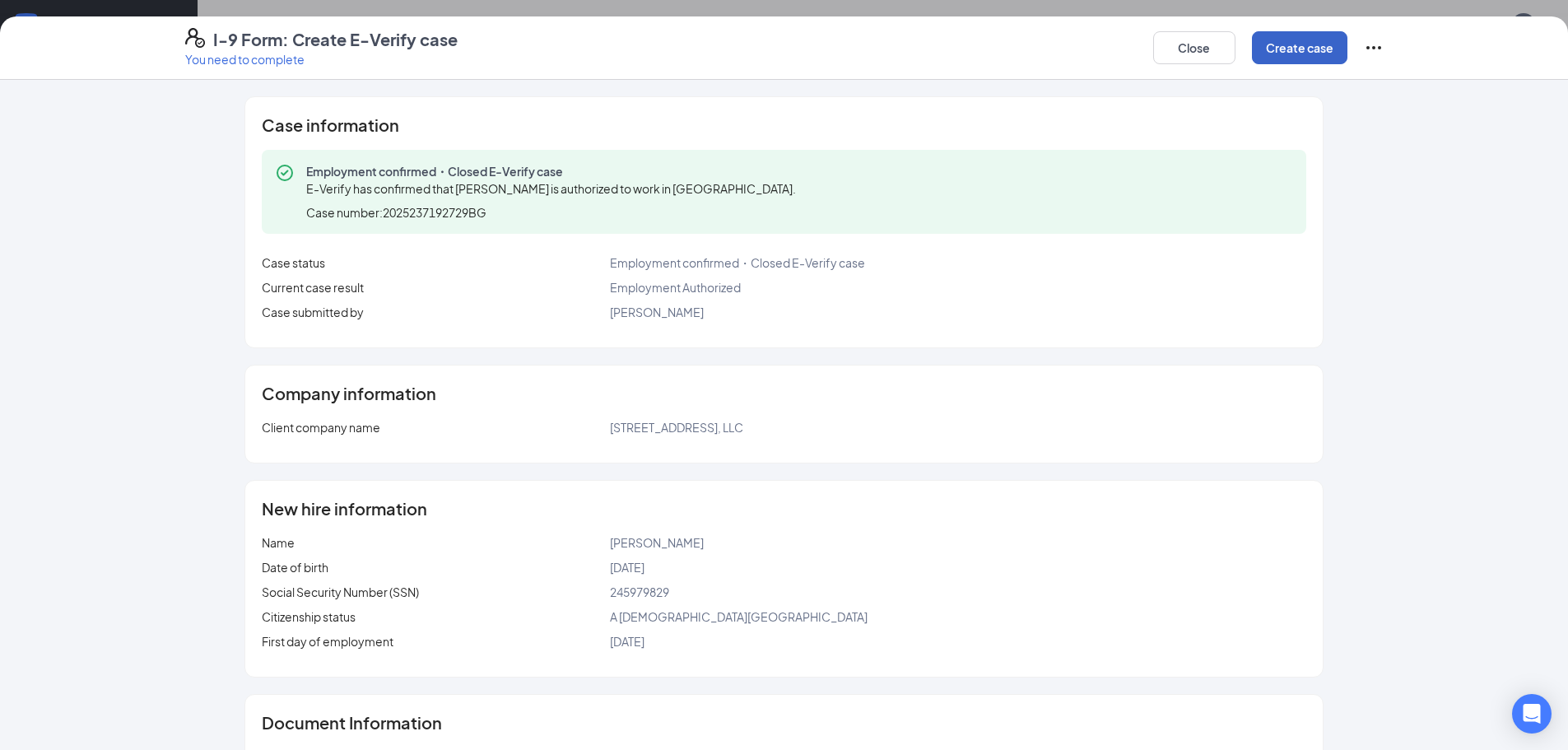
click at [1280, 51] on button "Create case" at bounding box center [1300, 48] width 95 height 33
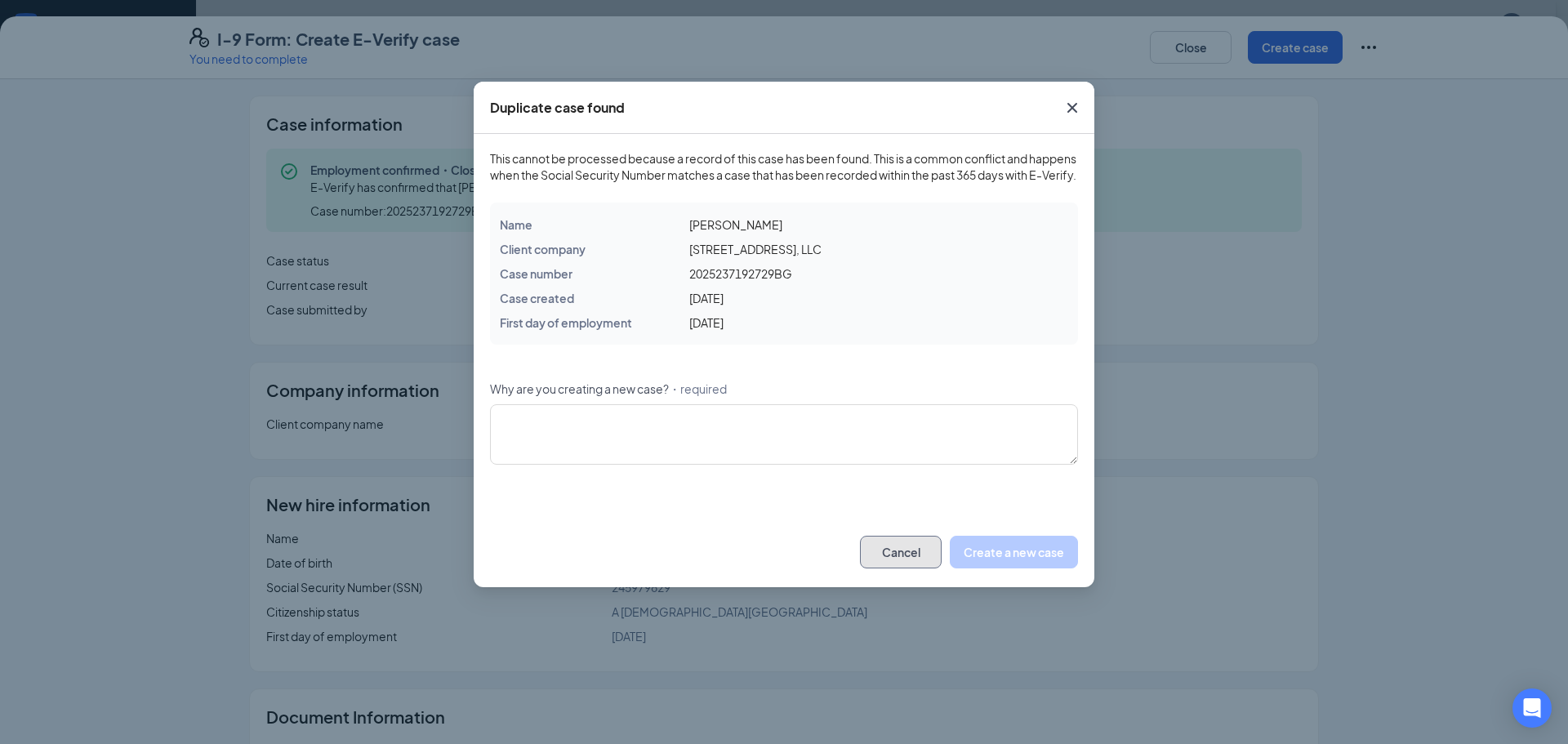
click at [883, 563] on button "Cancel" at bounding box center [900, 552] width 82 height 33
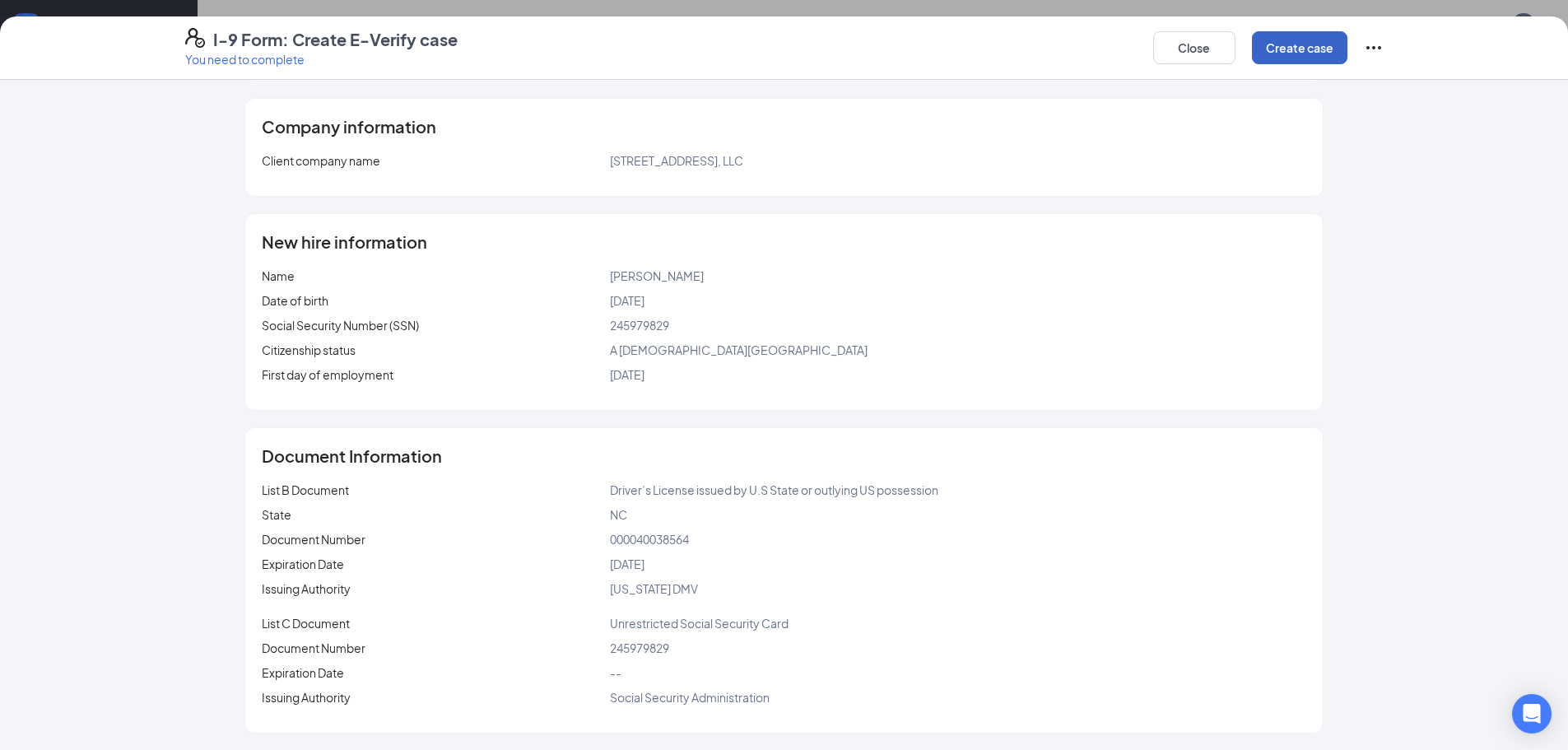
scroll to position [576, 0]
